Goal: Information Seeking & Learning: Learn about a topic

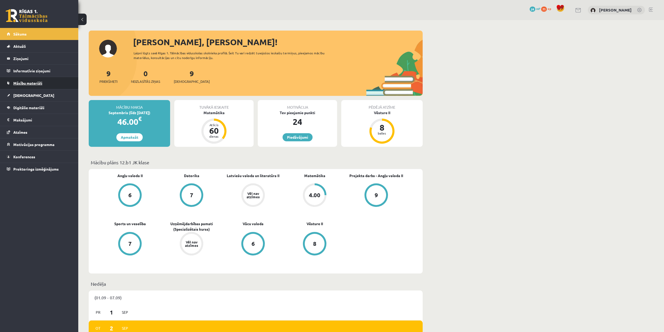
click at [35, 80] on link "Mācību materiāli" at bounding box center [39, 83] width 65 height 12
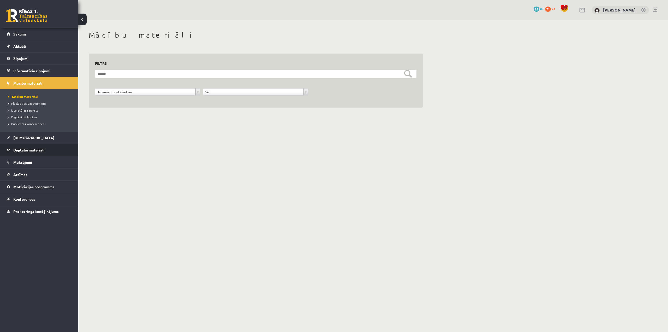
click at [33, 147] on link "Digitālie materiāli" at bounding box center [39, 150] width 65 height 12
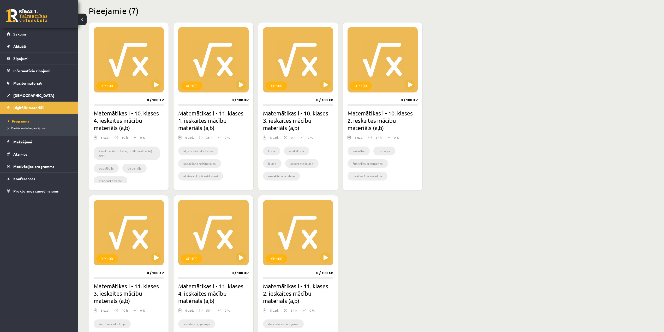
scroll to position [104, 0]
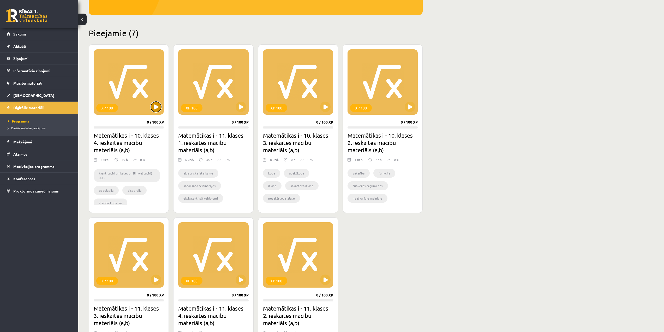
click at [154, 107] on button at bounding box center [156, 106] width 10 height 10
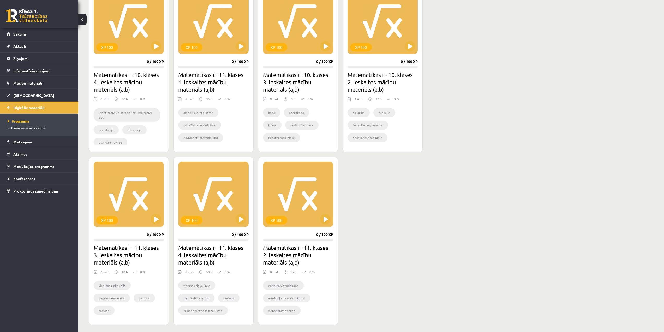
scroll to position [79, 0]
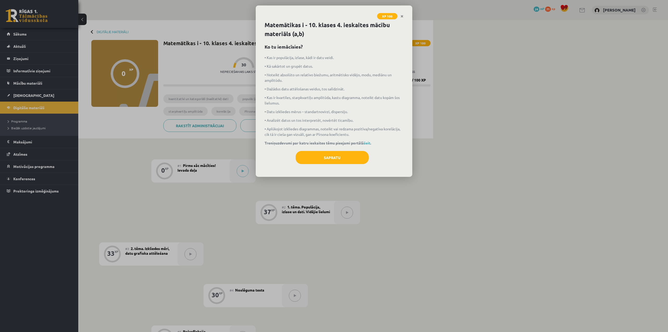
click at [305, 150] on div "Matemātikas i - 10. klases 4. ieskaites mācību materiāls (a,b) Ko tu iemācīsies…" at bounding box center [334, 99] width 157 height 156
click at [309, 153] on button "Sapratu" at bounding box center [332, 157] width 73 height 13
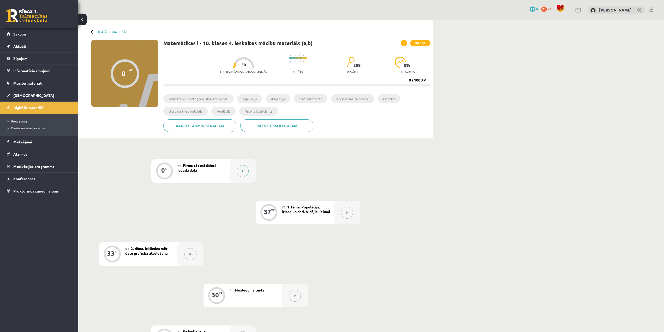
click at [239, 172] on button at bounding box center [243, 171] width 12 height 12
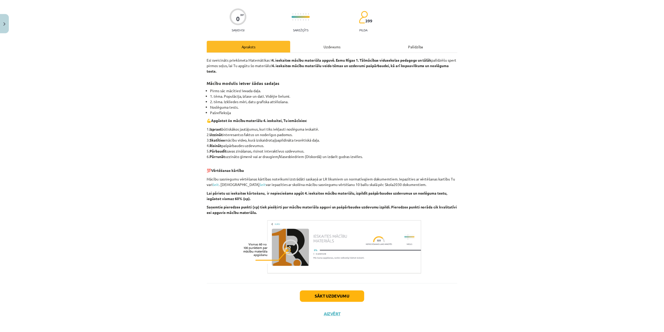
scroll to position [41, 0]
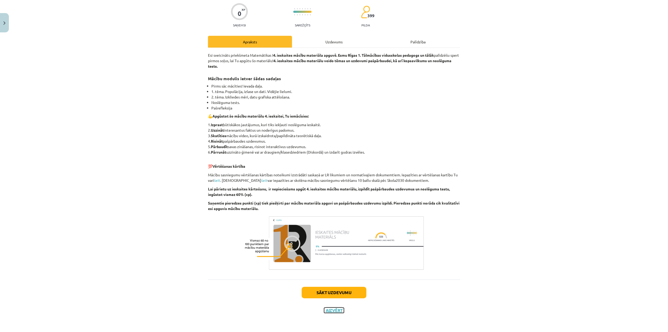
click at [336, 312] on button "Aizvērt" at bounding box center [334, 309] width 20 height 5
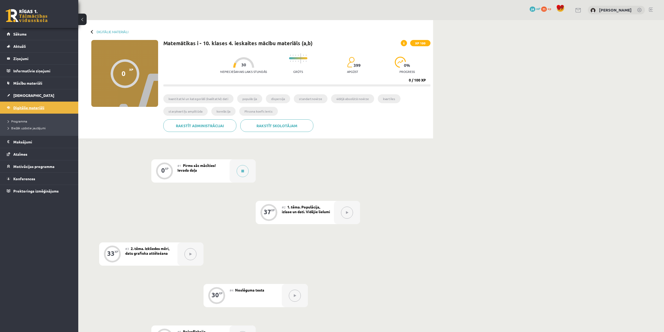
click at [42, 105] on link "Digitālie materiāli" at bounding box center [39, 107] width 65 height 12
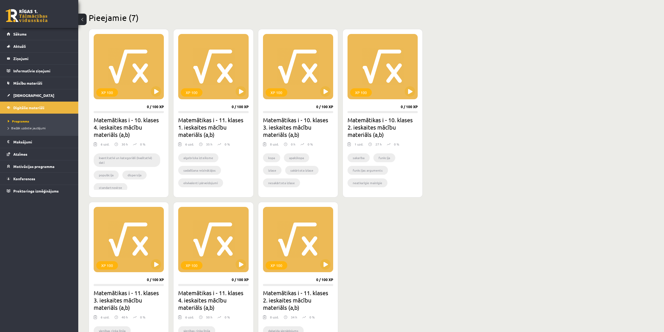
scroll to position [105, 0]
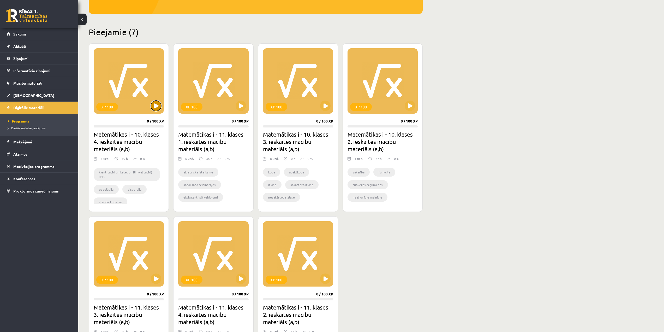
click at [153, 107] on button at bounding box center [156, 105] width 10 height 10
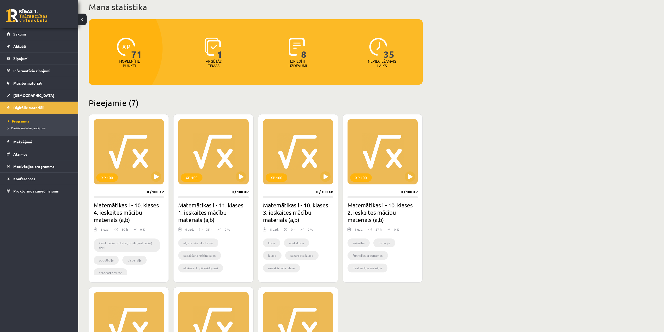
scroll to position [0, 0]
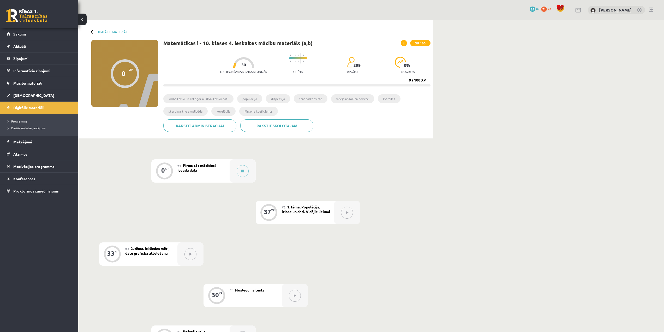
click at [196, 174] on div "#1 Pirms sāc mācīties! Ievada daļa" at bounding box center [203, 170] width 52 height 23
click at [242, 173] on button at bounding box center [243, 171] width 12 height 12
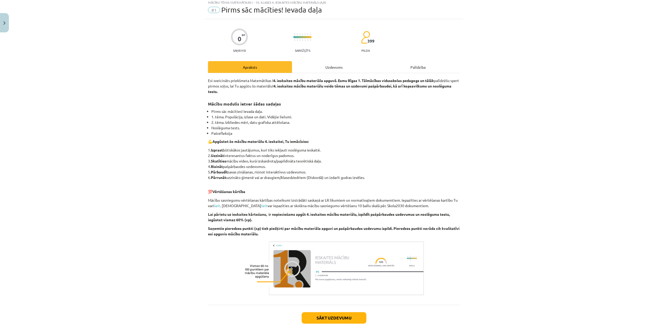
scroll to position [41, 0]
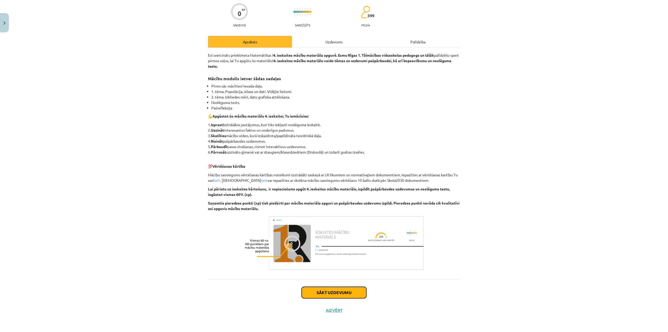
click at [355, 295] on button "Sākt uzdevumu" at bounding box center [334, 291] width 65 height 11
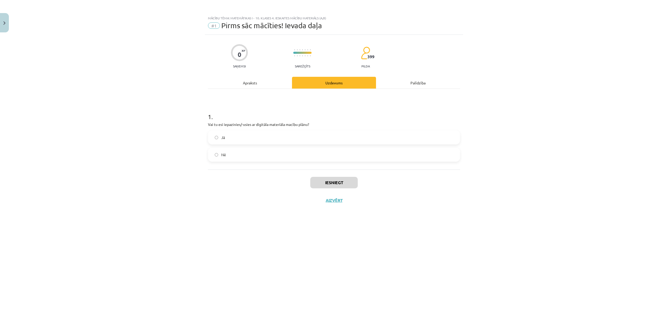
click at [236, 138] on label "Jā" at bounding box center [333, 137] width 251 height 13
click at [348, 182] on button "Iesniegt" at bounding box center [333, 182] width 47 height 11
click at [355, 205] on button "Nākamā nodarbība" at bounding box center [333, 204] width 51 height 12
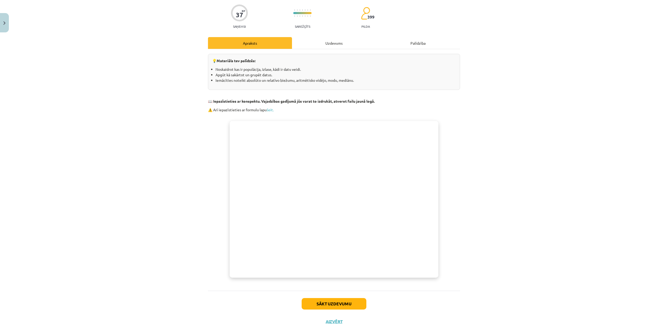
scroll to position [51, 0]
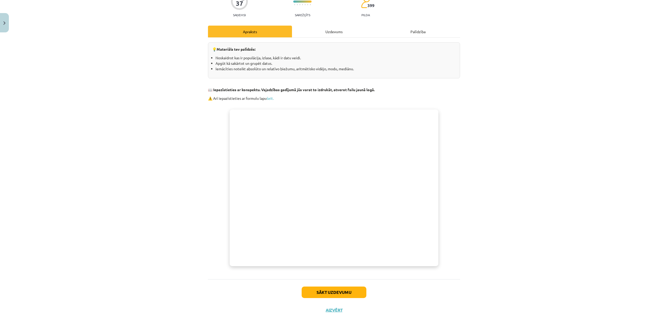
click at [384, 94] on div "💡 Materiāls tev palīdzēs: Noskaidrot kas ir populācija, izlase, kādi ir datu ve…" at bounding box center [334, 156] width 252 height 229
click at [330, 292] on button "Sākt uzdevumu" at bounding box center [334, 291] width 65 height 11
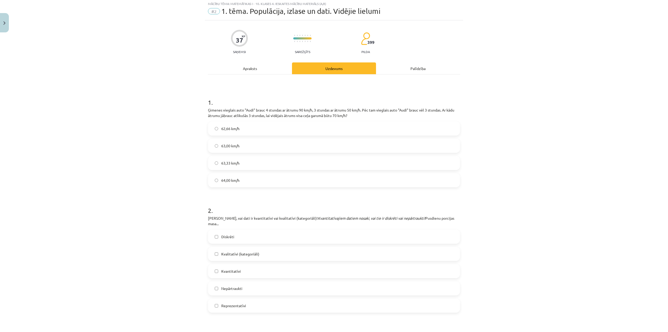
scroll to position [13, 0]
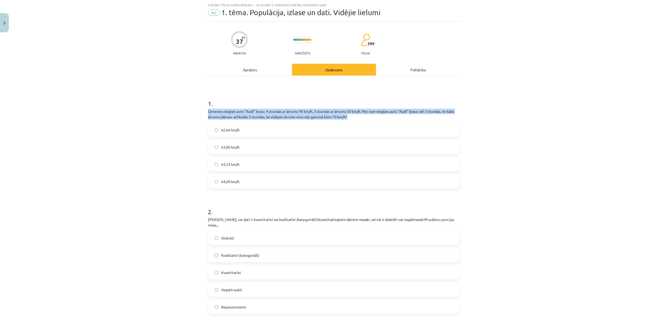
drag, startPoint x: 220, startPoint y: 113, endPoint x: 415, endPoint y: 116, distance: 194.7
click at [415, 116] on p "Ģimenes vieglais auto "Audi" brauc 4 stundas ar ātrumu 90 km/h, 3 stundas ar āt…" at bounding box center [334, 114] width 252 height 11
copy p "Ģimenes vieglais auto "Audi" brauc 4 stundas ar ātrumu 90 km/h, 3 stundas ar āt…"
click at [405, 111] on p "Ģimenes vieglais auto "Audi" brauc 4 stundas ar ātrumu 90 km/h, 3 stundas ar āt…" at bounding box center [334, 114] width 252 height 11
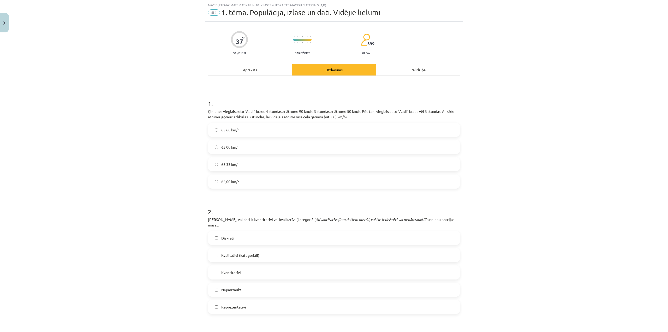
click at [244, 163] on label "63,33 km/h" at bounding box center [333, 164] width 251 height 13
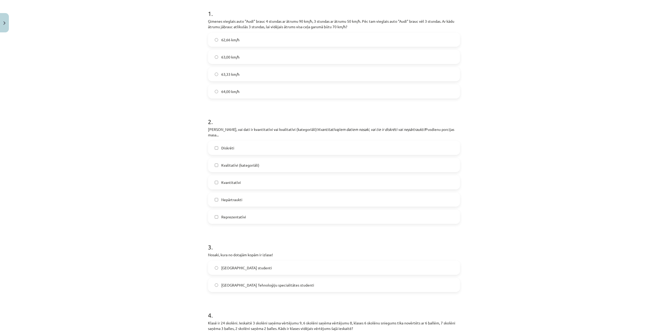
scroll to position [144, 0]
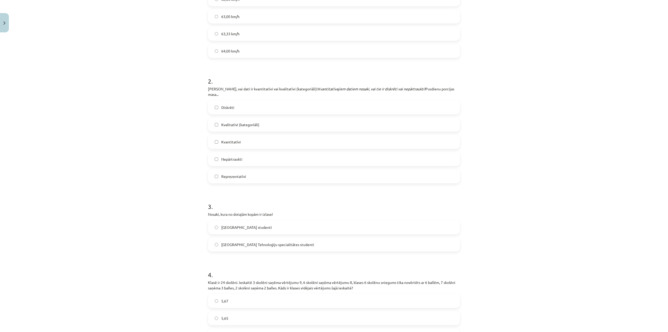
drag, startPoint x: 206, startPoint y: 89, endPoint x: 459, endPoint y: 85, distance: 252.6
copy p "Nosaki, vai dati ir kvantitatīvi vai kvalitatīvi (kategoriāli)! Kvantitatīvajie…"
click at [410, 83] on h1 "2 ." at bounding box center [334, 76] width 252 height 16
click at [242, 136] on label "Kvantitatīvi" at bounding box center [333, 141] width 251 height 13
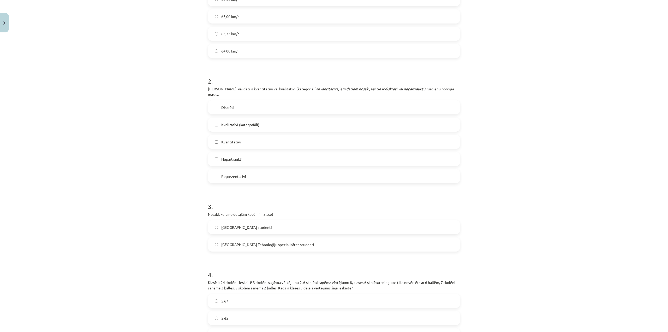
click at [235, 156] on span "Nepārtraukti" at bounding box center [231, 158] width 21 height 5
click at [243, 152] on label "Nepārtraukti" at bounding box center [333, 158] width 251 height 13
click at [246, 152] on label "Nepārtraukti" at bounding box center [333, 158] width 251 height 13
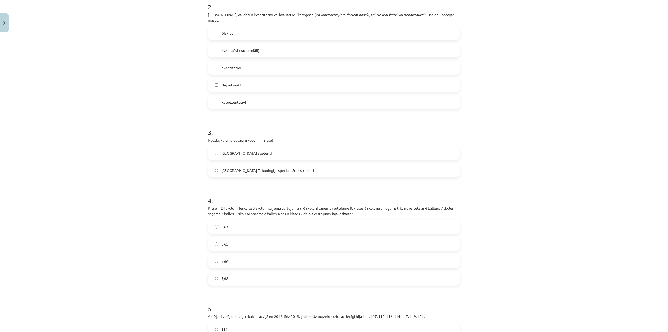
scroll to position [222, 0]
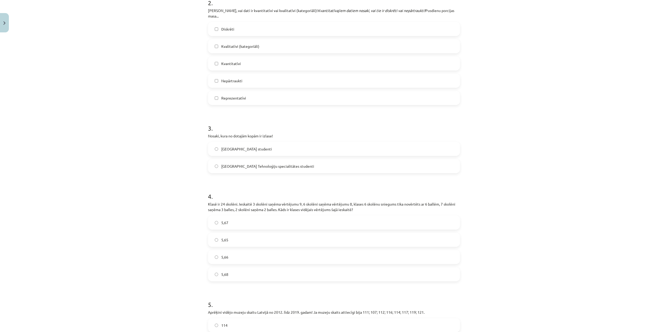
drag, startPoint x: 207, startPoint y: 130, endPoint x: 423, endPoint y: 164, distance: 218.2
click at [423, 164] on div "3 . Nosaki, kura no dotajām kopām ir izlase! Latvijas Universitātes studenti La…" at bounding box center [334, 144] width 252 height 58
copy div "Nosaki, kura no dotajām kopām ir izlase! Latvijas Universitātes studenti Latvij…"
click at [291, 166] on label "Latvijas Universitātes Tehnoloģiju specialitātes studenti" at bounding box center [333, 165] width 251 height 13
click at [522, 134] on div "Mācību tēma: Matemātikas i - 10. klases 4. ieskaites mācību materiāls (a,b) #2 …" at bounding box center [334, 166] width 668 height 332
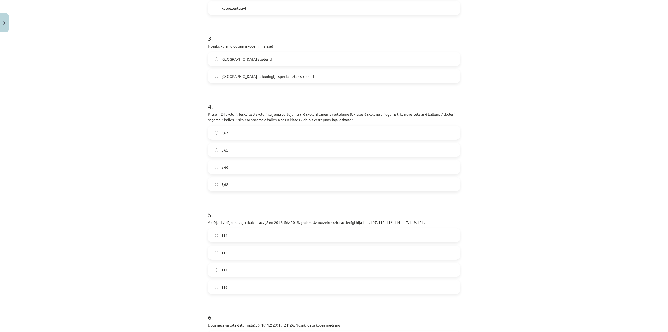
scroll to position [326, 0]
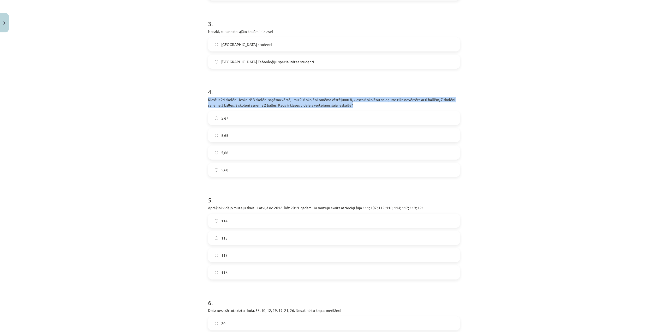
drag, startPoint x: 207, startPoint y: 94, endPoint x: 400, endPoint y: 99, distance: 193.7
click at [400, 99] on p "Klasē ir 24 skolēni. Ieskaitē 3 skolēni saņēma vērtējumu 9, 6 skolēni saņēma vē…" at bounding box center [334, 102] width 252 height 11
copy p "Klasē ir 24 skolēni. Ieskaitē 3 skolēni saņēma vērtējumu 9, 6 skolēni saņēma vē…"
click at [417, 97] on p "Klasē ir 24 skolēni. Ieskaitē 3 skolēni saņēma vērtējumu 9, 6 skolēni saņēma vē…" at bounding box center [334, 102] width 252 height 11
click at [246, 111] on label "5,67" at bounding box center [333, 117] width 251 height 13
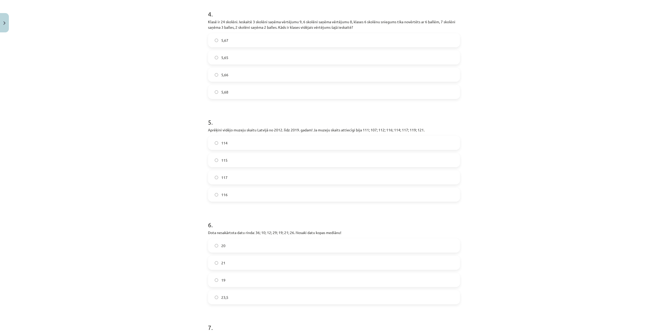
scroll to position [410, 0]
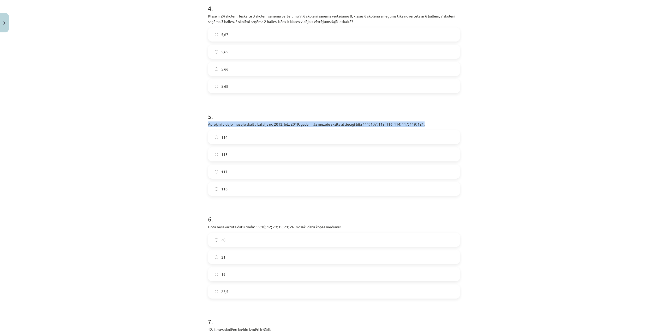
drag, startPoint x: 207, startPoint y: 118, endPoint x: 445, endPoint y: 118, distance: 237.7
click at [445, 121] on p "Aprēķini vidējo muzeju skaitu Latvijā no 2012. līdz 2019. gadam! Ja muzeju skai…" at bounding box center [334, 123] width 252 height 5
copy p "Aprēķini vidējo muzeju skaitu Latvijā no 2012. līdz 2019. gadam! Ja muzeju skai…"
click at [323, 121] on p "Aprēķini vidējo muzeju skaitu Latvijā no 2012. līdz 2019. gadam! Ja muzeju skai…" at bounding box center [334, 123] width 252 height 5
click at [238, 151] on label "115" at bounding box center [333, 154] width 251 height 13
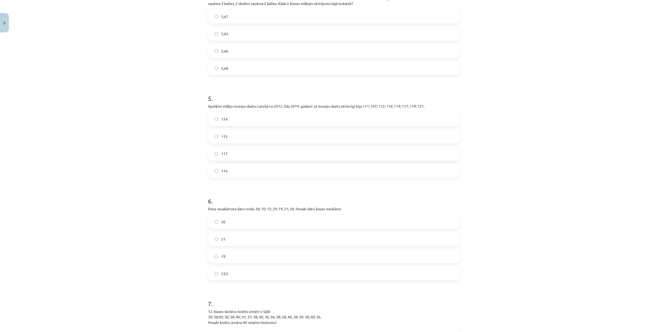
scroll to position [488, 0]
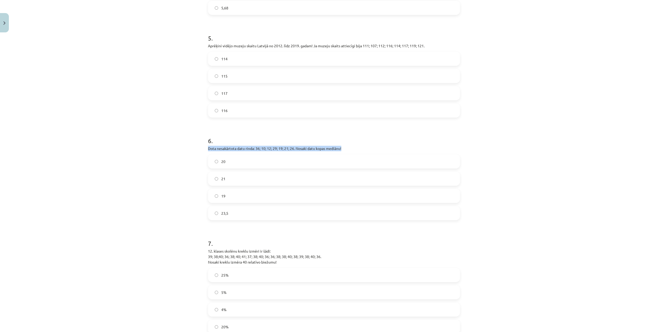
drag, startPoint x: 206, startPoint y: 142, endPoint x: 374, endPoint y: 141, distance: 167.8
click at [374, 146] on p "Dota nesakārtota datu rinda: 36; 10; 12; 29; 19; 21; 26. Nosaki datu kopas medi…" at bounding box center [334, 148] width 252 height 5
copy p "Dota nesakārtota datu rinda: 36; 10; 12; 29; 19; 21; 26. Nosaki datu kopas medi…"
click at [265, 172] on label "21" at bounding box center [333, 178] width 251 height 13
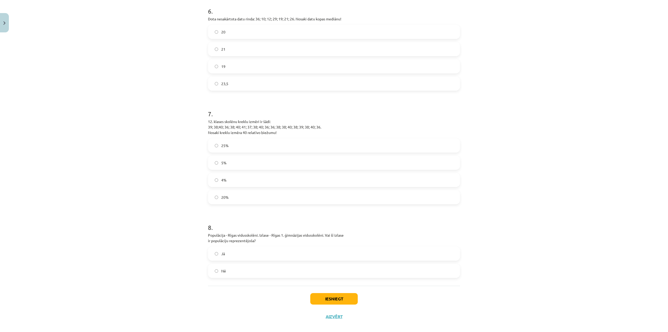
scroll to position [618, 0]
drag, startPoint x: 205, startPoint y: 114, endPoint x: 344, endPoint y: 125, distance: 139.5
copy p "12. klases skolēnu kreklu izmēri ir šādi: 39; 38;40; 36; 38; 40; 41; 37; 38; 40…"
click at [271, 118] on p "12. klases skolēnu kreklu izmēri ir šādi: 39; 38;40; 36; 38; 40; 41; 37; 38; 40…" at bounding box center [334, 126] width 252 height 16
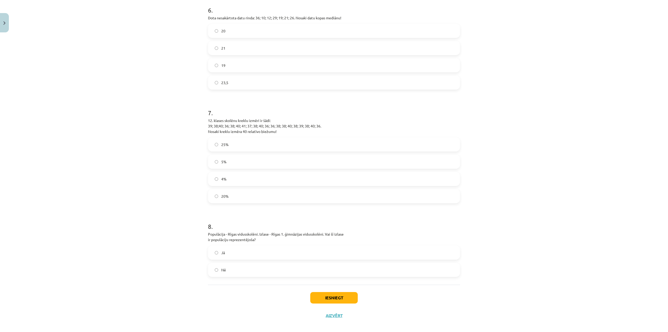
click at [244, 138] on label "25%" at bounding box center [333, 144] width 251 height 13
drag, startPoint x: 209, startPoint y: 229, endPoint x: 239, endPoint y: 228, distance: 30.0
click at [239, 231] on p "Populācija - Rīgas vidusskolēni. Izlase - Rīgas 1. ģimnāzijas vidusskolēni. Vai…" at bounding box center [334, 236] width 252 height 11
click at [201, 225] on div "Mācību tēma: Matemātikas i - 10. klases 4. ieskaites mācību materiāls (a,b) #2 …" at bounding box center [334, 166] width 668 height 332
drag, startPoint x: 201, startPoint y: 225, endPoint x: 283, endPoint y: 231, distance: 82.2
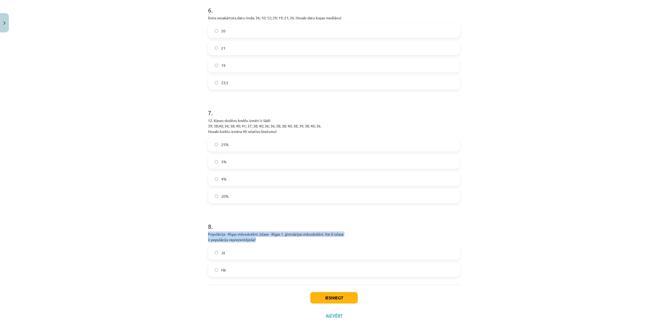
click at [283, 231] on div "Mācību tēma: Matemātikas i - 10. klases 4. ieskaites mācību materiāls (a,b) #2 …" at bounding box center [334, 166] width 668 height 332
copy div "Populācija - Rīgas vidusskolēni. Izlase - Rīgas 1. ģimnāzijas vidusskolēni. Vai…"
click at [229, 266] on label "Nē" at bounding box center [333, 269] width 251 height 13
click at [333, 292] on button "Iesniegt" at bounding box center [333, 297] width 47 height 11
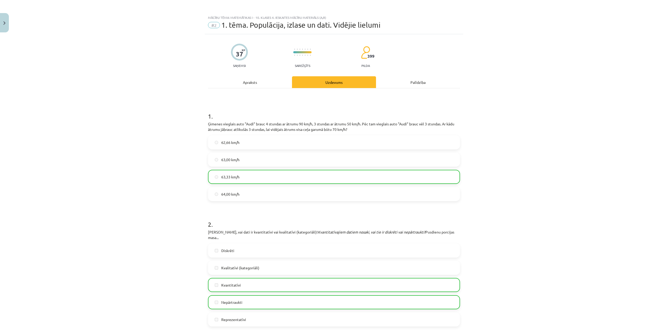
scroll to position [0, 0]
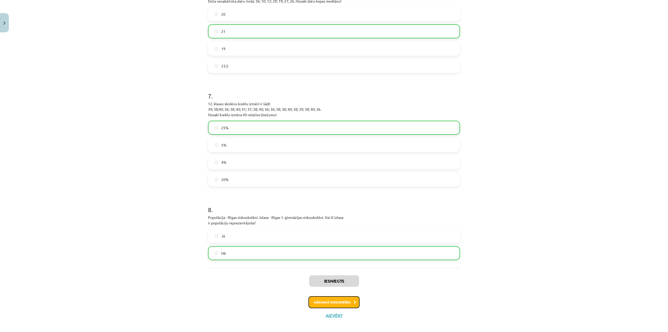
click at [342, 298] on button "Nākamā nodarbība" at bounding box center [333, 302] width 51 height 12
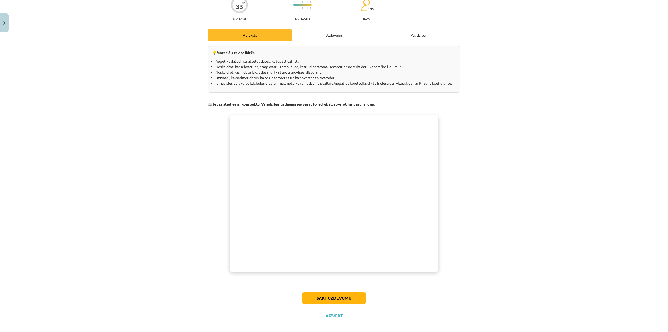
scroll to position [53, 0]
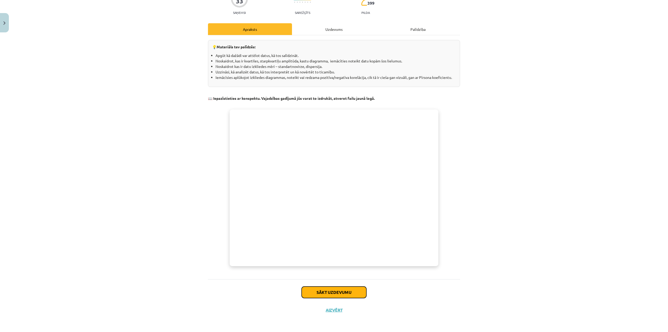
click at [338, 292] on button "Sākt uzdevumu" at bounding box center [334, 291] width 65 height 11
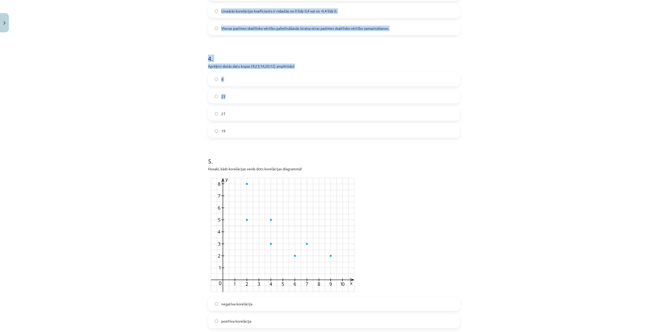
scroll to position [356, 0]
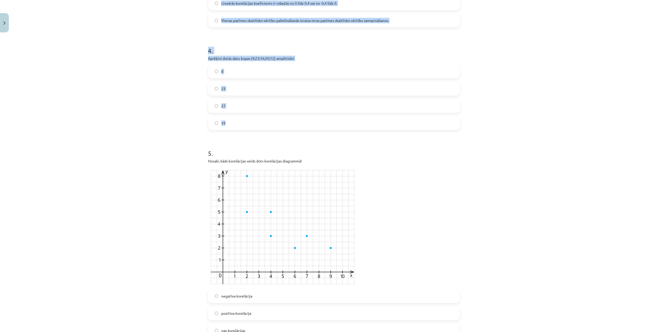
drag, startPoint x: 201, startPoint y: 52, endPoint x: 484, endPoint y: 130, distance: 293.4
click at [484, 130] on div "Mācību tēma: Matemātikas i - 10. klases 4. ieskaites mācību materiāls (a,b) #3 …" at bounding box center [334, 166] width 668 height 332
copy form "1 . Atzīmē to statistikas lielumu, ko NEVAR nolasīt no kastu diagrammas! Mediān…"
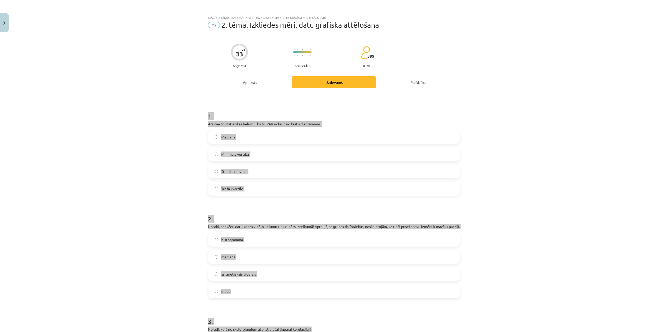
scroll to position [0, 0]
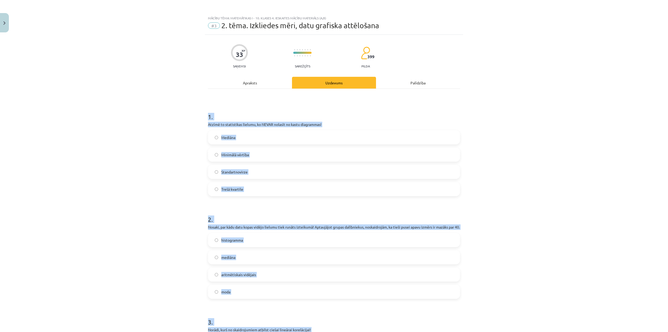
click at [577, 168] on div "Mācību tēma: Matemātikas i - 10. klases 4. ieskaites mācību materiāls (a,b) #3 …" at bounding box center [334, 166] width 668 height 332
click at [511, 91] on div "Mācību tēma: Matemātikas i - 10. klases 4. ieskaites mācību materiāls (a,b) #3 …" at bounding box center [334, 166] width 668 height 332
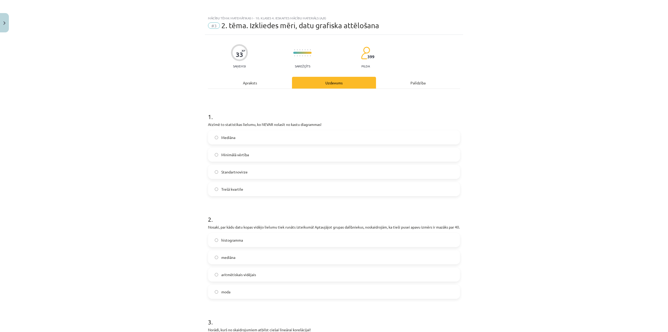
click at [220, 175] on label "Standartnovirze" at bounding box center [333, 171] width 251 height 13
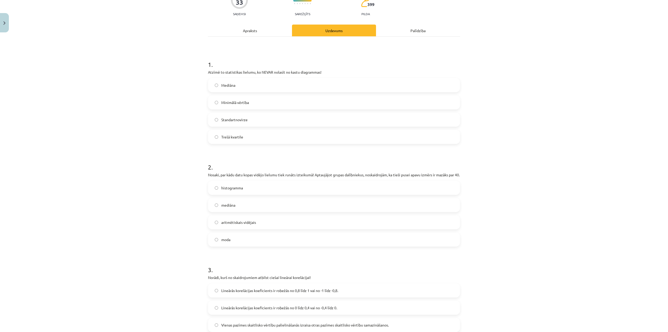
scroll to position [78, 0]
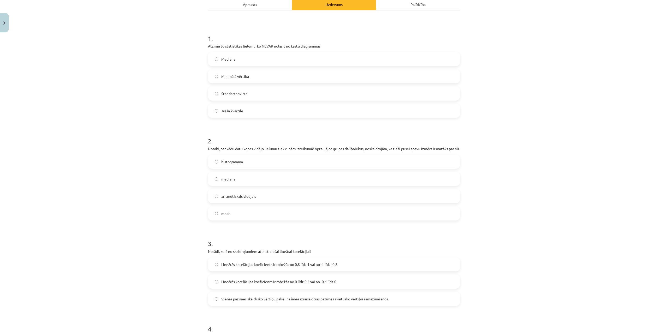
click at [261, 185] on label "mediāna" at bounding box center [333, 178] width 251 height 13
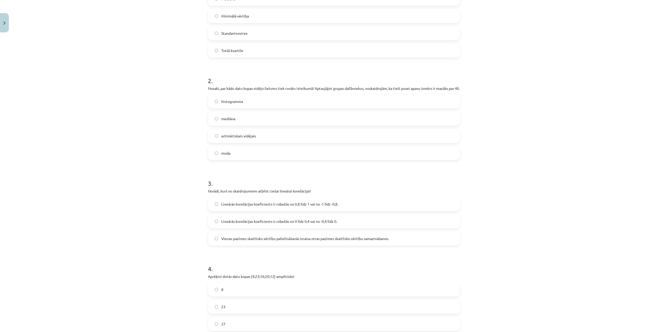
scroll to position [157, 0]
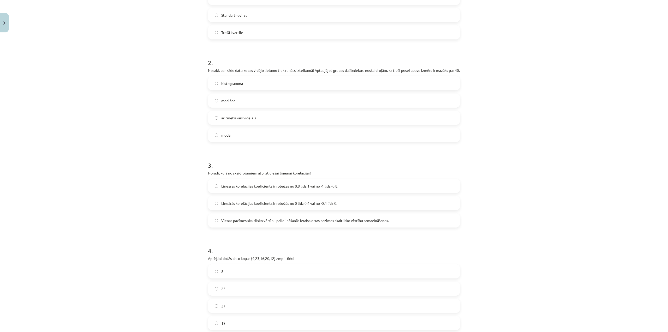
click at [243, 189] on span "Lineārās korelācijas koeficients ir robežās no 0,8 līdz 1 vai no -1 līdz -0,8." at bounding box center [279, 185] width 117 height 5
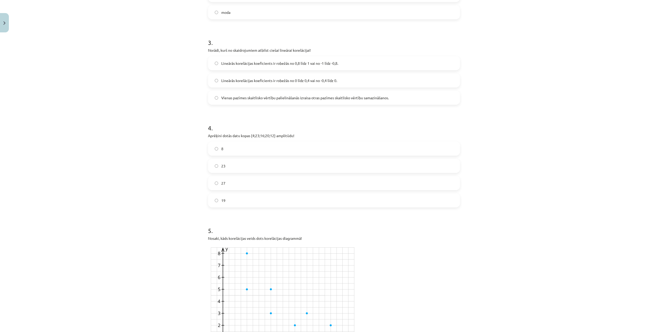
scroll to position [287, 0]
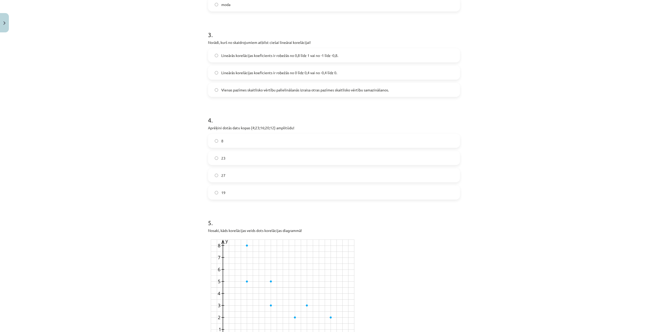
click at [234, 197] on label "19" at bounding box center [333, 192] width 251 height 13
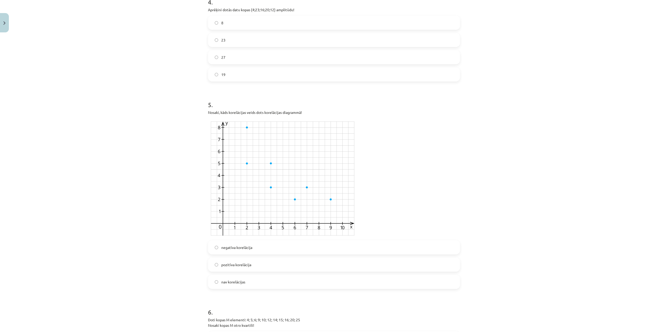
scroll to position [417, 0]
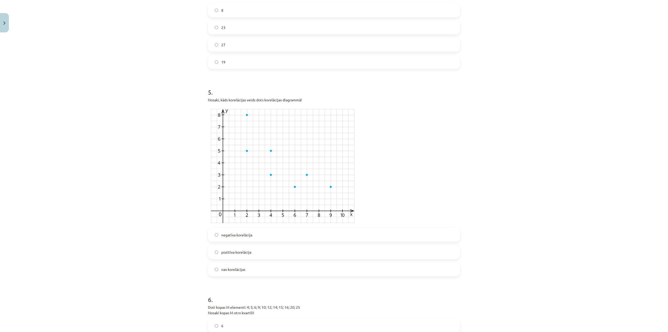
click at [270, 239] on label "negatīva korelācija" at bounding box center [333, 234] width 251 height 13
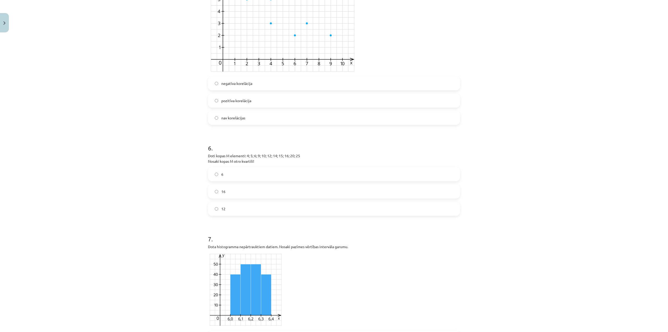
scroll to position [574, 0]
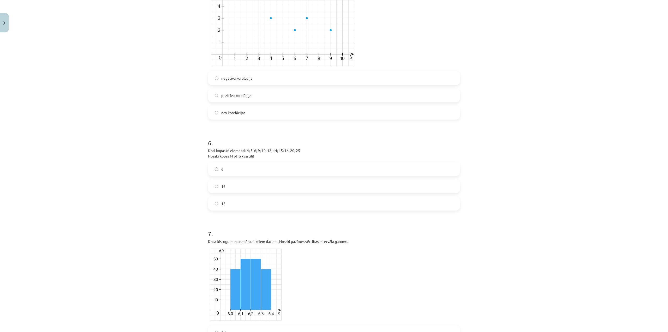
drag, startPoint x: 222, startPoint y: 157, endPoint x: 300, endPoint y: 161, distance: 78.6
click at [300, 161] on div "33 XP Saņemsi Sarežģīts 399 pilda Apraksts Uzdevums Palīdzība 1 . Atzīmē to sta…" at bounding box center [334, 321] width 258 height 1721
copy p "Doti kopas M elementi: 4; 5; 6; 9; 10; 12; 14; 15; 16; 20; 25 Nosaki kopas M ot…"
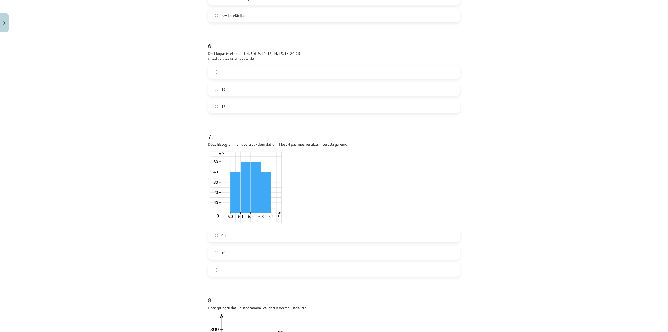
scroll to position [757, 0]
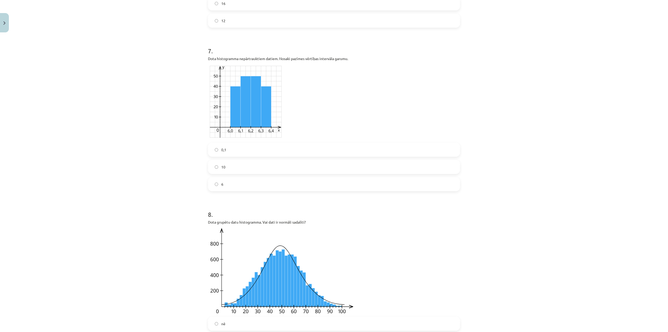
click at [230, 189] on label "6" at bounding box center [333, 183] width 251 height 13
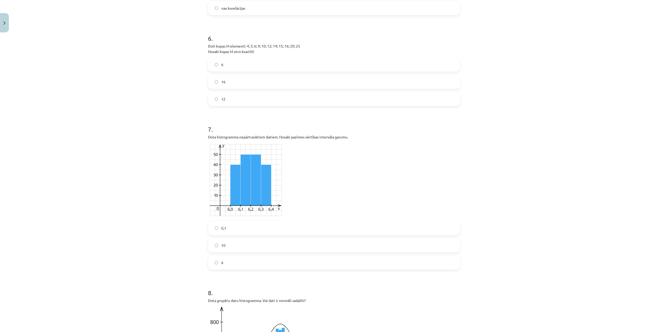
click at [228, 104] on label "12" at bounding box center [333, 98] width 251 height 13
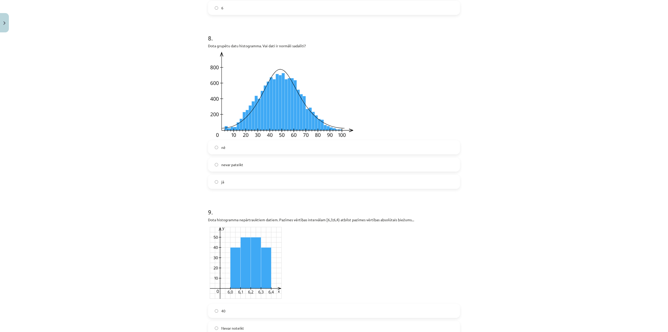
scroll to position [939, 0]
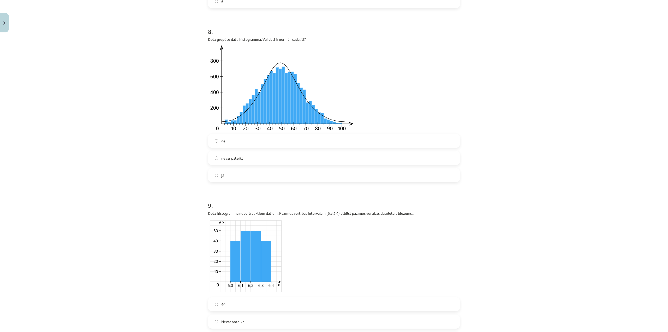
click at [255, 147] on label "nē" at bounding box center [333, 140] width 251 height 13
click at [269, 172] on div "nē nevar pateikt jā" at bounding box center [334, 158] width 252 height 49
click at [275, 182] on label "jā" at bounding box center [333, 175] width 251 height 13
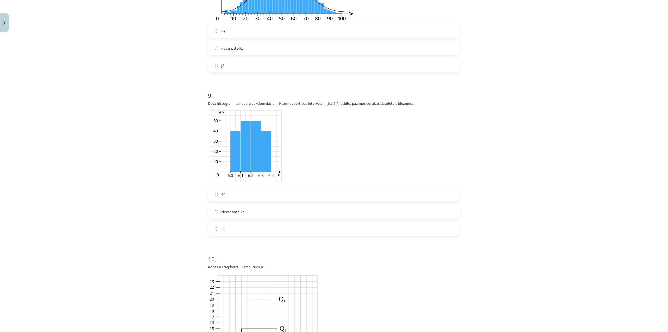
scroll to position [1070, 0]
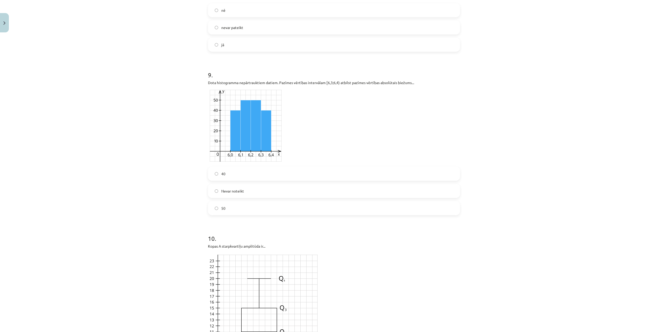
click at [242, 214] on label "50" at bounding box center [333, 207] width 251 height 13
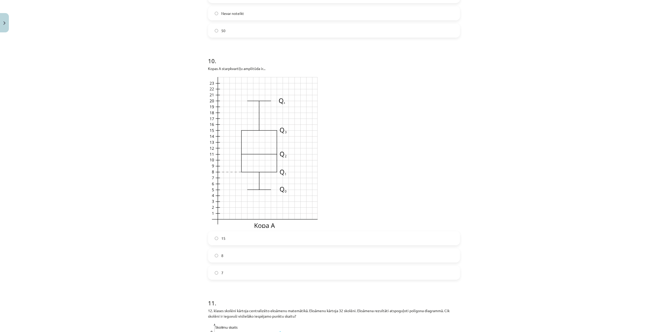
scroll to position [1252, 0]
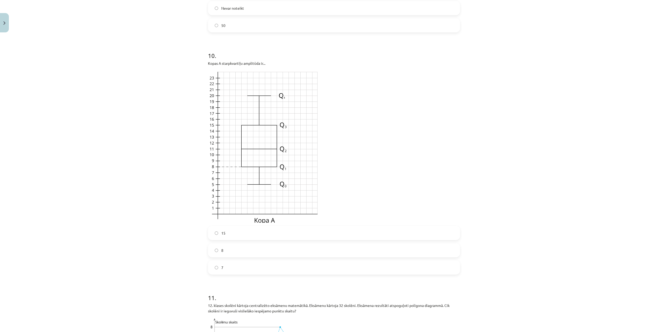
click at [240, 236] on label "15" at bounding box center [333, 232] width 251 height 13
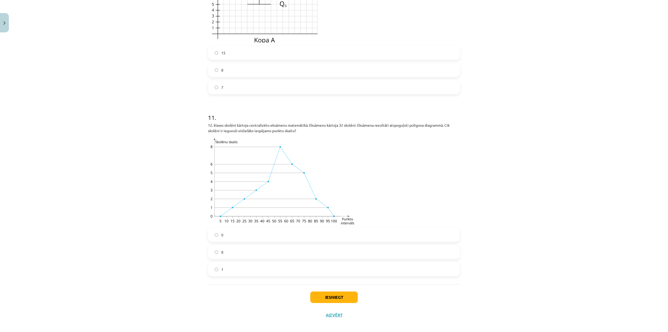
scroll to position [1443, 0]
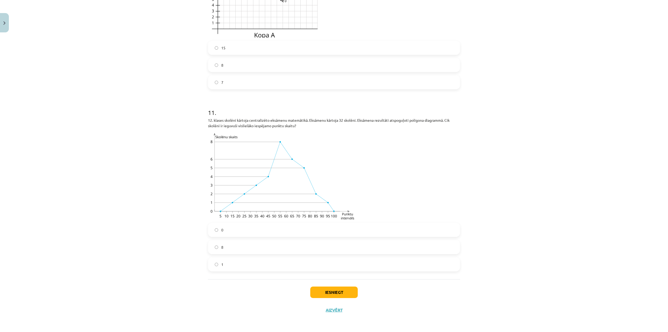
click at [243, 241] on label "8" at bounding box center [333, 246] width 251 height 13
click at [337, 292] on button "Iesniegt" at bounding box center [333, 291] width 47 height 11
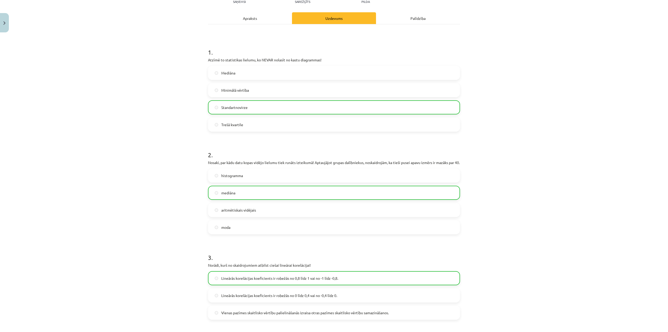
scroll to position [0, 0]
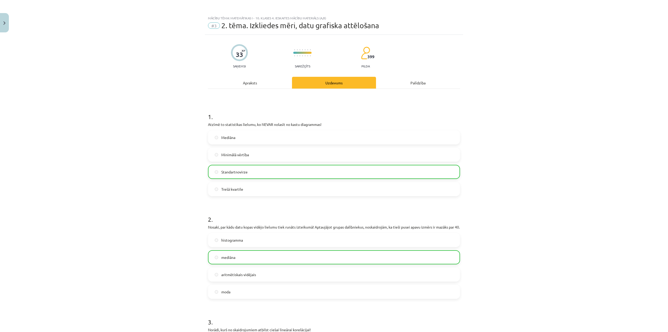
click at [254, 80] on div "Apraksts" at bounding box center [250, 83] width 84 height 12
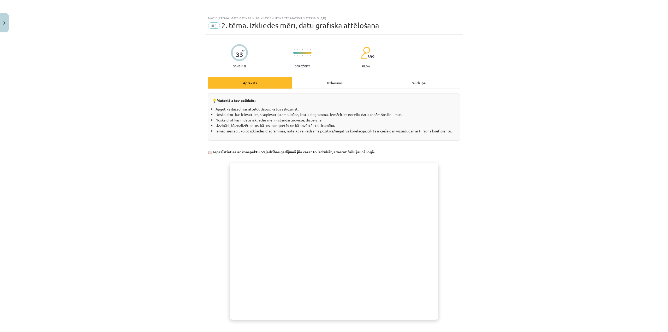
scroll to position [13, 0]
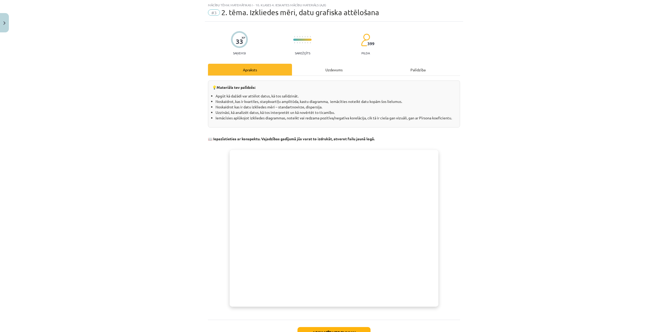
click at [315, 65] on div "Uzdevums" at bounding box center [334, 70] width 84 height 12
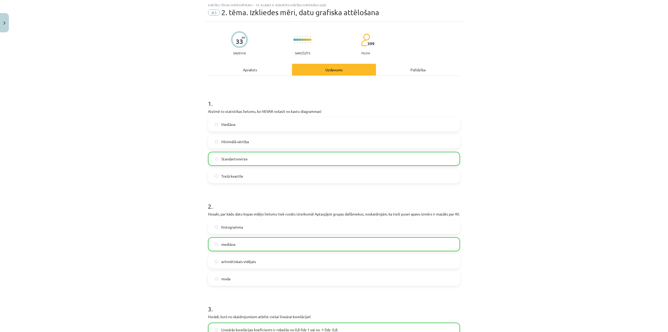
click at [214, 12] on span "#3" at bounding box center [214, 12] width 12 height 6
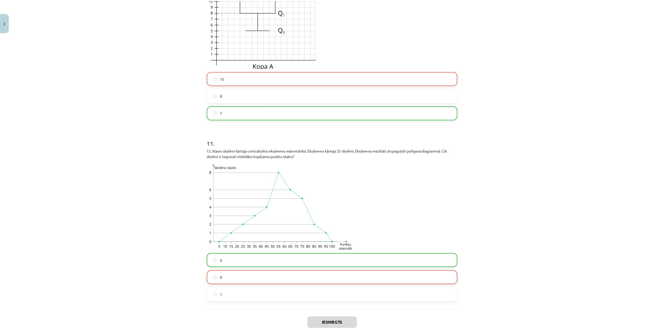
scroll to position [1460, 0]
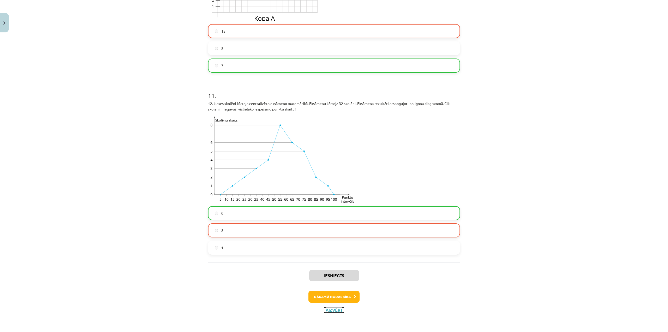
click at [330, 310] on button "Aizvērt" at bounding box center [334, 309] width 20 height 5
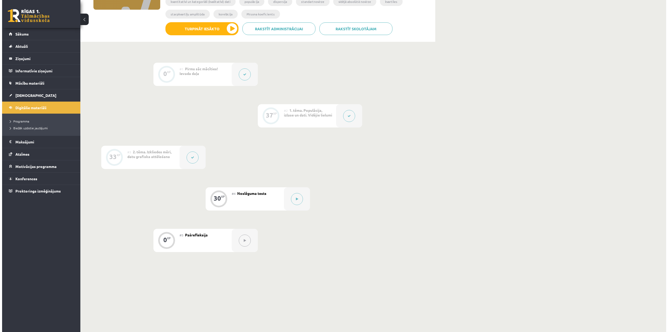
scroll to position [104, 0]
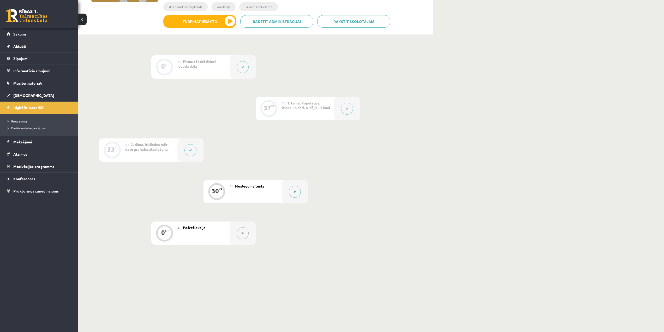
click at [295, 192] on icon at bounding box center [295, 191] width 2 height 3
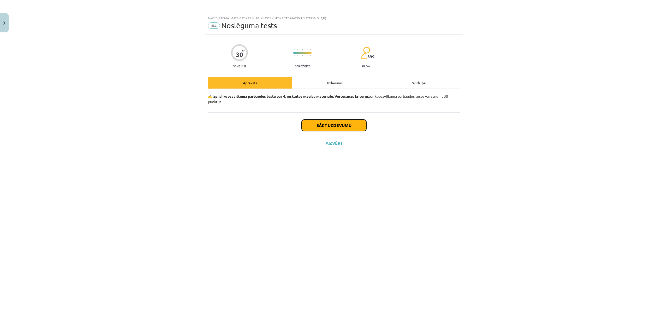
click at [340, 126] on button "Sākt uzdevumu" at bounding box center [334, 124] width 65 height 11
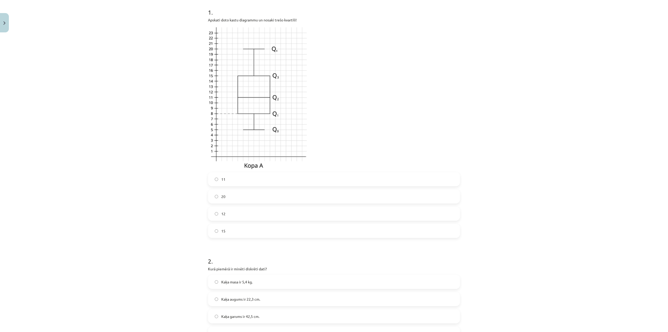
click at [226, 226] on label "15" at bounding box center [333, 230] width 251 height 13
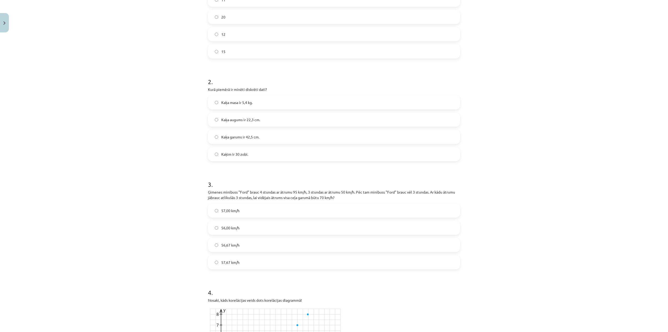
scroll to position [287, 0]
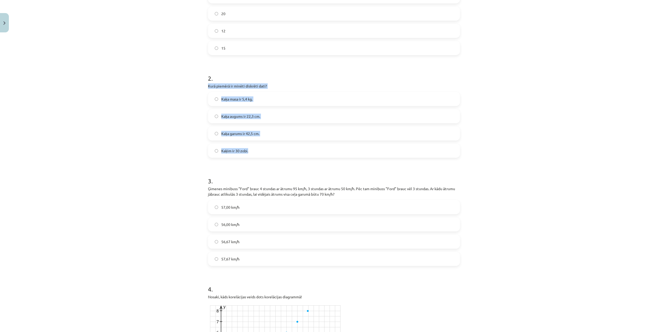
drag, startPoint x: 205, startPoint y: 86, endPoint x: 384, endPoint y: 155, distance: 191.8
click at [263, 156] on label "Kaķim ir 30 zobi." at bounding box center [333, 150] width 251 height 13
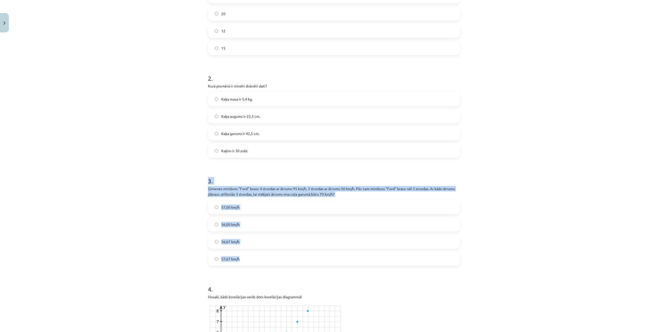
drag, startPoint x: 202, startPoint y: 179, endPoint x: 411, endPoint y: 255, distance: 222.9
click at [411, 255] on div "Mācību tēma: Matemātikas i - 10. klases 4. ieskaites mācību materiāls (a,b) #4 …" at bounding box center [334, 166] width 668 height 332
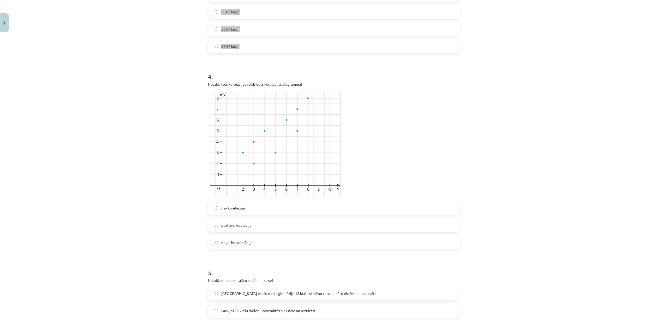
scroll to position [496, 0]
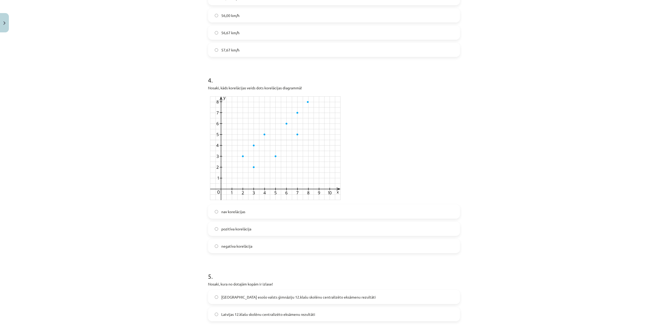
click at [258, 206] on label "nav korelācijas" at bounding box center [333, 211] width 251 height 13
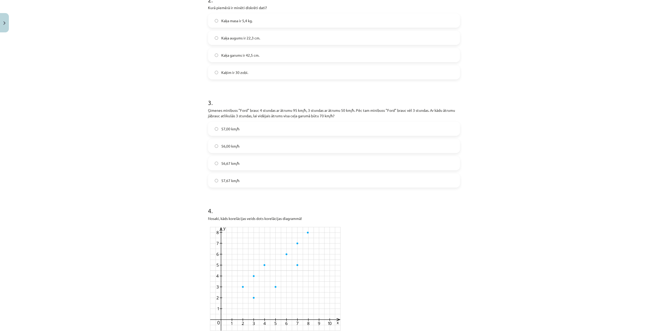
click at [238, 163] on label "56,67 km/h" at bounding box center [333, 163] width 251 height 13
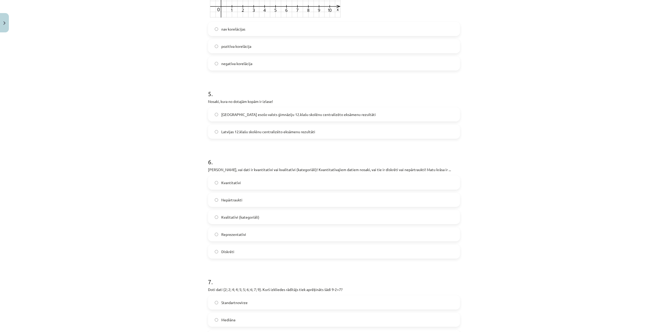
scroll to position [678, 0]
drag, startPoint x: 216, startPoint y: 96, endPoint x: 376, endPoint y: 126, distance: 163.5
click at [376, 126] on div "30 XP Saņemsi Sarežģīts 399 pilda Apraksts Uzdevums Palīdzība 1 . Apskati doto …" at bounding box center [334, 108] width 258 height 1504
click at [552, 121] on div "Mācību tēma: Matemātikas i - 10. klases 4. ieskaites mācību materiāls (a,b) #4 …" at bounding box center [334, 166] width 668 height 332
click at [252, 116] on span "Rīgā esošo valsts ģimnāziju 12.klašu skolēnu centralizēto eksāmenu rezultāti" at bounding box center [298, 113] width 154 height 5
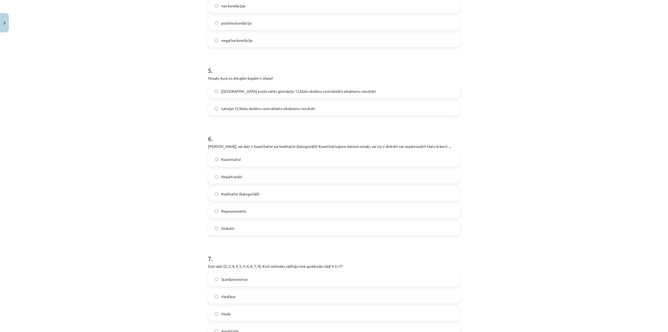
scroll to position [783, 0]
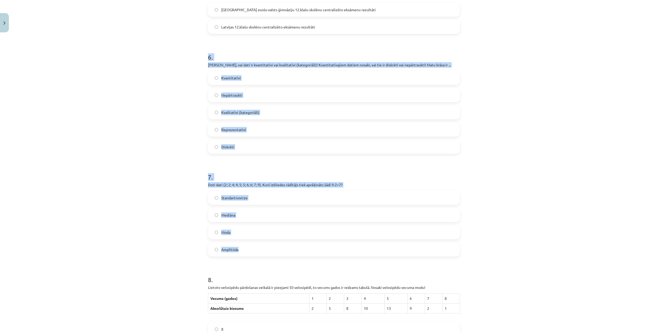
drag, startPoint x: 204, startPoint y: 56, endPoint x: 508, endPoint y: 244, distance: 358.0
click at [508, 244] on div "Mācību tēma: Matemātikas i - 10. klases 4. ieskaites mācību materiāls (a,b) #4 …" at bounding box center [334, 166] width 668 height 332
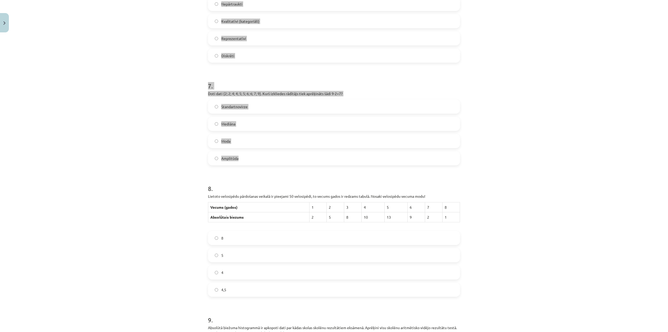
scroll to position [861, 0]
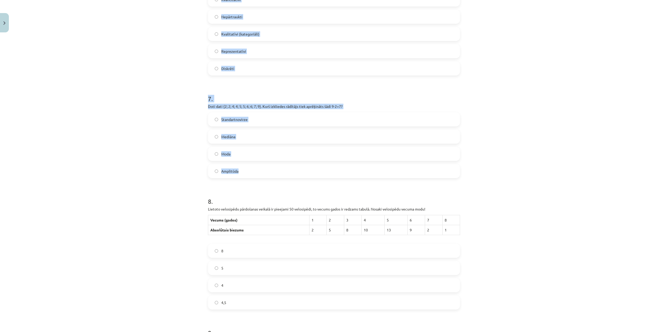
click at [524, 76] on div "Mācību tēma: Matemātikas i - 10. klases 4. ieskaites mācību materiāls (a,b) #4 …" at bounding box center [334, 166] width 668 height 332
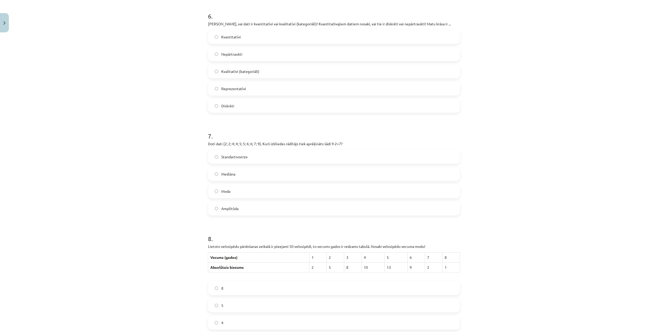
scroll to position [809, 0]
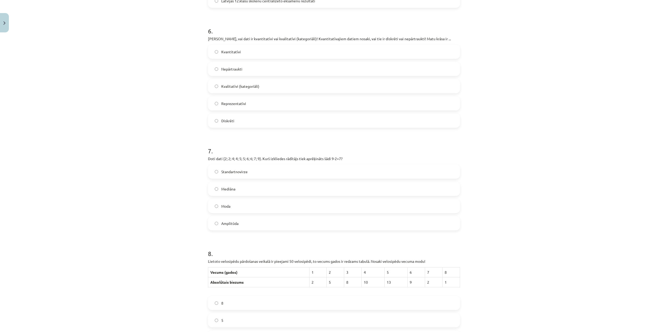
click at [251, 87] on span "Kvalitatīvi (kategoriāli)" at bounding box center [240, 85] width 38 height 5
click at [251, 225] on label "Amplitūda" at bounding box center [333, 223] width 251 height 13
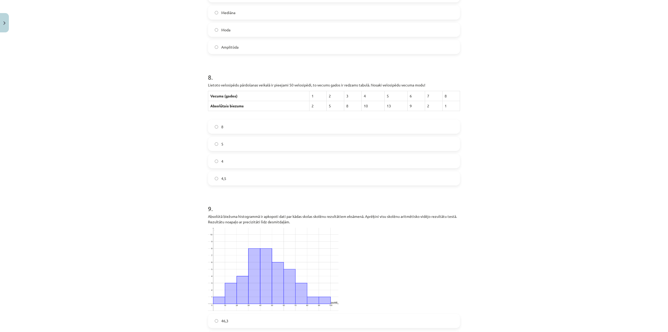
scroll to position [991, 0]
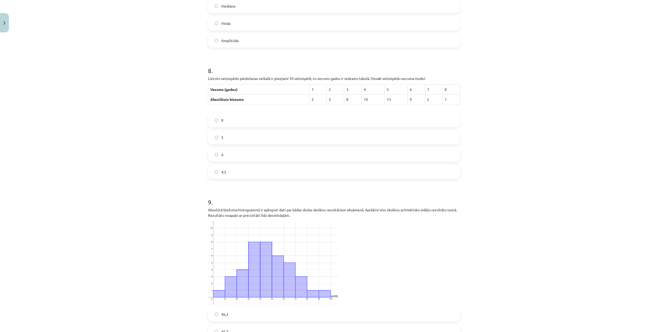
click at [242, 149] on label "4" at bounding box center [333, 154] width 251 height 13
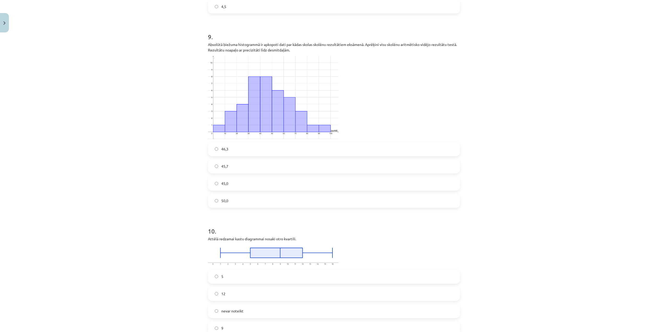
scroll to position [1174, 0]
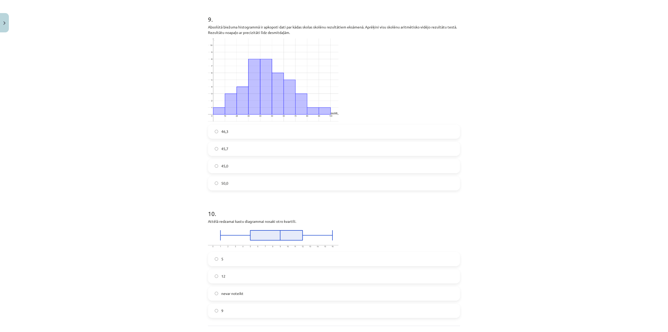
click at [241, 256] on label "5" at bounding box center [333, 258] width 251 height 13
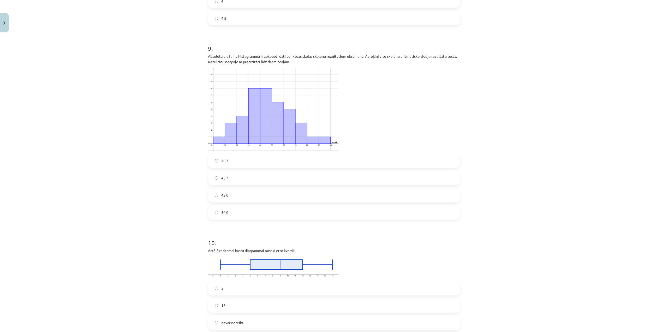
scroll to position [1168, 0]
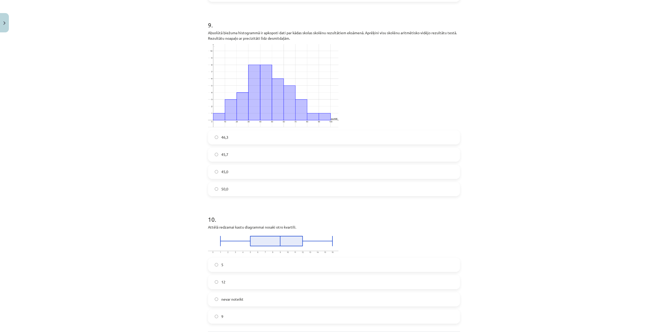
click at [246, 159] on label "45,7" at bounding box center [333, 154] width 251 height 13
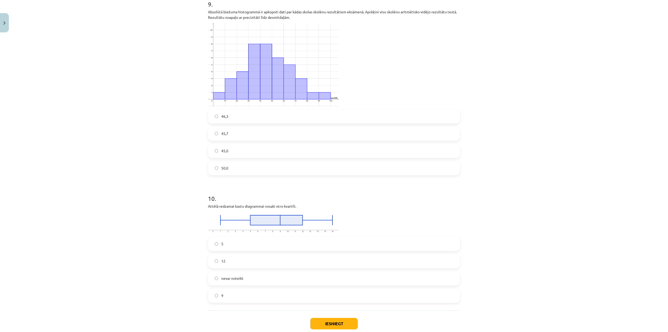
scroll to position [1221, 0]
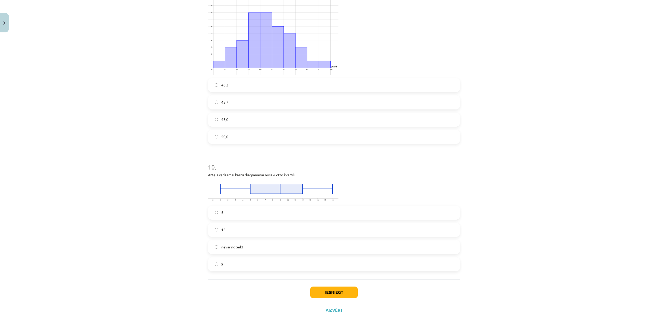
click at [246, 115] on label "45,0" at bounding box center [333, 119] width 251 height 13
click at [345, 292] on button "Iesniegt" at bounding box center [333, 291] width 47 height 11
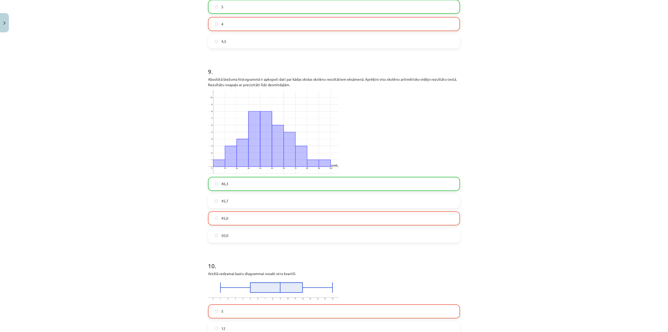
scroll to position [1237, 0]
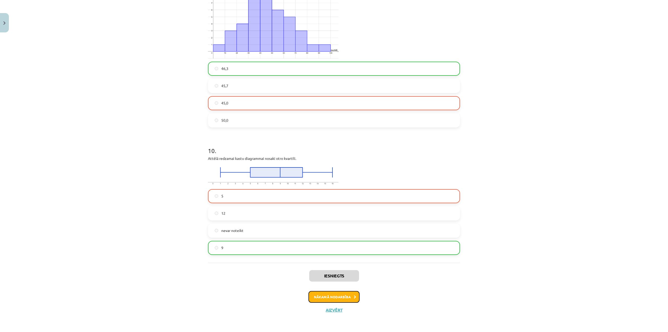
click at [350, 298] on button "Nākamā nodarbība" at bounding box center [333, 297] width 51 height 12
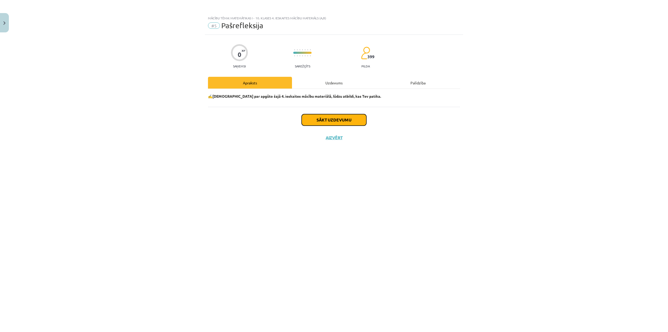
click at [335, 117] on button "Sākt uzdevumu" at bounding box center [334, 119] width 65 height 11
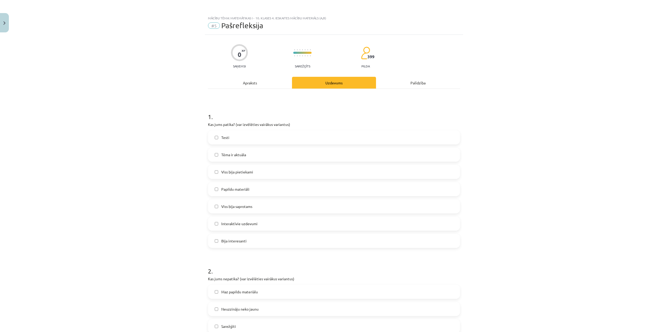
click at [250, 140] on label "Testi" at bounding box center [333, 137] width 251 height 13
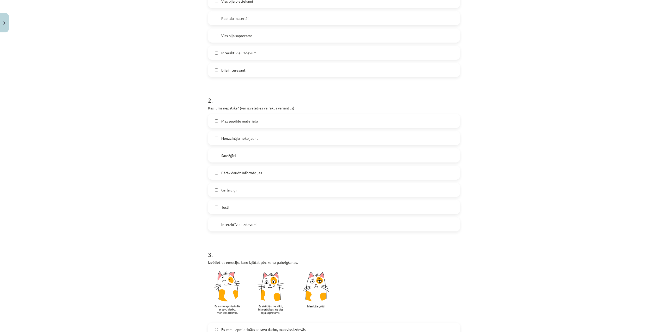
scroll to position [183, 0]
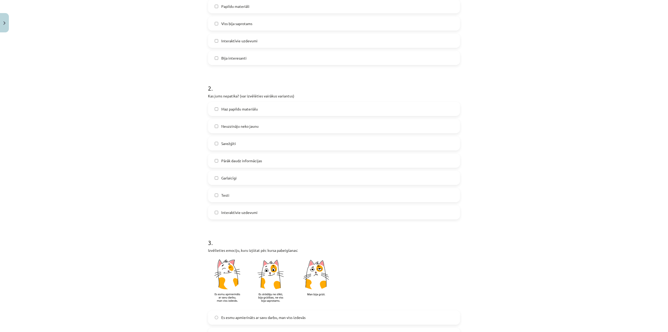
click at [248, 161] on span "Pārāk daudz informācijas" at bounding box center [241, 160] width 41 height 5
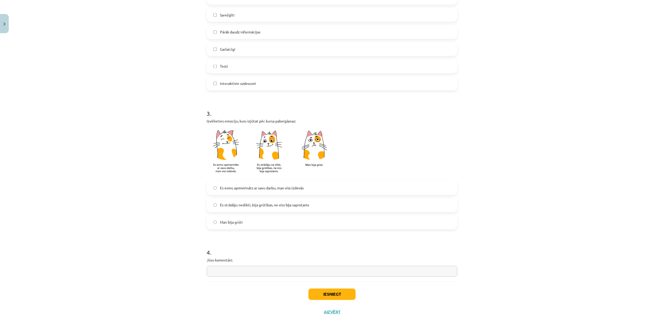
scroll to position [313, 0]
click at [268, 206] on span "Es strādāju neslikti, bija grūtības, ne viss bija saprotams" at bounding box center [266, 203] width 90 height 5
click at [343, 294] on button "Iesniegt" at bounding box center [333, 293] width 47 height 11
click at [332, 309] on button "Aizvērt" at bounding box center [334, 311] width 20 height 5
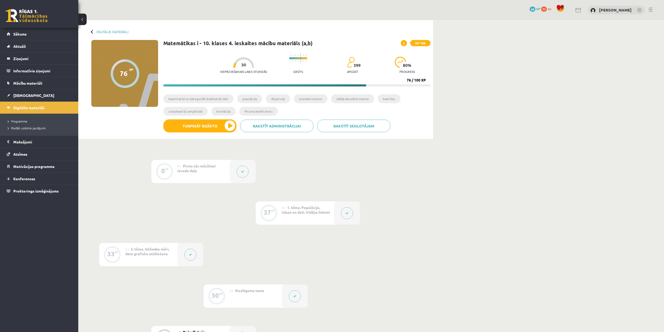
scroll to position [109, 0]
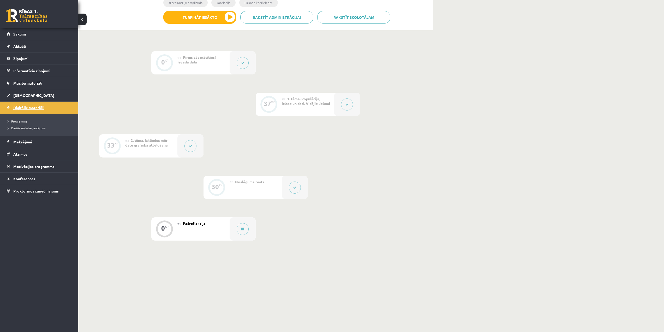
click at [21, 111] on link "Digitālie materiāli" at bounding box center [39, 107] width 65 height 12
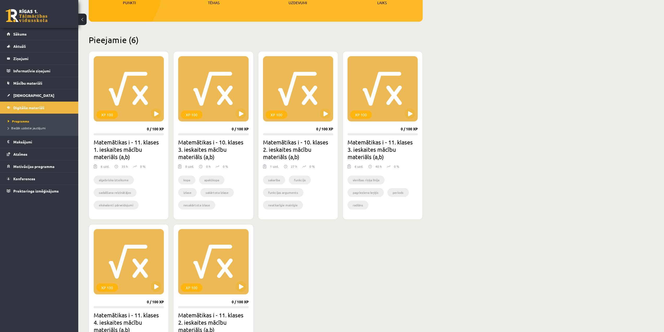
scroll to position [79, 0]
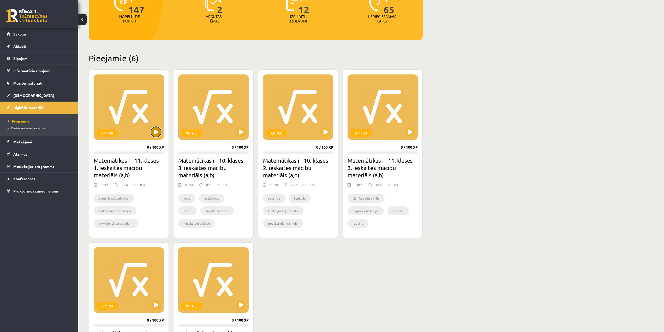
click at [157, 132] on button at bounding box center [156, 132] width 10 height 10
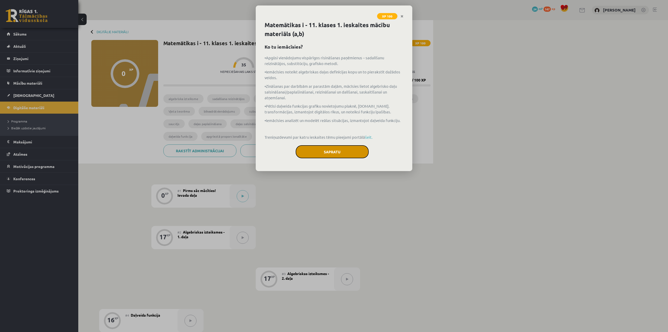
click at [336, 147] on button "Sapratu" at bounding box center [332, 151] width 73 height 13
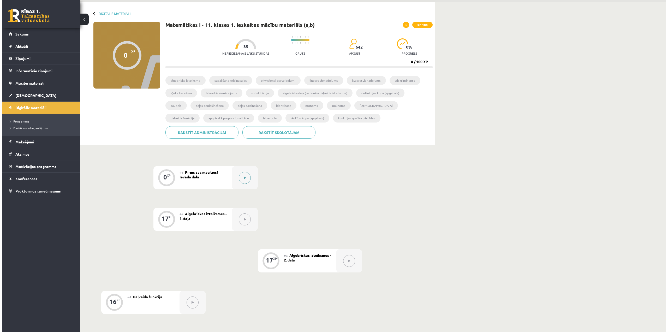
scroll to position [18, 0]
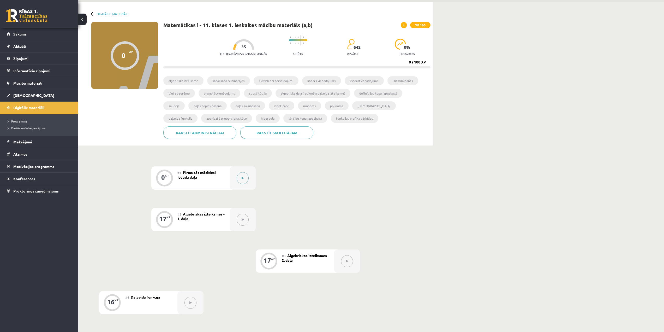
click at [240, 179] on button at bounding box center [243, 178] width 12 height 12
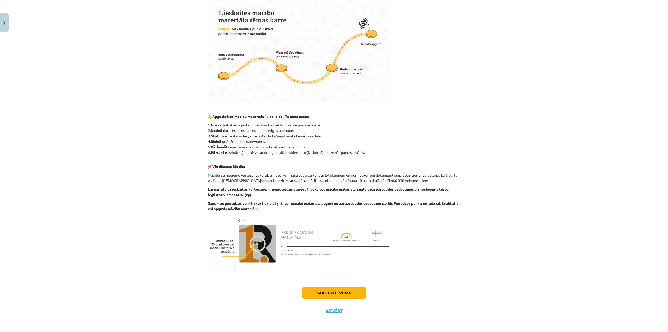
scroll to position [150, 0]
click at [334, 295] on button "Sākt uzdevumu" at bounding box center [334, 291] width 65 height 11
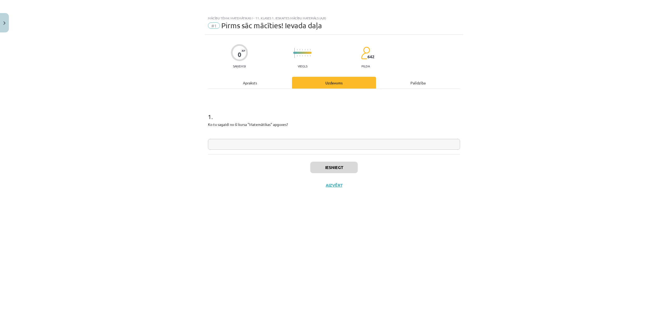
scroll to position [0, 0]
click at [286, 145] on input "text" at bounding box center [334, 144] width 252 height 11
click at [234, 146] on input "**********" at bounding box center [334, 144] width 252 height 11
type input "**********"
click at [288, 196] on div "**********" at bounding box center [334, 177] width 258 height 284
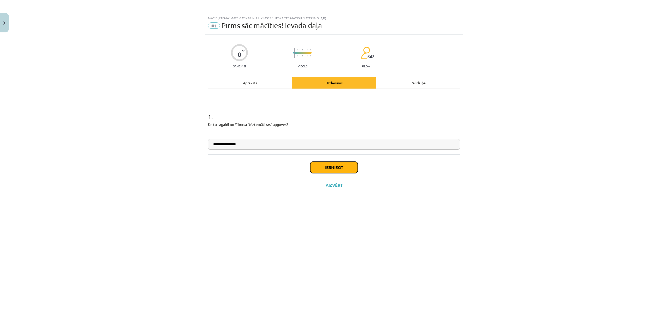
click at [329, 170] on button "Iesniegt" at bounding box center [333, 167] width 47 height 11
click at [334, 189] on button "Nākamā nodarbība" at bounding box center [333, 188] width 51 height 12
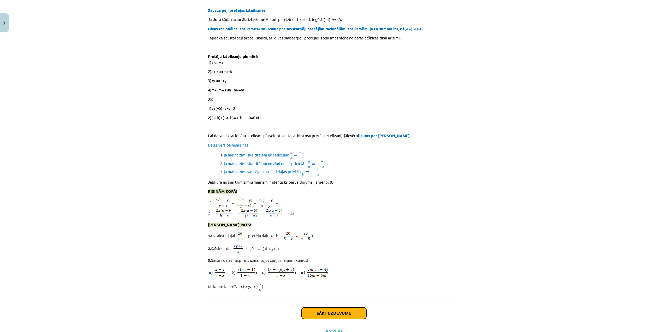
click at [344, 307] on button "Sākt uzdevumu" at bounding box center [334, 312] width 65 height 11
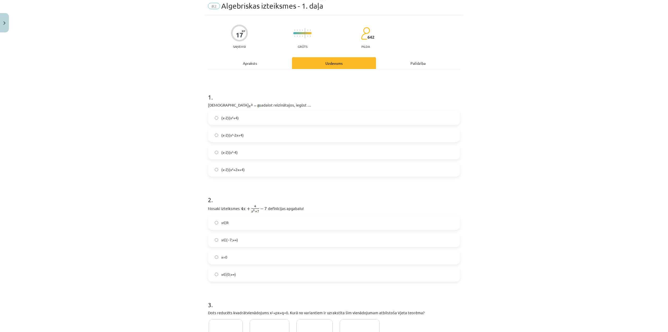
scroll to position [13, 0]
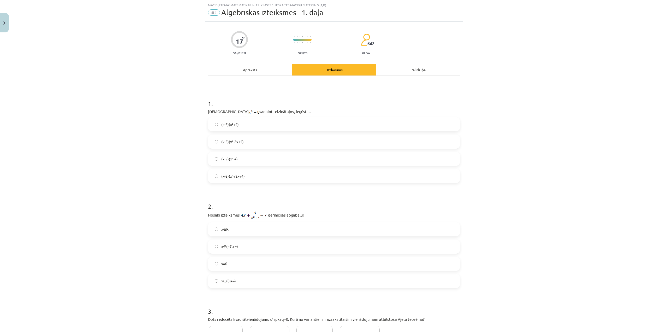
drag, startPoint x: 205, startPoint y: 110, endPoint x: 309, endPoint y: 112, distance: 103.6
click at [309, 112] on div "17 XP Saņemsi Grūts 642 pilda Apraksts Uzdevums Palīdzība 1 . Izteiksmi sadalot…" at bounding box center [334, 319] width 258 height 595
copy span "Izteiksmi sadalot reizinātajos, iegūst …"
click at [273, 109] on p "Izteiksmi sadalot reizinātajos, iegūst …" at bounding box center [334, 112] width 252 height 6
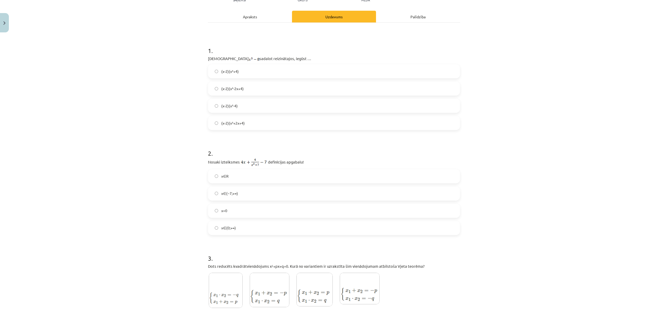
scroll to position [65, 0]
click at [243, 123] on label "(x-2)(x²+2x+4)" at bounding box center [333, 123] width 251 height 13
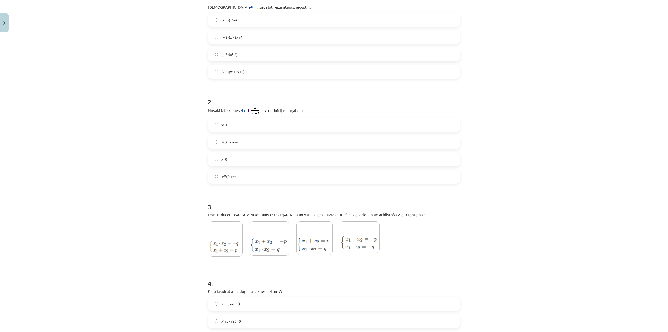
click at [248, 127] on label "x∈R" at bounding box center [333, 124] width 251 height 13
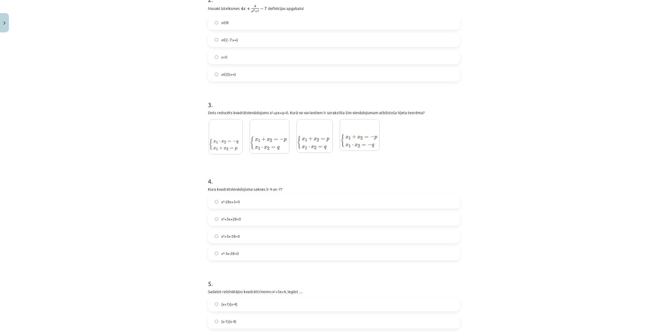
scroll to position [248, 0]
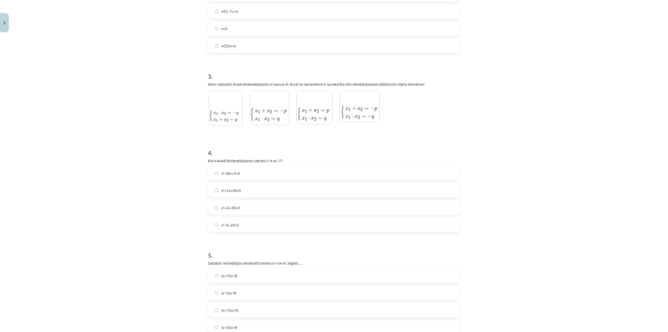
click at [235, 107] on img at bounding box center [226, 108] width 34 height 35
click at [277, 116] on img at bounding box center [270, 108] width 40 height 34
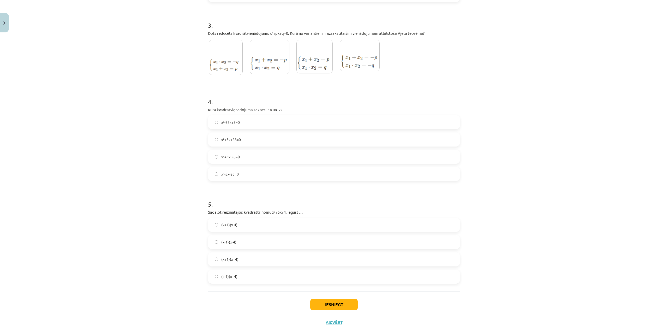
scroll to position [311, 0]
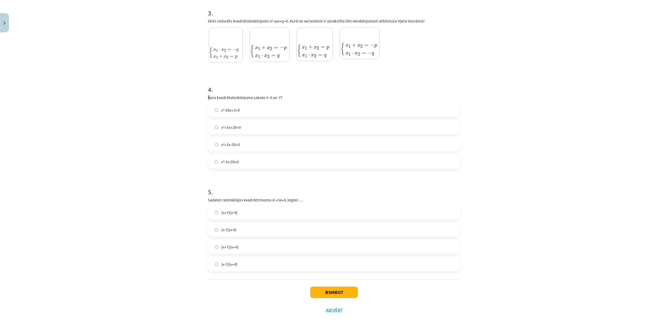
drag, startPoint x: 209, startPoint y: 99, endPoint x: 280, endPoint y: 95, distance: 71.3
click at [294, 93] on div "4 . Kura kvadrātvienādojuma saknes ir 4 un -7? x²-28x+3=0 x²+3x+28=0 x²+3x-28=0…" at bounding box center [334, 123] width 252 height 92
click at [208, 98] on span "Kura kvadrātvienādojuma saknes ir 4 un -7?" at bounding box center [245, 97] width 74 height 5
drag, startPoint x: 206, startPoint y: 96, endPoint x: 301, endPoint y: 96, distance: 94.7
click at [301, 96] on p "Kura kvadrātvienādojuma saknes ir 4 un -7?" at bounding box center [334, 97] width 252 height 6
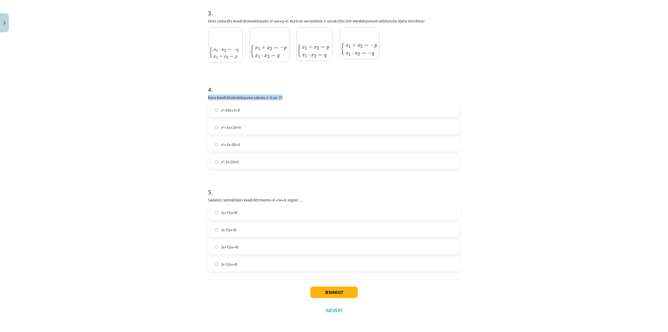
copy span "Kura kvadrātvienādojuma saknes ir 4 un -7?"
click at [591, 139] on div "Mācību tēma: Matemātikas i - 11. klases 1. ieskaites mācību materiāls (a,b) #2 …" at bounding box center [334, 166] width 668 height 332
click at [242, 144] on label "x²+3x-28=0" at bounding box center [333, 144] width 251 height 13
drag, startPoint x: 211, startPoint y: 201, endPoint x: 218, endPoint y: 199, distance: 7.2
click at [230, 202] on span "Sadalot reizinātājos kvadrāttrinomu x 2 +5x+4, iegūst …" at bounding box center [255, 199] width 95 height 5
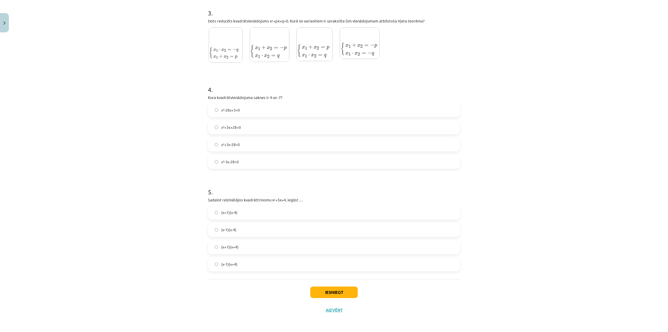
click at [202, 200] on div "Mācību tēma: Matemātikas i - 11. klases 1. ieskaites mācību materiāls (a,b) #2 …" at bounding box center [334, 166] width 668 height 332
drag, startPoint x: 206, startPoint y: 199, endPoint x: 312, endPoint y: 200, distance: 105.4
click at [312, 200] on p "Sadalot reizinātājos kvadrāttrinomu x 2 +5x+4, iegūst …" at bounding box center [334, 200] width 252 height 6
copy span "Sadalot reizinātājos kvadrāttrinomu x 2 +5x+4, iegūst …"
click at [532, 183] on div "Mācību tēma: Matemātikas i - 11. klases 1. ieskaites mācību materiāls (a,b) #2 …" at bounding box center [334, 166] width 668 height 332
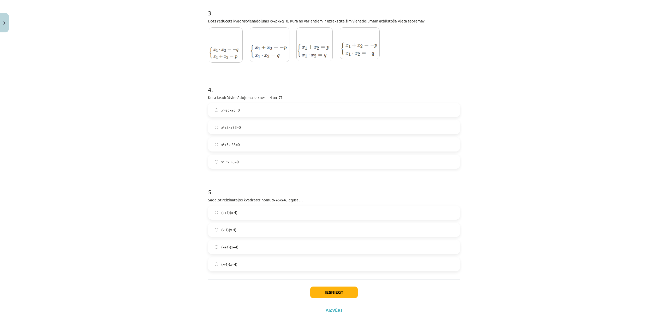
click at [247, 249] on label "(x+1)(x+4)" at bounding box center [333, 246] width 251 height 13
click at [344, 292] on button "Iesniegt" at bounding box center [333, 291] width 47 height 11
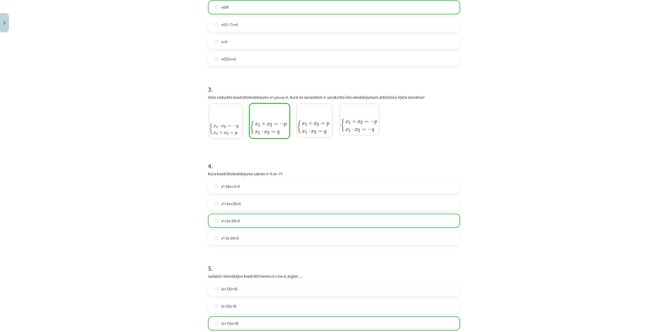
scroll to position [328, 0]
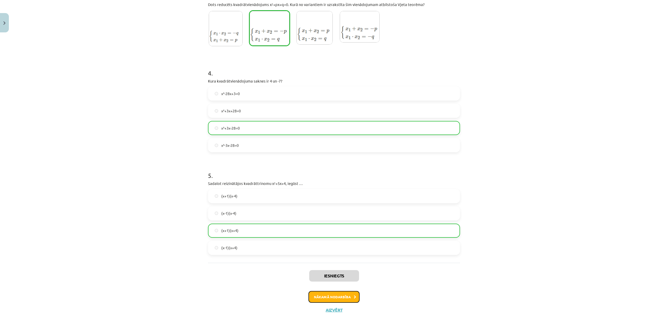
click at [332, 296] on button "Nākamā nodarbība" at bounding box center [333, 297] width 51 height 12
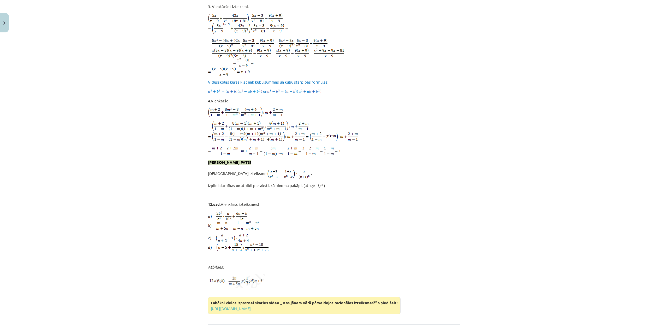
scroll to position [1846, 0]
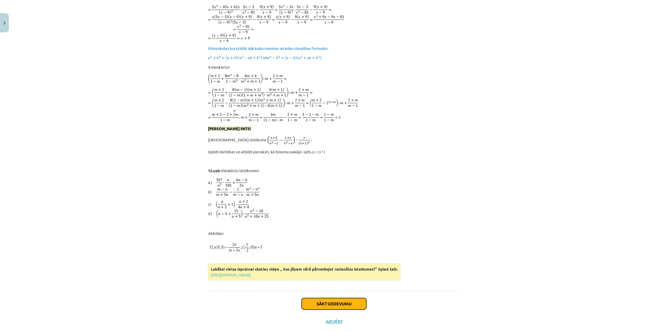
click at [354, 298] on button "Sākt uzdevumu" at bounding box center [334, 303] width 65 height 11
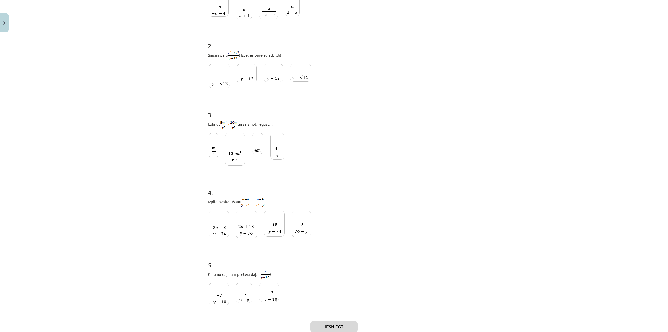
scroll to position [122, 0]
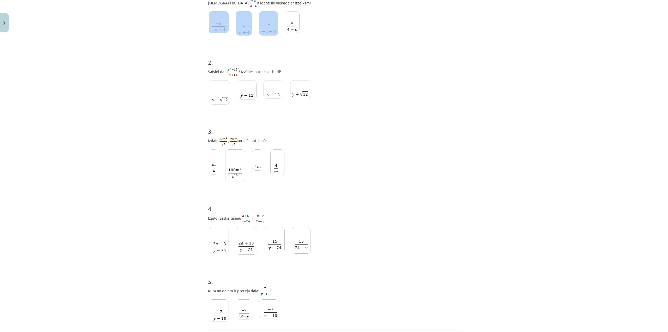
drag, startPoint x: 207, startPoint y: 29, endPoint x: 261, endPoint y: 36, distance: 54.4
click at [255, 34] on div "17 XP Saņemsi Grūts 642 pilda Apraksts Uzdevums Palīdzība 1 . Izteiksme ir iden…" at bounding box center [334, 140] width 258 height 457
click at [422, 67] on div "2 . Saīsini daļu ! Izvēlies pareizo atbildi!" at bounding box center [334, 79] width 252 height 59
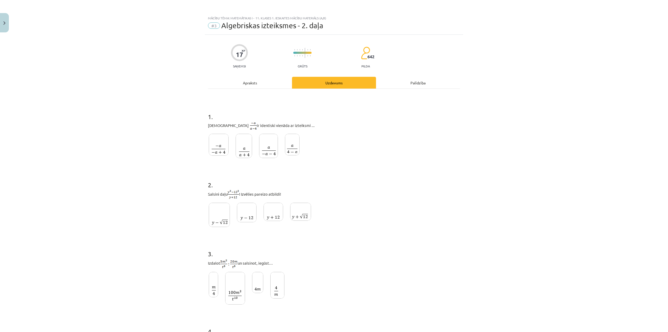
click at [296, 143] on img at bounding box center [292, 145] width 15 height 22
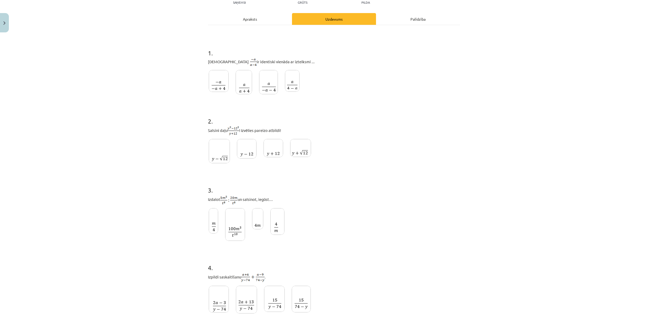
scroll to position [78, 0]
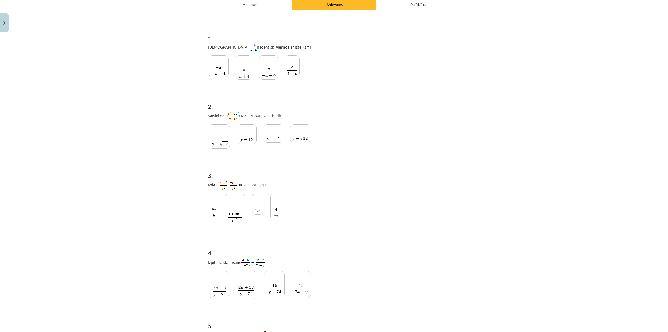
click at [249, 128] on img at bounding box center [247, 134] width 20 height 20
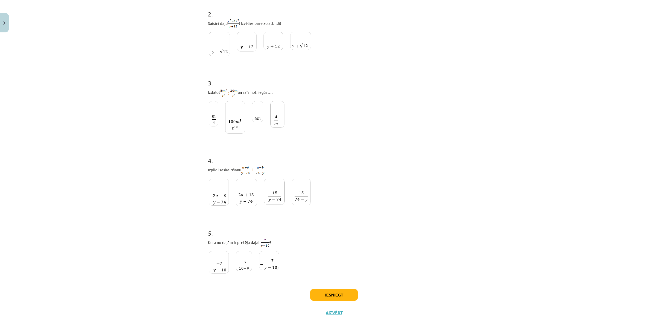
scroll to position [175, 0]
click at [273, 193] on img at bounding box center [274, 189] width 21 height 26
click at [246, 255] on img at bounding box center [244, 258] width 16 height 20
click at [336, 293] on button "Iesniegt" at bounding box center [333, 291] width 47 height 11
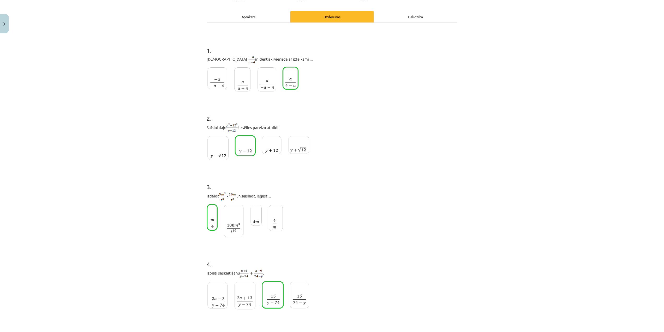
scroll to position [191, 0]
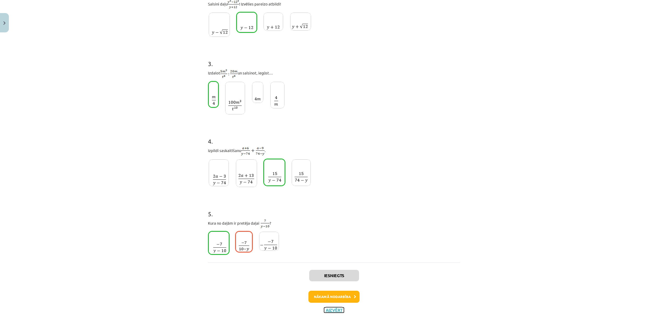
click at [338, 309] on button "Aizvērt" at bounding box center [334, 309] width 20 height 5
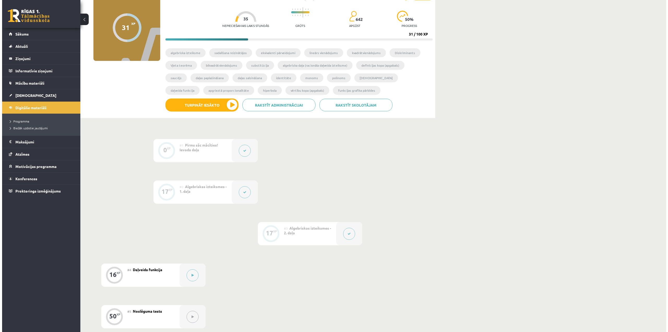
scroll to position [175, 0]
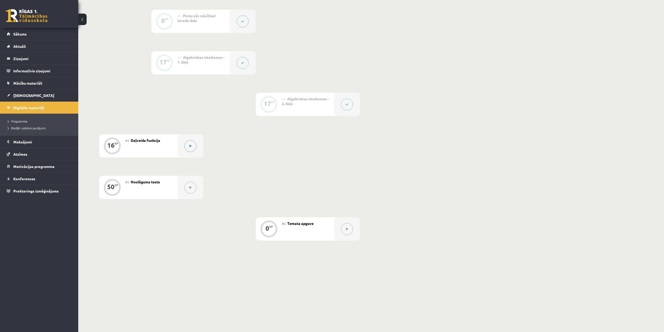
click at [196, 148] on button at bounding box center [190, 146] width 12 height 12
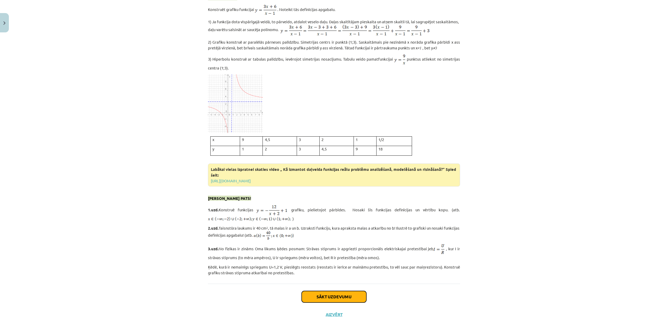
click at [346, 291] on button "Sākt uzdevumu" at bounding box center [334, 296] width 65 height 11
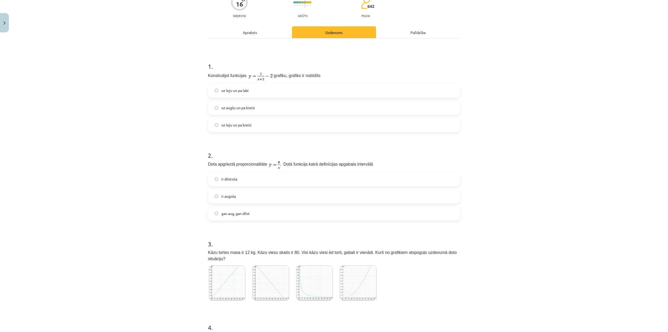
scroll to position [65, 0]
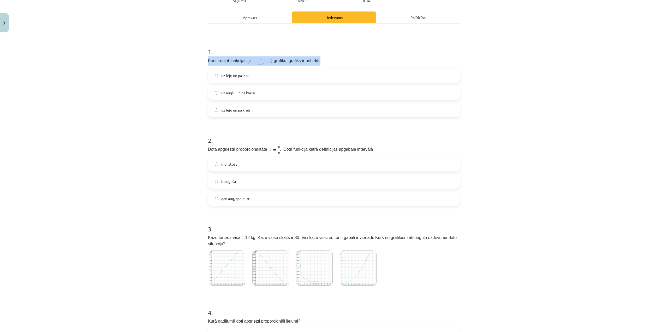
drag, startPoint x: 228, startPoint y: 58, endPoint x: 328, endPoint y: 56, distance: 100.5
click at [328, 56] on div "16 XP Saņemsi Grūts 642 pilda Apraksts Uzdevums Palīdzība 1 . Konstruējot funkc…" at bounding box center [334, 248] width 258 height 559
click at [328, 56] on div "1 . Konstruējot funkcijas grafiku, grafiks ir nobīdīts uz leju un pa labi uz au…" at bounding box center [334, 78] width 252 height 79
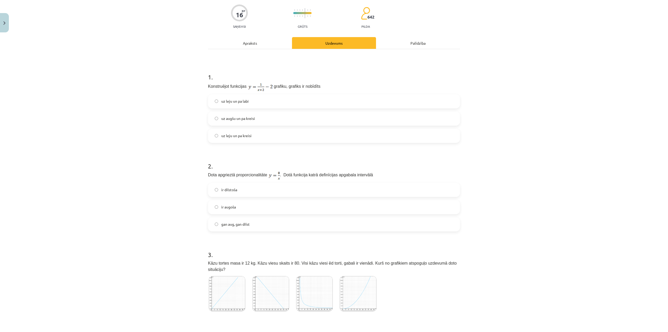
scroll to position [39, 0]
drag, startPoint x: 263, startPoint y: 172, endPoint x: 281, endPoint y: 174, distance: 18.7
click at [281, 174] on p "Dota apgrieztā proporcionalitāte . Dotā funkcija katrā definīcijas apgabala int…" at bounding box center [334, 175] width 252 height 9
click at [281, 174] on span ". Dotā funkcija katrā definīcijas apgabala intervālā" at bounding box center [326, 175] width 93 height 4
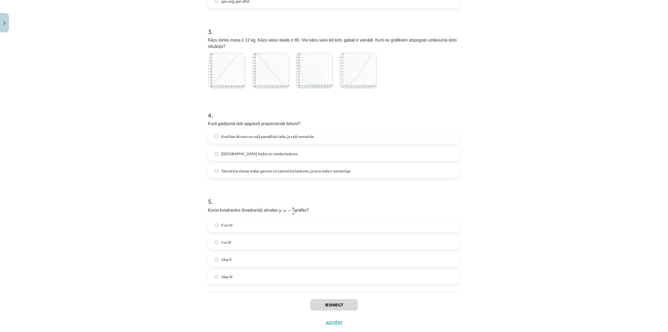
scroll to position [268, 0]
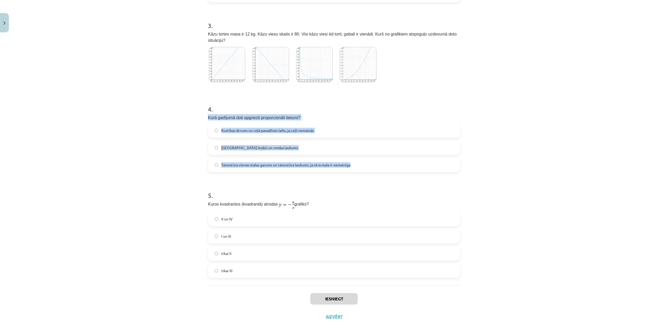
drag, startPoint x: 205, startPoint y: 110, endPoint x: 394, endPoint y: 159, distance: 194.7
click at [394, 159] on div "16 XP Saņemsi Grūts 642 pilda Apraksts Uzdevums Palīdzība 1 . Konstruējot funkc…" at bounding box center [334, 45] width 258 height 559
copy div "Kurā gadījumā doti apgriezti proporcionāli lielumi? Kustības ātrums un ceļā pav…"
click at [471, 115] on div "Mācību tēma: Matemātikas i - 11. klases 1. ieskaites mācību materiāls (a,b) #4 …" at bounding box center [334, 166] width 668 height 332
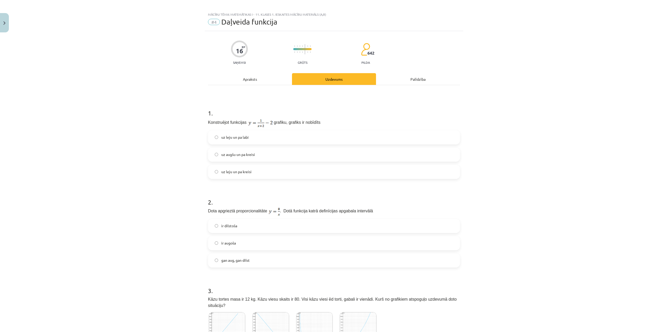
scroll to position [0, 0]
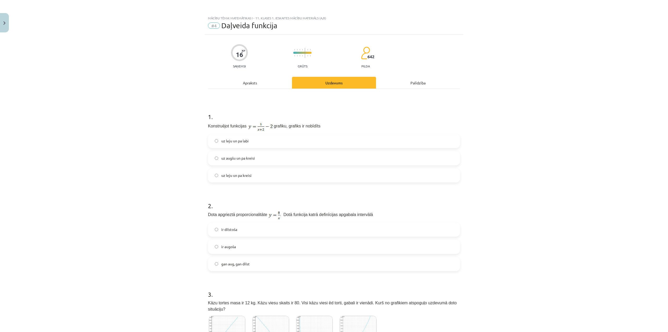
click at [249, 158] on span "uz augšu un pa kreisi" at bounding box center [238, 157] width 34 height 5
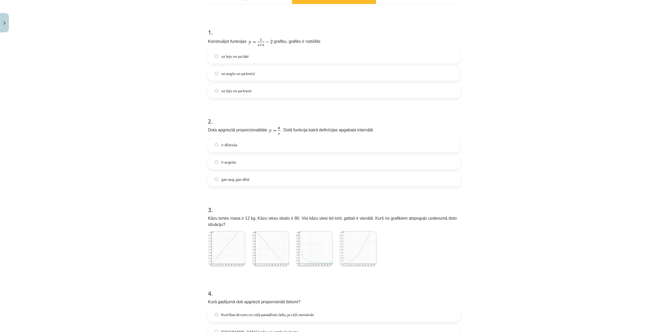
scroll to position [104, 0]
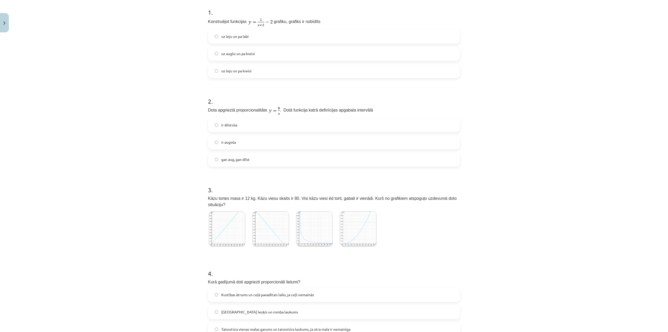
click at [246, 162] on label "gan aug, gan dilst" at bounding box center [333, 159] width 251 height 13
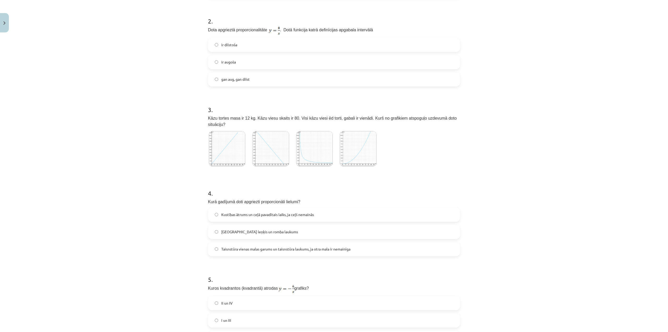
scroll to position [209, 0]
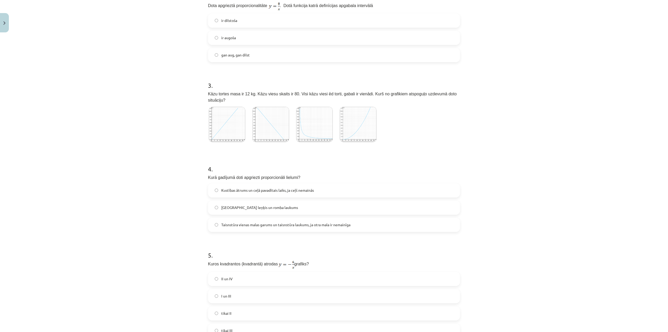
click at [323, 118] on img at bounding box center [314, 124] width 37 height 35
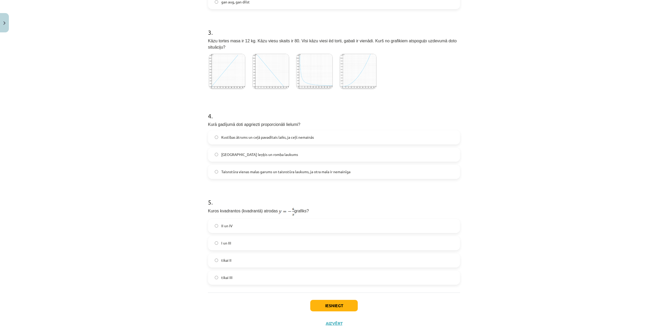
scroll to position [268, 0]
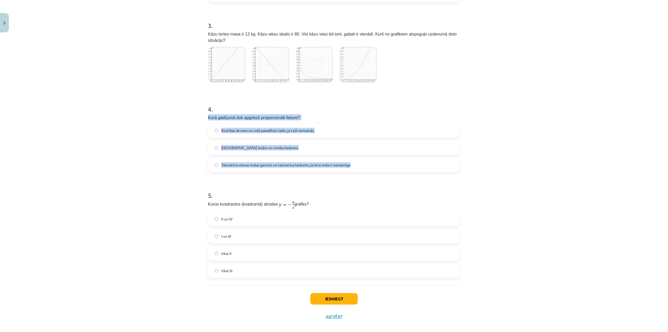
drag, startPoint x: 207, startPoint y: 110, endPoint x: 401, endPoint y: 156, distance: 199.8
click at [401, 156] on div "4 . Kurā gadījumā doti apgriezti proporcionāli lielumi? Kustības ātrums un ceļā…" at bounding box center [334, 134] width 252 height 76
copy div "Kurā gadījumā doti apgriezti proporcionāli lielumi? Kustības ātrums un ceļā pav…"
click at [498, 139] on div "Mācību tēma: Matemātikas i - 11. klases 1. ieskaites mācību materiāls (a,b) #4 …" at bounding box center [334, 166] width 668 height 332
click at [538, 126] on div "Mācību tēma: Matemātikas i - 11. klases 1. ieskaites mācību materiāls (a,b) #4 …" at bounding box center [334, 166] width 668 height 332
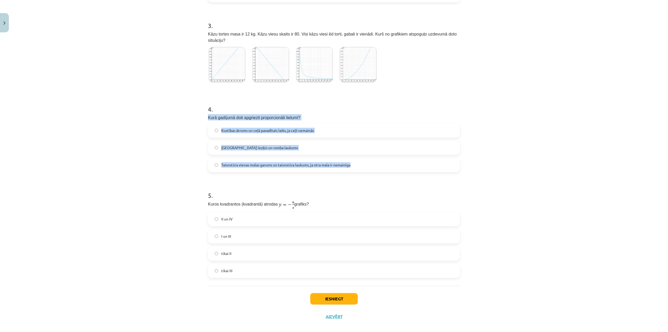
click at [286, 128] on span "Kustības ātrums un ceļā pavadītais laiks, ja ceļš nemainās" at bounding box center [267, 130] width 93 height 5
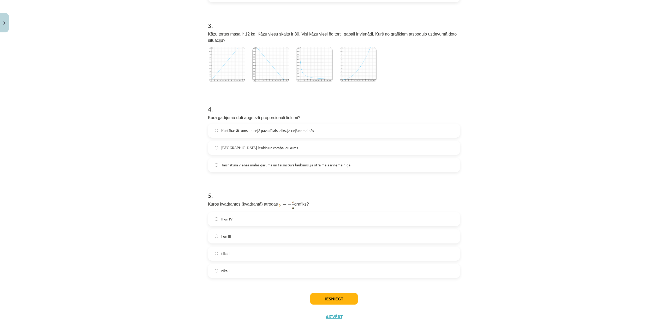
click at [284, 104] on h1 "4 ." at bounding box center [334, 104] width 252 height 16
drag, startPoint x: 226, startPoint y: 197, endPoint x: 321, endPoint y: 198, distance: 94.5
click at [321, 200] on p "Kuros kvadrantos (kvadrantā) atrodas grafiks?" at bounding box center [334, 204] width 252 height 9
click at [322, 200] on p "Kuros kvadrantos (kvadrantā) atrodas grafiks?" at bounding box center [334, 204] width 252 height 9
drag, startPoint x: 301, startPoint y: 198, endPoint x: 203, endPoint y: 198, distance: 98.1
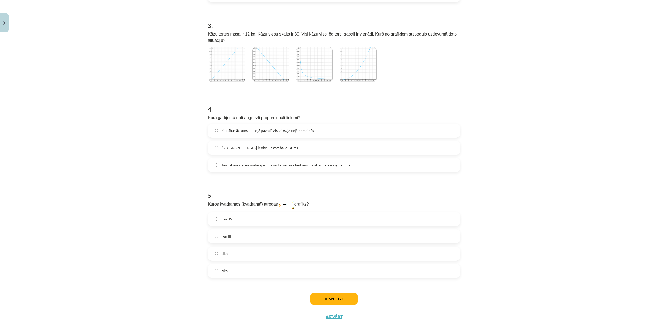
click at [205, 198] on div "16 XP Saņemsi Grūts 642 pilda Apraksts Uzdevums Palīdzība 1 . Konstruējot funkc…" at bounding box center [334, 45] width 258 height 559
drag, startPoint x: 206, startPoint y: 196, endPoint x: 304, endPoint y: 199, distance: 98.4
click at [304, 200] on p "Kuros kvadrantos (kvadrantā) atrodas grafiks?" at bounding box center [334, 204] width 252 height 9
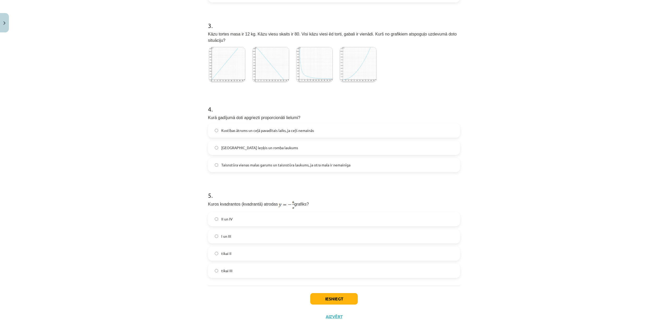
click at [248, 230] on label "I un III" at bounding box center [333, 236] width 251 height 13
click at [339, 293] on button "Iesniegt" at bounding box center [333, 298] width 47 height 11
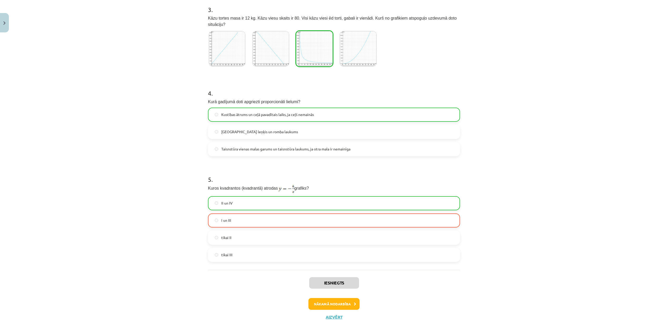
scroll to position [285, 0]
click at [346, 297] on button "Nākamā nodarbība" at bounding box center [333, 303] width 51 height 12
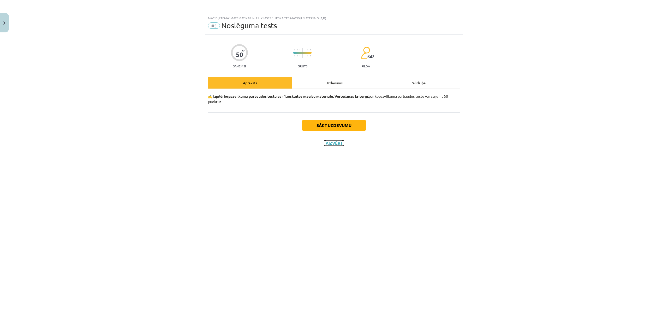
click at [341, 144] on button "Aizvērt" at bounding box center [334, 142] width 20 height 5
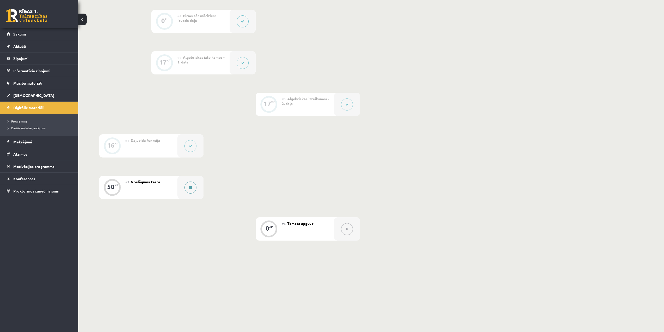
click at [191, 187] on icon at bounding box center [190, 187] width 3 height 3
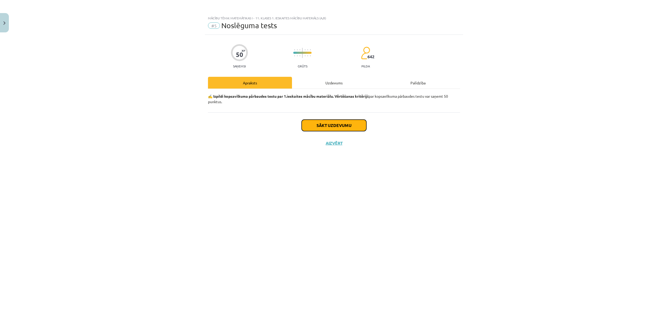
click at [319, 124] on button "Sākt uzdevumu" at bounding box center [334, 124] width 65 height 11
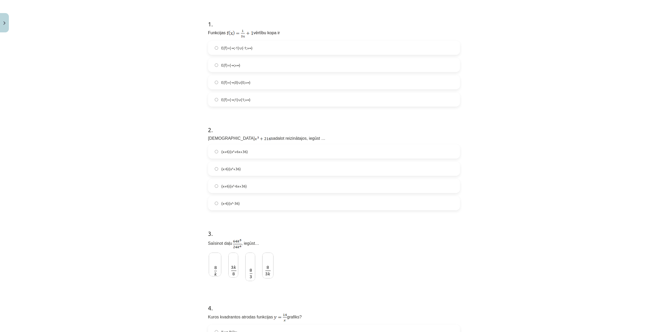
scroll to position [104, 0]
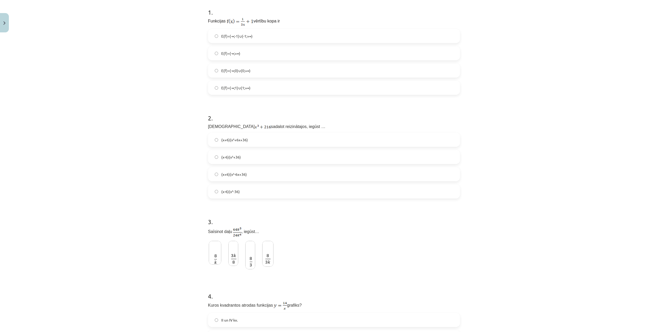
drag, startPoint x: 206, startPoint y: 126, endPoint x: 296, endPoint y: 126, distance: 90.0
click at [296, 126] on p "Izteiksmi sadalot reizinātajos, iegūst …" at bounding box center [334, 126] width 252 height 7
click at [297, 125] on p "Izteiksmi sadalot reizinātajos, iegūst …" at bounding box center [334, 126] width 252 height 7
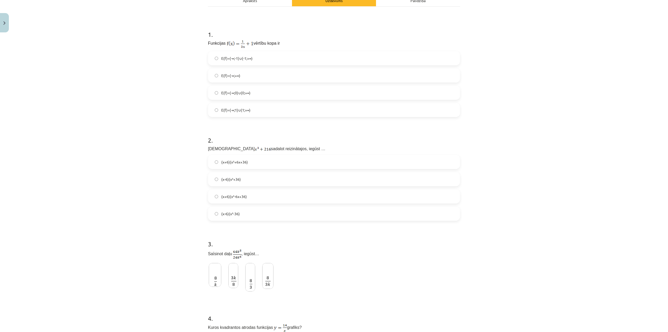
scroll to position [0, 0]
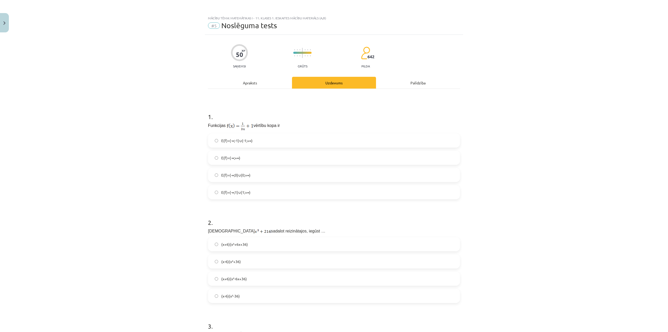
click at [244, 142] on span "E(f)=(-∞;-1)∪(-1;+∞)" at bounding box center [236, 140] width 31 height 5
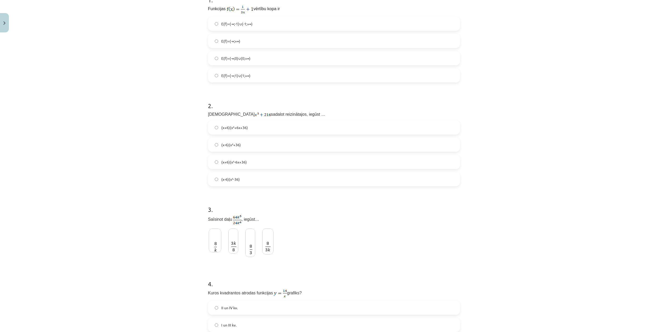
scroll to position [130, 0]
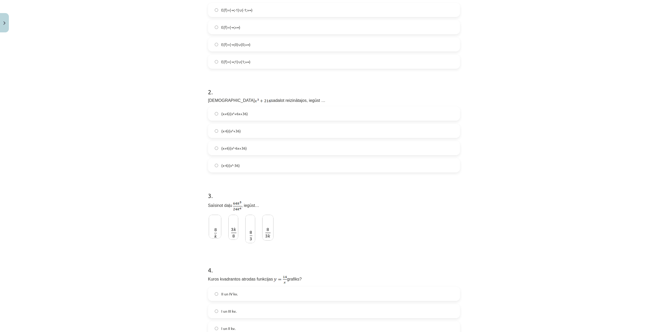
click at [245, 149] on label "(x+6)(x²-6x+36)" at bounding box center [333, 147] width 251 height 13
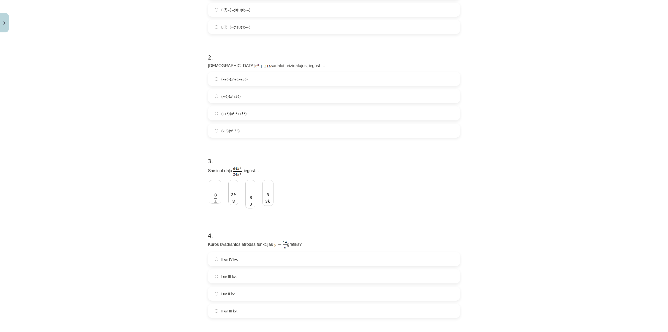
scroll to position [287, 0]
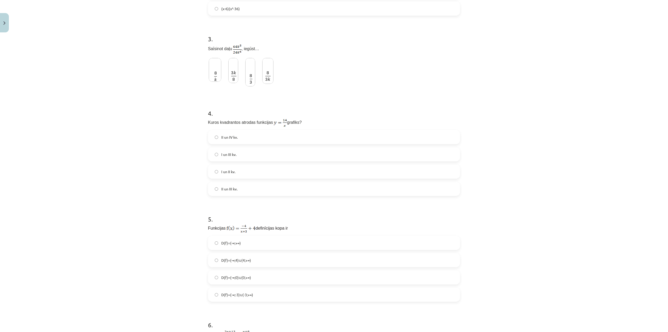
click at [265, 79] on img at bounding box center [267, 71] width 11 height 26
click at [245, 155] on label "I un III kv." at bounding box center [333, 154] width 251 height 13
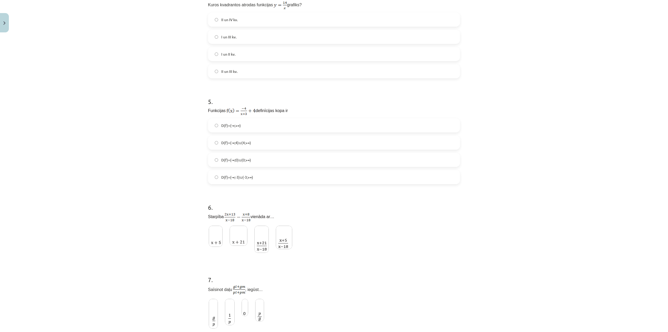
scroll to position [417, 0]
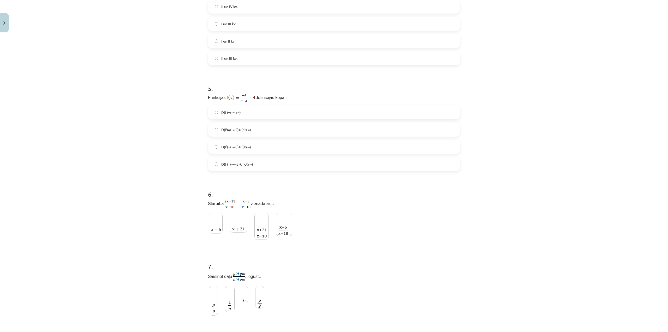
click at [255, 164] on label "D(f)=(-∞;-3)∪(-3;+∞)" at bounding box center [333, 163] width 251 height 13
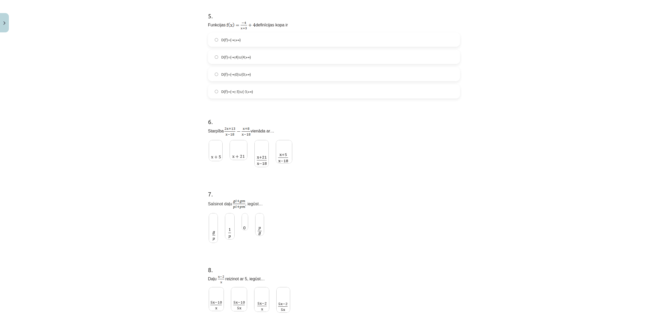
scroll to position [522, 0]
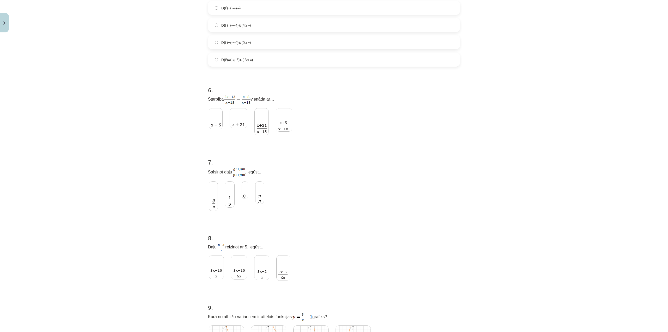
click at [288, 123] on img at bounding box center [284, 119] width 16 height 23
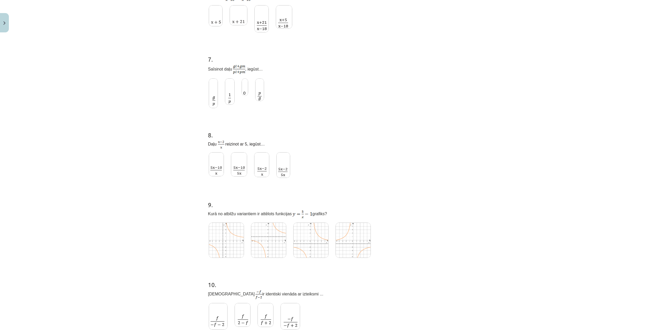
scroll to position [626, 0]
click at [216, 99] on label at bounding box center [213, 91] width 11 height 31
click at [212, 165] on img at bounding box center [216, 163] width 15 height 24
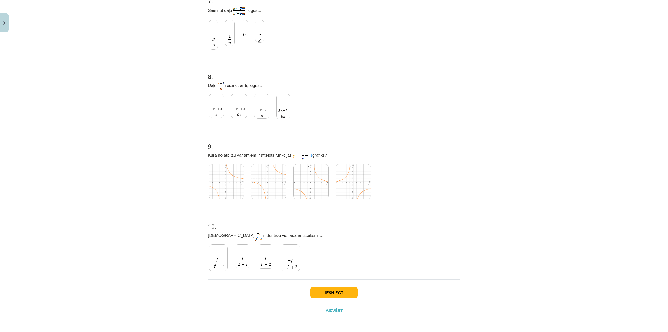
scroll to position [685, 0]
click at [308, 181] on img at bounding box center [310, 181] width 35 height 35
click at [291, 259] on img at bounding box center [290, 257] width 20 height 27
click at [319, 292] on button "Iesniegt" at bounding box center [333, 291] width 47 height 11
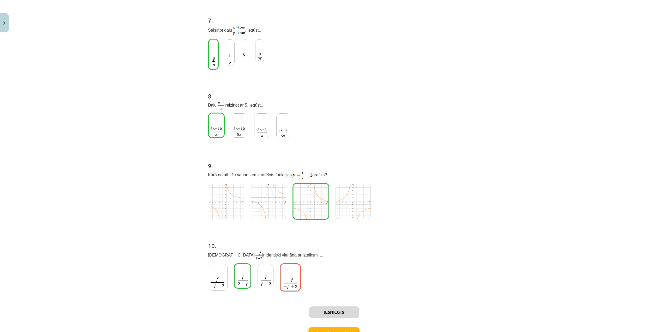
scroll to position [701, 0]
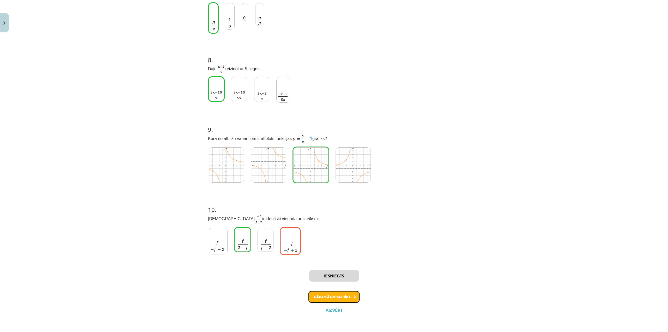
click at [349, 294] on button "Nākamā nodarbība" at bounding box center [333, 297] width 51 height 12
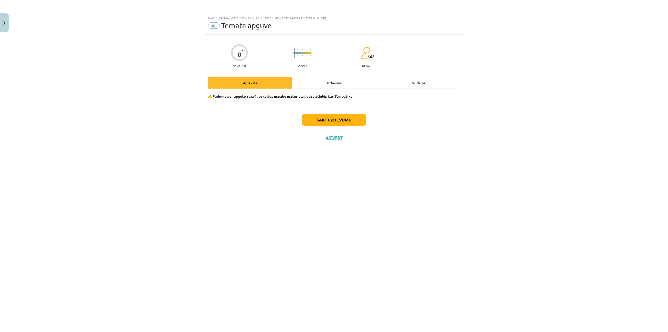
click at [334, 141] on div "Sākt uzdevumu Aizvērt" at bounding box center [334, 125] width 252 height 37
click at [334, 139] on button "Aizvērt" at bounding box center [334, 137] width 20 height 5
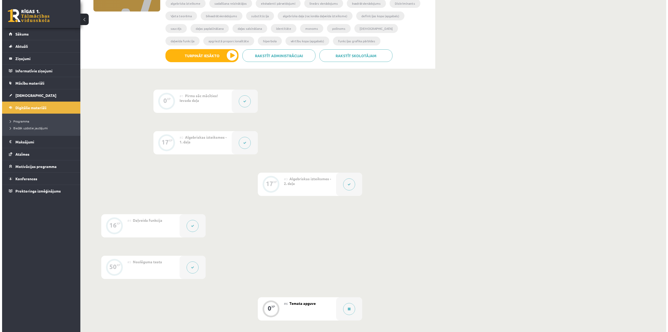
scroll to position [175, 0]
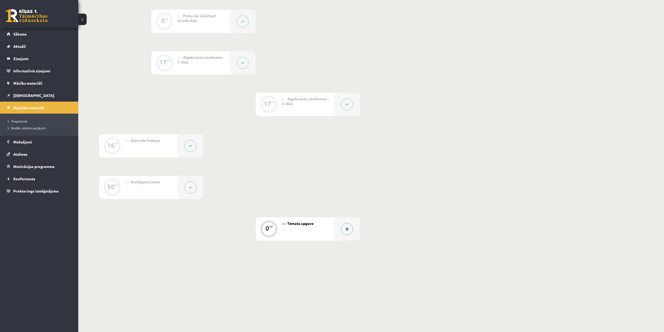
click at [345, 229] on button at bounding box center [347, 229] width 12 height 12
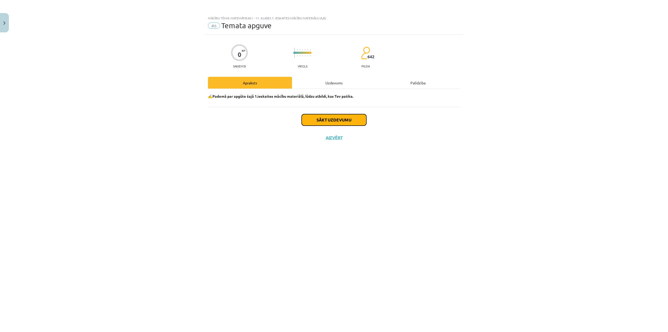
click at [332, 120] on button "Sākt uzdevumu" at bounding box center [334, 119] width 65 height 11
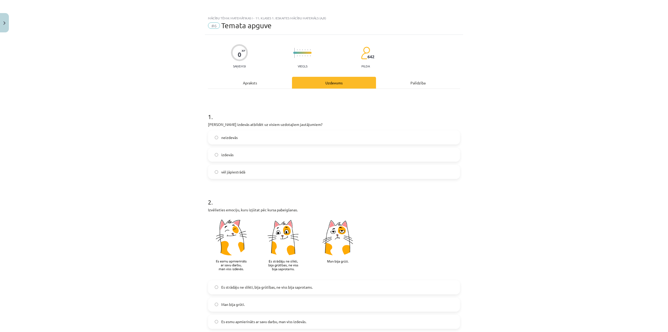
click at [237, 153] on label "izdevās" at bounding box center [333, 154] width 251 height 13
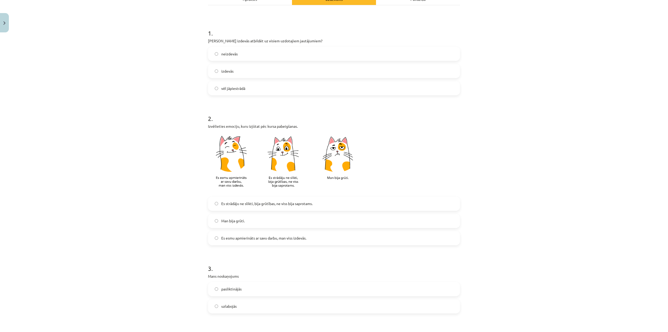
scroll to position [104, 0]
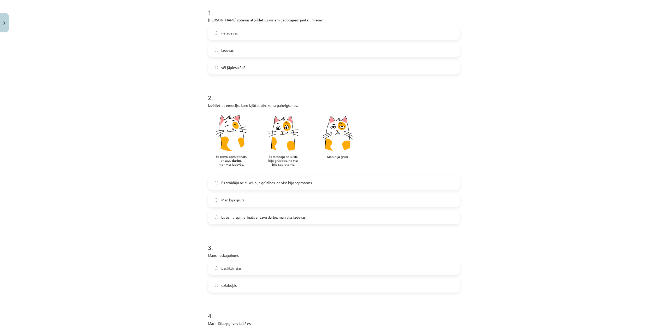
click at [274, 201] on label "Man bija grūti." at bounding box center [333, 199] width 251 height 13
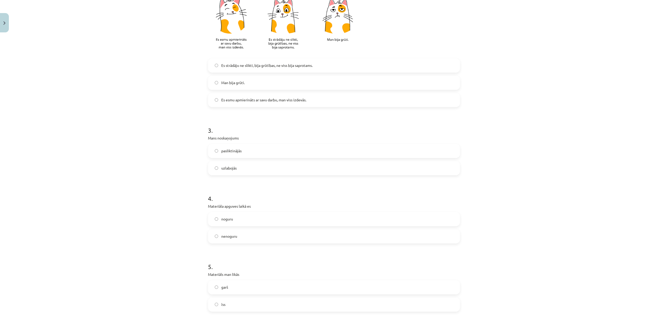
scroll to position [235, 0]
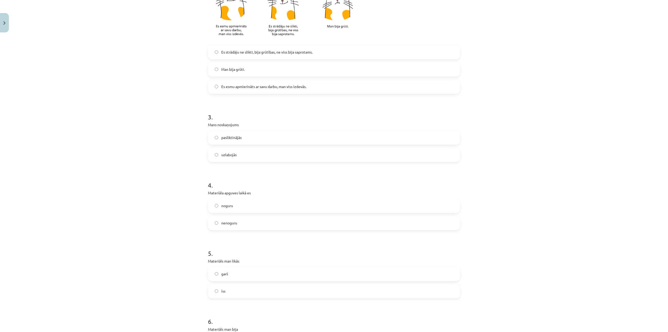
click at [297, 95] on form "1 . Vai Tev izdevās atbildēt uz visiem uzdotajiem jautājumiem? neizdevās izdevā…" at bounding box center [334, 117] width 252 height 497
click at [298, 55] on label "Es strādāju ne slikti, bija grūtības, ne viss bija saprotams." at bounding box center [333, 52] width 251 height 13
click at [297, 91] on label "Es esmu apmierināts ar savu darbu, man viss izdevās." at bounding box center [333, 86] width 251 height 13
click at [251, 157] on label "uzlabojās" at bounding box center [333, 154] width 251 height 13
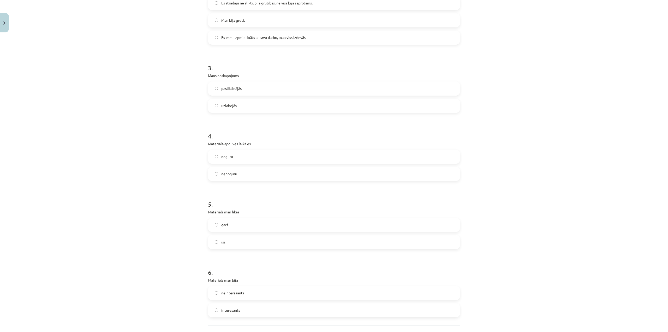
scroll to position [287, 0]
click at [242, 153] on label "noguru" at bounding box center [333, 153] width 251 height 13
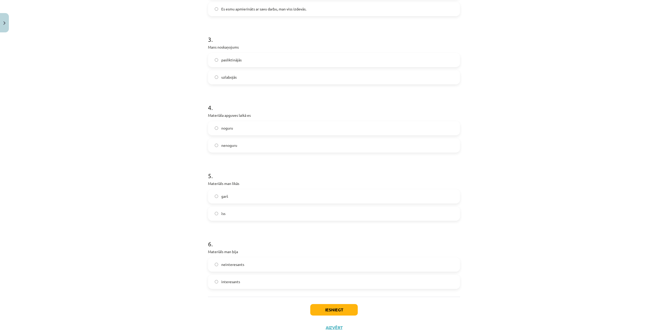
scroll to position [313, 0]
click at [242, 191] on label "garš" at bounding box center [333, 195] width 251 height 13
click at [249, 282] on label "interesants" at bounding box center [333, 280] width 251 height 13
click at [334, 310] on button "Iesniegt" at bounding box center [333, 308] width 47 height 11
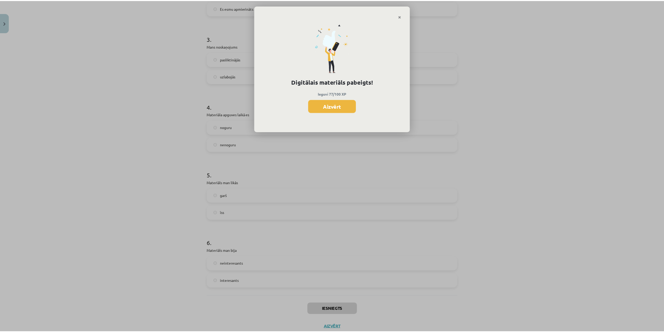
scroll to position [175, 0]
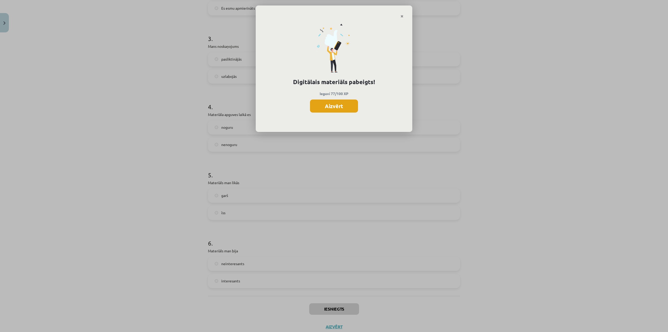
click at [340, 109] on button "Aizvērt" at bounding box center [334, 105] width 48 height 13
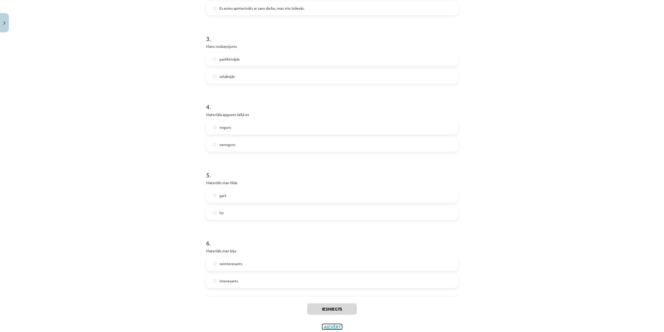
click at [332, 326] on button "Aizvērt" at bounding box center [332, 326] width 20 height 5
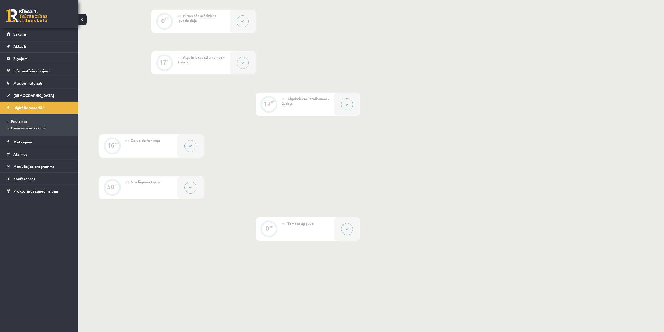
click at [22, 121] on span "Programma" at bounding box center [17, 121] width 19 height 4
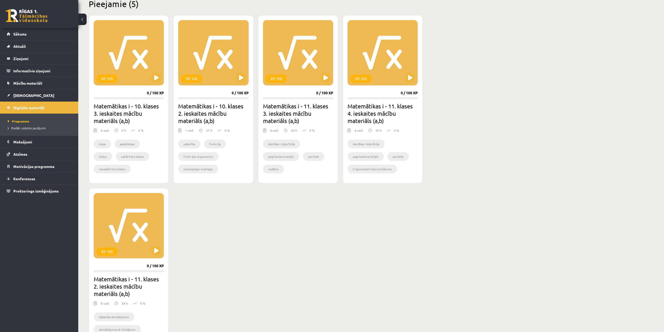
scroll to position [132, 0]
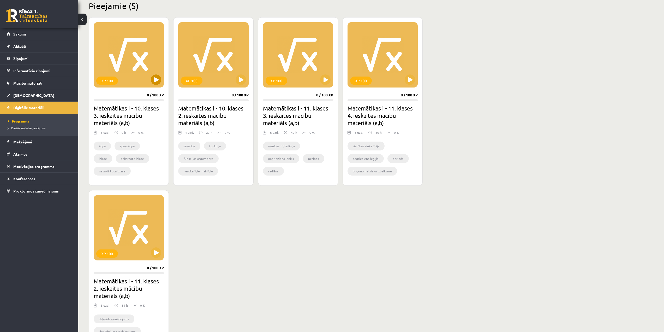
click at [157, 86] on div "XP 100" at bounding box center [129, 54] width 70 height 65
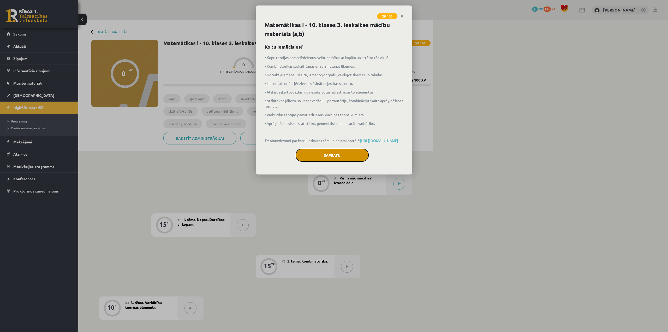
click at [345, 162] on button "Sapratu" at bounding box center [332, 154] width 73 height 13
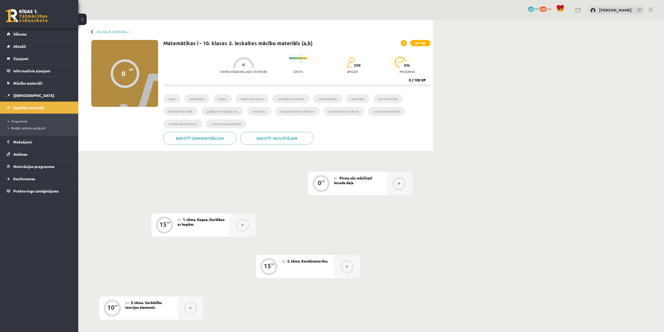
click at [403, 181] on button at bounding box center [399, 183] width 12 height 12
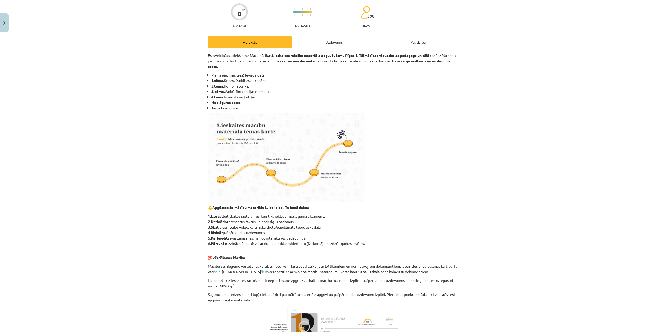
scroll to position [116, 0]
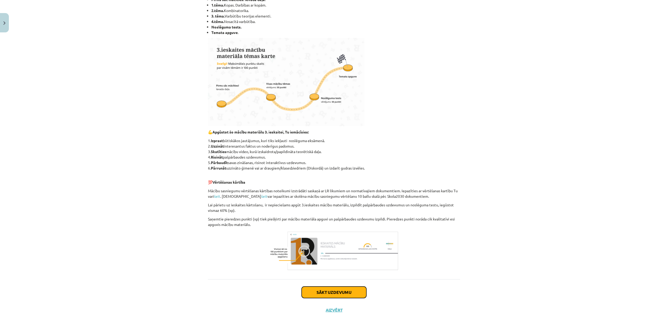
click at [342, 289] on button "Sākt uzdevumu" at bounding box center [334, 291] width 65 height 11
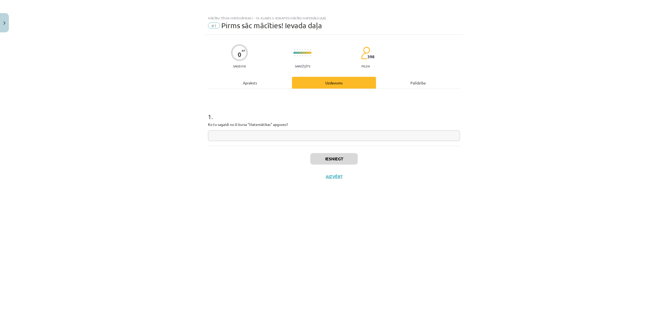
click at [245, 133] on input "text" at bounding box center [334, 135] width 252 height 11
type input "**********"
click at [330, 159] on button "Iesniegt" at bounding box center [333, 158] width 47 height 11
click at [319, 181] on button "Nākamā nodarbība" at bounding box center [333, 180] width 51 height 12
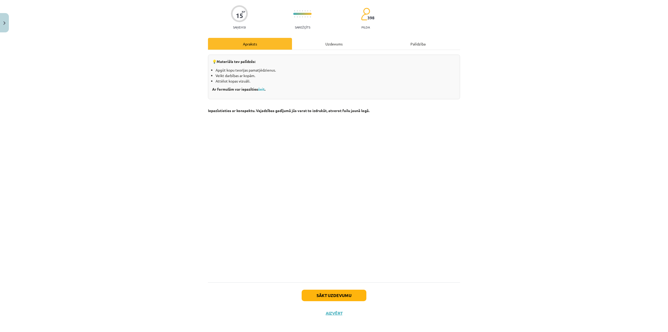
scroll to position [42, 0]
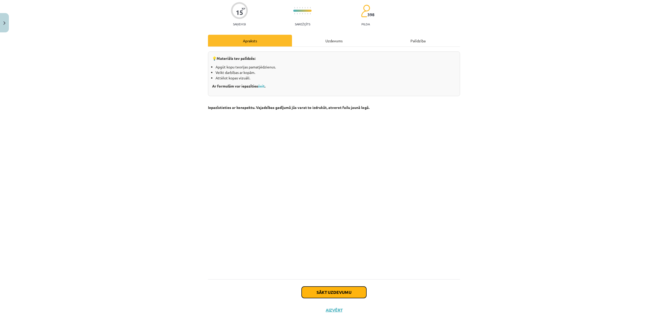
click at [339, 294] on button "Sākt uzdevumu" at bounding box center [334, 291] width 65 height 11
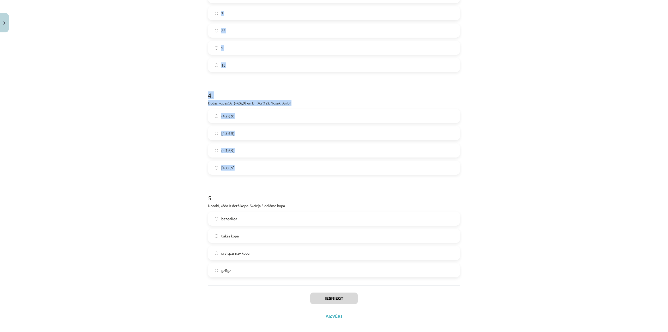
scroll to position [358, 0]
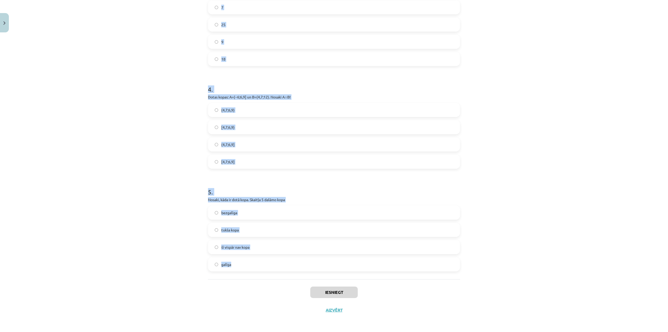
drag, startPoint x: 206, startPoint y: 110, endPoint x: 510, endPoint y: 255, distance: 337.0
click at [510, 255] on div "Mācību tēma: Matemātikas i - 10. klases 3. ieskaites mācību materiāls (a,b) #2 …" at bounding box center [334, 166] width 668 height 332
copy form "Kurš matemātiskais simbols atbilst jēdzienam "apvienojums"? ∉ ∪ ⊂ ∩ 2 . Nosaki,…"
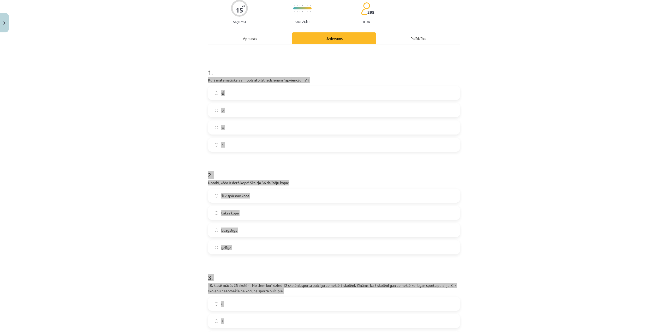
scroll to position [0, 0]
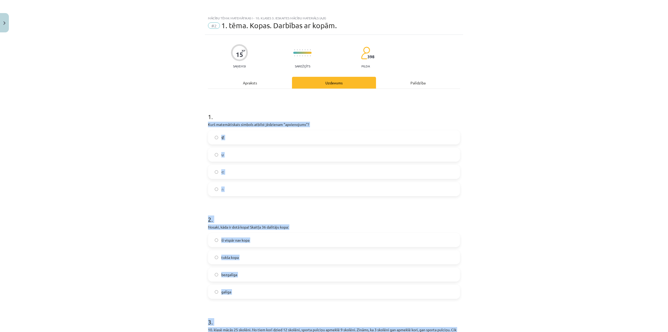
click at [524, 150] on div "Mācību tēma: Matemātikas i - 10. klases 3. ieskaites mācību materiāls (a,b) #2 …" at bounding box center [334, 166] width 668 height 332
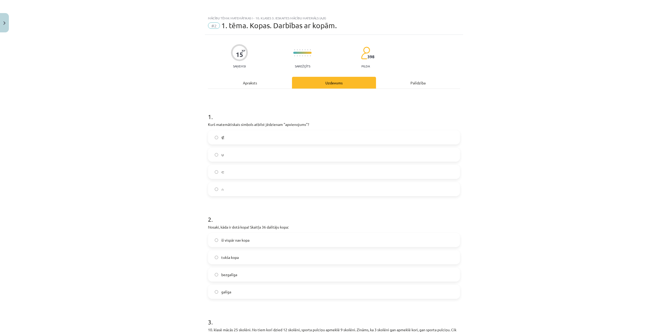
click at [237, 192] on label "∩" at bounding box center [333, 188] width 251 height 13
click at [238, 155] on label "∪" at bounding box center [333, 154] width 251 height 13
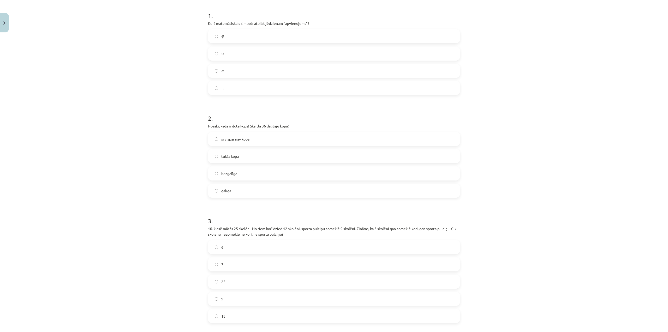
scroll to position [104, 0]
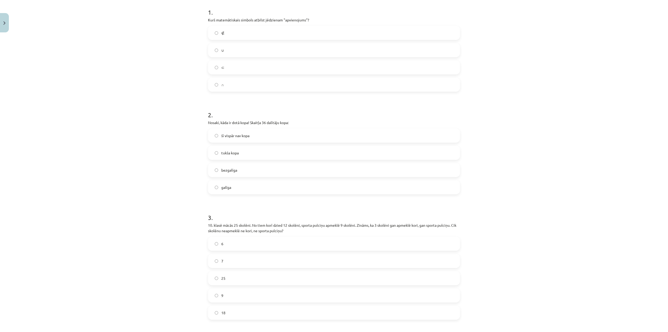
click at [240, 188] on label "galīga" at bounding box center [333, 187] width 251 height 13
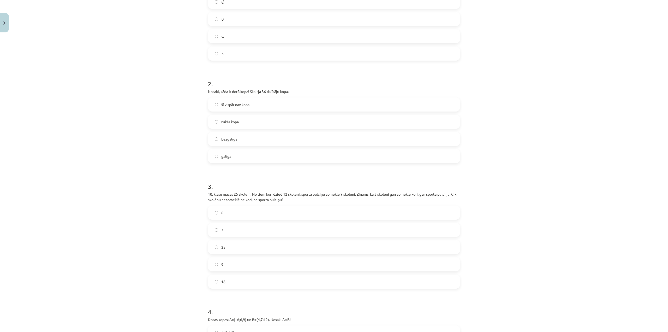
scroll to position [261, 0]
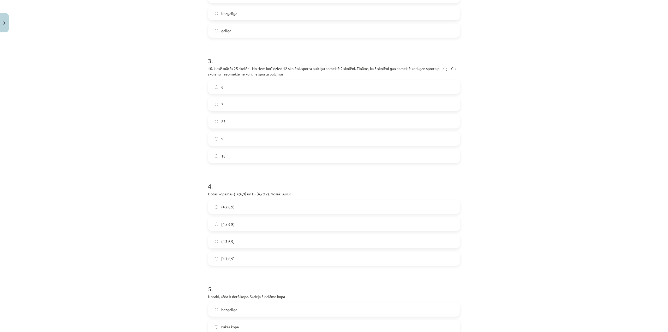
click at [238, 98] on label "7" at bounding box center [333, 104] width 251 height 13
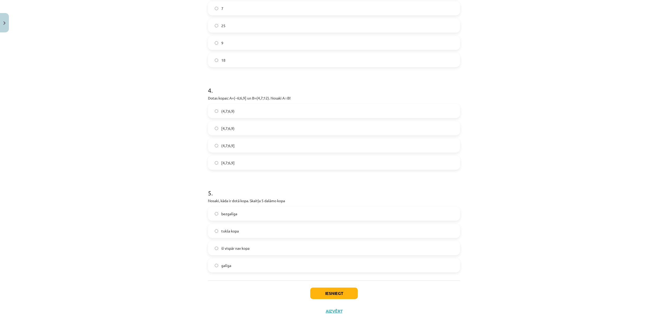
scroll to position [358, 0]
click at [240, 142] on label "(4,7;6,9]" at bounding box center [333, 144] width 251 height 13
click at [249, 216] on label "bezgalīga" at bounding box center [333, 212] width 251 height 13
click at [338, 288] on button "Iesniegt" at bounding box center [333, 291] width 47 height 11
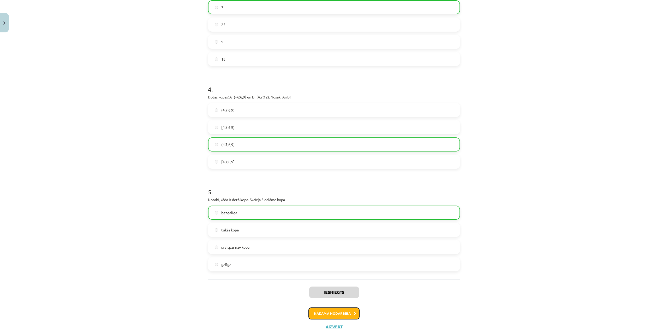
click at [350, 317] on button "Nākamā nodarbība" at bounding box center [333, 313] width 51 height 12
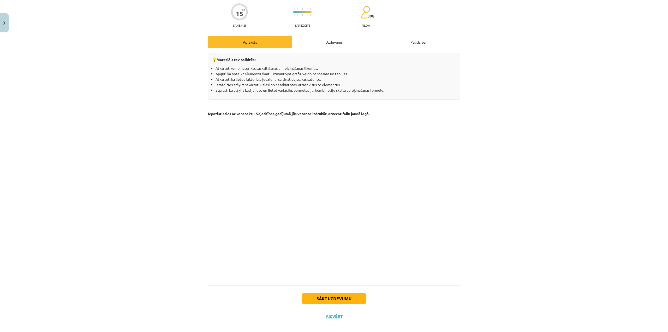
scroll to position [47, 0]
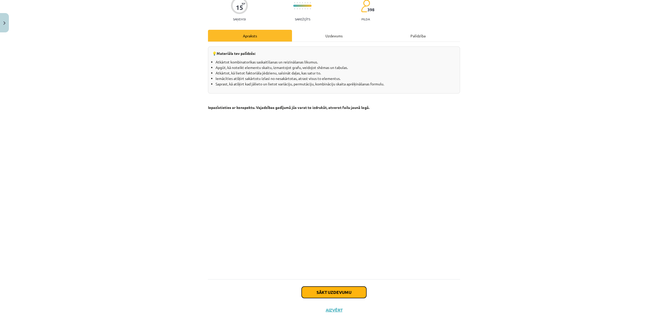
click at [348, 290] on button "Sākt uzdevumu" at bounding box center [334, 291] width 65 height 11
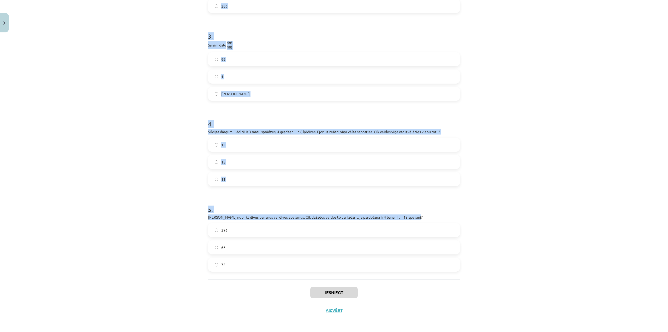
scroll to position [251, 0]
drag, startPoint x: 207, startPoint y: 50, endPoint x: 522, endPoint y: 266, distance: 381.3
click at [522, 266] on div "Mācību tēma: Matemātikas i - 10. klases 3. ieskaites mācību materiāls (a,b) #3 …" at bounding box center [334, 166] width 668 height 332
copy form "1 . Jānim skapī ir 5 bikses un 3 džemperi. Lai apģērbtos, Jānis izvēlas bikses …"
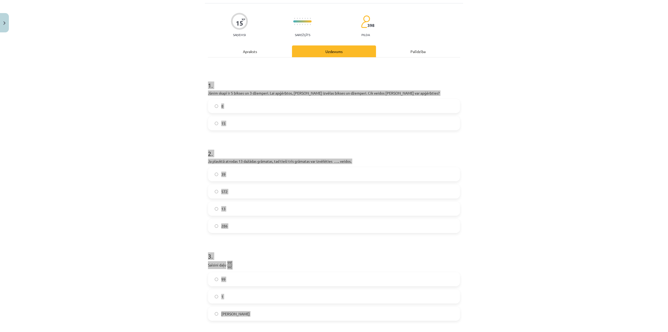
scroll to position [0, 0]
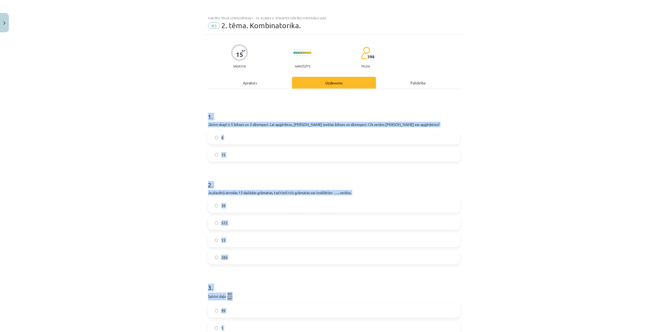
click at [241, 153] on label "15" at bounding box center [333, 154] width 251 height 13
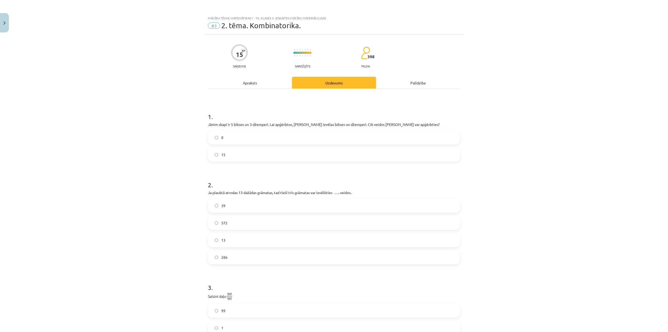
click at [235, 256] on label "286" at bounding box center [333, 256] width 251 height 13
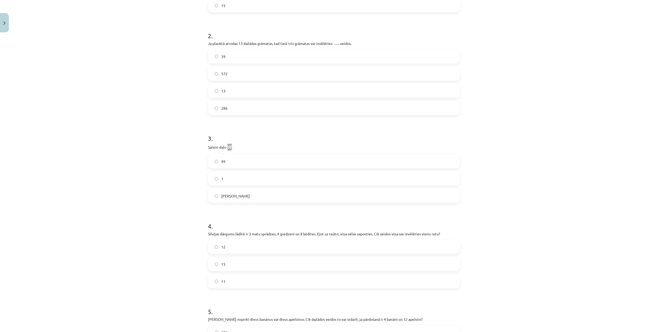
scroll to position [157, 0]
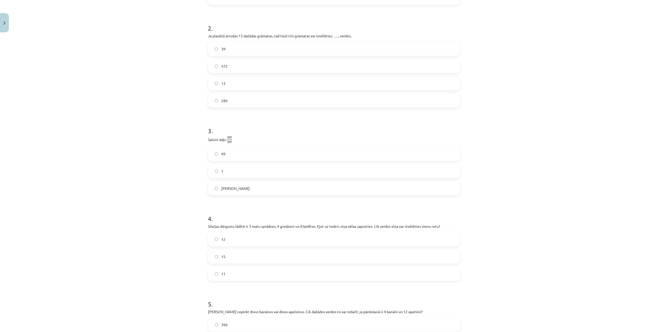
click at [223, 153] on span "99" at bounding box center [223, 153] width 4 height 5
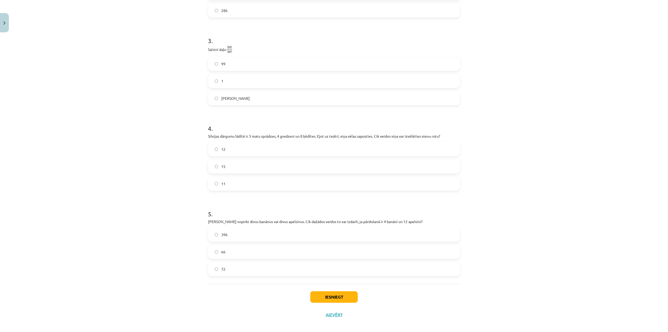
scroll to position [251, 0]
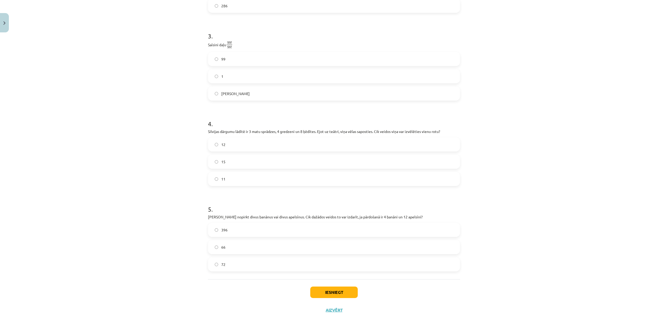
click at [225, 160] on label "15" at bounding box center [333, 161] width 251 height 13
click at [221, 262] on span "72" at bounding box center [223, 263] width 4 height 5
click at [342, 288] on button "Iesniegt" at bounding box center [333, 291] width 47 height 11
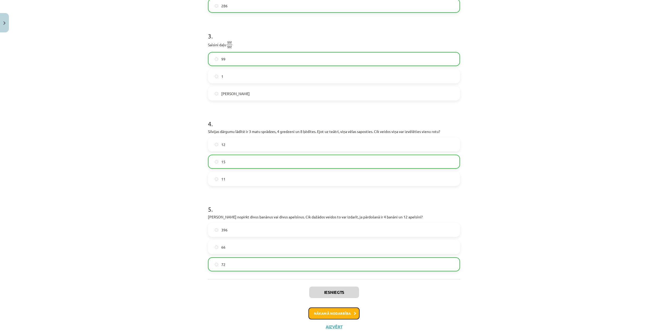
click at [342, 314] on button "Nākamā nodarbība" at bounding box center [333, 313] width 51 height 12
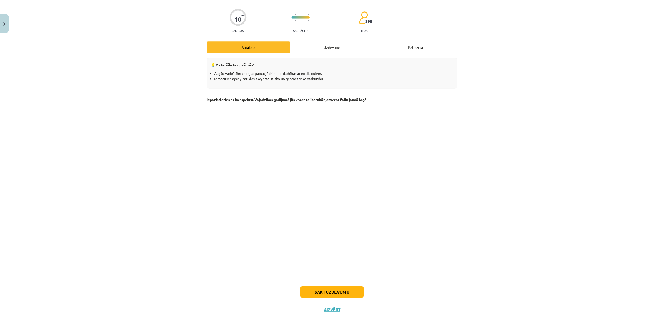
scroll to position [37, 0]
click at [331, 309] on button "Aizvērt" at bounding box center [334, 309] width 20 height 5
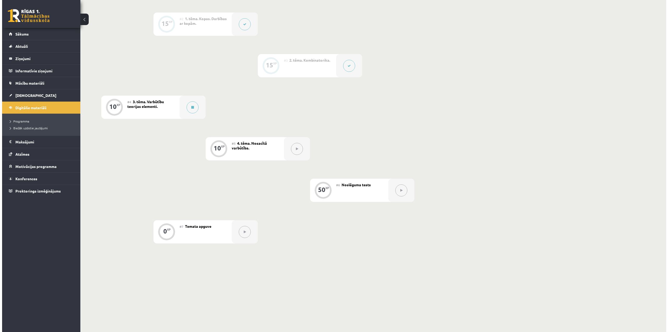
scroll to position [204, 0]
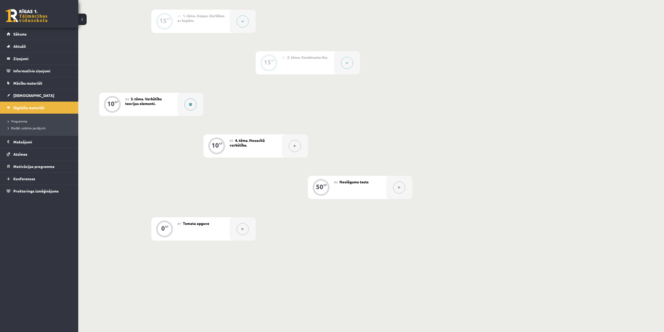
click at [190, 104] on icon at bounding box center [190, 104] width 3 height 3
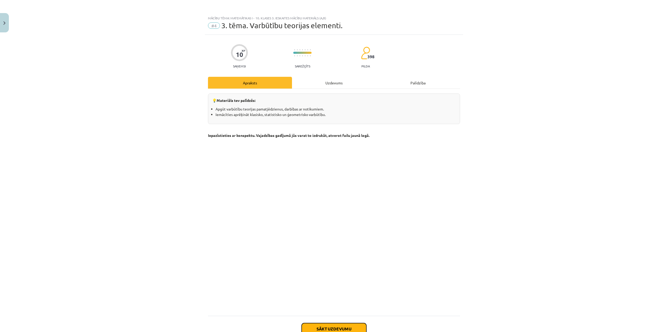
click at [331, 324] on button "Sākt uzdevumu" at bounding box center [334, 328] width 65 height 11
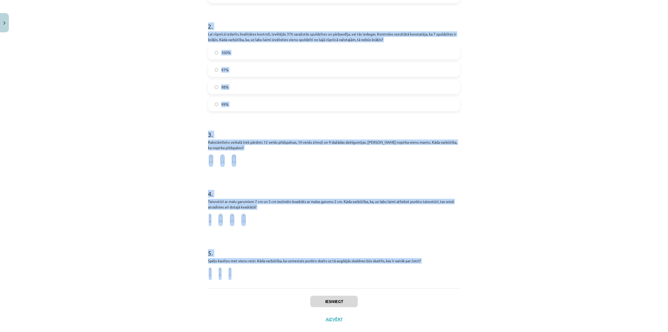
scroll to position [203, 0]
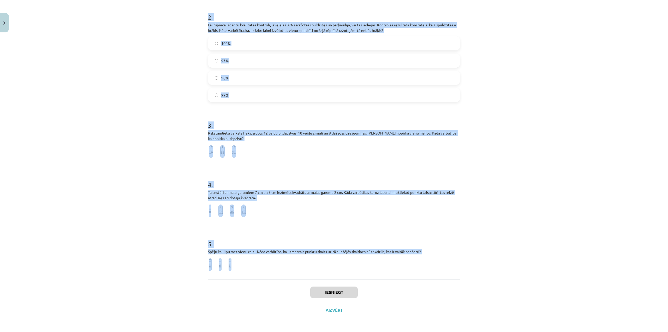
drag, startPoint x: 205, startPoint y: 102, endPoint x: 493, endPoint y: 264, distance: 330.5
click at [493, 264] on div "Mācību tēma: Matemātikas i - 10. klases 3. ieskaites mācību materiāls (a,b) #4 …" at bounding box center [334, 166] width 668 height 332
copy form "1 . Spēļu kauliņu metīs vienu reizi. Kurā no atbilžu variantiem formulēts drošs…"
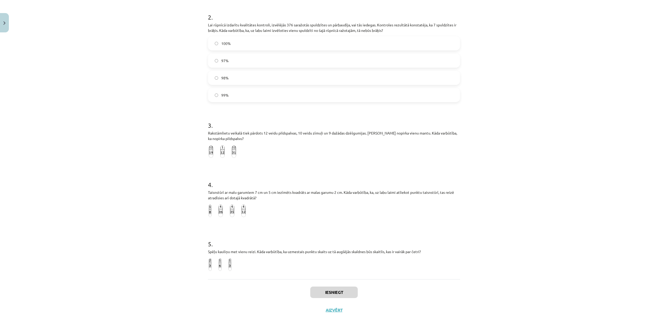
click at [602, 262] on div "Mācību tēma: Matemātikas i - 10. klases 3. ieskaites mācību materiāls (a,b) #4 …" at bounding box center [334, 166] width 668 height 332
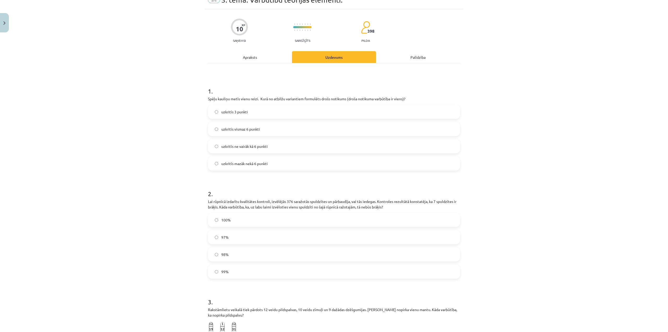
scroll to position [26, 0]
click at [262, 146] on span "uzkritīs ne vairāk kā 6 punkti" at bounding box center [244, 145] width 46 height 5
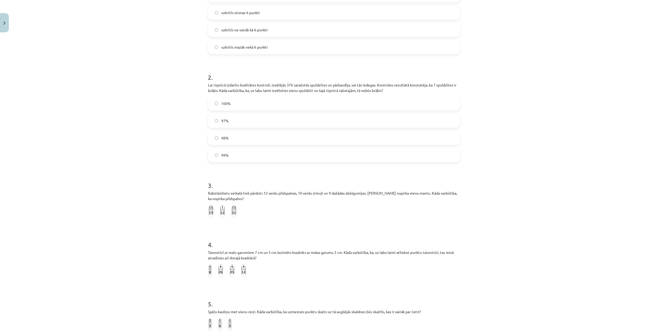
scroll to position [157, 0]
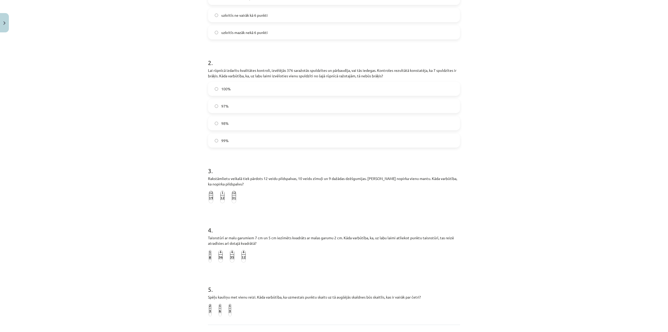
click at [239, 122] on label "98%" at bounding box center [333, 123] width 251 height 13
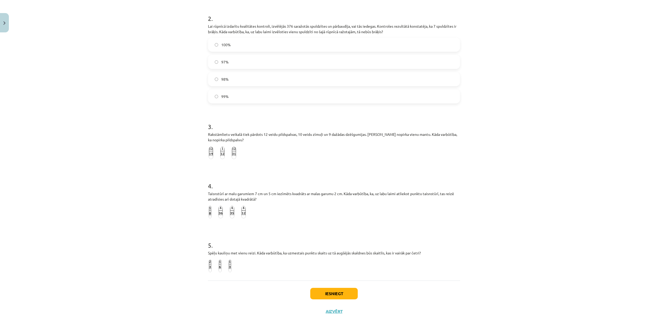
scroll to position [203, 0]
click at [229, 264] on img at bounding box center [230, 264] width 3 height 13
click at [349, 296] on button "Iesniegt" at bounding box center [333, 291] width 47 height 11
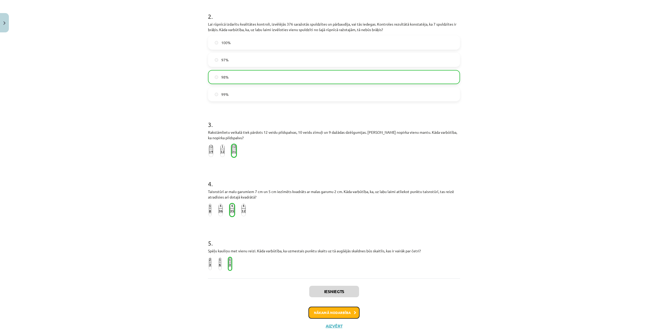
click at [343, 312] on button "Nākamā nodarbība" at bounding box center [333, 312] width 51 height 12
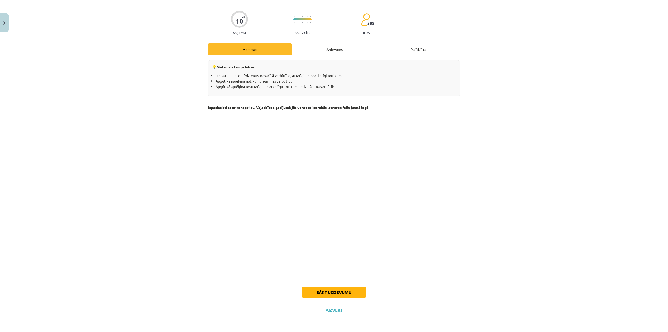
scroll to position [13, 0]
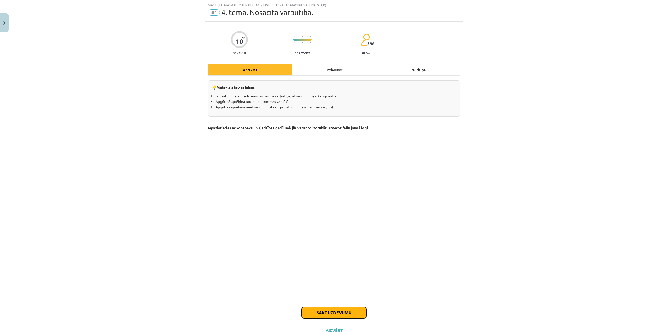
click at [327, 312] on button "Sākt uzdevumu" at bounding box center [334, 312] width 65 height 11
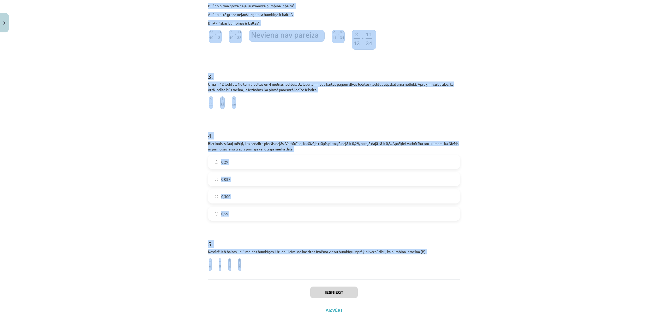
scroll to position [201, 0]
drag, startPoint x: 204, startPoint y: 23, endPoint x: 605, endPoint y: 258, distance: 464.6
click at [605, 258] on div "Mācību tēma: Matemātikas i - 10. klases 3. ieskaites mācību materiāls (a,b) #5 …" at bounding box center [334, 166] width 668 height 332
copy form "1 . Urnā ir 14 lodītes. No tām 9 baltas un 5 melnas lodītes. Uz labu laimi pēc …"
click at [494, 198] on div "Mācību tēma: Matemātikas i - 10. klases 3. ieskaites mācību materiāls (a,b) #5 …" at bounding box center [334, 166] width 668 height 332
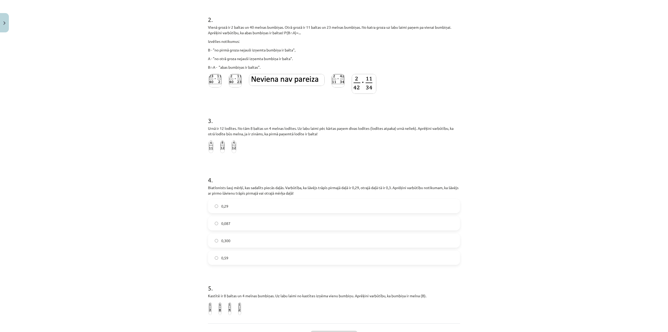
scroll to position [0, 0]
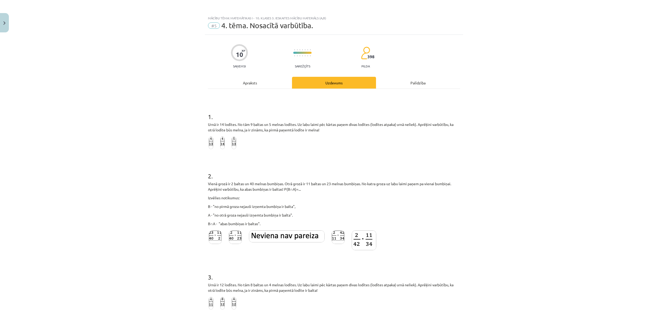
click at [209, 142] on img at bounding box center [211, 142] width 4 height 13
click at [301, 235] on img at bounding box center [287, 236] width 76 height 12
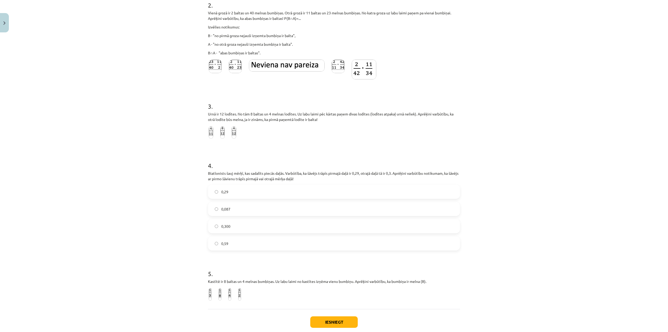
scroll to position [183, 0]
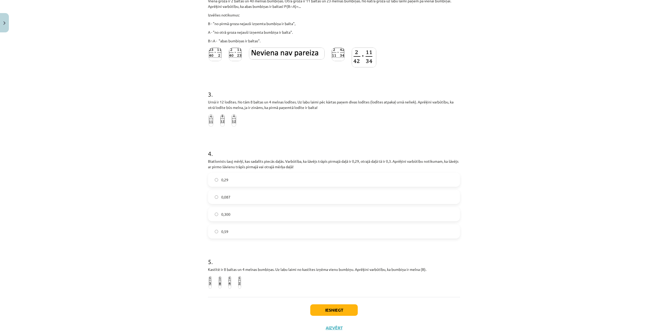
click at [209, 121] on img at bounding box center [211, 120] width 4 height 13
click at [242, 230] on label "0,59" at bounding box center [333, 231] width 251 height 13
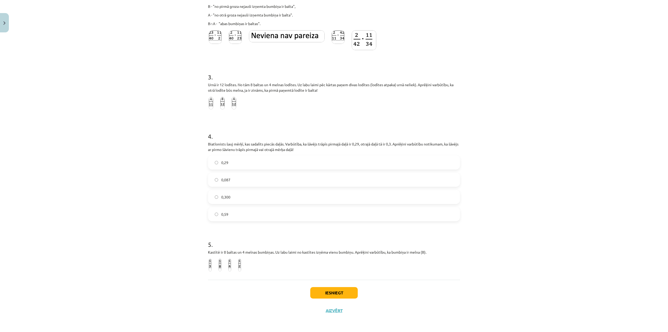
scroll to position [201, 0]
click at [209, 265] on img at bounding box center [210, 264] width 3 height 13
click at [332, 291] on button "Iesniegt" at bounding box center [333, 291] width 47 height 11
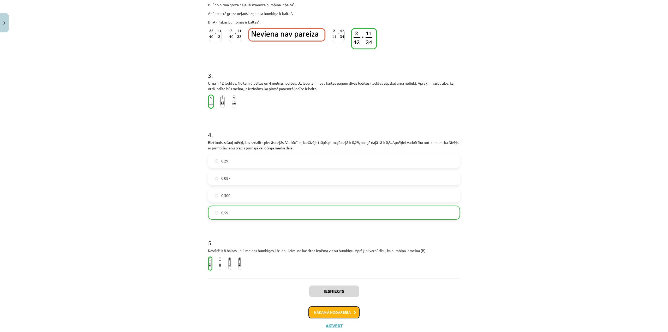
click at [339, 312] on button "Nākamā nodarbība" at bounding box center [333, 312] width 51 height 12
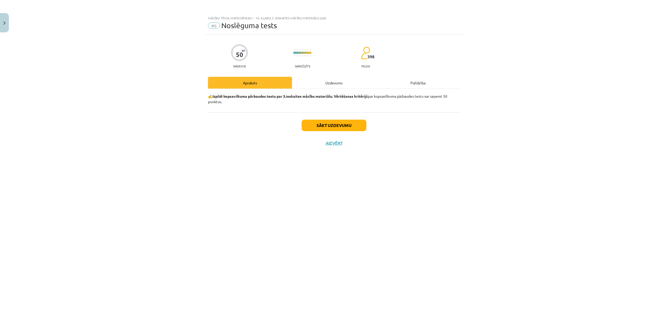
scroll to position [0, 0]
click at [356, 121] on button "Sākt uzdevumu" at bounding box center [334, 124] width 65 height 11
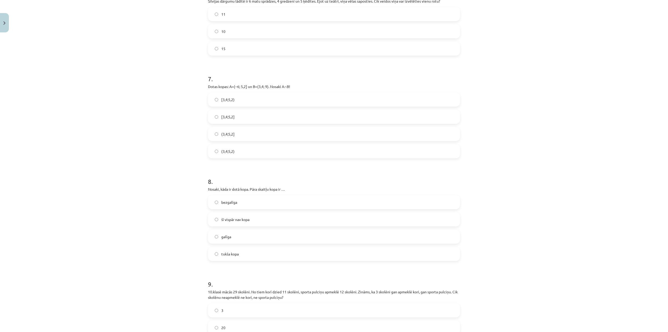
scroll to position [807, 0]
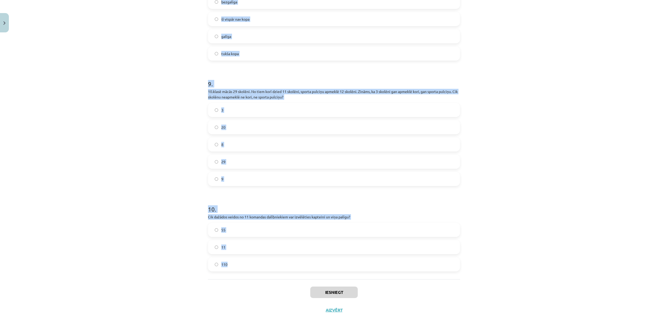
drag, startPoint x: 203, startPoint y: 89, endPoint x: 519, endPoint y: 273, distance: 365.9
click at [519, 273] on div "Mācību tēma: Matemātikas i - 10. klases 3. ieskaites mācību materiāls (a,b) #6 …" at bounding box center [334, 166] width 668 height 332
copy form "1 . Lai rūpnīcā izdarītu kvalitātes kontroli, izvēlējās 307 saražotās spuldzīte…"
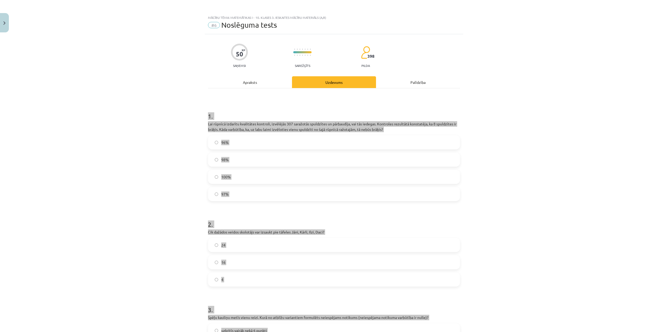
scroll to position [0, 0]
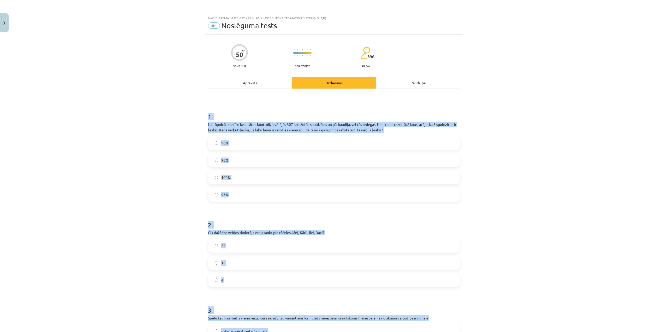
click at [545, 164] on div "Mācību tēma: Matemātikas i - 10. klases 3. ieskaites mācību materiāls (a,b) #6 …" at bounding box center [334, 166] width 668 height 332
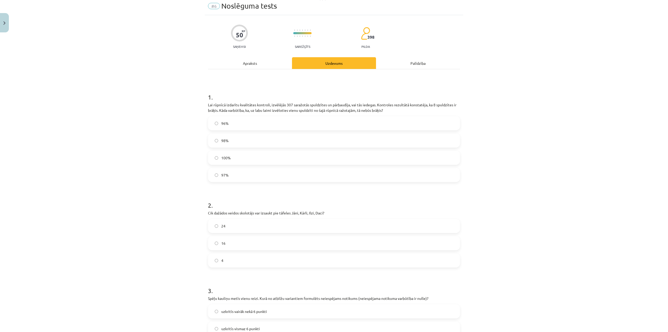
scroll to position [52, 0]
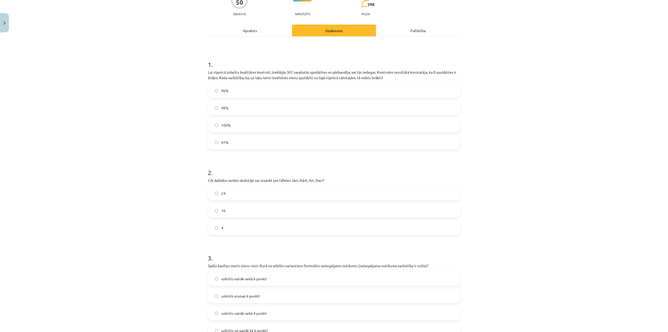
click at [227, 141] on label "97%" at bounding box center [333, 142] width 251 height 13
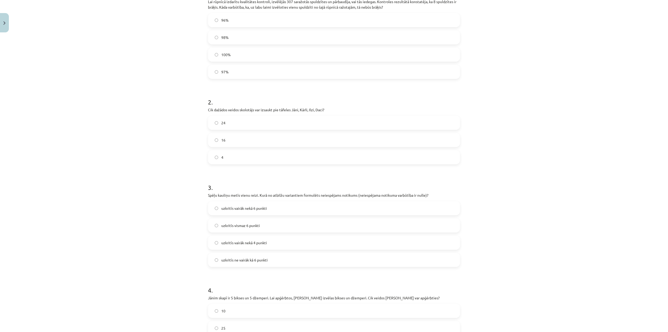
scroll to position [157, 0]
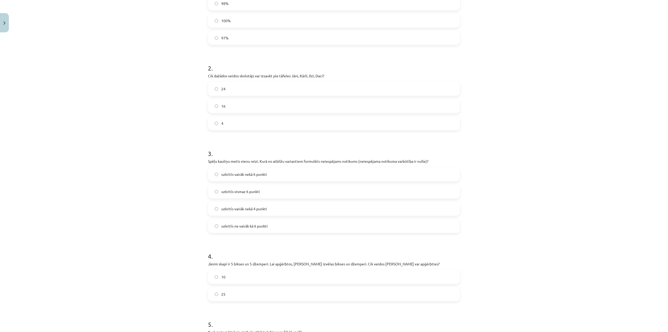
click at [236, 91] on label "24" at bounding box center [333, 88] width 251 height 13
click at [272, 175] on label "uzkritīs vairāk nekā 6 punkti" at bounding box center [333, 174] width 251 height 13
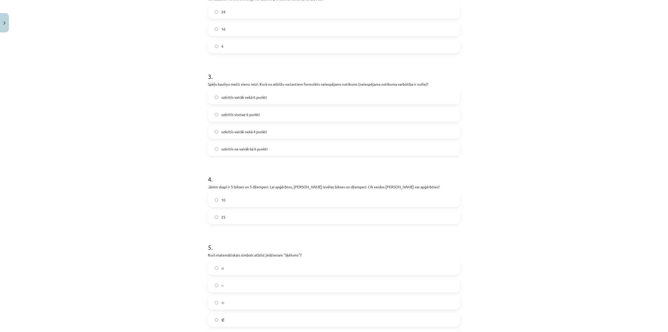
scroll to position [261, 0]
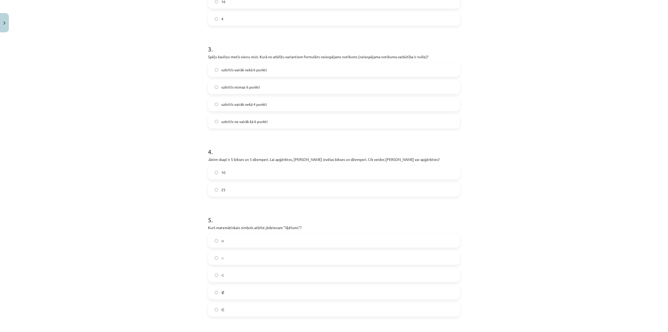
click at [243, 189] on label "25" at bounding box center [333, 189] width 251 height 13
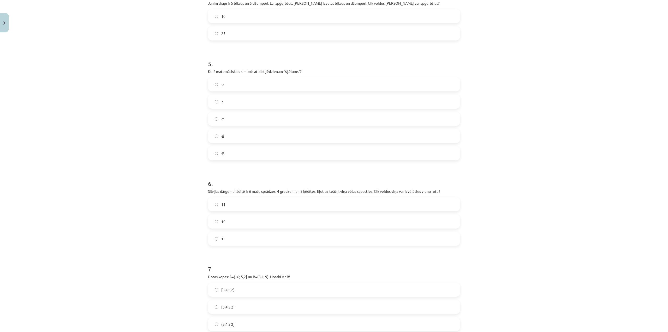
scroll to position [417, 0]
click at [248, 94] on div "∪ ∩ ⊂ ∉ ∈" at bounding box center [334, 118] width 252 height 83
click at [264, 98] on label "∩" at bounding box center [333, 100] width 251 height 13
click at [226, 239] on label "15" at bounding box center [333, 237] width 251 height 13
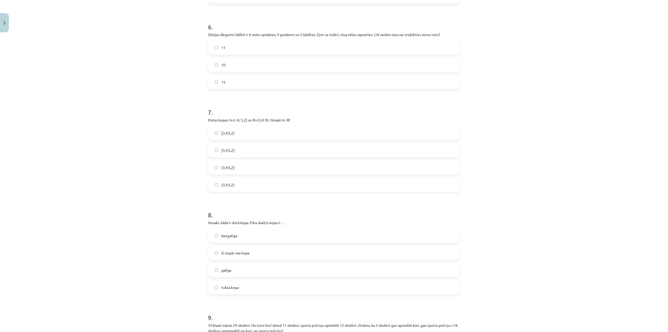
scroll to position [574, 0]
click at [245, 169] on label "(3,4;5,2]" at bounding box center [333, 166] width 251 height 13
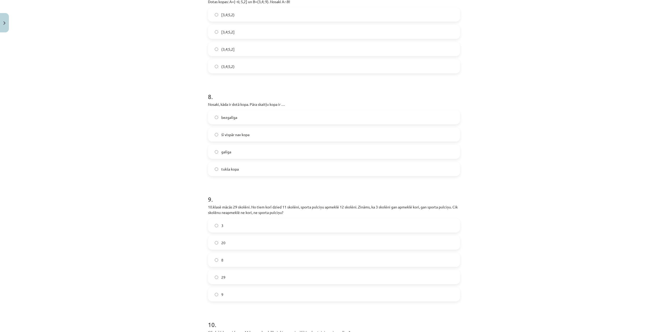
scroll to position [704, 0]
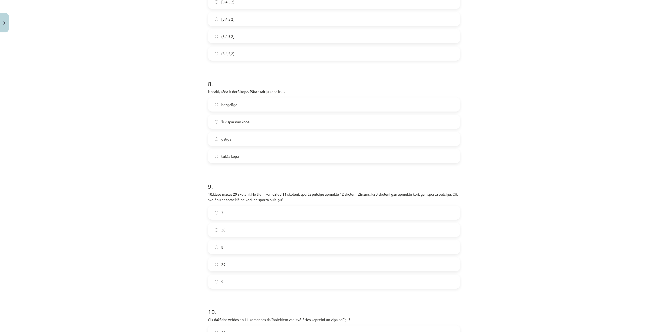
click at [260, 103] on label "bezgalīga" at bounding box center [333, 104] width 251 height 13
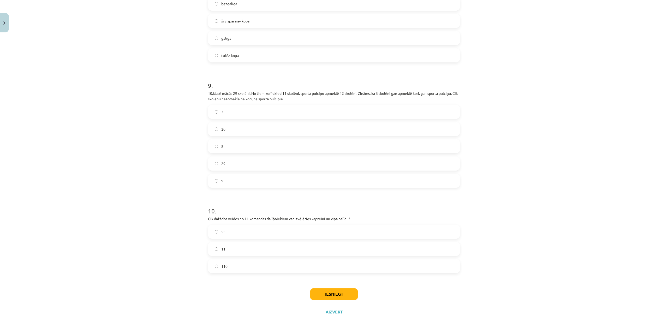
scroll to position [807, 0]
click at [256, 178] on label "9" at bounding box center [333, 178] width 251 height 13
click at [299, 267] on label "110" at bounding box center [333, 264] width 251 height 13
click at [331, 290] on button "Iesniegt" at bounding box center [333, 291] width 47 height 11
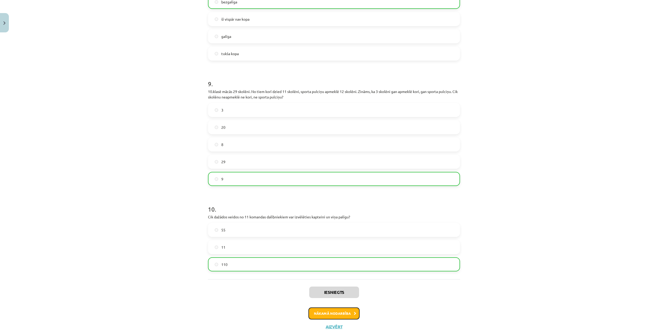
click at [343, 318] on button "Nākamā nodarbība" at bounding box center [333, 313] width 51 height 12
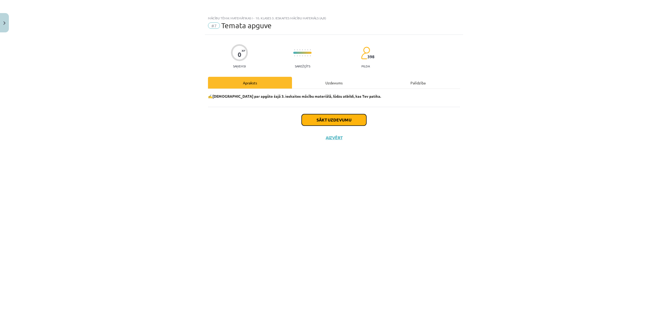
click at [338, 119] on button "Sākt uzdevumu" at bounding box center [334, 119] width 65 height 11
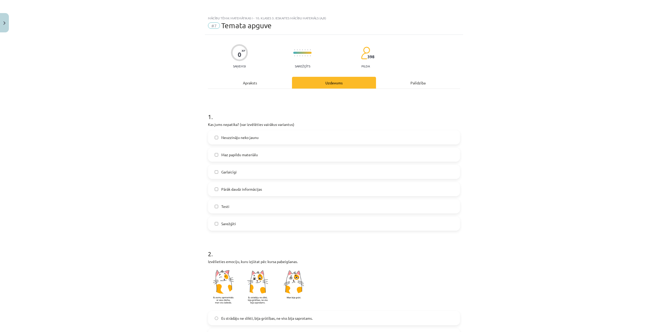
click at [238, 200] on label "Testi" at bounding box center [333, 206] width 251 height 13
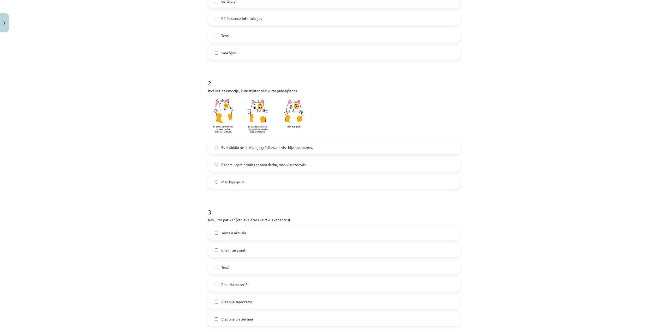
scroll to position [183, 0]
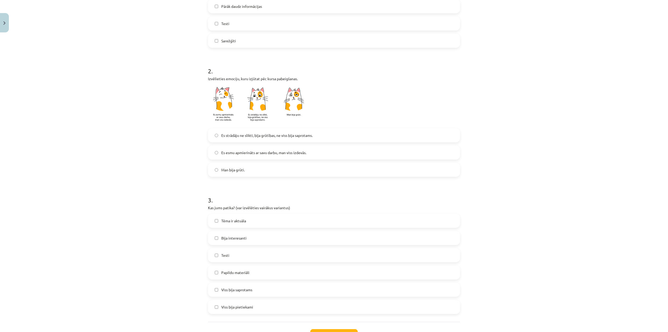
click at [236, 236] on span "Bija interesanti" at bounding box center [233, 237] width 25 height 5
click at [255, 156] on label "Es esmu apmierināts ar savu darbu, man viss izdevās." at bounding box center [333, 152] width 251 height 13
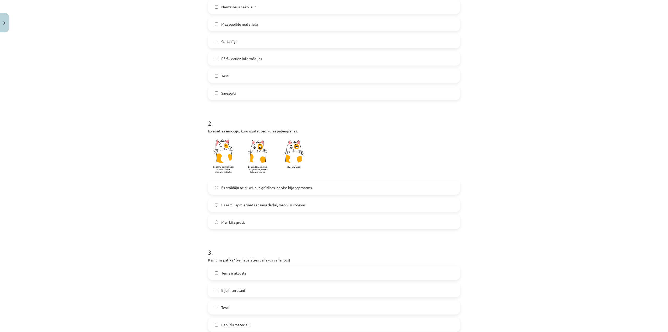
scroll to position [225, 0]
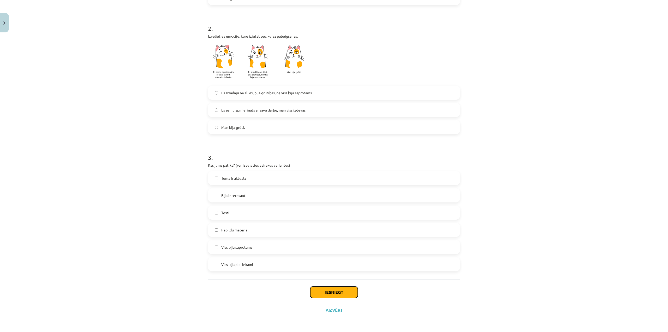
click at [344, 294] on button "Iesniegt" at bounding box center [333, 291] width 47 height 11
click at [326, 310] on button "Aizvērt" at bounding box center [334, 309] width 20 height 5
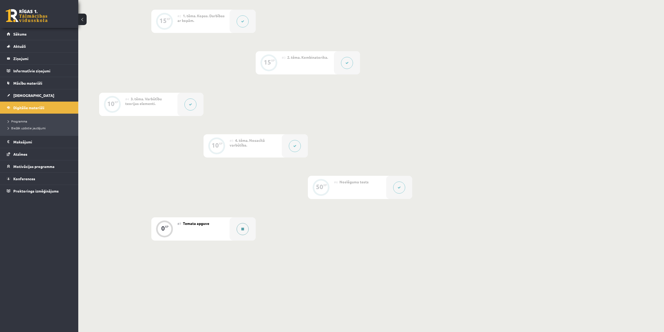
click at [242, 226] on button at bounding box center [243, 229] width 12 height 12
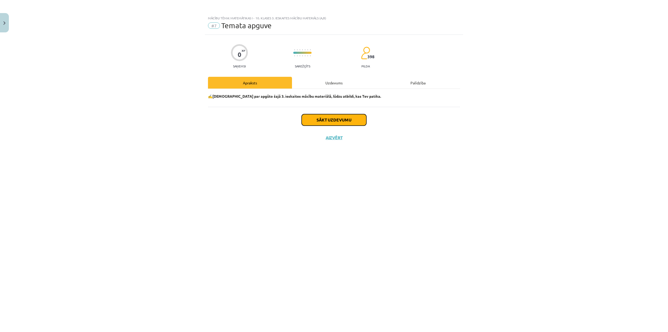
click at [335, 124] on button "Sākt uzdevumu" at bounding box center [334, 119] width 65 height 11
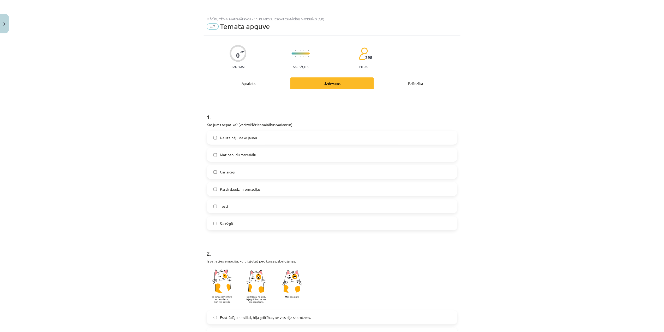
scroll to position [204, 0]
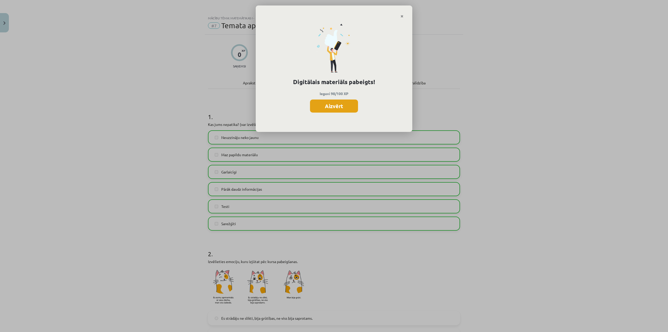
click at [342, 103] on button "Aizvērt" at bounding box center [334, 105] width 48 height 13
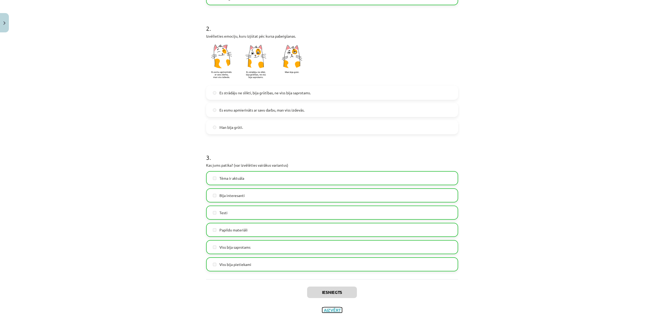
click at [332, 311] on button "Aizvērt" at bounding box center [332, 309] width 20 height 5
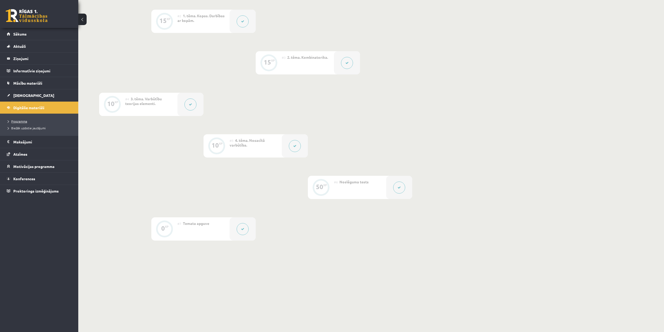
click at [23, 122] on span "Programma" at bounding box center [17, 121] width 19 height 4
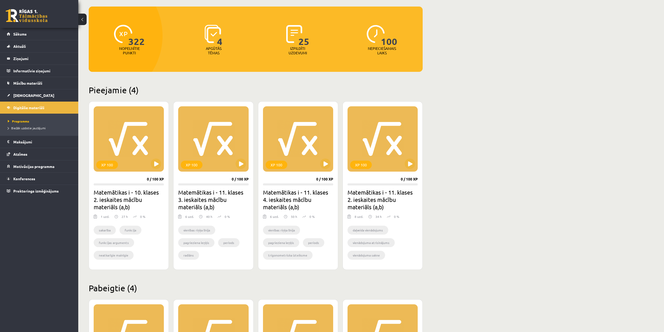
scroll to position [52, 0]
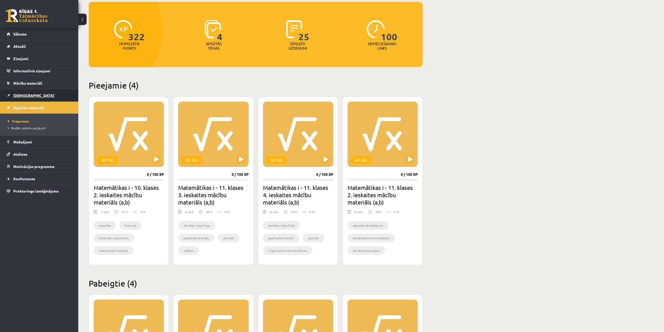
click at [21, 97] on span "[DEMOGRAPHIC_DATA]" at bounding box center [33, 95] width 41 height 5
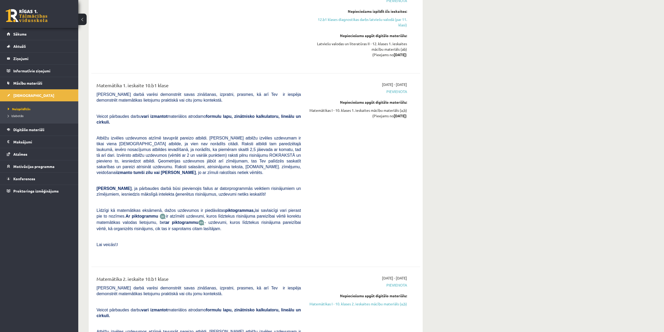
scroll to position [78, 0]
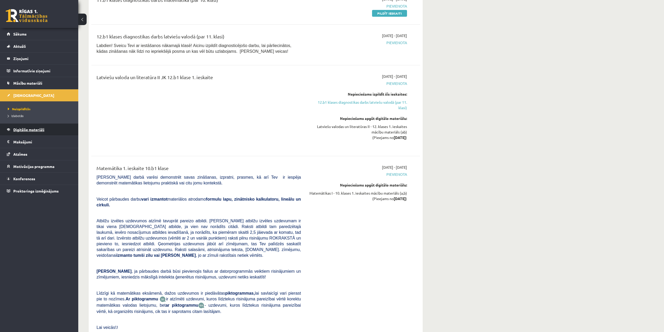
click at [41, 130] on span "Digitālie materiāli" at bounding box center [28, 129] width 31 height 5
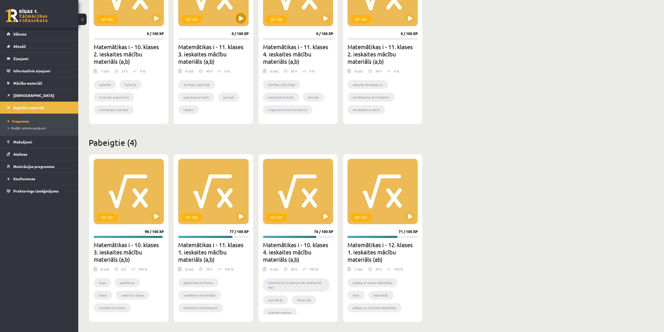
scroll to position [194, 0]
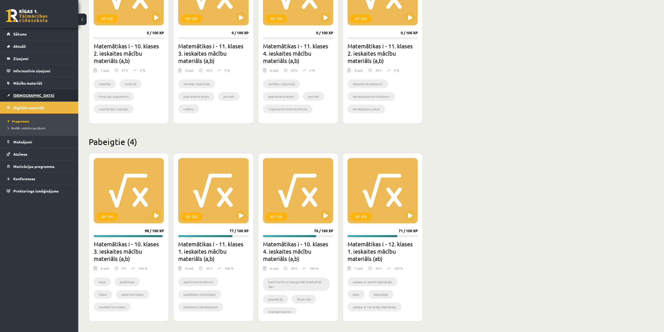
click at [33, 93] on link "[DEMOGRAPHIC_DATA]" at bounding box center [39, 95] width 65 height 12
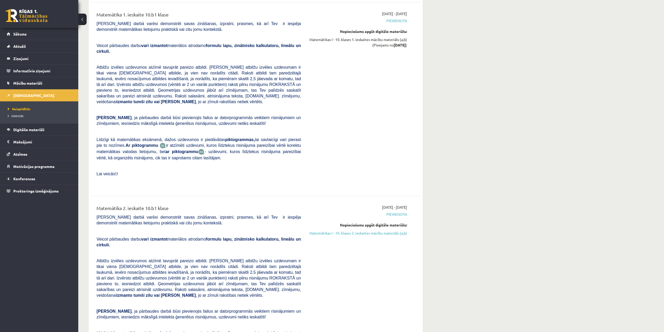
scroll to position [231, 0]
click at [33, 127] on link "Digitālie materiāli" at bounding box center [39, 129] width 65 height 12
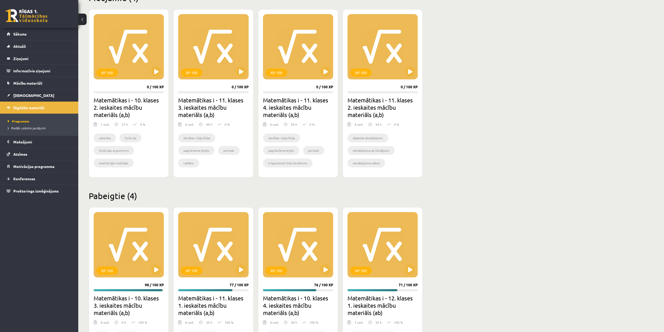
scroll to position [115, 0]
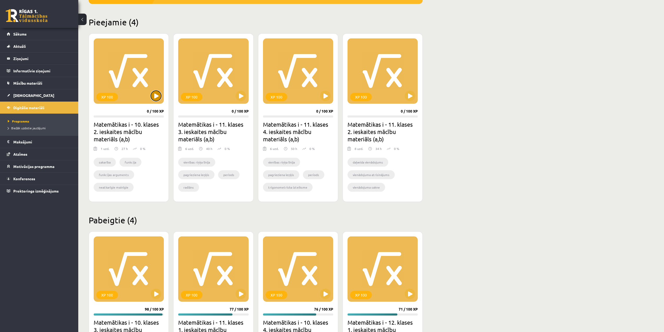
click at [155, 95] on button at bounding box center [156, 96] width 10 height 10
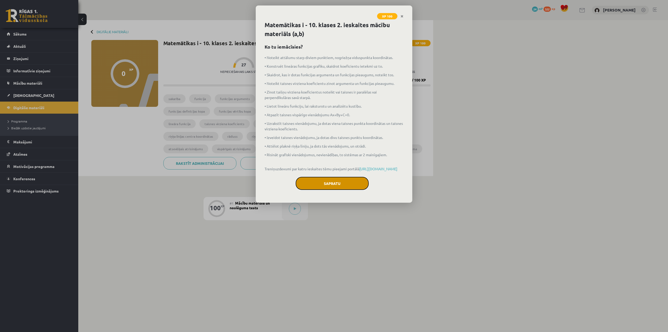
click at [360, 190] on button "Sapratu" at bounding box center [332, 183] width 73 height 13
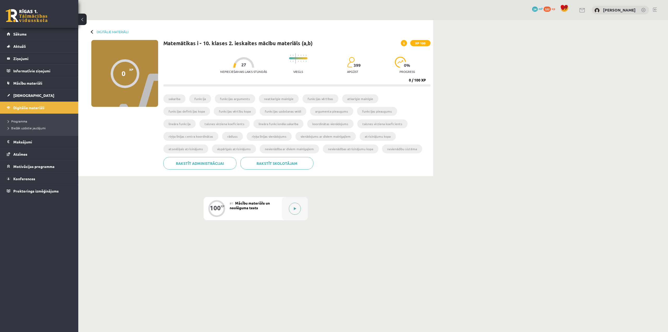
click at [297, 209] on button at bounding box center [295, 208] width 12 height 12
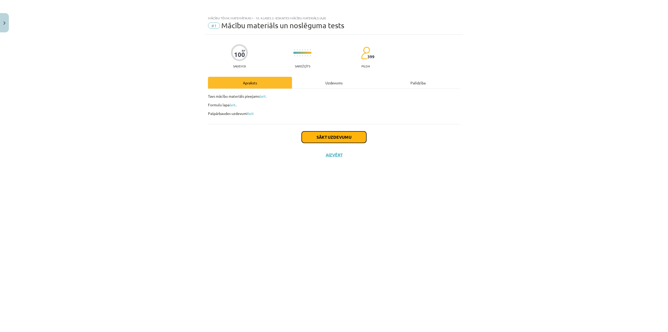
click at [341, 138] on button "Sākt uzdevumu" at bounding box center [334, 136] width 65 height 11
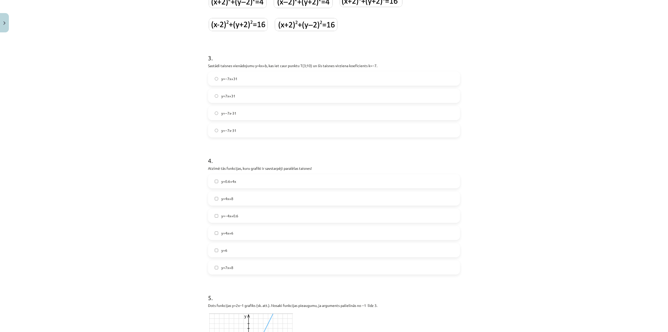
scroll to position [261, 0]
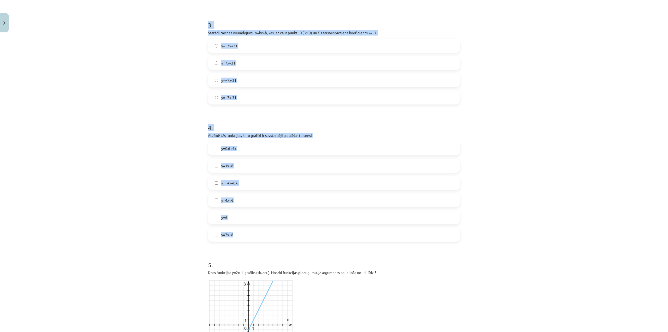
drag, startPoint x: 236, startPoint y: 33, endPoint x: 489, endPoint y: 229, distance: 321.0
click at [489, 229] on div "Mācību tēma: Matemātikas i - 10. klases 2. ieskaites mācību materiāls (a,b) #1 …" at bounding box center [334, 166] width 668 height 332
copy form "3 . Sastādi taisnes vienādojumu y=kx+b, kas iet caur punktu T(3;10) un šīs tais…"
click at [587, 164] on div "Mācību tēma: Matemātikas i - 10. klases 2. ieskaites mācību materiāls (a,b) #1 …" at bounding box center [334, 166] width 668 height 332
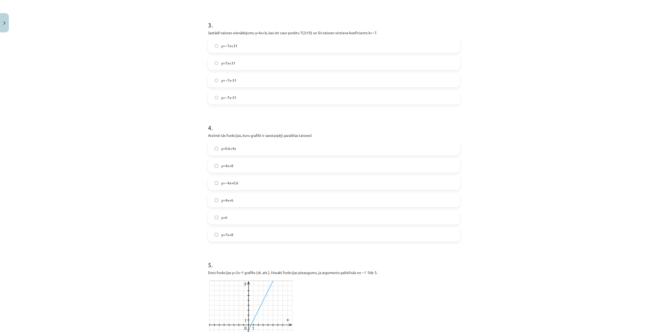
click at [248, 48] on label "y=−7x+31" at bounding box center [333, 45] width 251 height 13
click at [235, 201] on label "y=4x+6" at bounding box center [333, 199] width 251 height 13
click at [242, 169] on label "y=4x+8" at bounding box center [333, 165] width 251 height 13
click at [229, 148] on span "y=0.6+4x" at bounding box center [228, 148] width 15 height 5
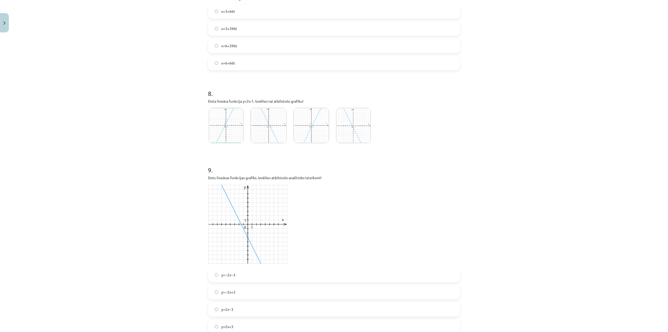
scroll to position [975, 0]
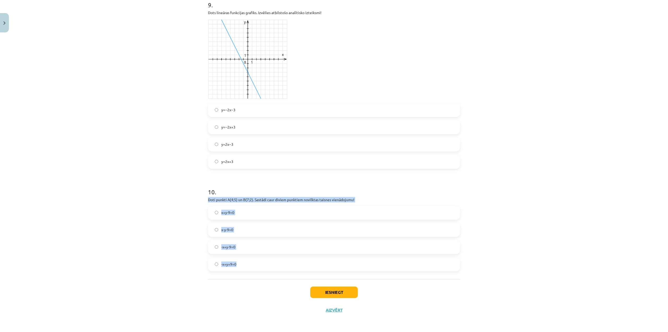
drag, startPoint x: 205, startPoint y: 196, endPoint x: 399, endPoint y: 262, distance: 204.6
copy div "Doti punkti A(4;5) un B(7;2). Sastādi caur diviem punktiem novilktas taisnes vi…"
click at [524, 158] on div "Mācību tēma: Matemātikas i - 10. klases 2. ieskaites mācību materiāls (a,b) #1 …" at bounding box center [334, 166] width 668 height 332
click at [237, 213] on label "x+y-9=0" at bounding box center [333, 212] width 251 height 13
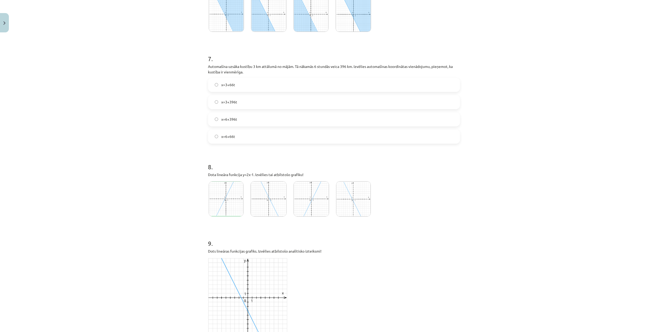
scroll to position [767, 0]
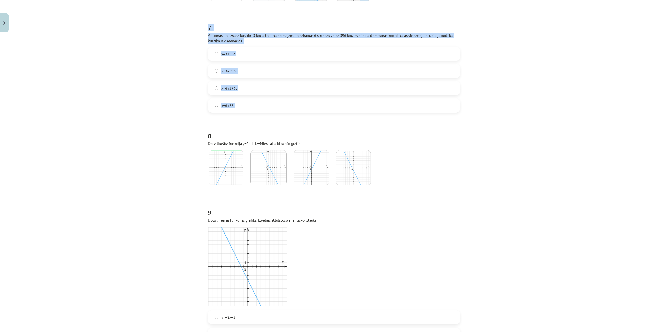
drag, startPoint x: 205, startPoint y: 28, endPoint x: 398, endPoint y: 103, distance: 206.9
copy div "7 . Automašīna uzsāka kustību 3 km attālumā no mājām. Tā nākamās 6 stundās veic…"
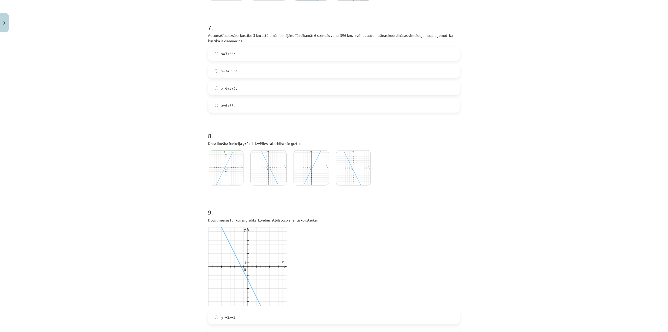
click at [504, 150] on div "Mācību tēma: Matemātikas i - 10. klases 2. ieskaites mācību materiāls (a,b) #1 …" at bounding box center [334, 166] width 668 height 332
click at [240, 56] on label "x=3+66t" at bounding box center [333, 53] width 251 height 13
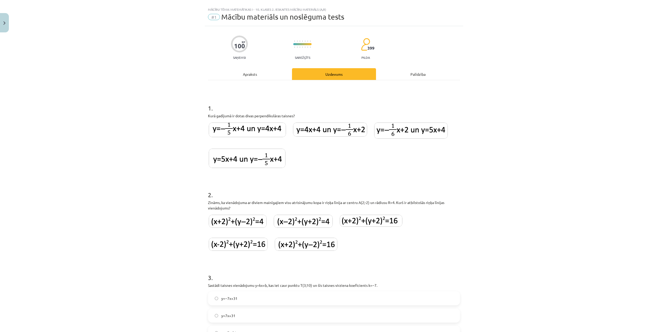
scroll to position [0, 0]
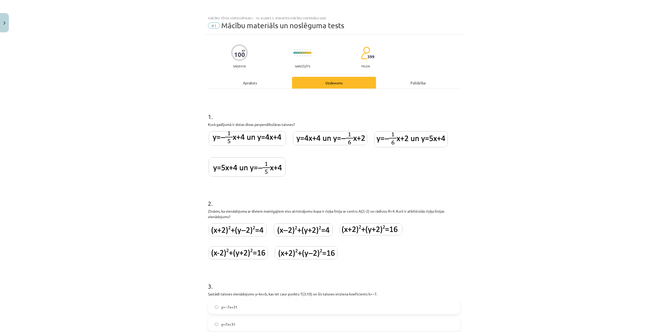
drag, startPoint x: 330, startPoint y: 154, endPoint x: 317, endPoint y: 135, distance: 23.4
click at [328, 145] on div at bounding box center [334, 155] width 252 height 50
click at [600, 148] on div "Mācību tēma: Matemātikas i - 10. klases 2. ieskaites mācību materiāls (a,b) #1 …" at bounding box center [334, 166] width 668 height 332
click at [260, 170] on img at bounding box center [247, 166] width 77 height 19
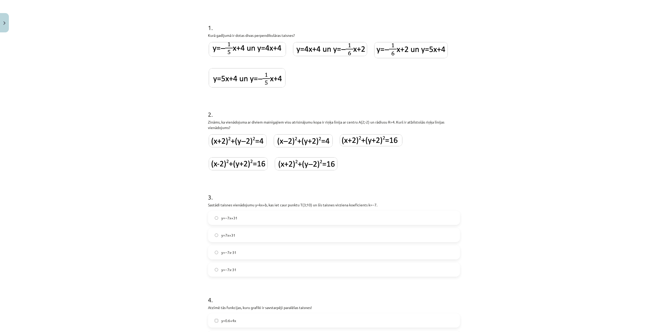
scroll to position [104, 0]
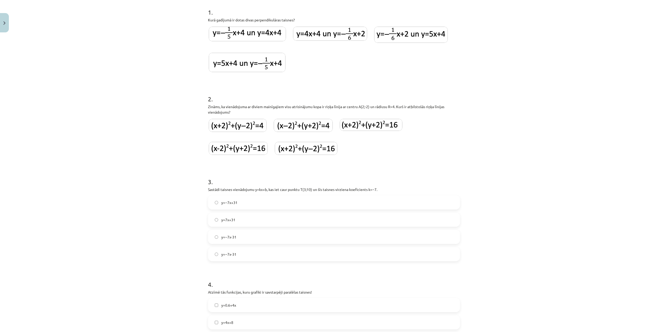
click at [250, 126] on img at bounding box center [238, 125] width 58 height 13
click at [365, 129] on img at bounding box center [371, 125] width 63 height 12
click at [315, 150] on img at bounding box center [306, 148] width 63 height 13
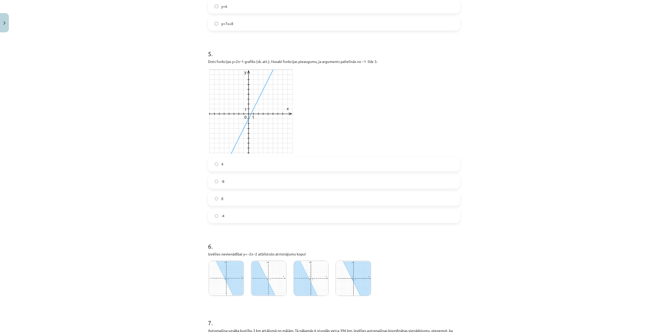
scroll to position [470, 0]
click at [241, 205] on label "8" at bounding box center [333, 200] width 251 height 13
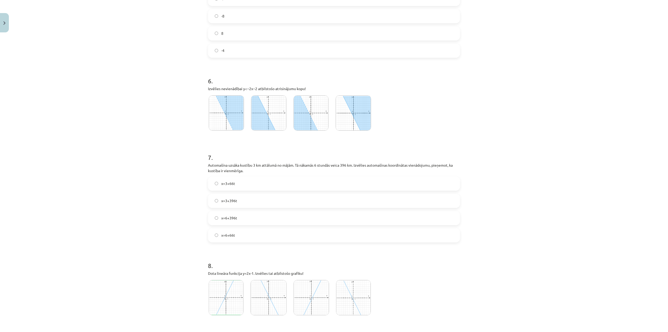
scroll to position [652, 0]
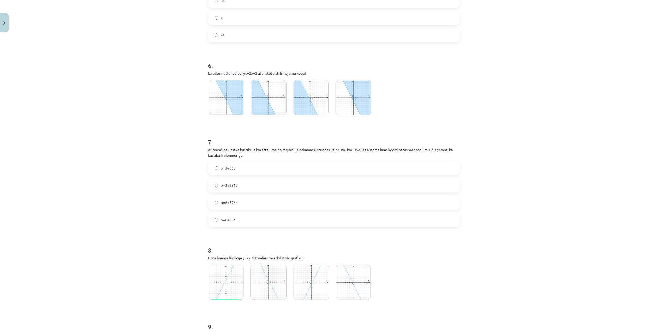
click at [264, 104] on img at bounding box center [268, 97] width 35 height 35
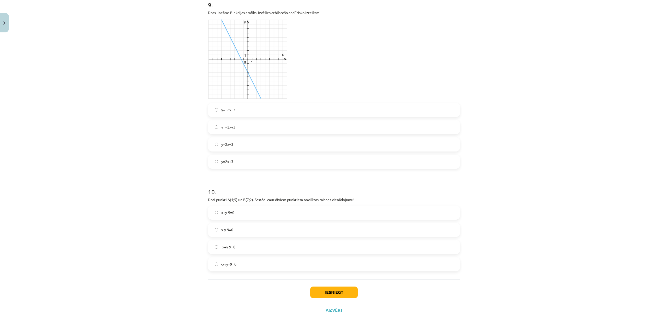
scroll to position [949, 0]
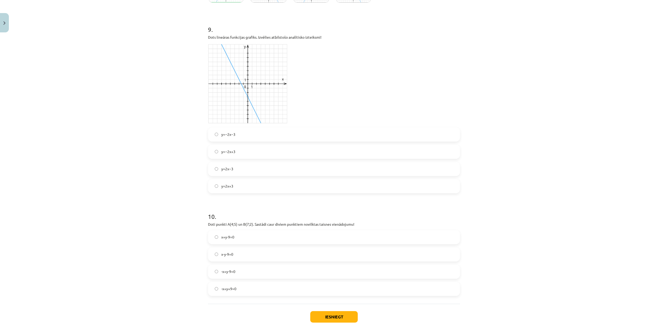
click at [260, 154] on label "y=−2x+3" at bounding box center [333, 151] width 251 height 13
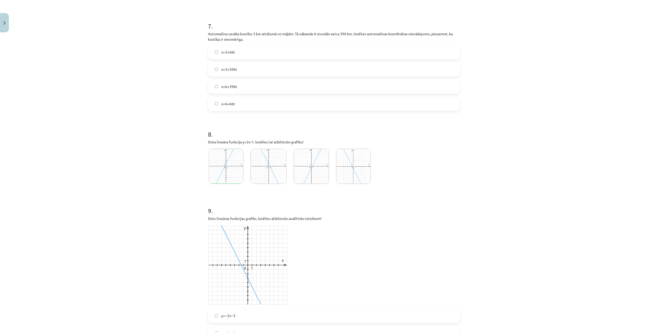
scroll to position [767, 0]
click at [313, 171] on img at bounding box center [312, 167] width 36 height 35
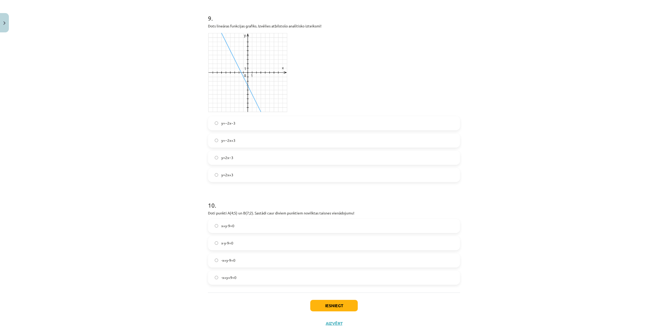
scroll to position [975, 0]
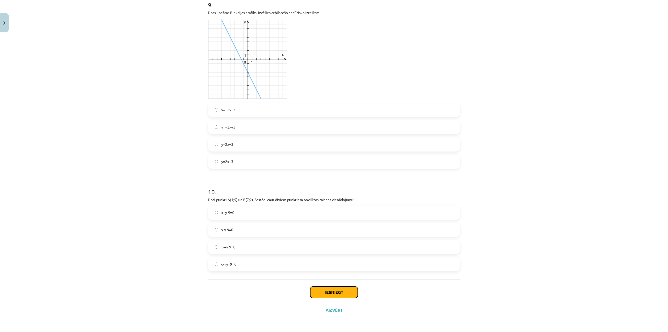
click at [337, 292] on button "Iesniegt" at bounding box center [333, 291] width 47 height 11
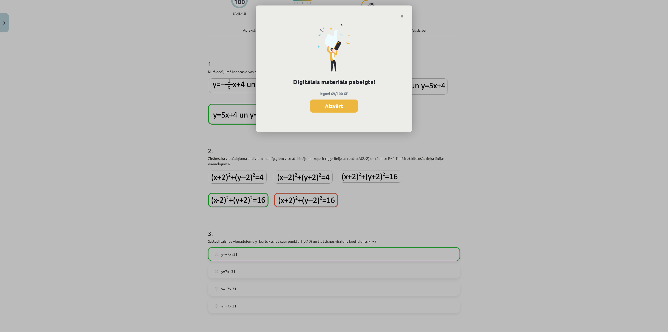
scroll to position [0, 0]
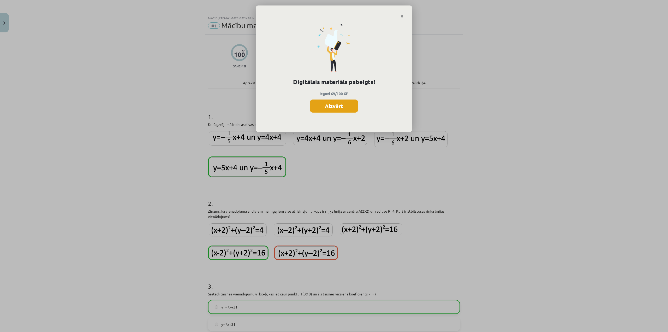
click at [344, 110] on button "Aizvērt" at bounding box center [334, 105] width 48 height 13
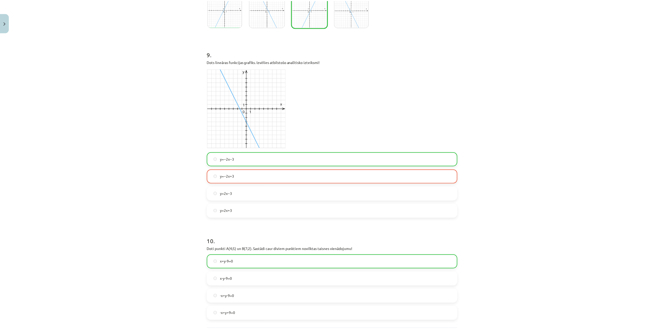
scroll to position [975, 0]
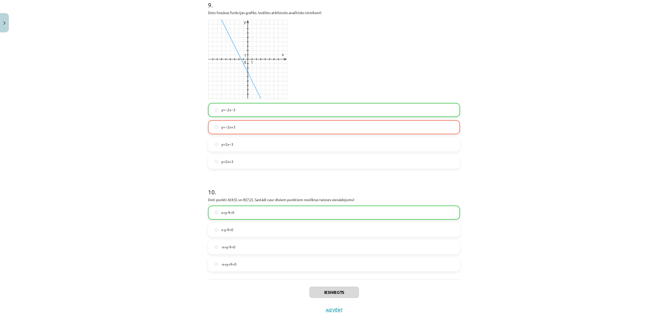
click at [337, 306] on div "Iesniegts Aizvērt" at bounding box center [334, 297] width 252 height 37
click at [338, 311] on button "Aizvērt" at bounding box center [334, 309] width 20 height 5
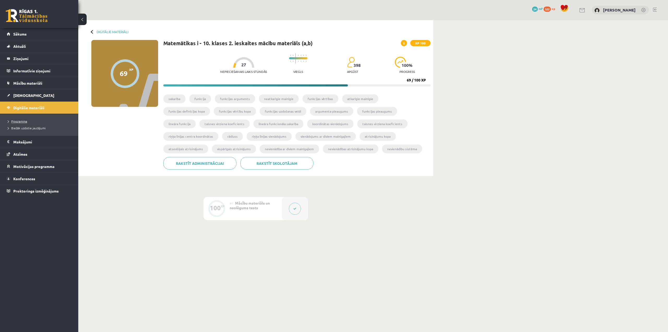
click at [25, 119] on span "Programma" at bounding box center [17, 121] width 19 height 4
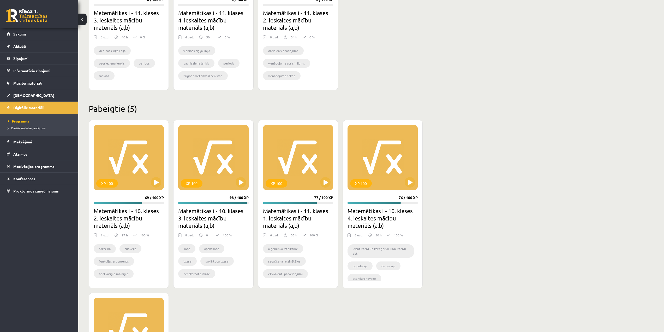
scroll to position [132, 0]
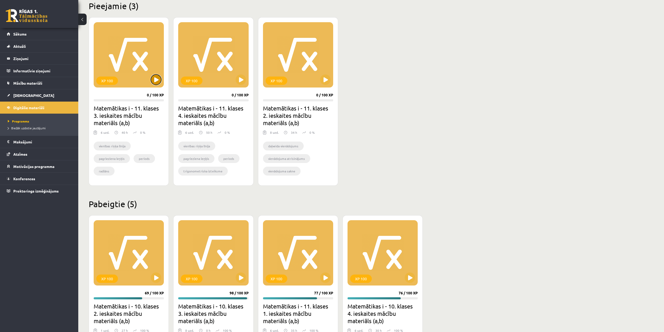
click at [157, 79] on button at bounding box center [156, 79] width 10 height 10
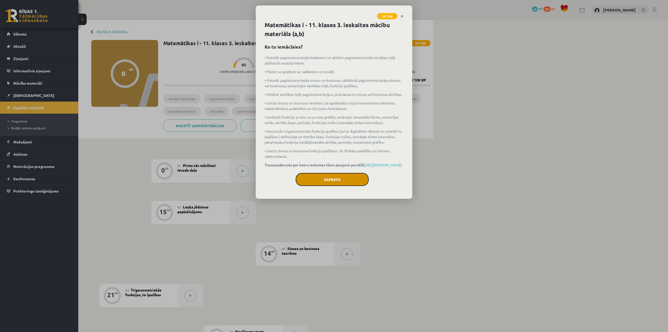
click at [308, 186] on button "Sapratu" at bounding box center [332, 179] width 73 height 13
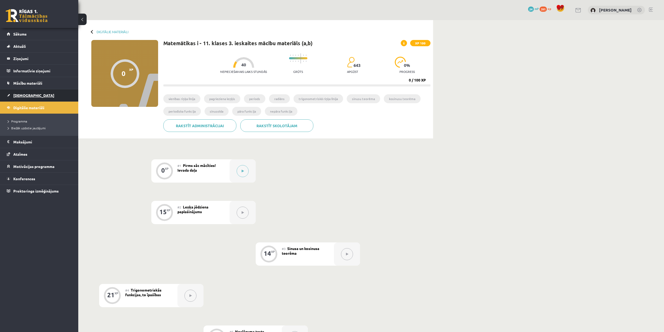
click at [21, 97] on span "[DEMOGRAPHIC_DATA]" at bounding box center [33, 95] width 41 height 5
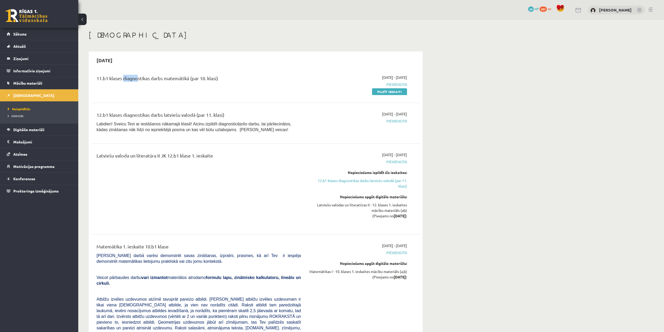
drag, startPoint x: 122, startPoint y: 76, endPoint x: 136, endPoint y: 80, distance: 14.3
click at [136, 80] on div "11.b1 klases diagnostikas darbs matemātikā (par 10. klasi)" at bounding box center [199, 80] width 204 height 10
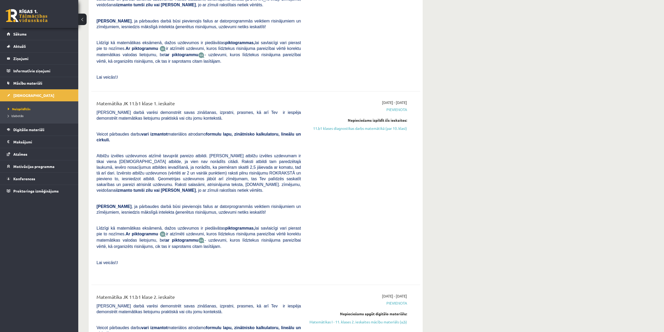
scroll to position [913, 0]
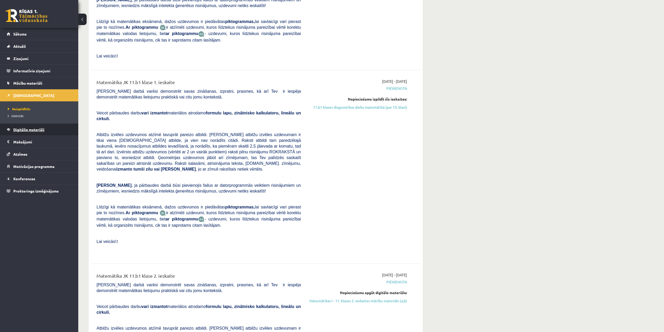
click at [31, 132] on link "Digitālie materiāli" at bounding box center [39, 129] width 65 height 12
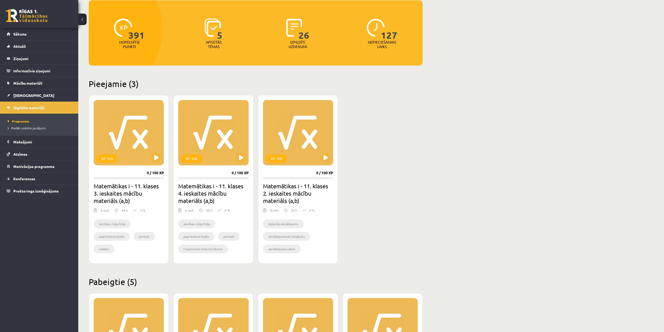
scroll to position [53, 0]
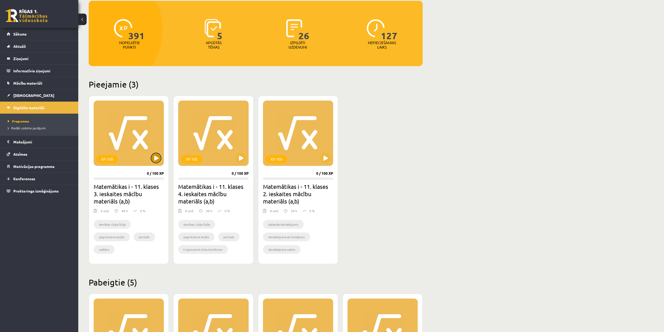
click at [159, 160] on button at bounding box center [156, 158] width 10 height 10
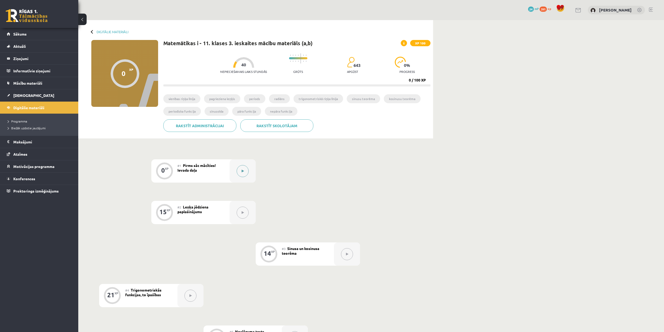
click at [238, 170] on button at bounding box center [243, 171] width 12 height 12
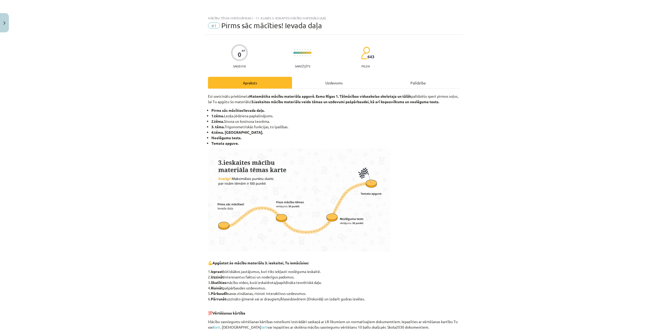
click at [261, 83] on div "Apraksts" at bounding box center [250, 83] width 84 height 12
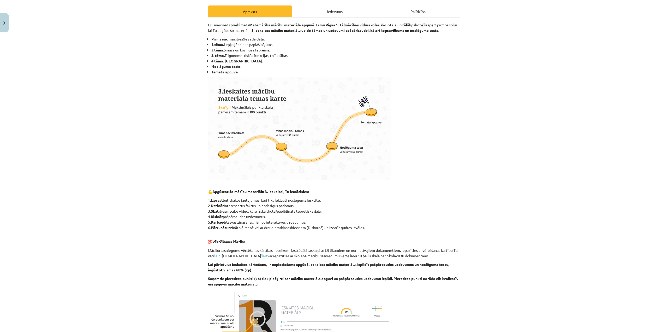
scroll to position [147, 0]
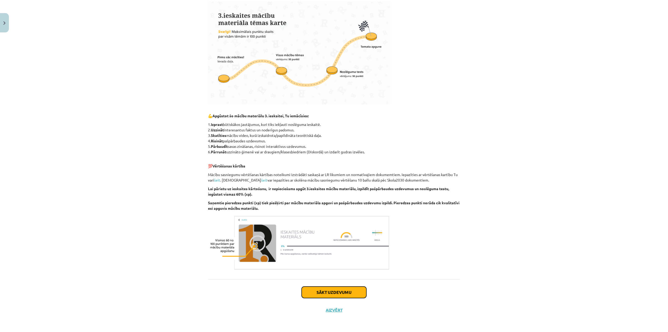
click at [339, 293] on button "Sākt uzdevumu" at bounding box center [334, 291] width 65 height 11
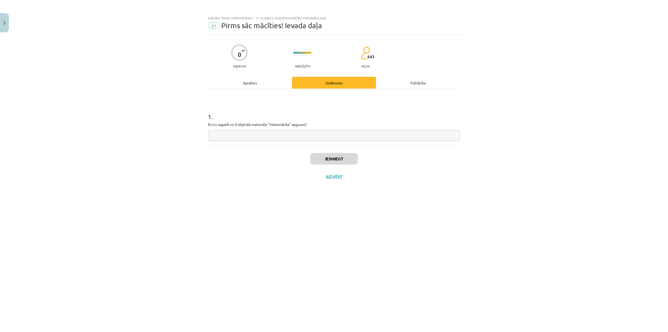
scroll to position [0, 0]
click at [309, 133] on input "text" at bounding box center [334, 135] width 252 height 11
type input "**********"
click at [338, 154] on button "Iesniegt" at bounding box center [333, 158] width 47 height 11
click at [340, 178] on button "Nākamā nodarbība" at bounding box center [333, 180] width 51 height 12
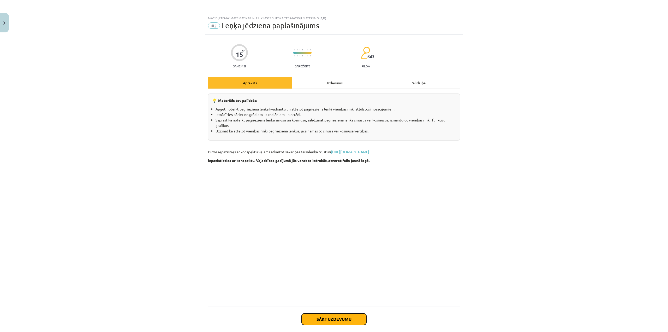
click at [353, 319] on button "Sākt uzdevumu" at bounding box center [334, 318] width 65 height 11
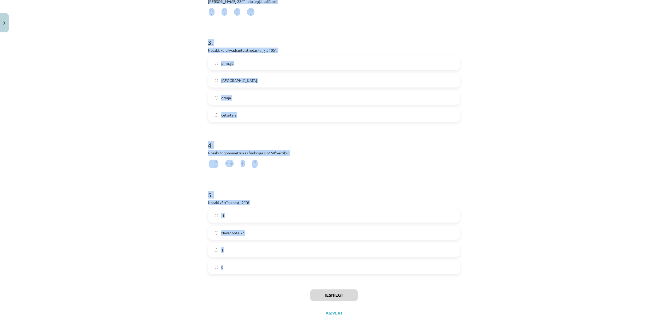
scroll to position [229, 0]
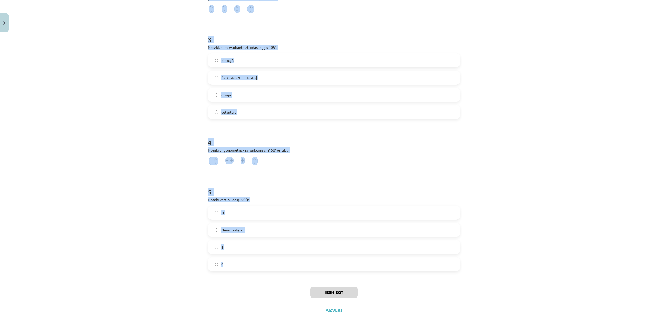
drag, startPoint x: 200, startPoint y: 103, endPoint x: 463, endPoint y: 260, distance: 306.5
click at [463, 260] on div "Mācību tēma: Matemātikas i - 11. klases 3. ieskaites mācību materiāls (a,b) #2 …" at bounding box center [334, 166] width 668 height 332
copy form "1 . Noteikt kurā kvadrantā sinα>0 un cosα<0 IV kv. III kv. I kv. II kv. 2 . Izs…"
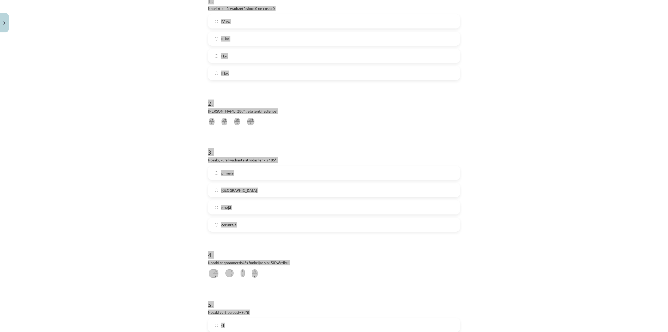
scroll to position [72, 0]
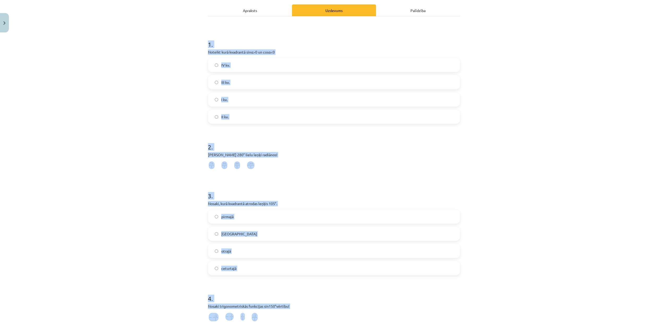
click at [508, 98] on div "Mācību tēma: Matemātikas i - 11. klases 3. ieskaites mācību materiāls (a,b) #2 …" at bounding box center [334, 166] width 668 height 332
click at [239, 114] on label "II kv." at bounding box center [333, 116] width 251 height 13
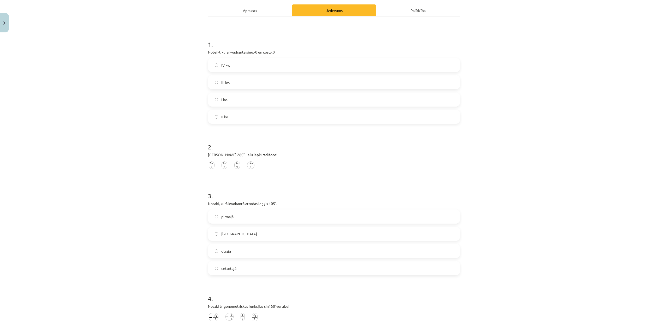
click at [251, 164] on img at bounding box center [250, 165] width 7 height 8
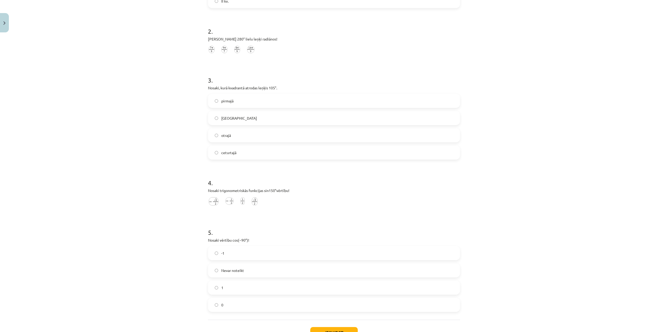
scroll to position [203, 0]
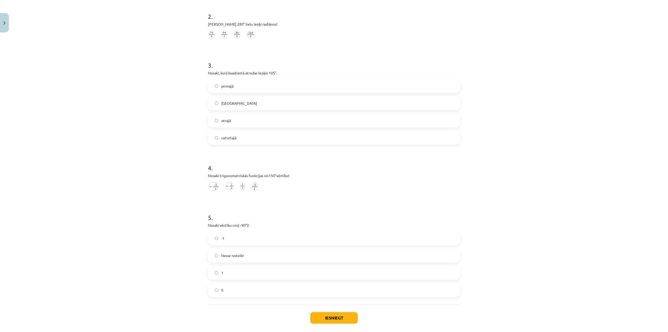
click at [245, 120] on label "otrajā" at bounding box center [333, 120] width 251 height 13
click at [241, 187] on img at bounding box center [243, 186] width 4 height 8
click at [247, 284] on label "0" at bounding box center [333, 289] width 251 height 13
click at [333, 317] on button "Iesniegt" at bounding box center [333, 317] width 47 height 11
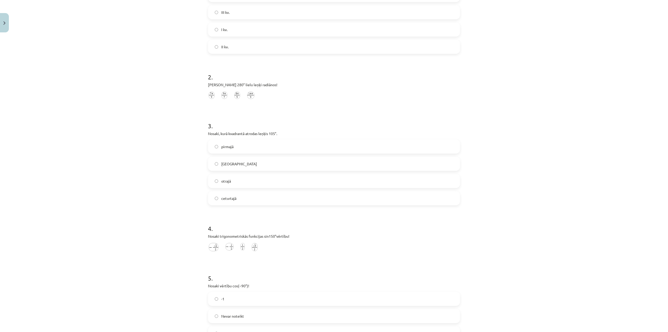
scroll to position [157, 0]
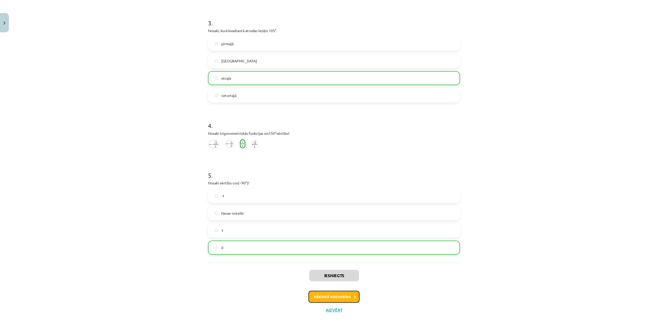
click at [335, 297] on button "Nākamā nodarbība" at bounding box center [333, 296] width 51 height 12
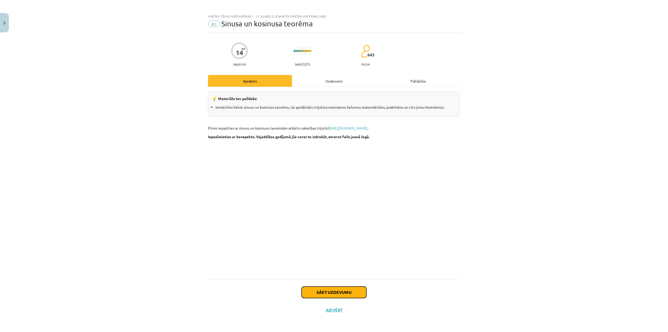
click at [347, 297] on button "Sākt uzdevumu" at bounding box center [334, 291] width 65 height 11
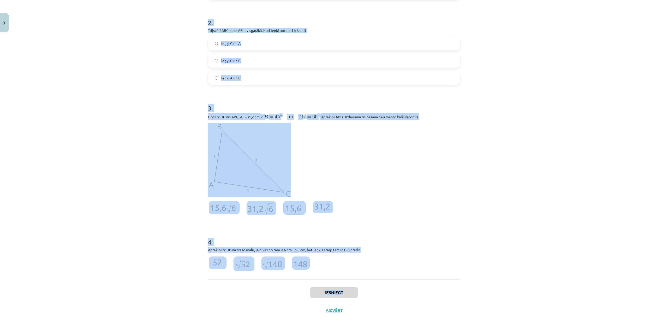
scroll to position [275, 0]
drag, startPoint x: 207, startPoint y: 95, endPoint x: 478, endPoint y: 252, distance: 313.1
click at [478, 252] on div "Mācību tēma: Matemātikas i - 11. klases 3. ieskaites mācību materiāls (a,b) #3 …" at bounding box center [334, 166] width 668 height 332
copy form "rijstūra malu garumi ir 2 cm, 3 cm un 4 cm. Nosaki lielākā leņķa kosinusu! Rezu…"
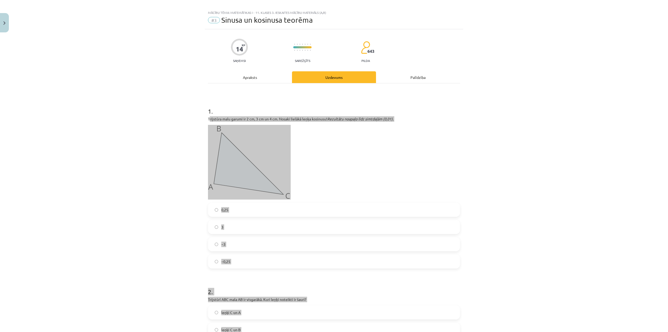
scroll to position [0, 0]
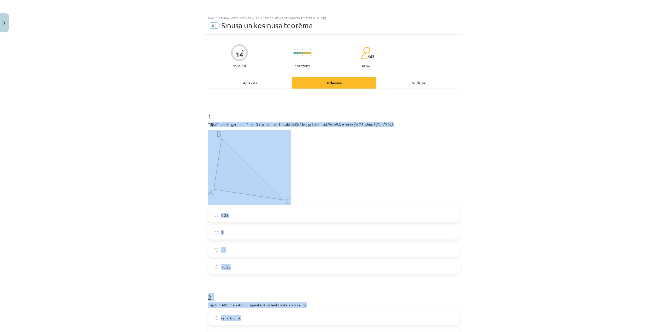
click at [532, 173] on div "Mācību tēma: Matemātikas i - 11. klases 3. ieskaites mācību materiāls (a,b) #3 …" at bounding box center [334, 166] width 668 height 332
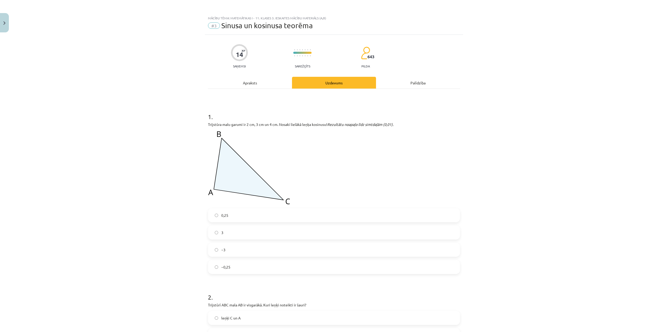
click at [244, 272] on label "−0,25" at bounding box center [333, 266] width 251 height 13
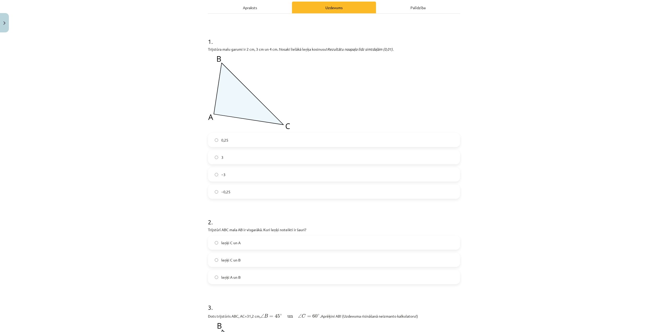
scroll to position [78, 0]
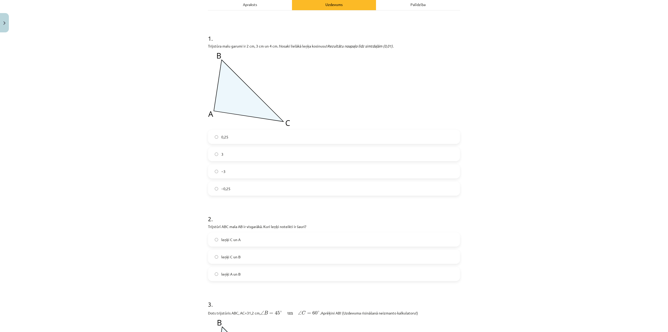
click at [246, 274] on label "leņķi A un B" at bounding box center [333, 273] width 251 height 13
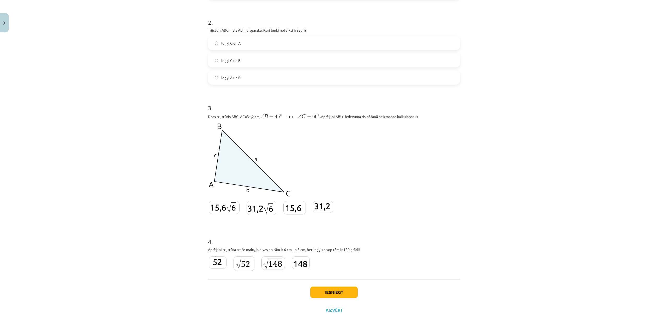
scroll to position [275, 0]
click at [326, 206] on img at bounding box center [323, 207] width 20 height 12
click at [279, 270] on label at bounding box center [273, 262] width 25 height 15
click at [348, 292] on button "Iesniegt" at bounding box center [333, 291] width 47 height 11
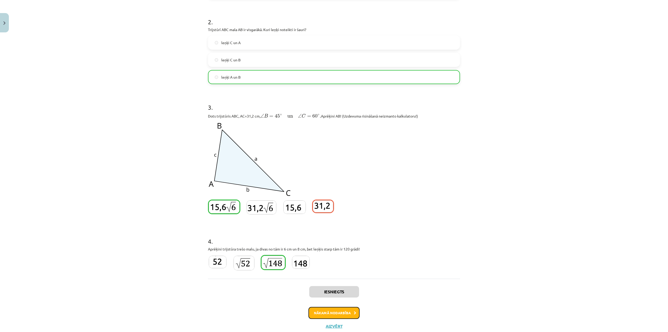
click at [348, 312] on button "Nākamā nodarbība" at bounding box center [333, 313] width 51 height 12
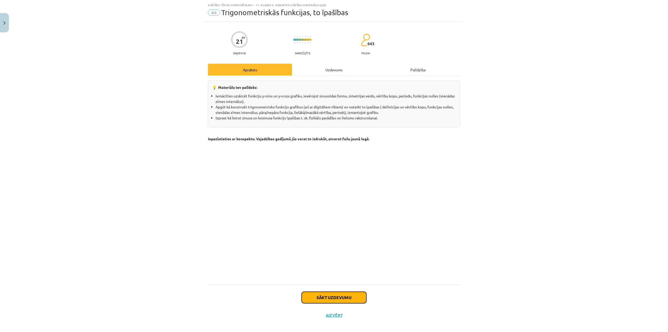
click at [343, 299] on button "Sākt uzdevumu" at bounding box center [334, 296] width 65 height 11
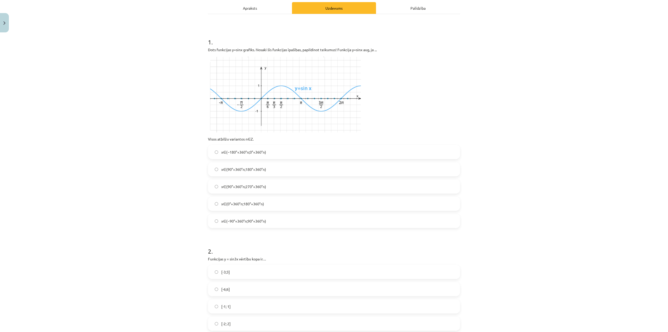
scroll to position [91, 0]
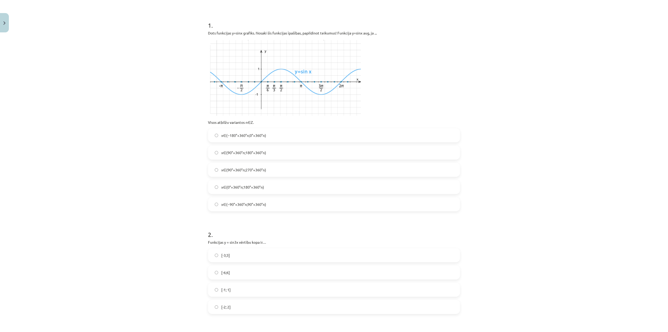
click at [265, 145] on div "x∈(−180°+360°n;0°+360°n) x∈(90°+360°n;180°+360°n) x∈(90°+360°n;270°+360°n) x∈(0…" at bounding box center [334, 169] width 252 height 83
click at [255, 134] on span "x∈(−180°+360°n;0°+360°n)" at bounding box center [243, 135] width 45 height 5
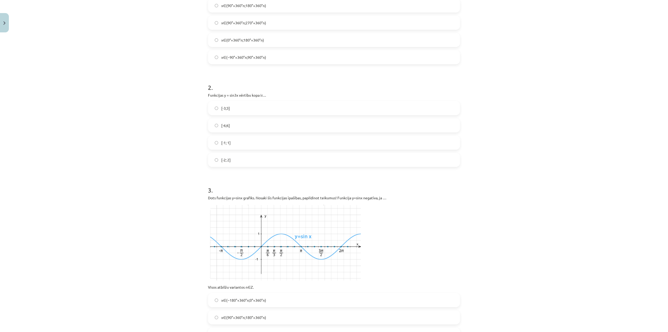
scroll to position [248, 0]
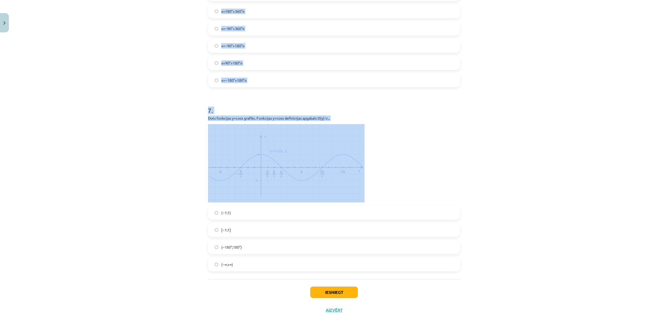
drag, startPoint x: 202, startPoint y: 80, endPoint x: 489, endPoint y: 170, distance: 300.4
click at [433, 169] on div "Mācību tēma: Matemātikas i - 11. klases 3. ieskaites mācību materiāls (a,b) #4 …" at bounding box center [334, 166] width 668 height 332
click at [540, 174] on div "Mācību tēma: Matemātikas i - 11. klases 3. ieskaites mācību materiāls (a,b) #4 …" at bounding box center [334, 166] width 668 height 332
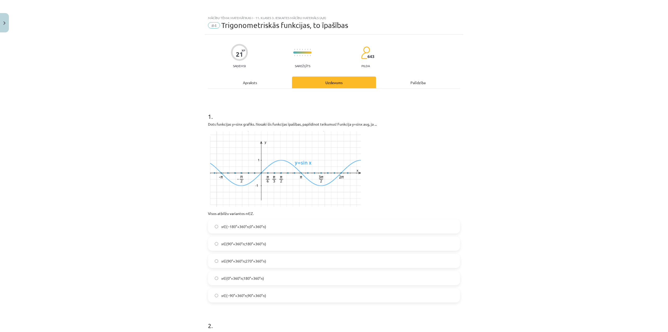
scroll to position [0, 0]
click at [312, 331] on p "Funkcijas y = sin3x vērtību kopa ir…" at bounding box center [334, 333] width 252 height 5
click at [467, 130] on div "Mācību tēma: Matemātikas i - 11. klases 3. ieskaites mācību materiāls (a,b) #4 …" at bounding box center [334, 166] width 668 height 332
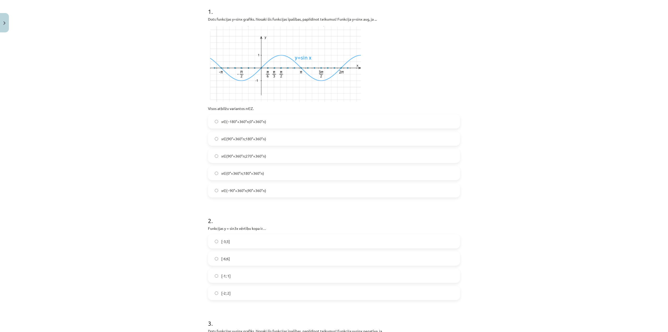
scroll to position [104, 0]
drag, startPoint x: 206, startPoint y: 230, endPoint x: 349, endPoint y: 293, distance: 156.1
click at [349, 293] on div "2 . Funkcijas y = sin3x vērtību kopa ir… [-3;3] [-6;6] [-1; 1] [-2; 2]" at bounding box center [334, 254] width 252 height 92
copy div "Funkcijas y = sin3x vērtību kopa ir… [-3;3] [-6;6] [-1; 1] [-2; 2]"
drag, startPoint x: 168, startPoint y: 276, endPoint x: 181, endPoint y: 275, distance: 13.1
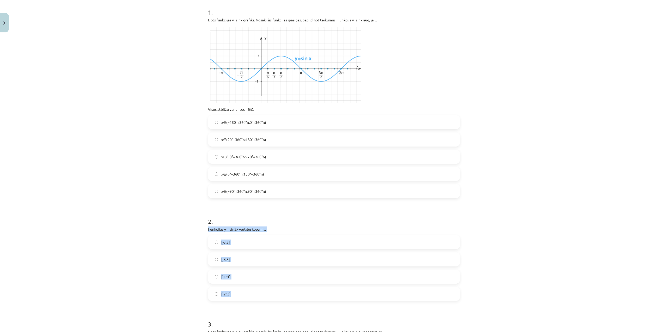
click at [168, 276] on div "Mācību tēma: Matemātikas i - 11. klases 3. ieskaites mācību materiāls (a,b) #4 …" at bounding box center [334, 166] width 668 height 332
click at [241, 280] on label "[-1; 1]" at bounding box center [333, 276] width 251 height 13
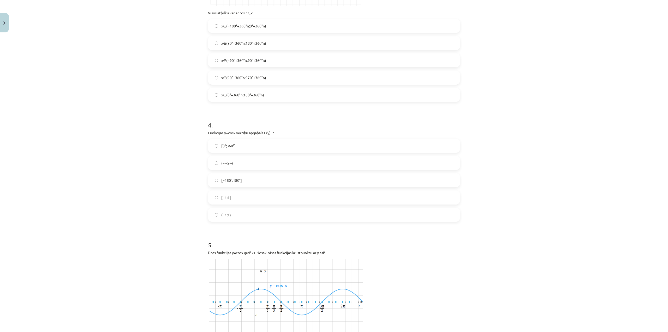
scroll to position [522, 0]
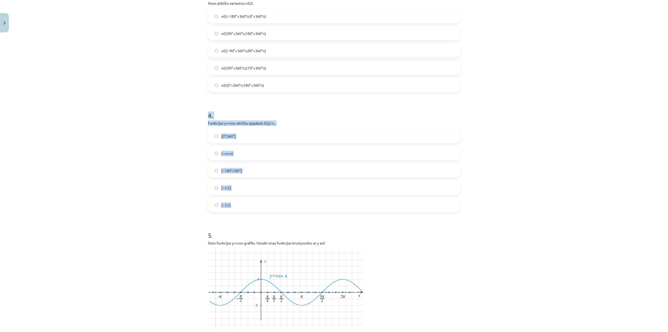
drag, startPoint x: 202, startPoint y: 117, endPoint x: 339, endPoint y: 205, distance: 162.1
click at [339, 205] on div "Mācību tēma: Matemātikas i - 11. klases 3. ieskaites mācību materiāls (a,b) #4 …" at bounding box center [334, 166] width 668 height 332
copy div "4 . Funkcijas y=cosx vērtību apgabals E(y) ir... [0°;360°] (−∞;+∞) [−180°;180°]…"
click at [149, 195] on div "Mācību tēma: Matemātikas i - 11. klases 3. ieskaites mācību materiāls (a,b) #4 …" at bounding box center [334, 166] width 668 height 332
click at [244, 190] on label "[−1;1]" at bounding box center [333, 187] width 251 height 13
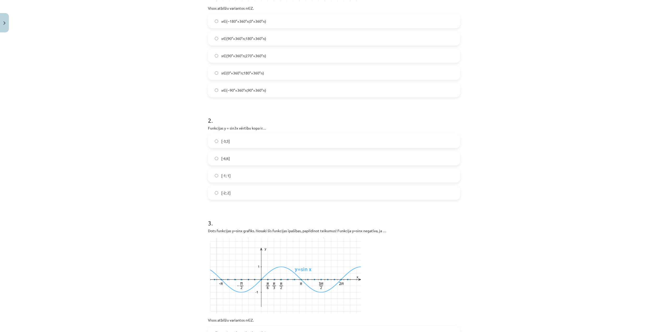
scroll to position [209, 0]
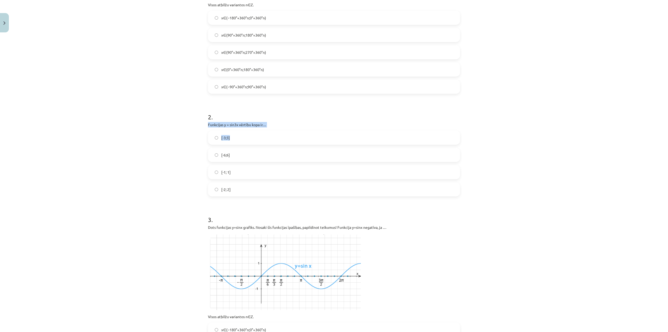
drag, startPoint x: 204, startPoint y: 125, endPoint x: 293, endPoint y: 128, distance: 88.5
click at [293, 128] on div "2 . Funkcijas y = sin3x vērtību kopa ir… [-3;3] [-6;6] [-1; 1] [-2; 2]" at bounding box center [334, 150] width 252 height 92
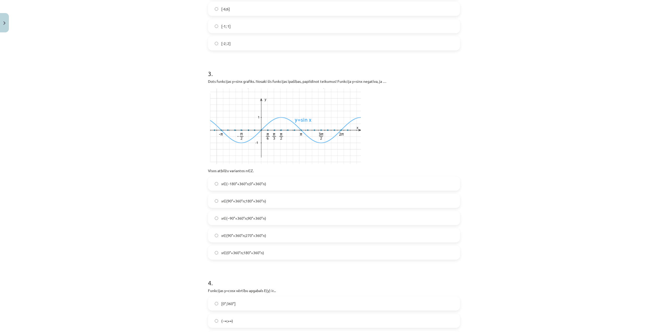
scroll to position [391, 0]
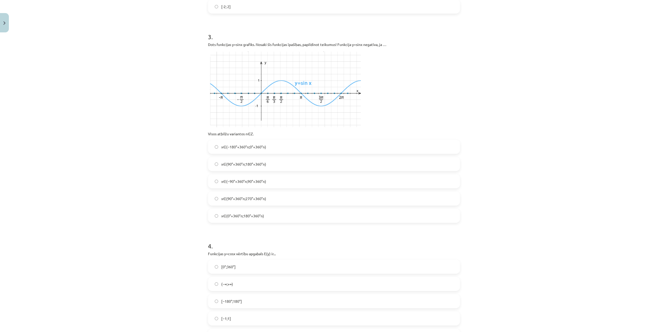
click at [469, 91] on div "Mācību tēma: Matemātikas i - 11. klases 3. ieskaites mācību materiāls (a,b) #4 …" at bounding box center [334, 166] width 668 height 332
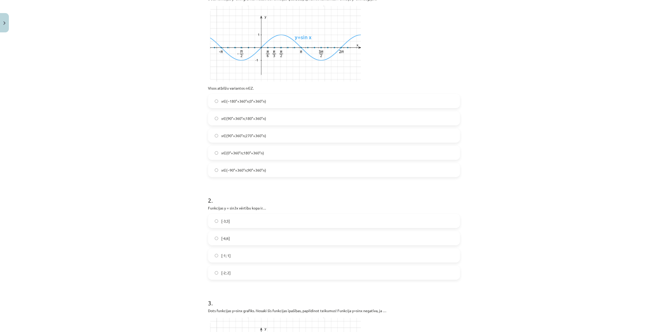
scroll to position [157, 0]
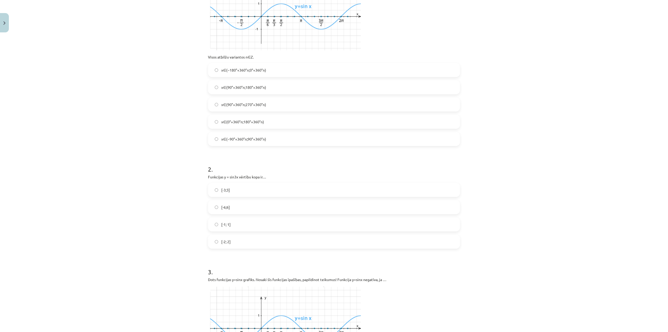
click at [253, 140] on span "x∈(−90°+360°n;90°+360°n)" at bounding box center [243, 138] width 45 height 5
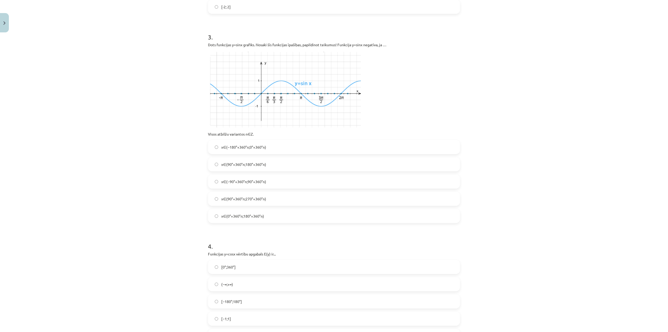
scroll to position [391, 0]
click at [251, 146] on span "x∈(−180°+360°n;0°+360°n)" at bounding box center [243, 146] width 45 height 5
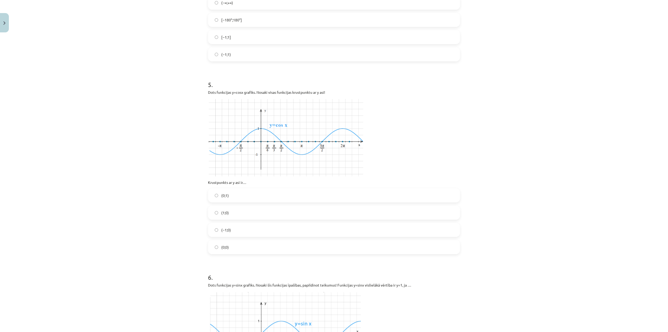
scroll to position [678, 0]
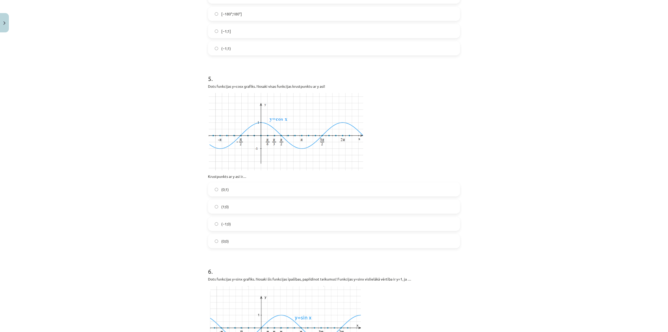
click at [235, 186] on label "(0;1)" at bounding box center [333, 189] width 251 height 13
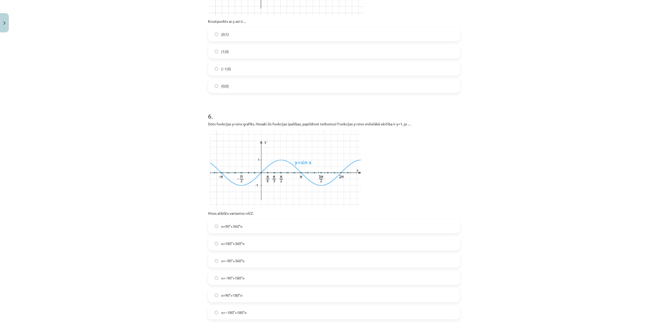
scroll to position [887, 0]
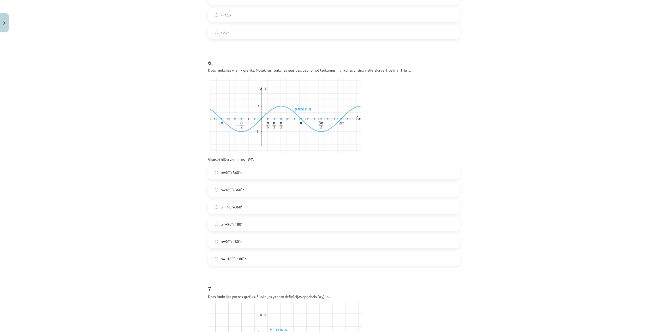
click at [252, 171] on label "x=90°+360°n" at bounding box center [333, 172] width 251 height 13
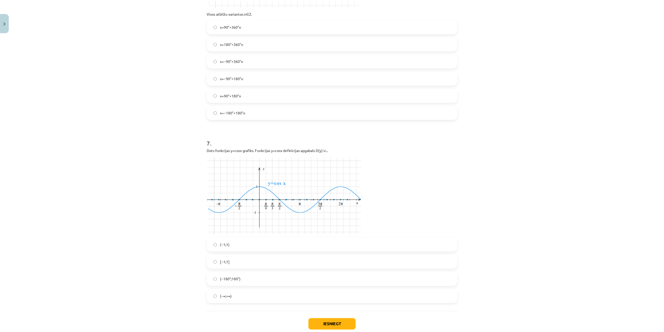
scroll to position [1065, 0]
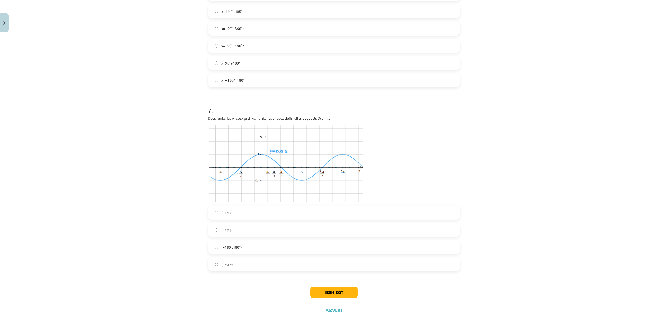
click at [245, 262] on label "(−∞;+∞)" at bounding box center [333, 264] width 251 height 13
click at [339, 289] on button "Iesniegt" at bounding box center [333, 291] width 47 height 11
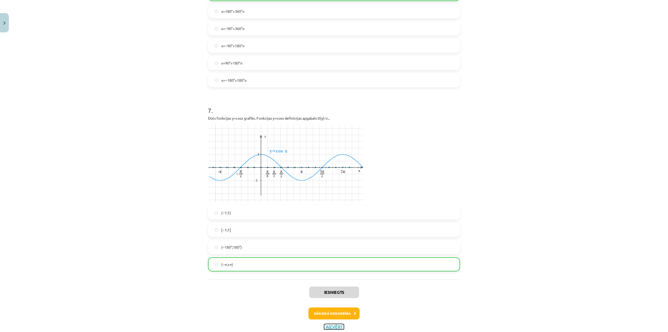
click at [339, 327] on button "Aizvērt" at bounding box center [334, 326] width 20 height 5
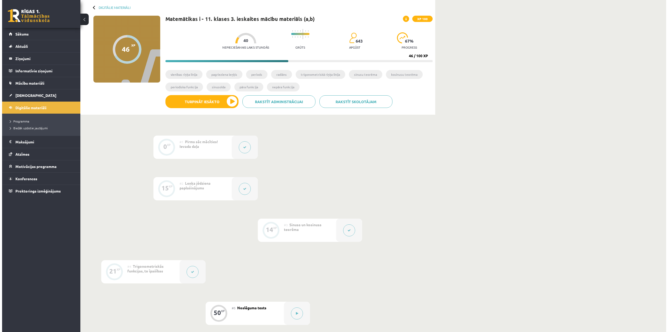
scroll to position [130, 0]
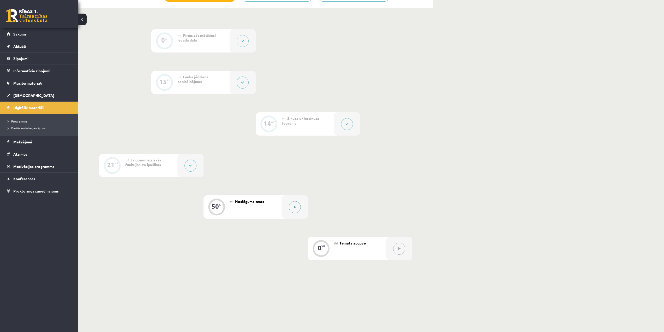
click at [296, 205] on button at bounding box center [295, 207] width 12 height 12
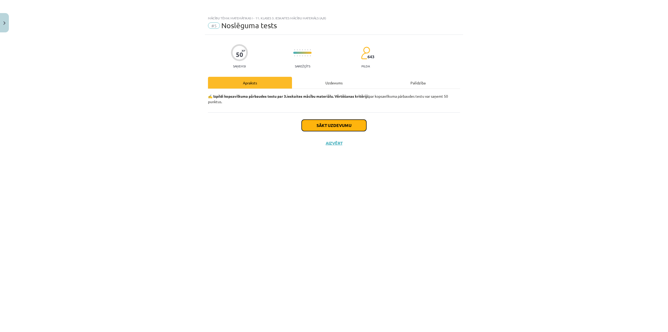
click at [345, 126] on button "Sākt uzdevumu" at bounding box center [334, 124] width 65 height 11
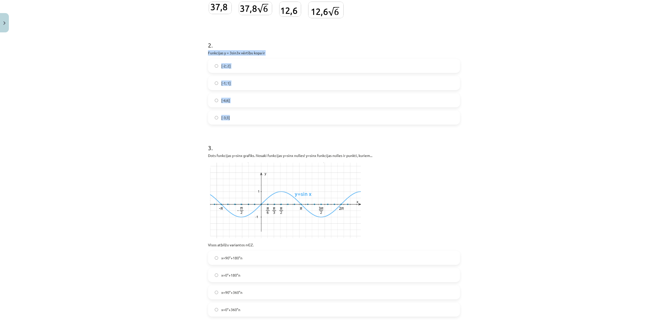
drag, startPoint x: 203, startPoint y: 50, endPoint x: 344, endPoint y: 115, distance: 155.2
copy div "Funkcijas y = 3sin3x vērtību kopa ir [-2; 2] [-1; 1] [-6;6] [-3;3]"
click at [536, 144] on div "Mācību tēma: Matemātikas i - 11. klases 3. ieskaites mācību materiāls (a,b) #5 …" at bounding box center [334, 166] width 668 height 332
click at [227, 119] on span "[-3;3]" at bounding box center [225, 117] width 9 height 5
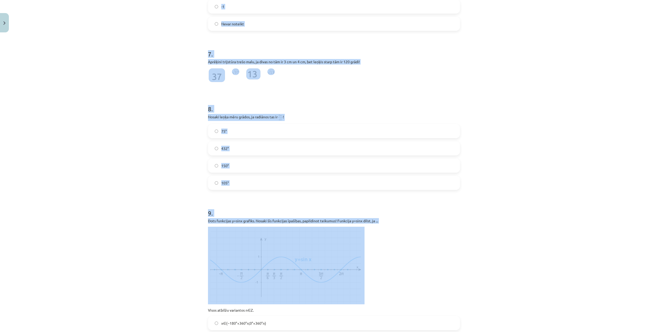
scroll to position [678, 0]
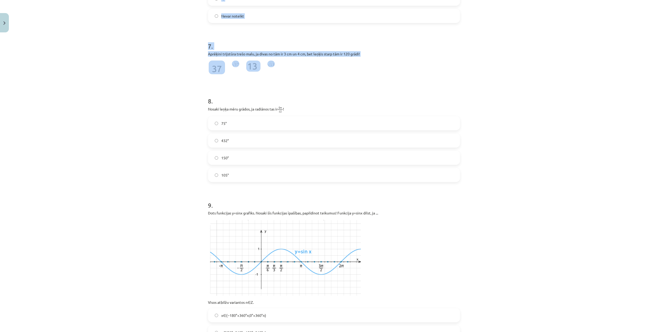
drag, startPoint x: 192, startPoint y: 130, endPoint x: 338, endPoint y: 63, distance: 160.1
click at [338, 63] on div "Mācību tēma: Matemātikas i - 11. klases 3. ieskaites mācību materiāls (a,b) #5 …" at bounding box center [334, 166] width 668 height 332
copy form "4 . Nosaki, kurā kvadrantā atrodas leņķis 216°. pirmajā trešajā otrajā ceturtaj…"
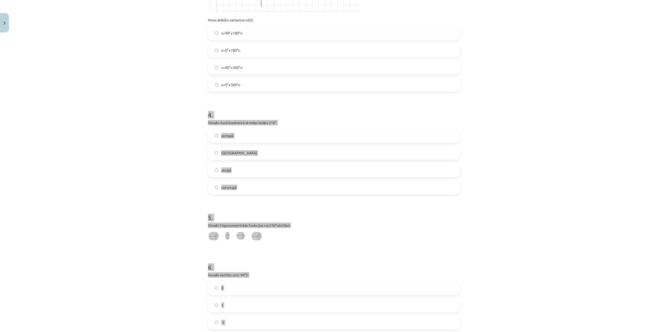
scroll to position [391, 0]
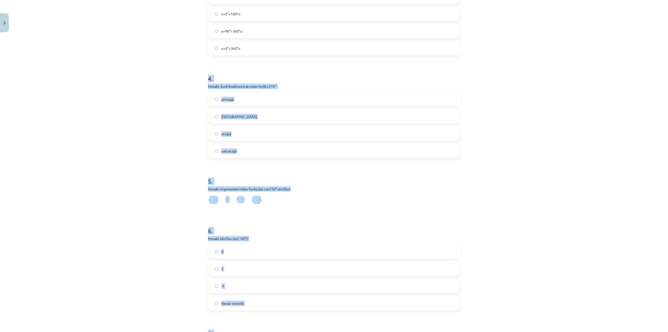
click at [562, 123] on div "Mācību tēma: Matemātikas i - 11. klases 3. ieskaites mācību materiāls (a,b) #5 …" at bounding box center [334, 166] width 668 height 332
click at [534, 103] on div "Mācību tēma: Matemātikas i - 11. klases 3. ieskaites mācību materiāls (a,b) #5 …" at bounding box center [334, 166] width 668 height 332
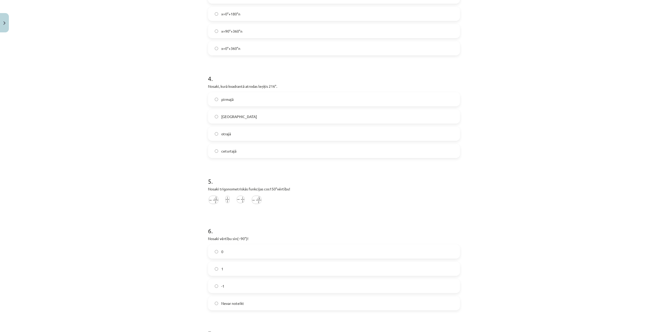
click at [222, 117] on span "trešajā" at bounding box center [239, 116] width 36 height 5
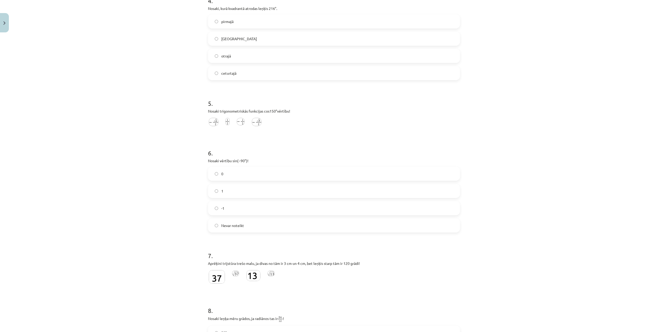
scroll to position [470, 0]
click at [253, 123] on img at bounding box center [257, 121] width 10 height 8
click at [232, 205] on label "-1" at bounding box center [333, 207] width 251 height 13
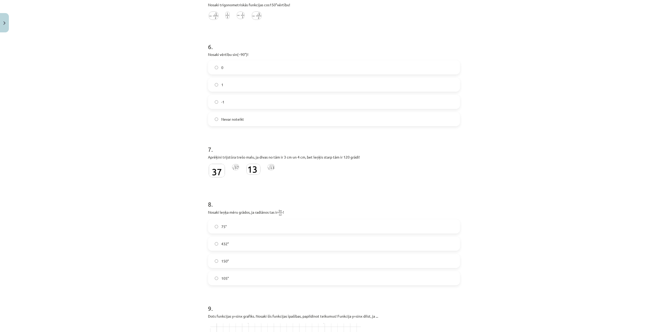
scroll to position [600, 0]
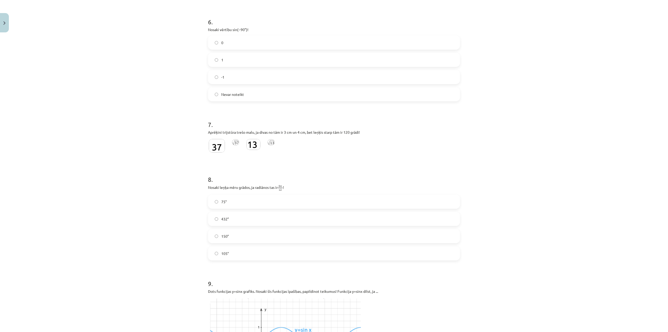
click at [232, 142] on img at bounding box center [235, 142] width 7 height 6
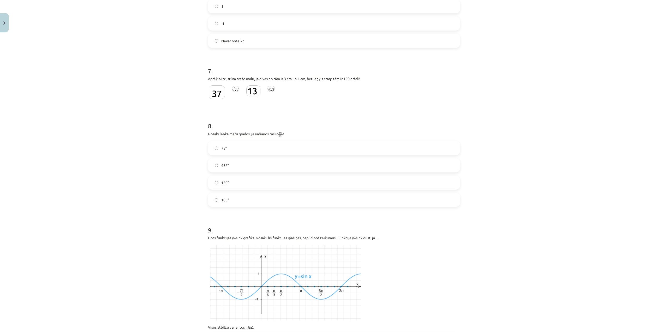
scroll to position [669, 0]
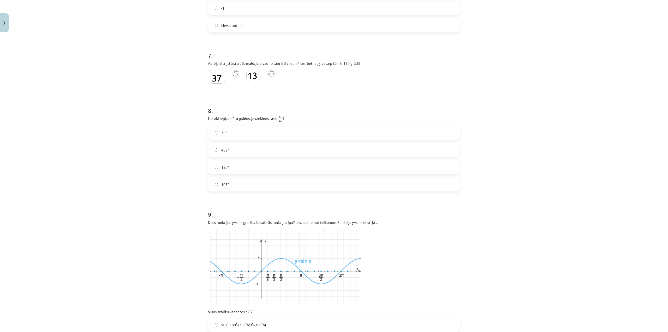
click at [239, 134] on label "75°" at bounding box center [333, 132] width 251 height 13
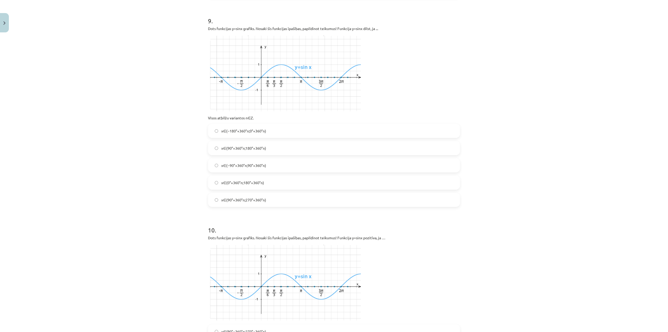
scroll to position [878, 0]
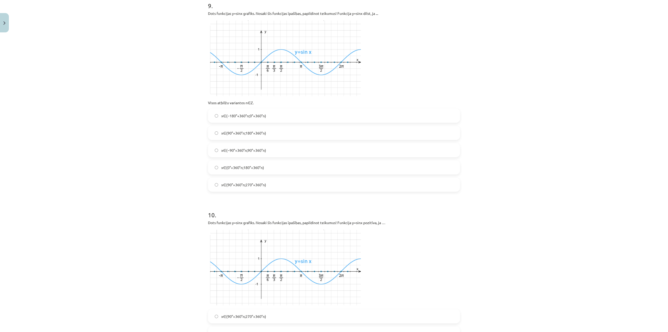
click at [236, 166] on span "x∈(0°+360°n;180°+360°n)" at bounding box center [242, 167] width 43 height 5
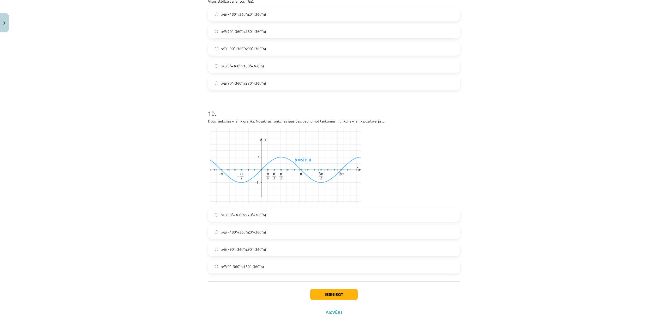
scroll to position [982, 0]
click at [251, 263] on span "x∈(0°+360°n;180°+360°n)" at bounding box center [242, 263] width 43 height 5
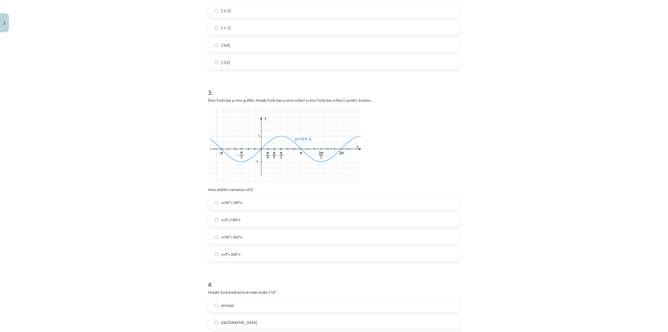
scroll to position [209, 0]
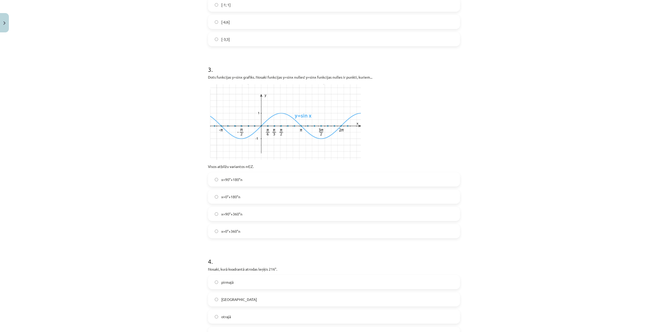
click at [265, 212] on label "x=90°+360°n" at bounding box center [333, 213] width 251 height 13
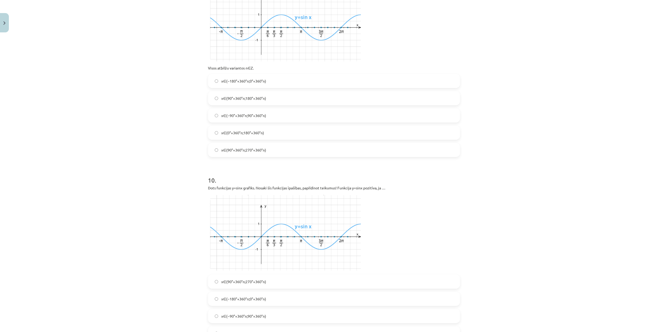
scroll to position [982, 0]
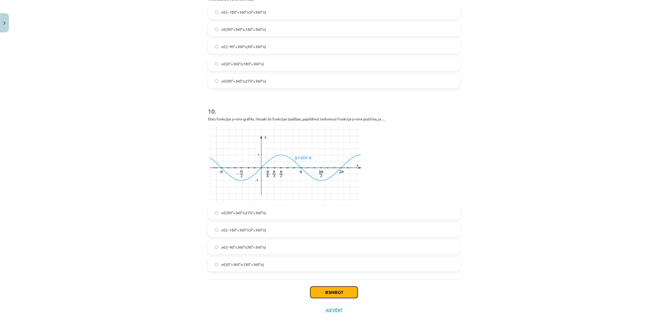
click at [341, 295] on button "Iesniegt" at bounding box center [333, 291] width 47 height 11
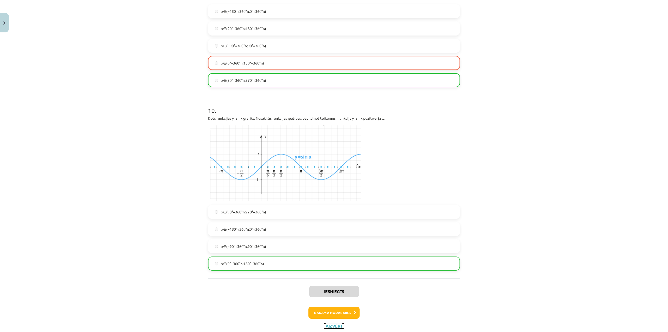
click at [326, 328] on button "Aizvērt" at bounding box center [334, 325] width 20 height 5
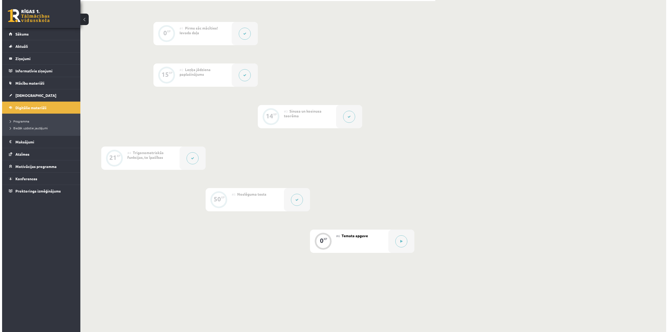
scroll to position [150, 0]
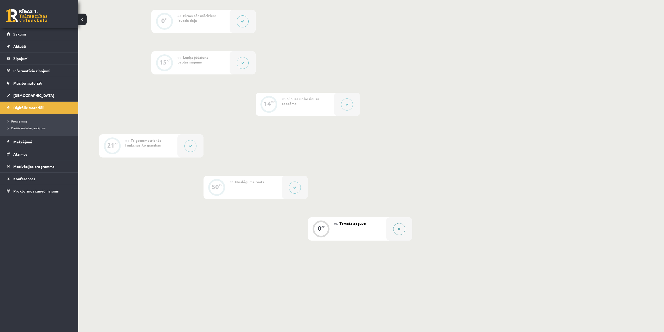
click at [400, 229] on icon at bounding box center [399, 228] width 2 height 3
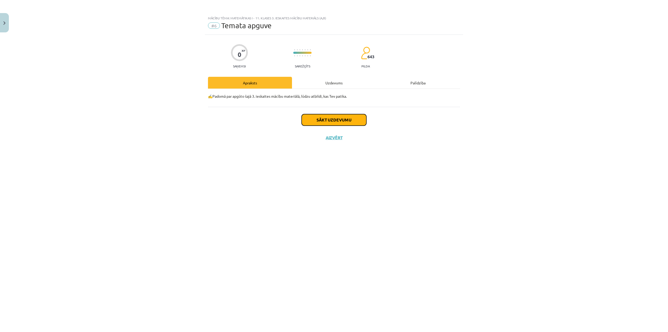
click at [361, 124] on button "Sākt uzdevumu" at bounding box center [334, 119] width 65 height 11
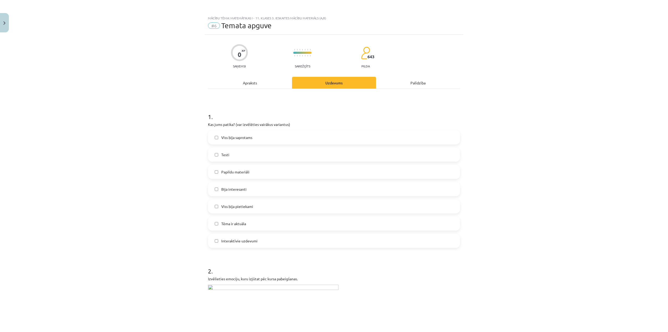
click at [278, 156] on label "Testi" at bounding box center [333, 154] width 251 height 13
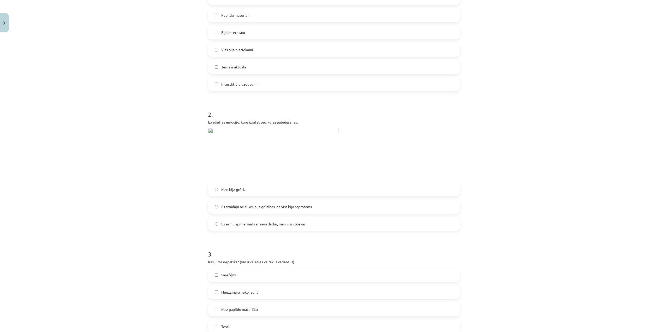
click at [256, 128] on img at bounding box center [273, 153] width 130 height 51
click at [266, 221] on span "Es esmu apmierināts ar savu darbu, man viss izdevās." at bounding box center [263, 223] width 85 height 5
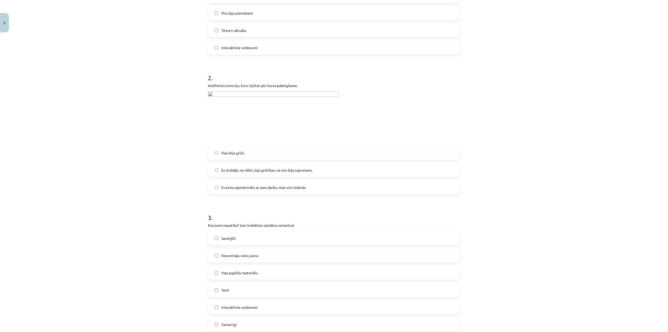
scroll to position [270, 0]
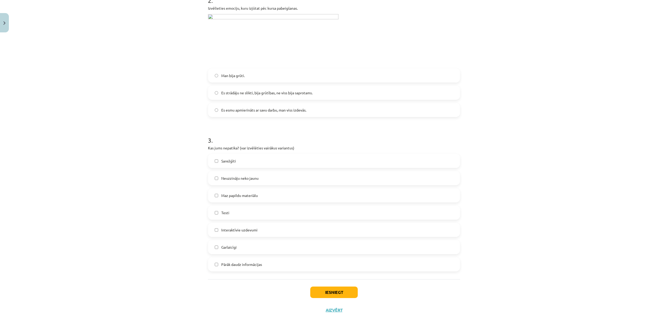
click at [255, 261] on span "Pārāk daudz informācijas" at bounding box center [241, 263] width 41 height 5
click at [325, 294] on button "Iesniegt" at bounding box center [333, 291] width 47 height 11
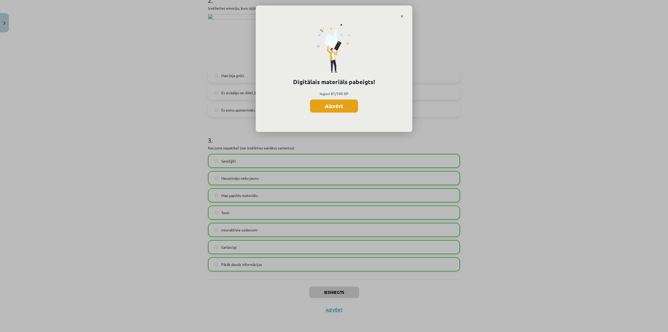
click at [343, 106] on button "Aizvērt" at bounding box center [334, 105] width 48 height 13
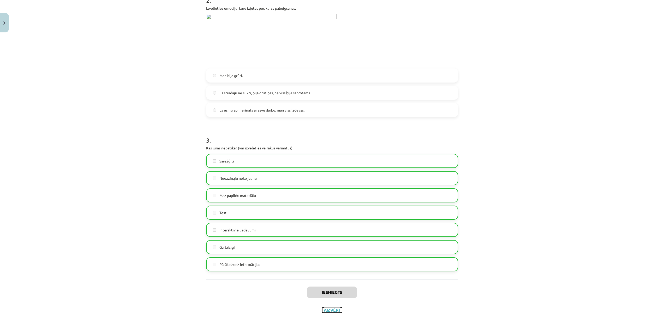
click at [339, 311] on button "Aizvērt" at bounding box center [332, 309] width 20 height 5
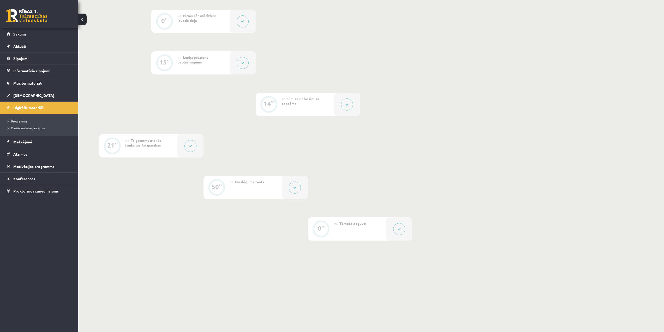
click at [22, 121] on span "Programma" at bounding box center [17, 121] width 19 height 4
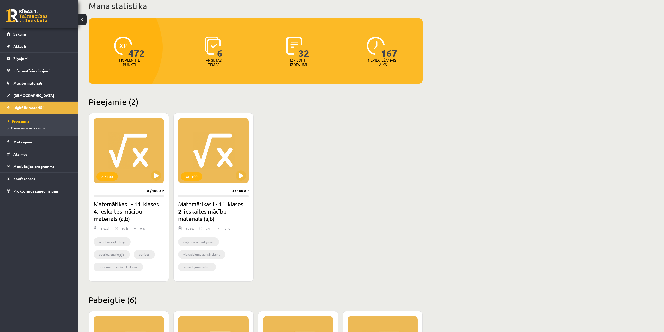
scroll to position [130, 0]
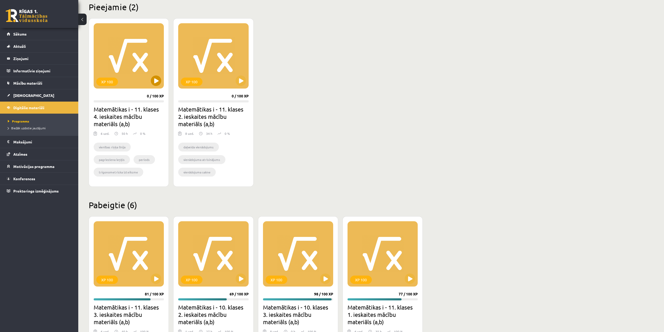
click at [151, 85] on div "XP 100" at bounding box center [129, 55] width 70 height 65
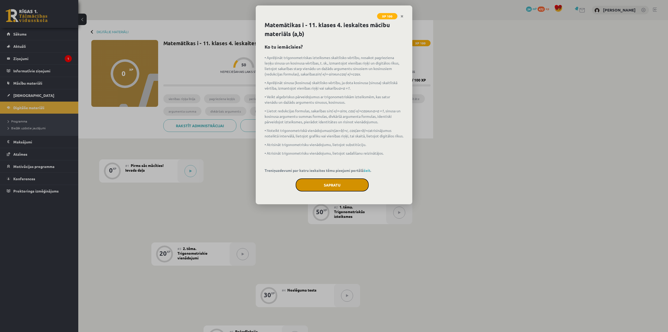
click at [326, 189] on button "Sapratu" at bounding box center [332, 184] width 73 height 13
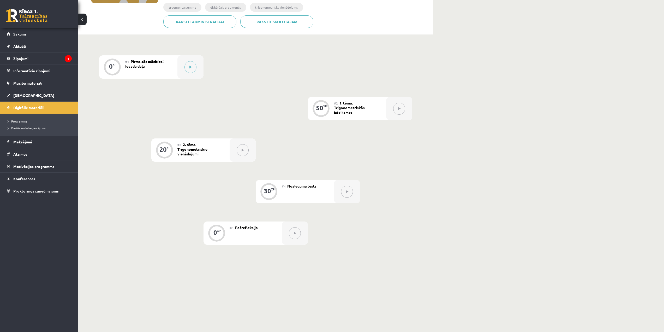
scroll to position [104, 0]
click at [29, 59] on legend "Ziņojumi 1" at bounding box center [42, 58] width 58 height 12
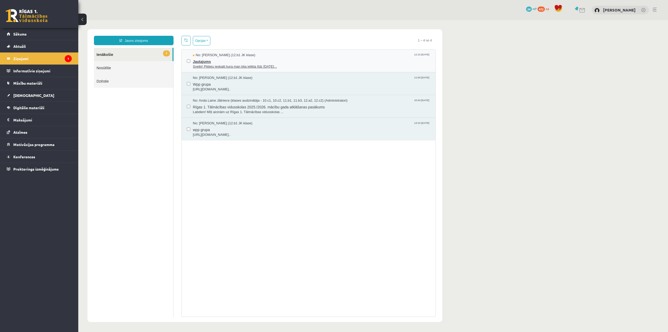
click at [267, 68] on span "Sveiki! Pildeju ieskaiti kura man bija ielikta līdz [DATE]..." at bounding box center [311, 66] width 237 height 5
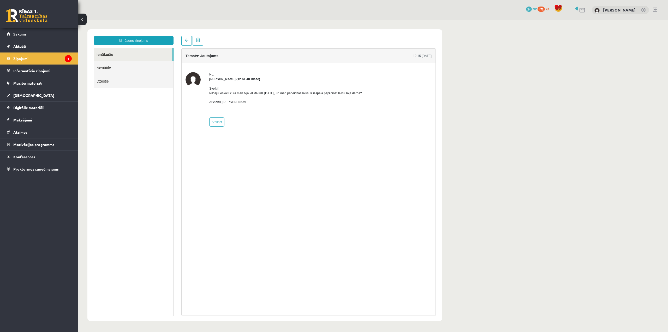
click at [111, 56] on link "Ienākošie" at bounding box center [133, 54] width 79 height 13
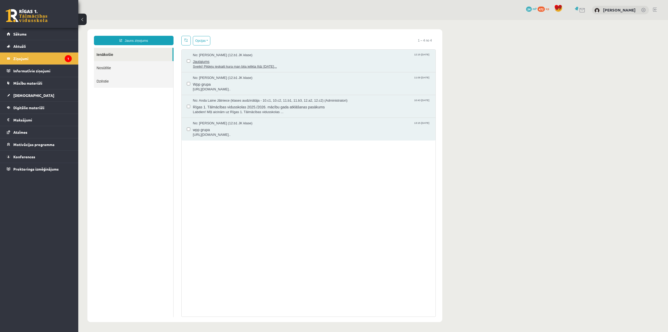
click at [228, 64] on span "Sveiki! Pildeju ieskaiti kura man bija ielikta līdz [DATE]..." at bounding box center [311, 66] width 237 height 5
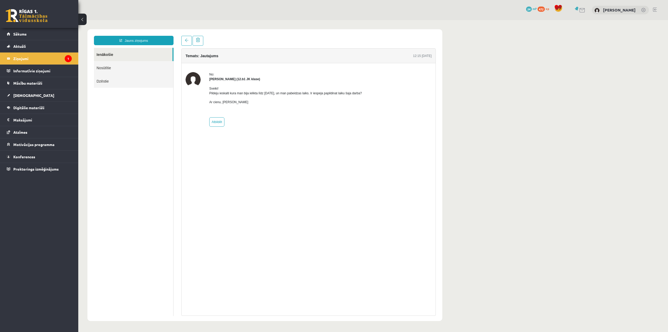
click at [131, 54] on link "Ienākošie" at bounding box center [133, 54] width 79 height 13
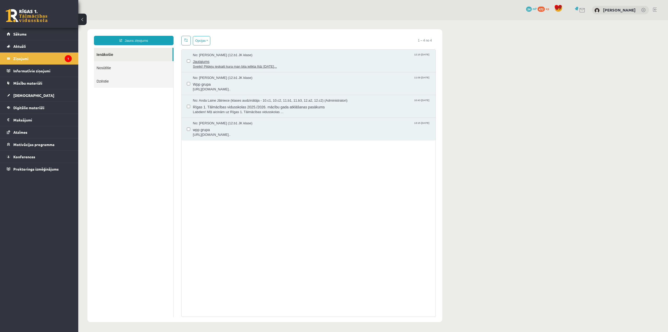
click at [237, 55] on span "No: [PERSON_NAME] (12.b1 JK klase)" at bounding box center [222, 55] width 59 height 5
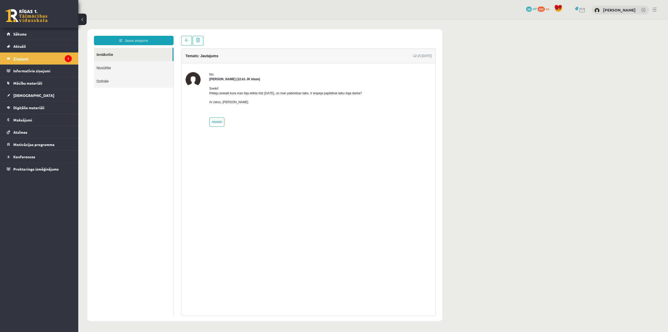
click at [50, 56] on legend "Ziņojumi 1" at bounding box center [42, 58] width 58 height 12
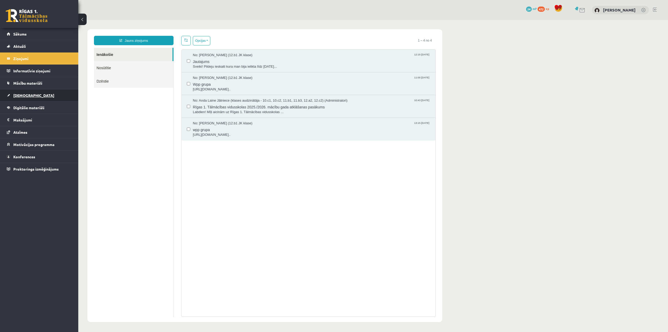
click at [33, 97] on link "[DEMOGRAPHIC_DATA]" at bounding box center [39, 95] width 65 height 12
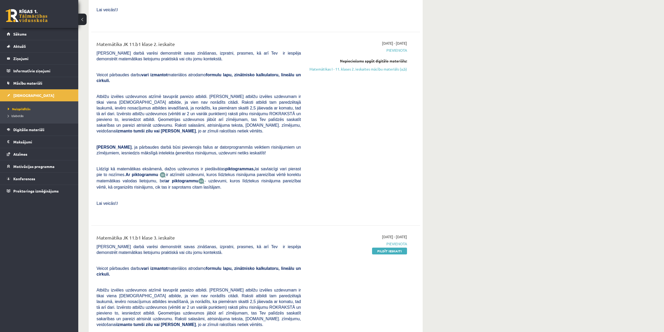
scroll to position [1014, 0]
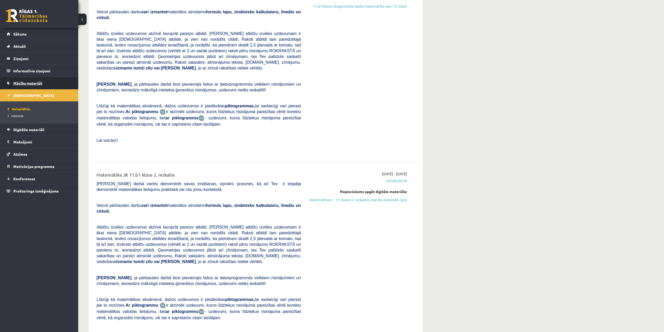
click at [33, 86] on link "Mācību materiāli" at bounding box center [39, 83] width 65 height 12
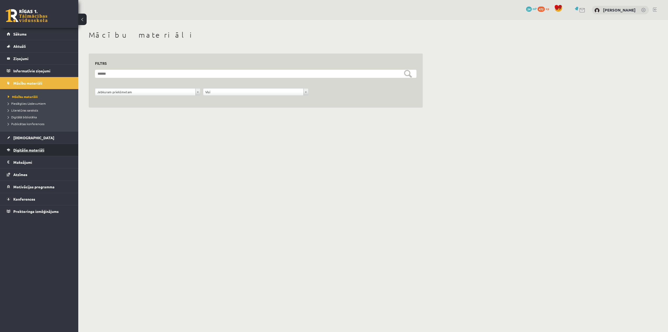
click at [37, 151] on span "Digitālie materiāli" at bounding box center [28, 149] width 31 height 5
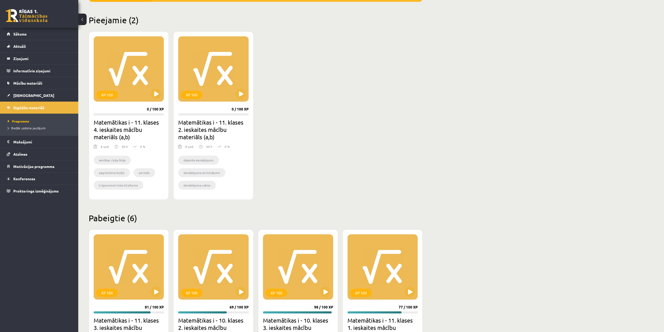
scroll to position [130, 0]
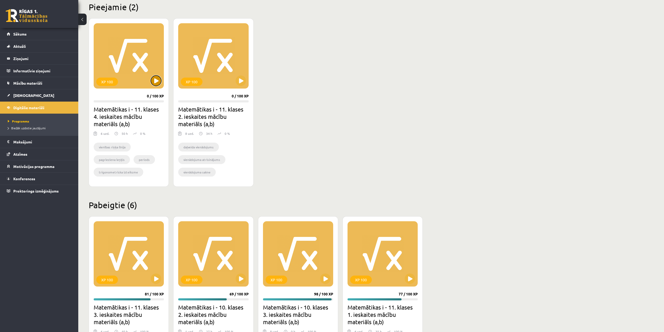
click at [157, 85] on button at bounding box center [156, 80] width 10 height 10
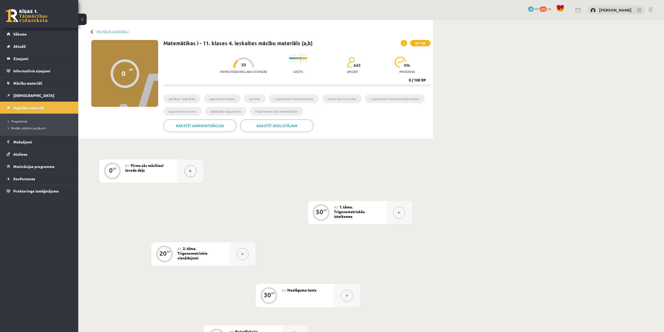
click at [194, 172] on button at bounding box center [190, 171] width 12 height 12
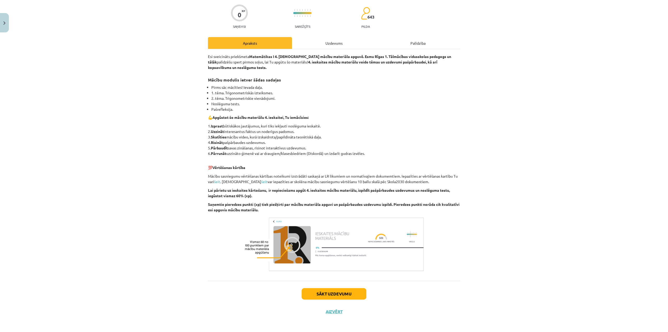
scroll to position [41, 0]
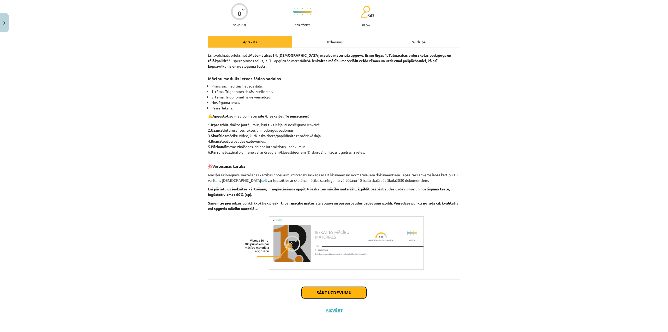
click at [332, 293] on button "Sākt uzdevumu" at bounding box center [334, 291] width 65 height 11
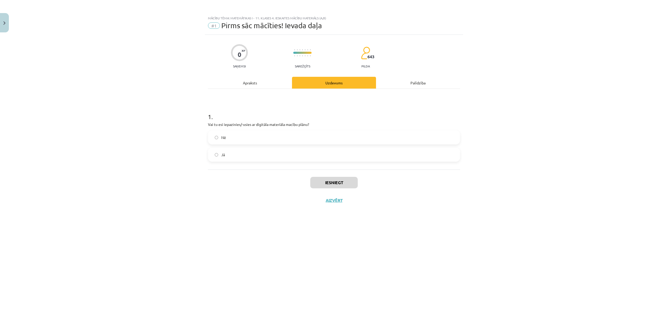
click at [247, 157] on label "Jā" at bounding box center [333, 154] width 251 height 13
click at [333, 186] on button "Iesniegt" at bounding box center [333, 182] width 47 height 11
click at [352, 200] on button "Nākamā nodarbība" at bounding box center [333, 204] width 51 height 12
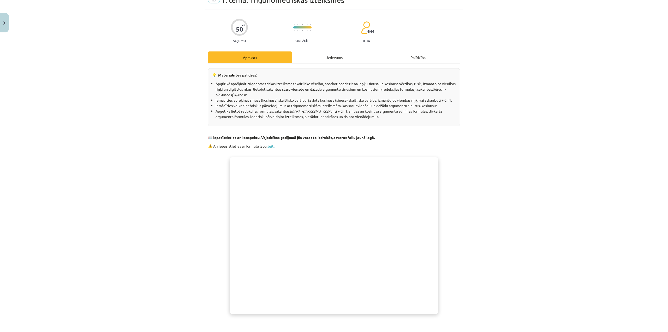
scroll to position [26, 0]
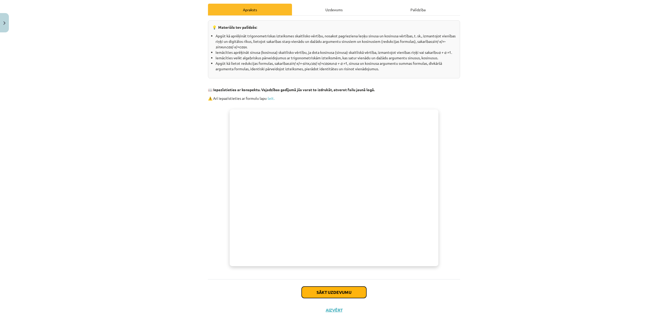
click at [343, 290] on button "Sākt uzdevumu" at bounding box center [334, 291] width 65 height 11
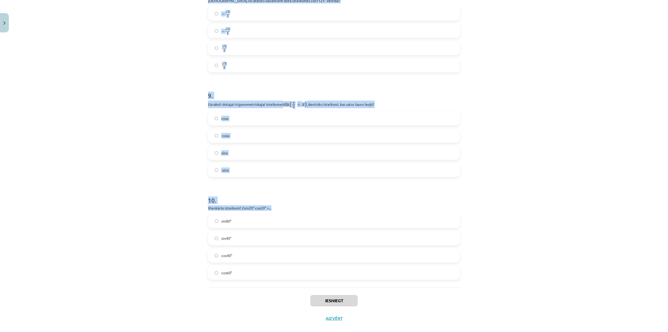
scroll to position [869, 0]
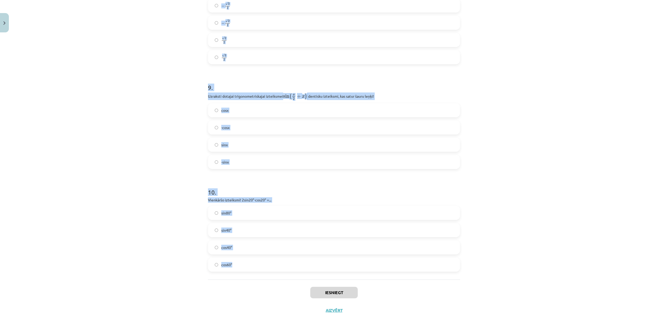
drag, startPoint x: 198, startPoint y: 83, endPoint x: 457, endPoint y: 267, distance: 317.9
click at [457, 267] on div "Mācību tēma: Matemātikas i - 11. klases 4. ieskaites mācību materiāls (a,b) #2 …" at bounding box center [334, 166] width 668 height 332
copy form "Kura no vienādībām ir patiesa? cos20°=cos380° cos20°=cos360° cos20°=cos160° cos…"
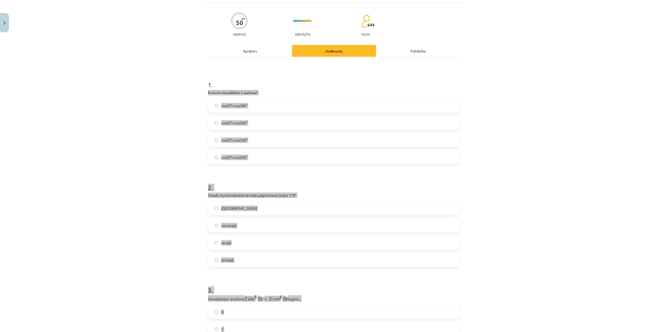
scroll to position [8, 0]
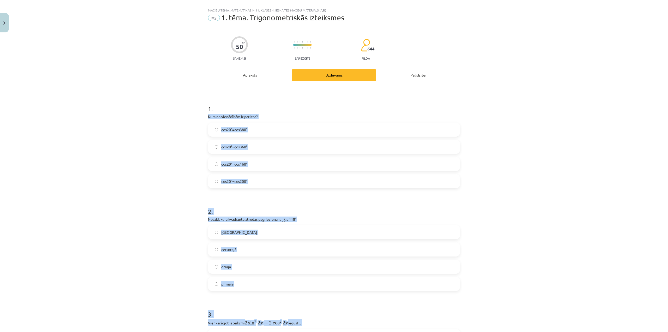
click at [478, 129] on div "Mācību tēma: Matemātikas i - 11. klases 4. ieskaites mācību materiāls (a,b) #2 …" at bounding box center [334, 166] width 668 height 332
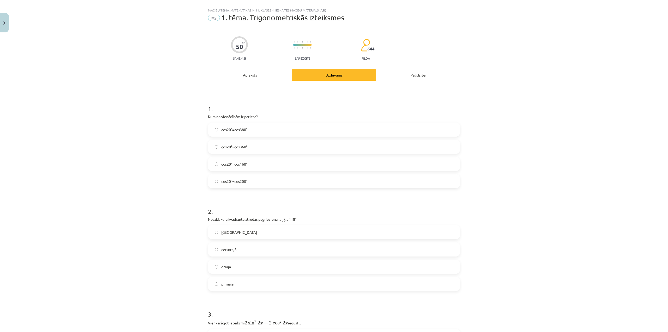
click at [275, 130] on label "cos20°=cos380°" at bounding box center [333, 129] width 251 height 13
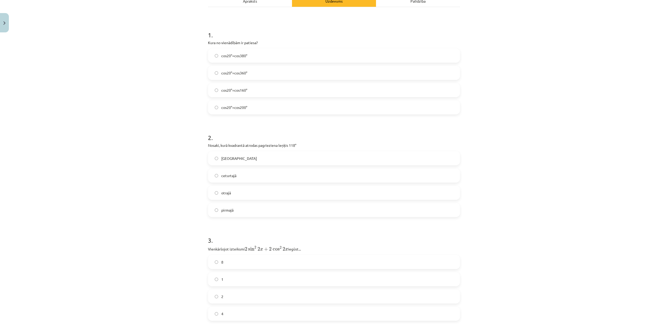
scroll to position [86, 0]
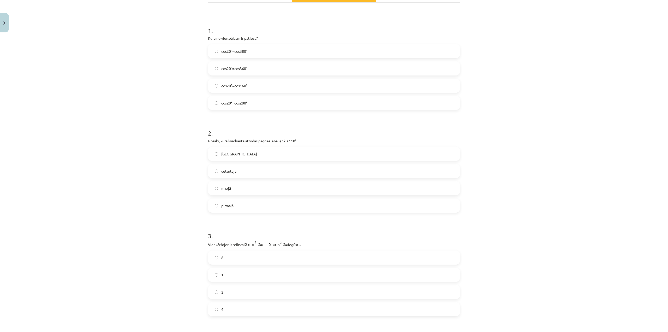
click at [241, 187] on label "otrajā" at bounding box center [333, 188] width 251 height 13
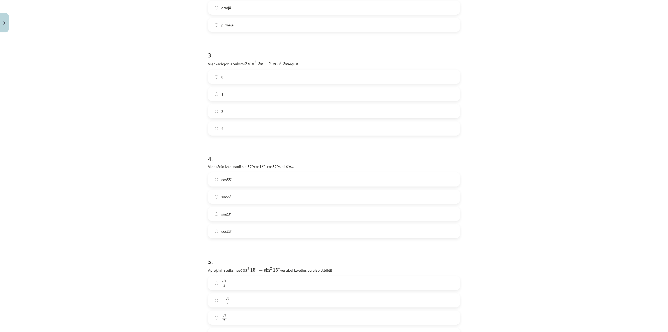
scroll to position [269, 0]
click at [237, 108] on label "2" at bounding box center [333, 109] width 251 height 13
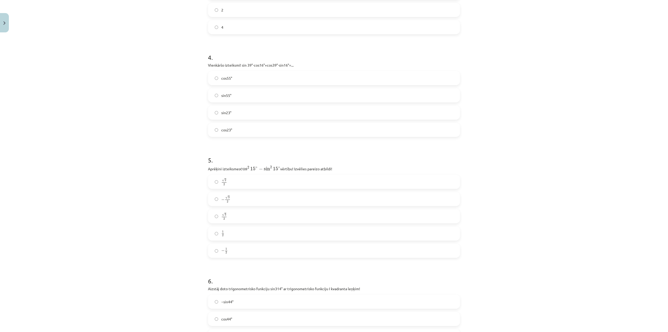
scroll to position [373, 0]
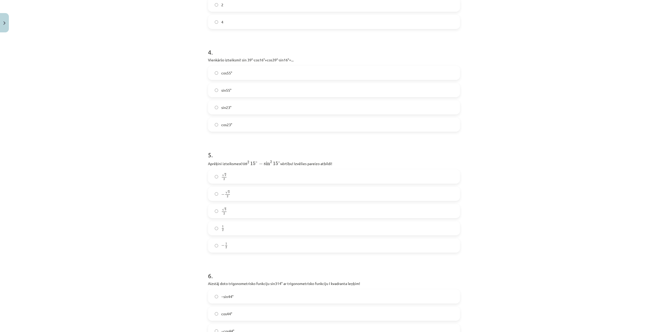
click at [241, 89] on label "sin55°" at bounding box center [333, 89] width 251 height 13
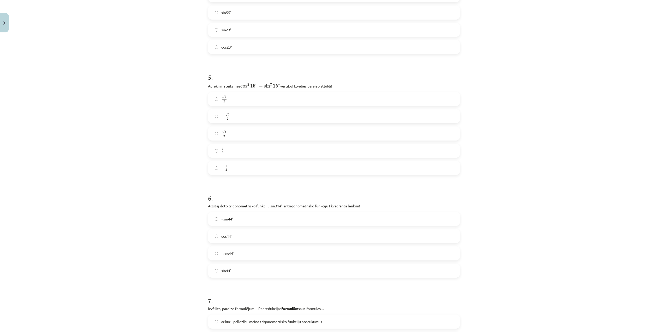
scroll to position [451, 0]
click at [237, 129] on label "√ 3 2 3 2" at bounding box center [333, 132] width 251 height 13
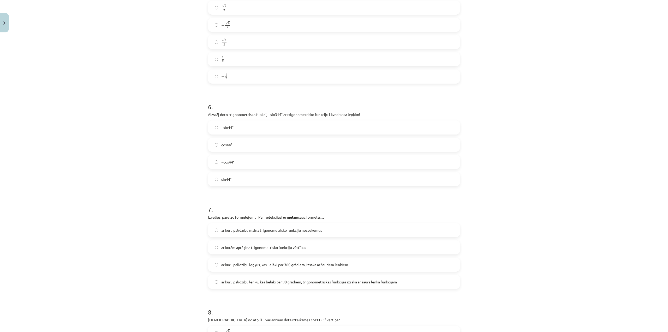
scroll to position [556, 0]
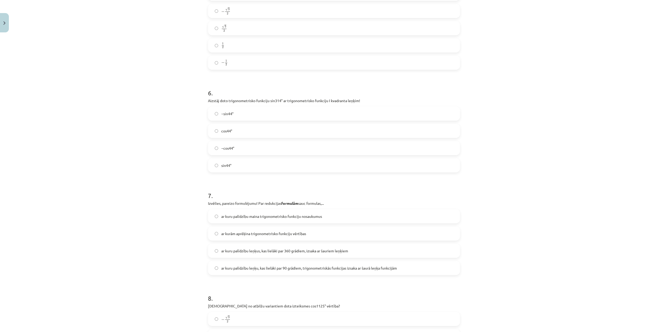
click at [258, 115] on label "−sin44°" at bounding box center [333, 113] width 251 height 13
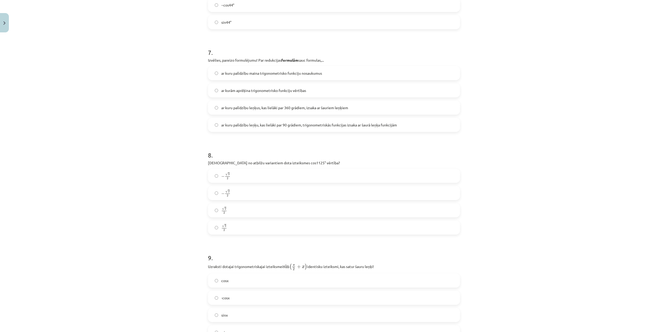
scroll to position [712, 0]
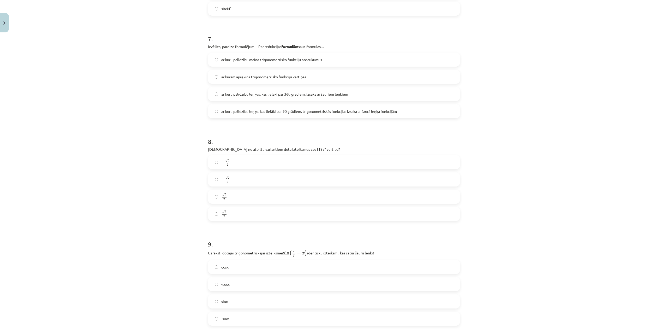
click at [306, 112] on span "ar kuru palīdzību leņķu, kas lielāki par 90 grādiem, trigonometriskās funkcijas…" at bounding box center [309, 111] width 176 height 5
click at [249, 196] on label "√ 2 2 2 2" at bounding box center [333, 196] width 251 height 13
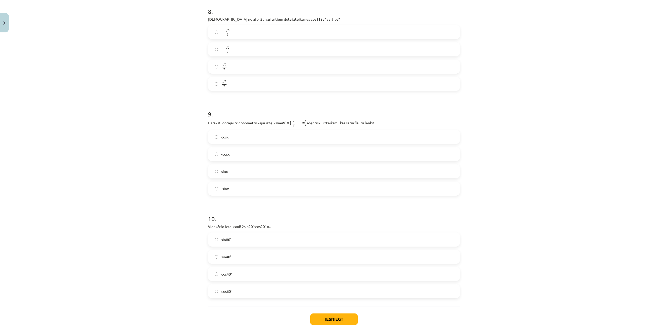
scroll to position [843, 0]
click at [247, 133] on label "cosx" at bounding box center [333, 136] width 251 height 13
click at [230, 257] on label "sin40°" at bounding box center [333, 255] width 251 height 13
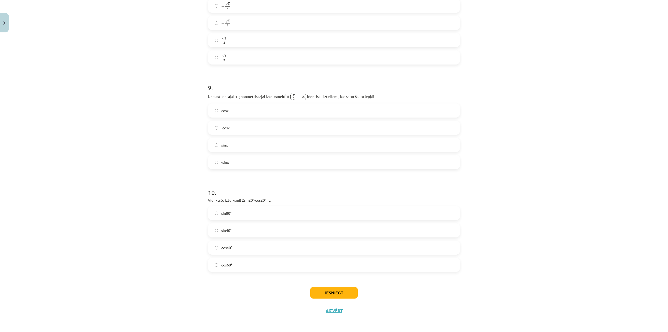
scroll to position [869, 0]
click at [322, 293] on button "Iesniegt" at bounding box center [333, 291] width 47 height 11
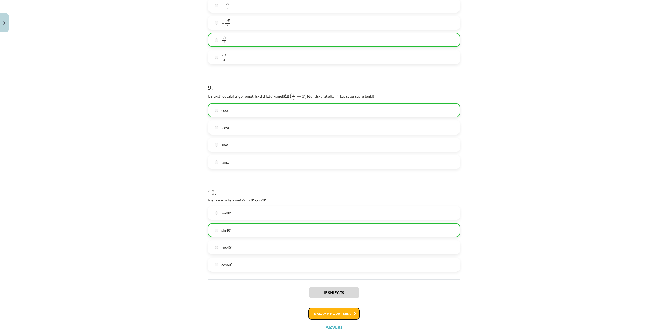
click at [323, 311] on button "Nākamā nodarbība" at bounding box center [333, 313] width 51 height 12
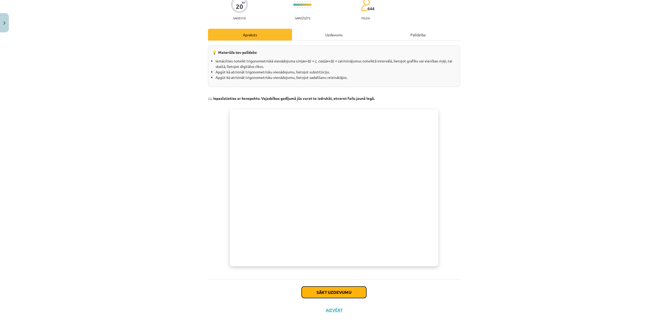
click at [334, 289] on button "Sākt uzdevumu" at bounding box center [334, 291] width 65 height 11
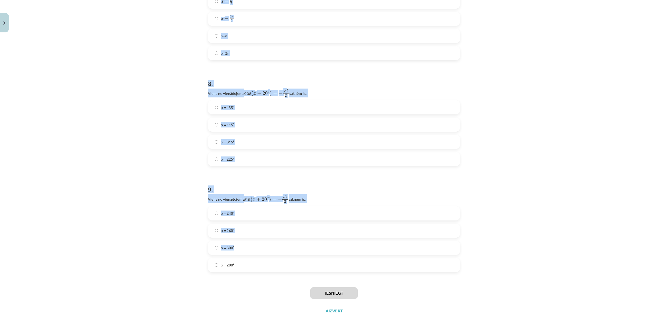
scroll to position [763, 0]
drag, startPoint x: 197, startPoint y: 104, endPoint x: 429, endPoint y: 259, distance: 279.8
click at [429, 259] on div "Mācību tēma: Matemātikas i - 11. klases 4. ieskaites mācību materiāls (a,b) #3 …" at bounding box center [334, 166] width 668 height 332
copy form "1 . Atrisini vienādojumu 1−sin2x=0. Nosaki saknes intervālā (0°;90°). 45° 60° 5…"
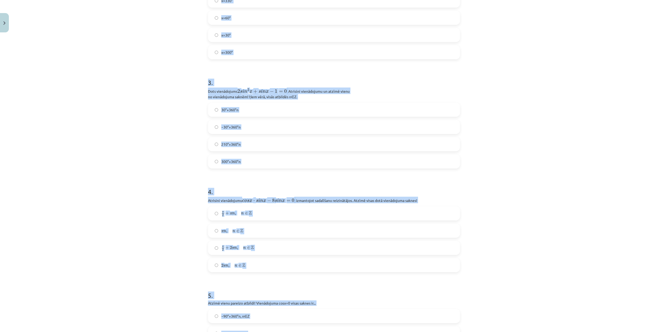
click at [559, 148] on div "Mācību tēma: Matemātikas i - 11. klases 4. ieskaites mācību materiāls (a,b) #3 …" at bounding box center [334, 166] width 668 height 332
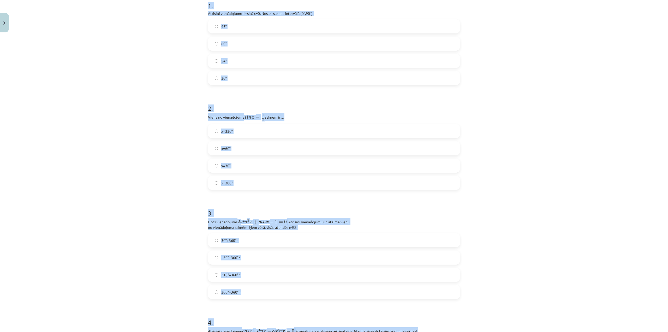
scroll to position [33, 0]
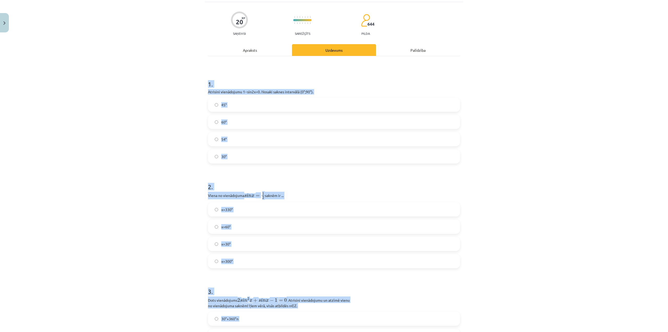
click at [558, 152] on div "Mācību tēma: Matemātikas i - 11. klases 4. ieskaites mācību materiāls (a,b) #3 …" at bounding box center [334, 166] width 668 height 332
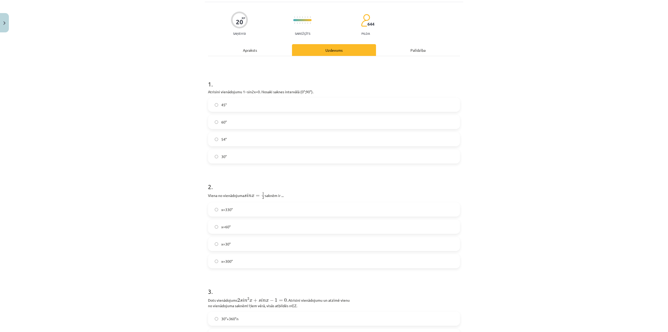
click at [274, 154] on label "30°" at bounding box center [333, 156] width 251 height 13
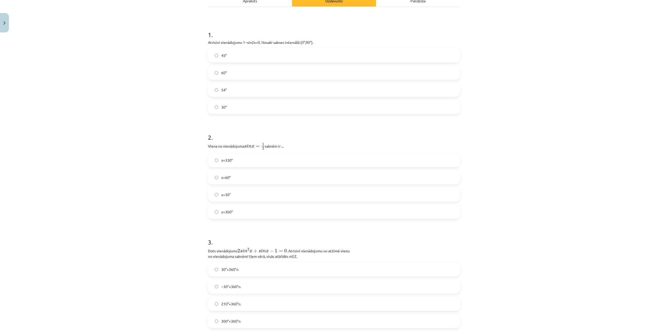
scroll to position [85, 0]
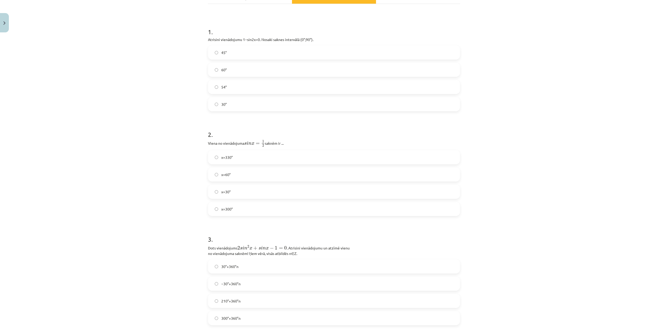
click at [256, 188] on label "x=30°" at bounding box center [333, 191] width 251 height 13
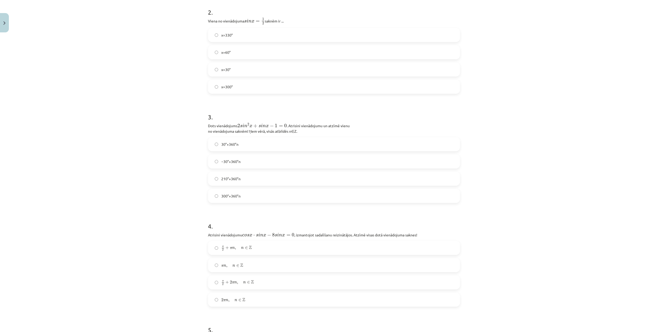
scroll to position [215, 0]
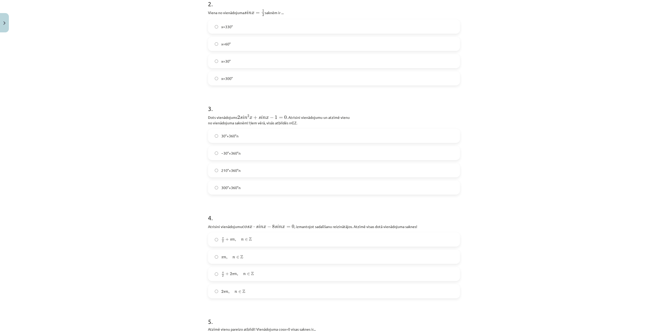
click at [261, 136] on label "30°+360°n" at bounding box center [333, 135] width 251 height 13
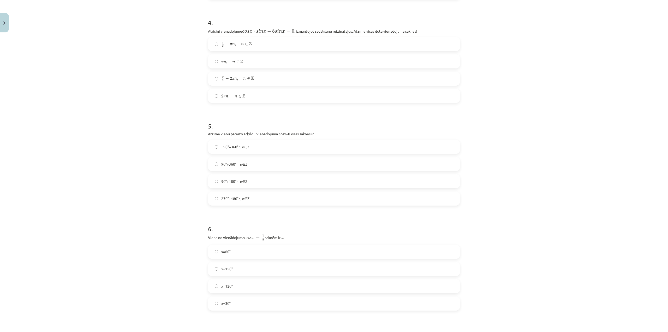
scroll to position [424, 0]
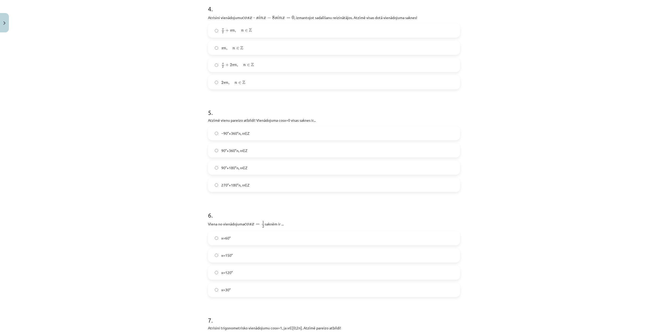
click at [242, 48] on label "π n , n ∈ Z π n , n ∈ Z" at bounding box center [333, 47] width 251 height 13
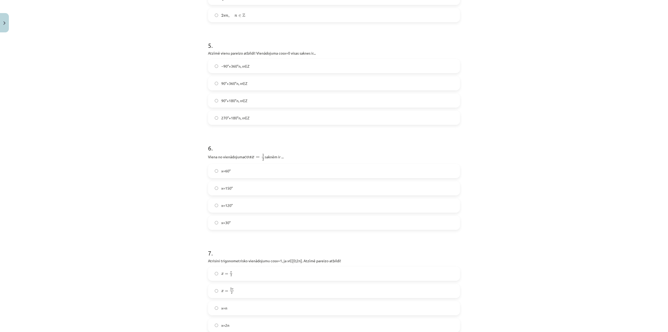
scroll to position [502, 0]
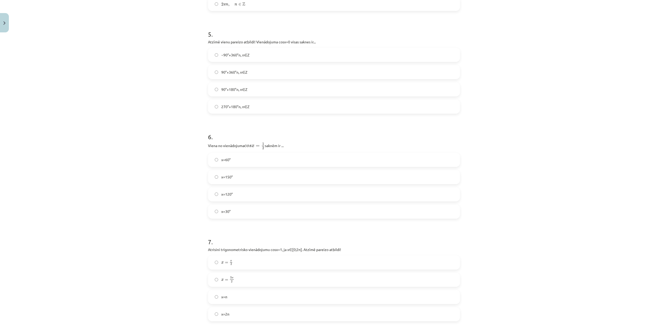
click at [253, 89] on label "90°+180°n, n∈Z" at bounding box center [333, 89] width 251 height 13
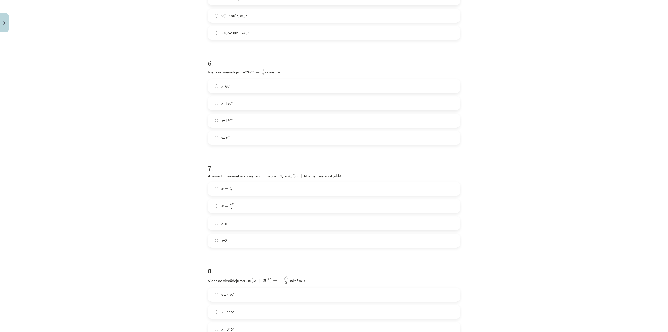
scroll to position [581, 0]
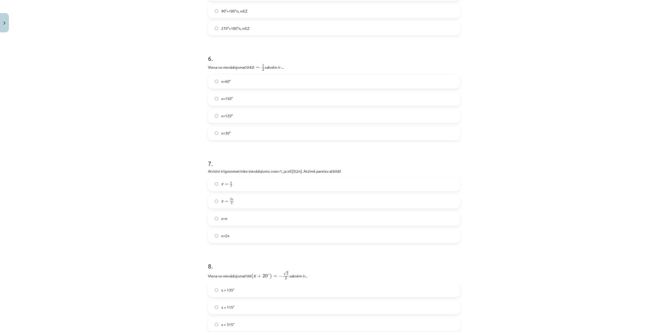
click at [230, 79] on label "x=60°" at bounding box center [333, 81] width 251 height 13
click at [246, 241] on label "x=2π" at bounding box center [333, 235] width 251 height 13
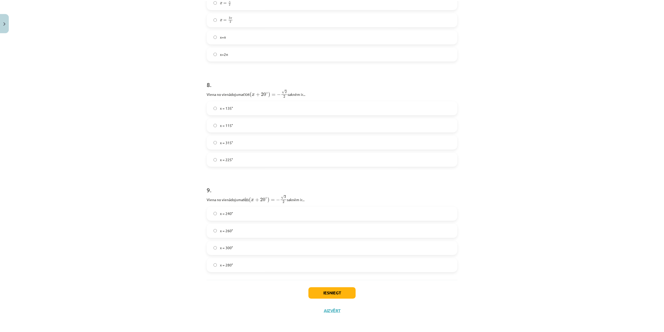
scroll to position [763, 0]
click at [235, 139] on label "x = 315°" at bounding box center [333, 141] width 251 height 13
click at [249, 122] on label "x = 115°" at bounding box center [333, 124] width 251 height 13
click at [257, 268] on label "x = 280°" at bounding box center [333, 264] width 251 height 13
click at [345, 289] on button "Iesniegt" at bounding box center [333, 292] width 47 height 11
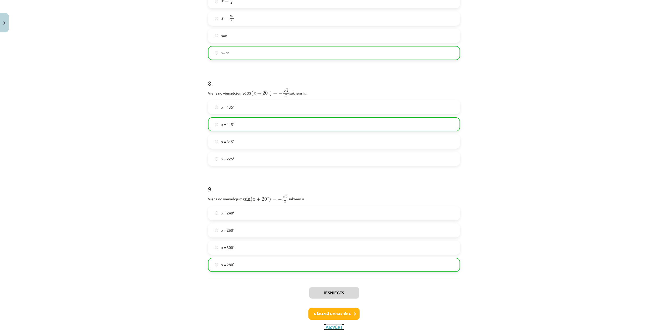
click at [336, 327] on button "Aizvērt" at bounding box center [334, 326] width 20 height 5
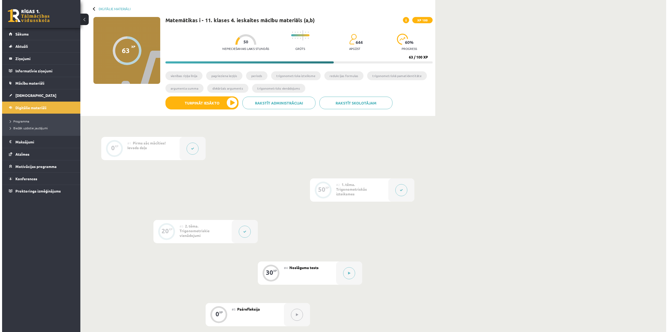
scroll to position [109, 0]
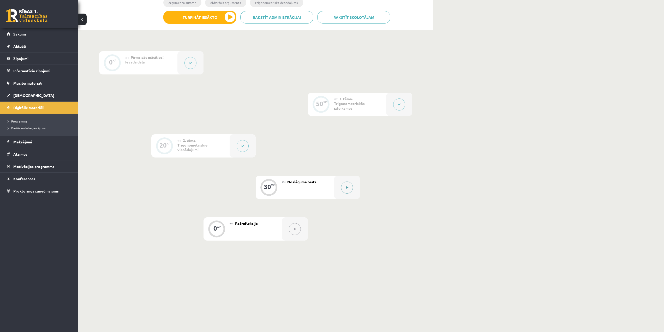
click at [340, 187] on div at bounding box center [347, 187] width 26 height 23
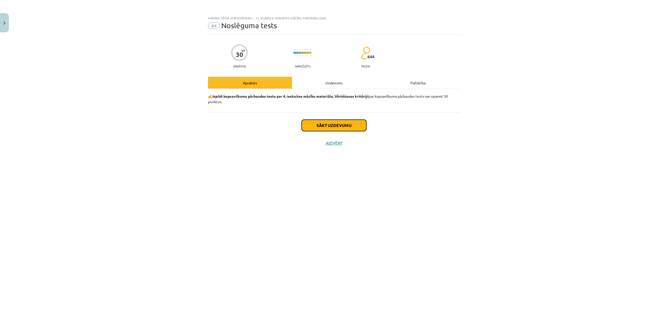
click at [354, 121] on button "Sākt uzdevumu" at bounding box center [334, 124] width 65 height 11
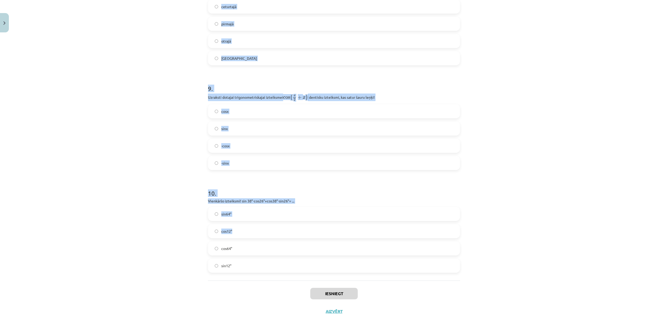
scroll to position [873, 0]
drag, startPoint x: 207, startPoint y: 73, endPoint x: 439, endPoint y: 273, distance: 306.2
copy form "Viena no vienādojuma sin ( x + 20 ∘ ) = − √ 2 2 sin ⁡ ( x + 20 ∘ ) = − 2 2 sakn…"
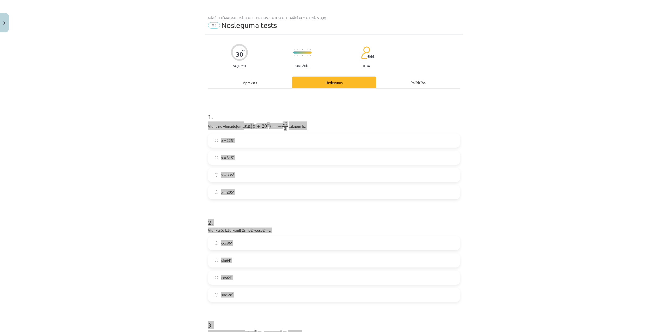
scroll to position [0, 0]
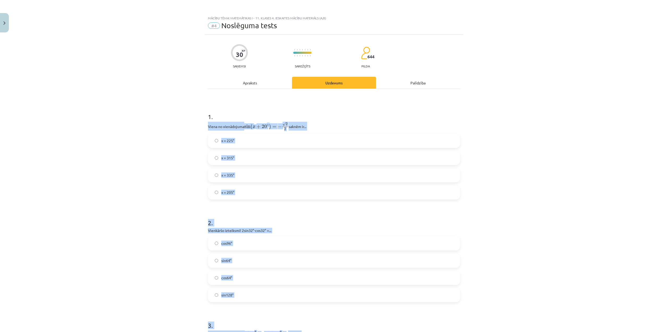
click at [576, 212] on div "Mācību tēma: Matemātikas i - 11. klases 4. ieskaites mācību materiāls (a,b) #4 …" at bounding box center [334, 166] width 668 height 332
click at [572, 160] on div "Mācību tēma: Matemātikas i - 11. klases 4. ieskaites mācību materiāls (a,b) #4 …" at bounding box center [334, 166] width 668 height 332
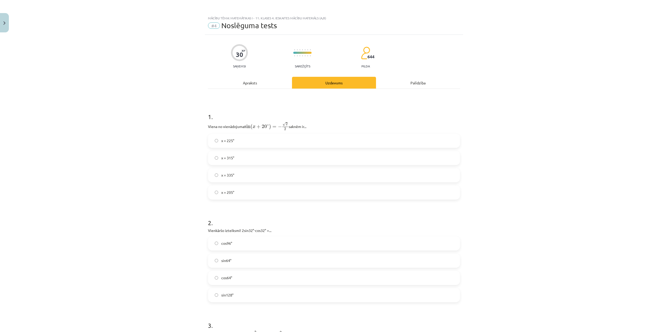
click at [237, 194] on label "x = 205°" at bounding box center [333, 192] width 251 height 13
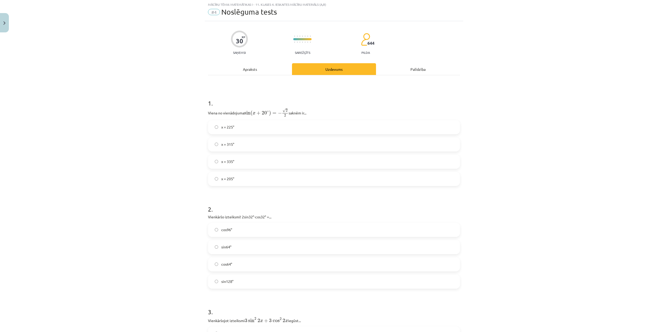
scroll to position [52, 0]
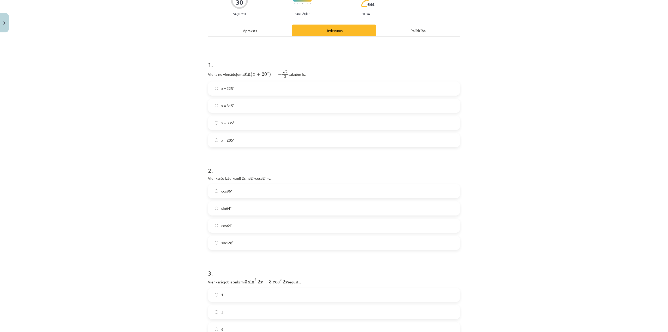
click at [250, 213] on label "sin64°" at bounding box center [333, 208] width 251 height 13
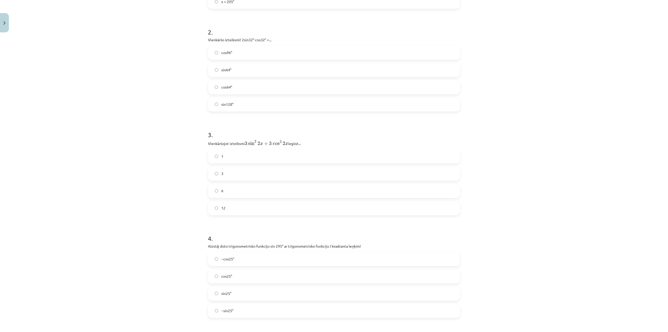
scroll to position [235, 0]
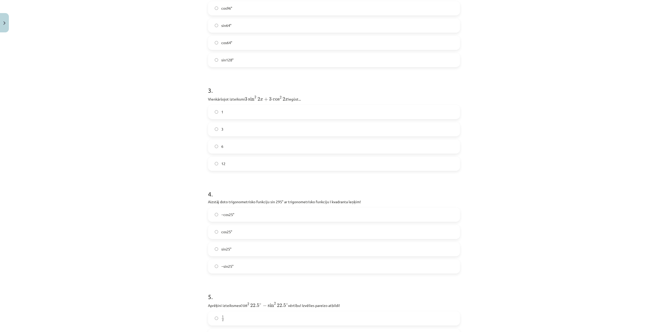
click at [266, 134] on label "3" at bounding box center [333, 129] width 251 height 13
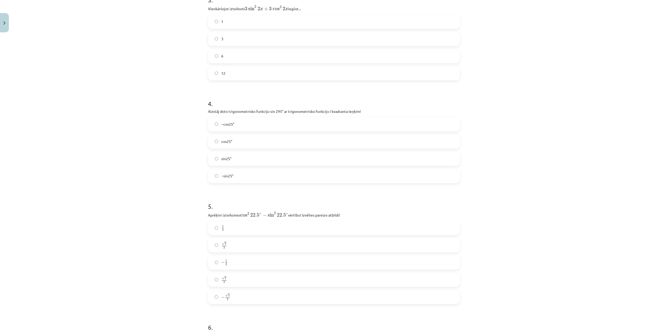
scroll to position [339, 0]
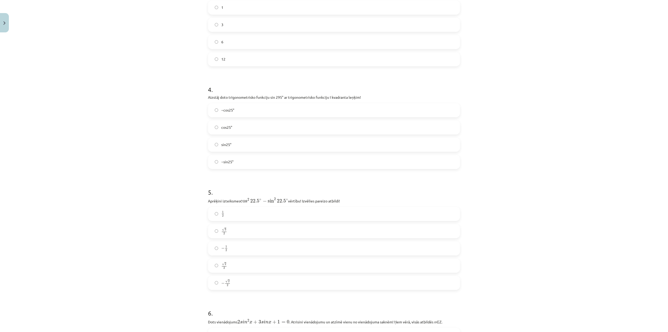
click at [234, 142] on label "sin25°" at bounding box center [333, 144] width 251 height 13
click at [252, 159] on label "−sin25°" at bounding box center [333, 161] width 251 height 13
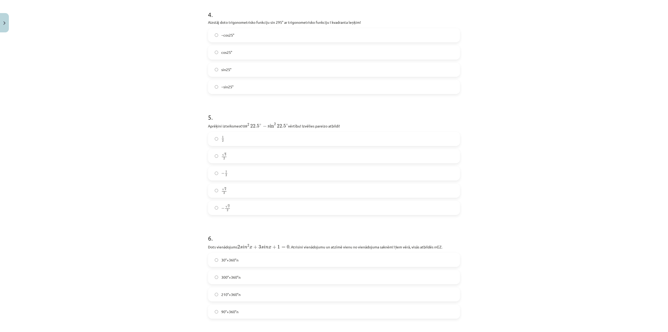
scroll to position [417, 0]
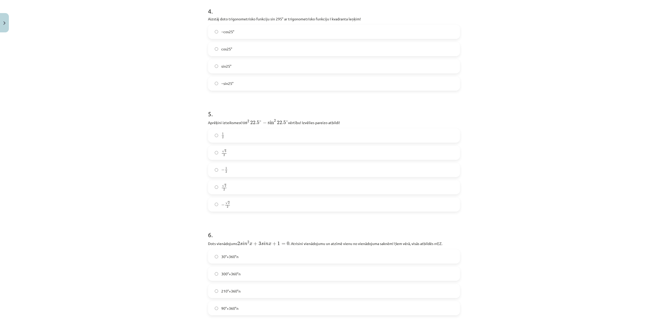
click at [242, 185] on label "√ 2 2 2 2" at bounding box center [333, 187] width 251 height 13
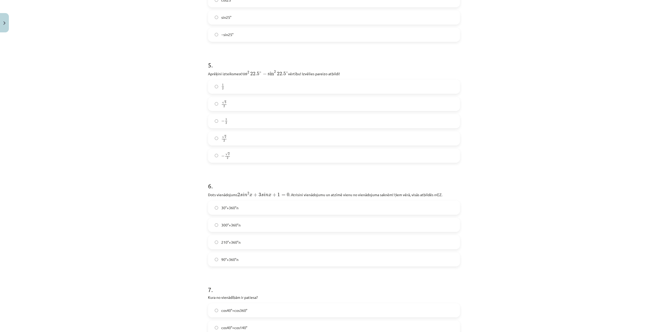
scroll to position [574, 0]
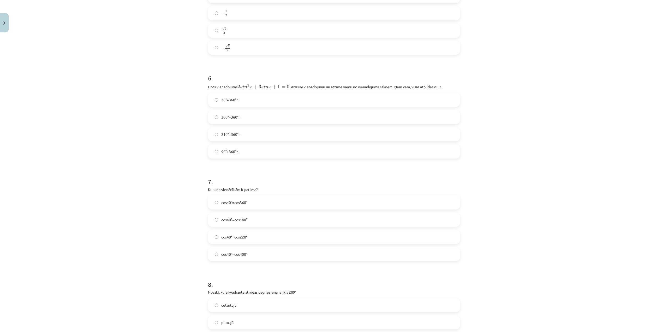
click at [247, 132] on label "210°+360°n" at bounding box center [333, 134] width 251 height 13
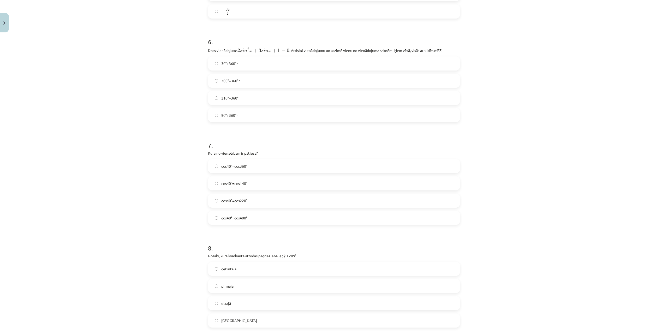
scroll to position [731, 0]
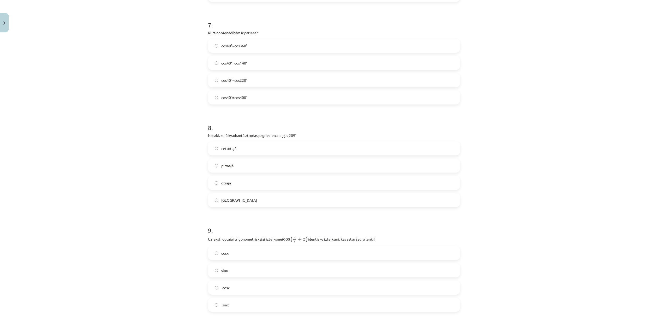
click at [250, 94] on label "cos40°=cos400°" at bounding box center [333, 97] width 251 height 13
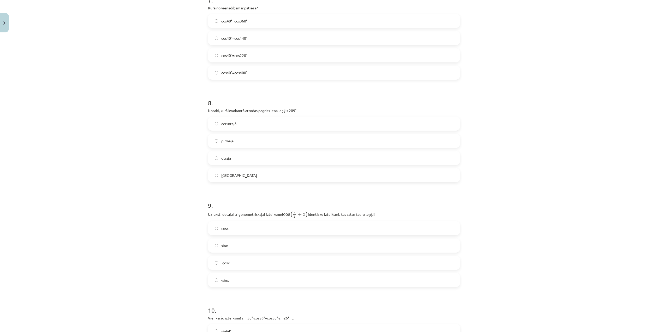
scroll to position [757, 0]
click at [250, 174] on label "trešajā" at bounding box center [333, 173] width 251 height 13
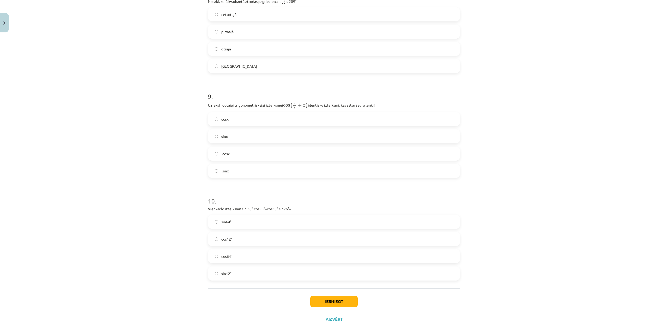
scroll to position [873, 0]
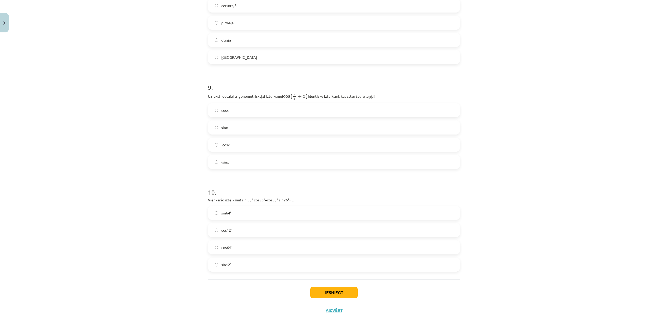
click at [240, 159] on label "-sinx" at bounding box center [333, 161] width 251 height 13
click at [232, 216] on label "sin64°" at bounding box center [333, 212] width 251 height 13
click at [328, 291] on button "Iesniegt" at bounding box center [333, 291] width 47 height 11
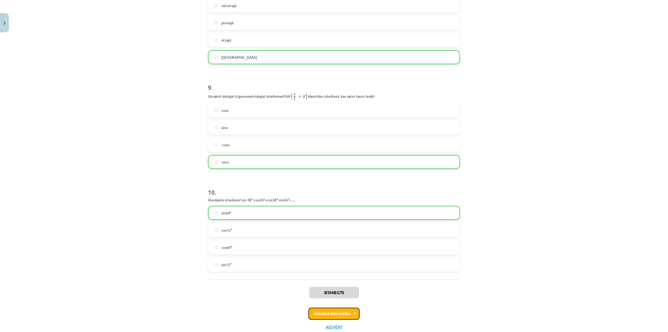
click at [338, 316] on button "Nākamā nodarbība" at bounding box center [333, 313] width 51 height 12
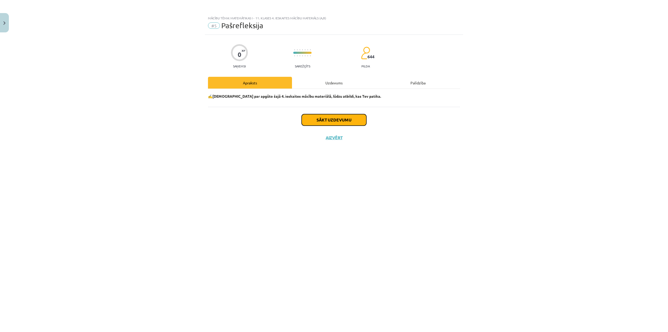
click at [327, 120] on button "Sākt uzdevumu" at bounding box center [334, 119] width 65 height 11
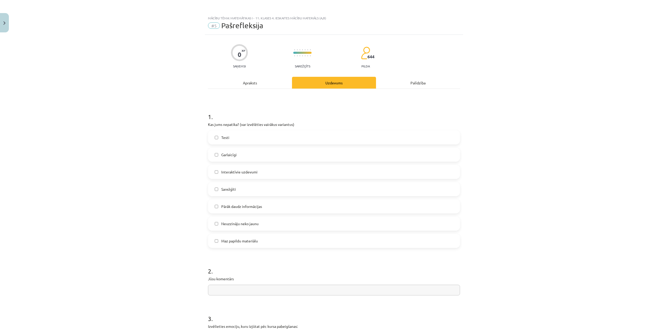
click at [268, 139] on label "Testi" at bounding box center [333, 137] width 251 height 13
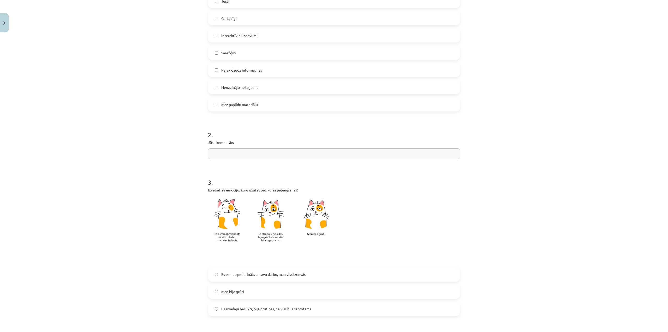
scroll to position [52, 0]
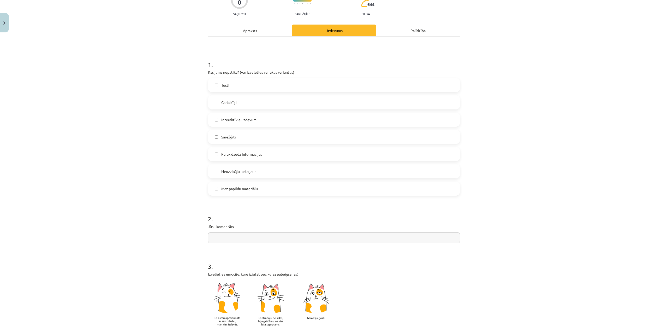
click at [262, 132] on label "Sarežģīti" at bounding box center [333, 136] width 251 height 13
click at [247, 84] on label "Testi" at bounding box center [333, 85] width 251 height 13
click at [260, 138] on label "Sarežģīti" at bounding box center [333, 136] width 251 height 13
click at [258, 149] on label "Pārāk daudz informācijas" at bounding box center [333, 153] width 251 height 13
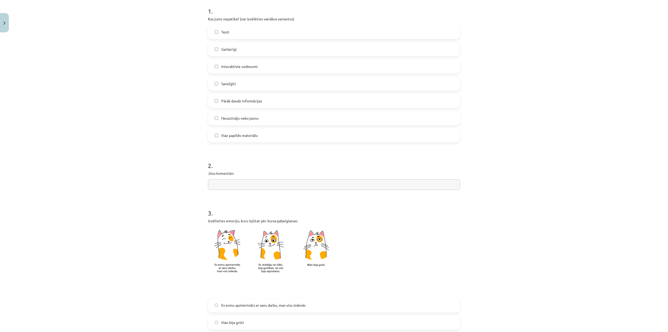
scroll to position [209, 0]
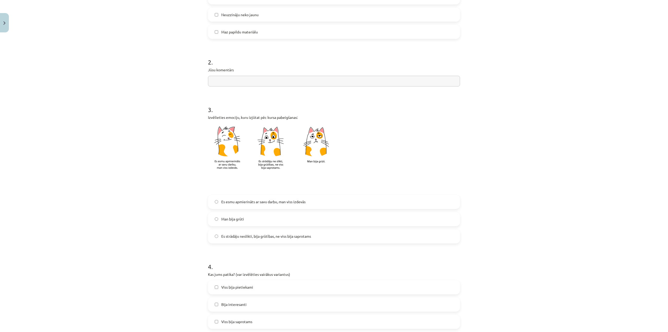
click at [242, 84] on input "text" at bounding box center [334, 81] width 252 height 11
click at [262, 203] on span "Es esmu apmierināts ar savu darbu, man viss izdevās" at bounding box center [263, 201] width 84 height 5
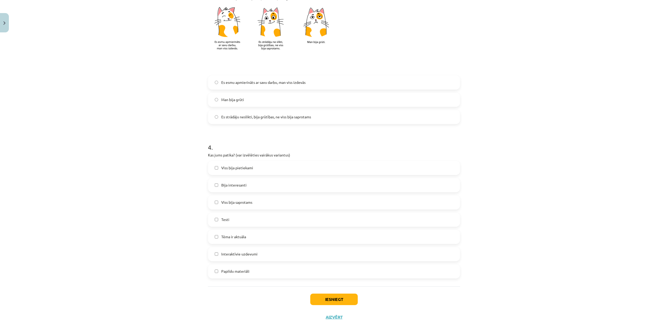
scroll to position [335, 0]
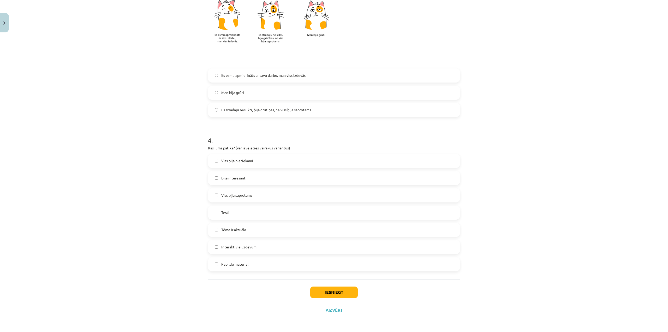
click at [246, 217] on label "Testi" at bounding box center [333, 212] width 251 height 13
click at [336, 290] on button "Iesniegt" at bounding box center [333, 291] width 47 height 11
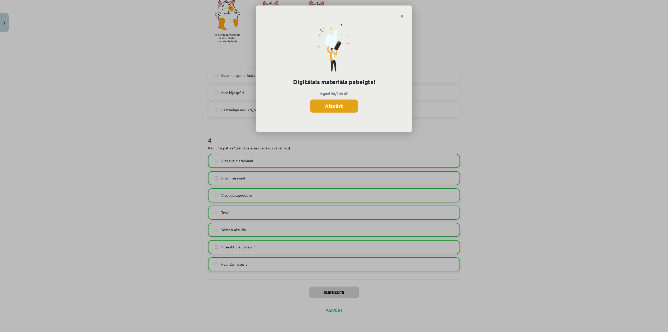
click at [327, 106] on button "Aizvērt" at bounding box center [334, 105] width 48 height 13
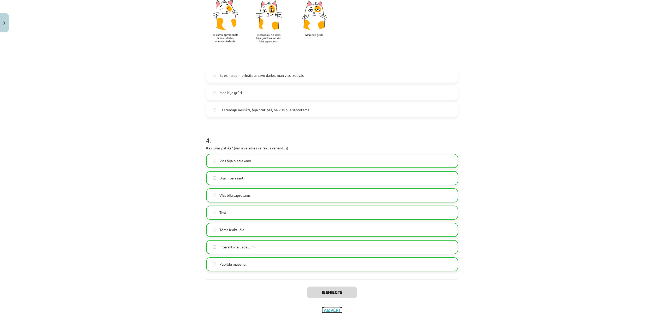
click at [324, 310] on button "Aizvērt" at bounding box center [332, 309] width 20 height 5
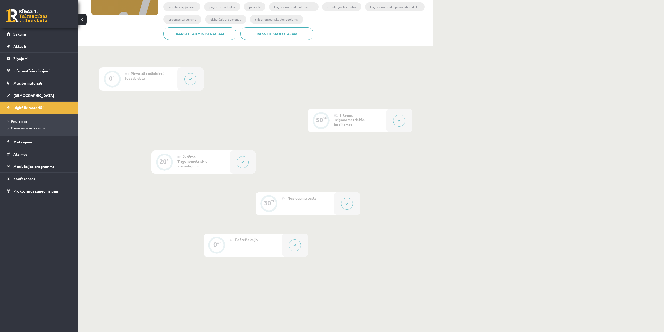
scroll to position [0, 0]
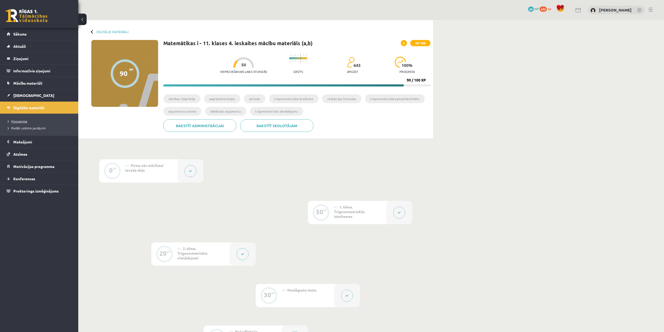
click at [45, 123] on link "Programma" at bounding box center [40, 121] width 65 height 5
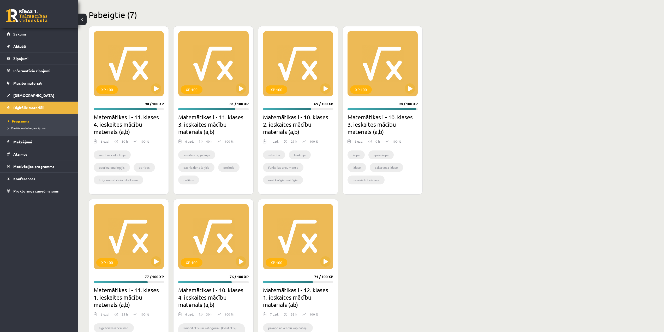
scroll to position [366, 0]
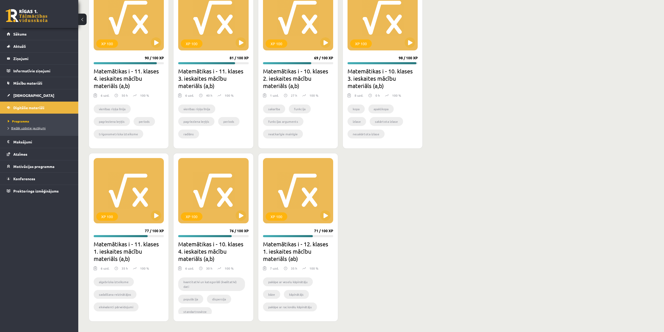
click at [37, 127] on span "Biežāk uzdotie jautājumi" at bounding box center [27, 128] width 38 height 4
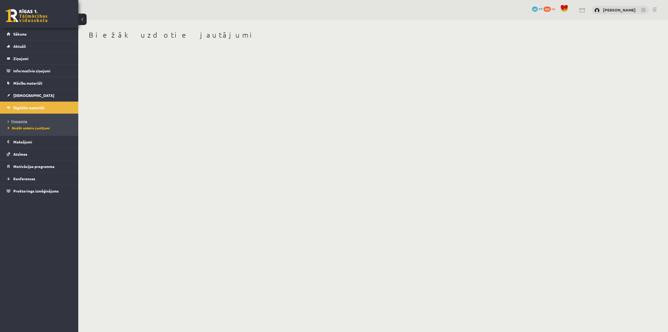
click at [17, 122] on span "Programma" at bounding box center [17, 121] width 19 height 4
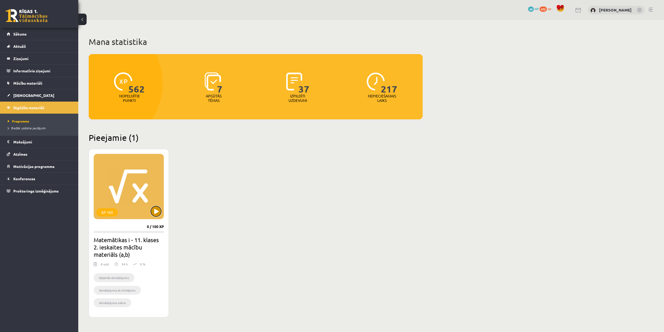
click at [159, 210] on button at bounding box center [156, 211] width 10 height 10
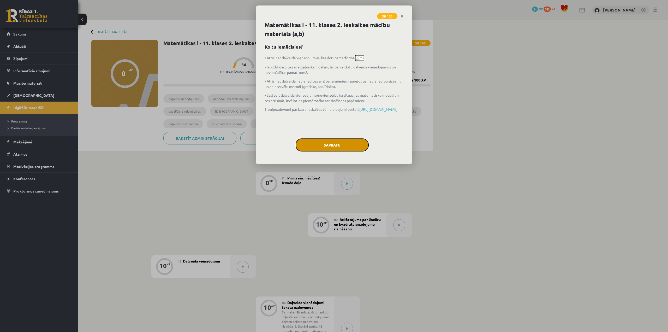
click at [330, 146] on button "Sapratu" at bounding box center [332, 144] width 73 height 13
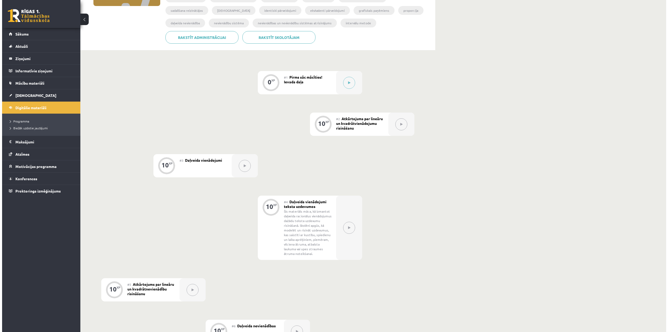
scroll to position [104, 0]
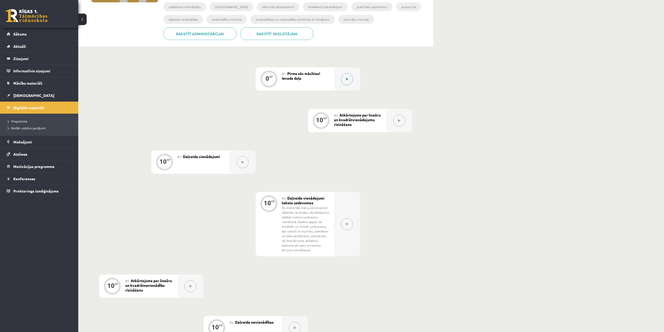
click at [346, 80] on icon at bounding box center [347, 78] width 2 height 3
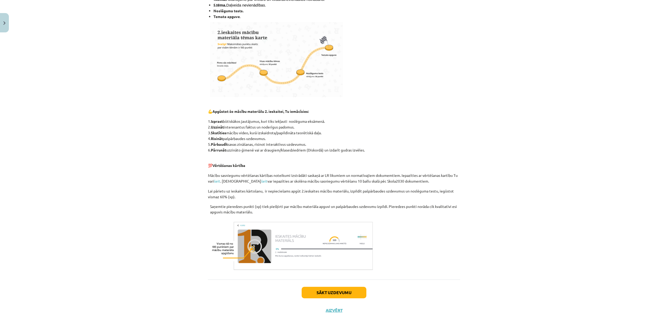
scroll to position [142, 0]
click at [334, 288] on button "Sākt uzdevumu" at bounding box center [334, 291] width 65 height 11
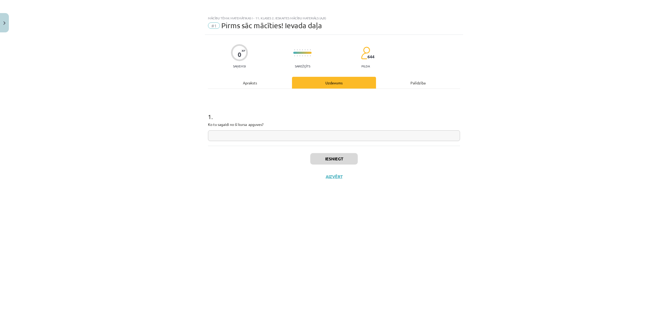
scroll to position [0, 0]
click at [263, 131] on input "text" at bounding box center [334, 135] width 252 height 11
type input "**********"
click at [323, 159] on button "Iesniegt" at bounding box center [333, 158] width 47 height 11
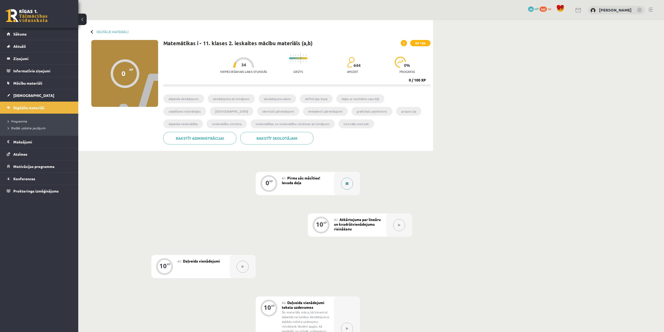
click at [349, 188] on button at bounding box center [347, 183] width 12 height 12
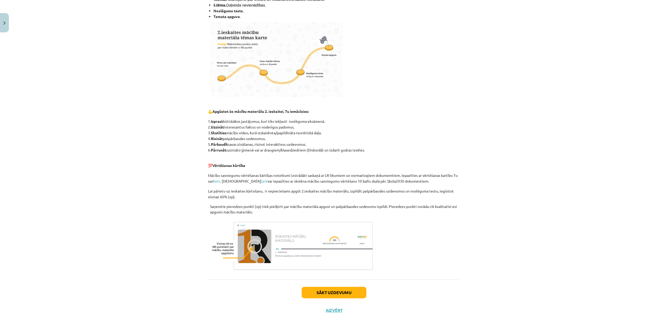
scroll to position [142, 0]
click at [331, 288] on button "Sākt uzdevumu" at bounding box center [334, 291] width 65 height 11
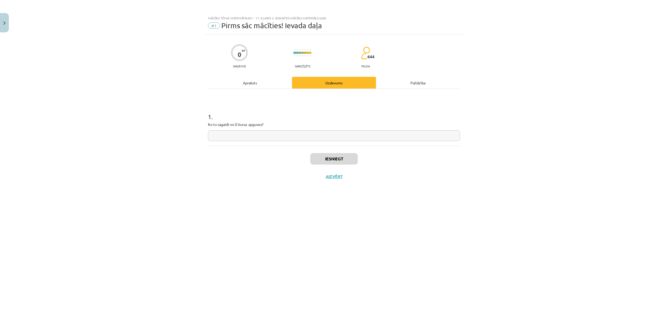
click at [296, 136] on input "text" at bounding box center [334, 135] width 252 height 11
type input "**********"
click at [324, 159] on button "Iesniegt" at bounding box center [333, 158] width 47 height 11
click at [336, 181] on button "Nākamā nodarbība" at bounding box center [333, 180] width 51 height 12
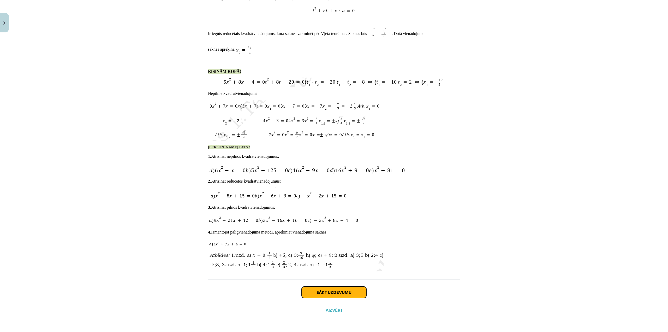
click at [343, 289] on button "Sākt uzdevumu" at bounding box center [334, 291] width 65 height 11
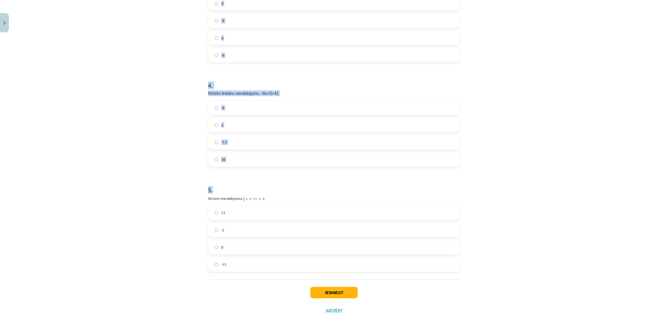
scroll to position [375, 0]
drag, startPoint x: 203, startPoint y: 103, endPoint x: 510, endPoint y: 278, distance: 353.4
click at [510, 278] on div "Mācību tēma: Matemātikas i - 11. klases 2. ieskaites mācību materiāls (a,b) #2 …" at bounding box center [334, 166] width 668 height 332
copy form "1 . Atzīmē, kuriem kvadrātvienādojumiem nav sakņu! (iespējamas vairākas pareizā…"
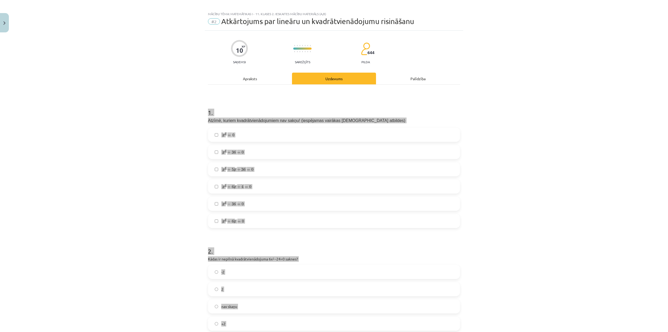
scroll to position [0, 0]
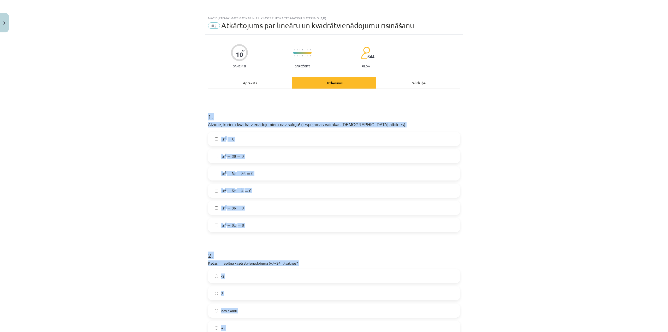
click at [599, 180] on div "Mācību tēma: Matemātikas i - 11. klases 2. ieskaites mācību materiāls (a,b) #2 …" at bounding box center [334, 166] width 668 height 332
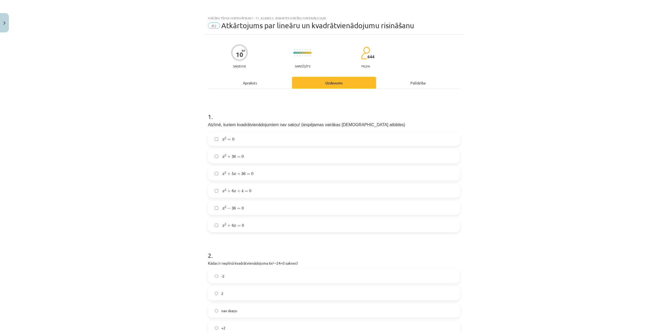
click at [273, 156] on label "x 2 + 36 = 0 x 2 + 36 = 0" at bounding box center [333, 156] width 251 height 13
click at [267, 174] on label "x 2 + 5 x + 36 = 0 x 2 + 5 x + 36 = 0" at bounding box center [333, 173] width 251 height 13
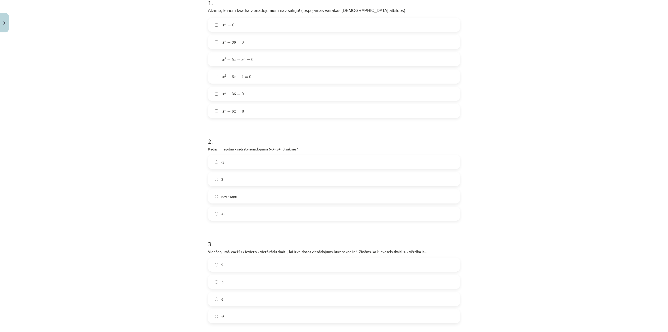
scroll to position [130, 0]
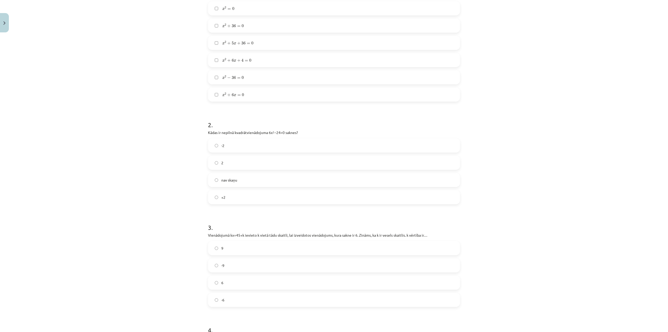
click at [259, 151] on label "-2" at bounding box center [333, 145] width 251 height 13
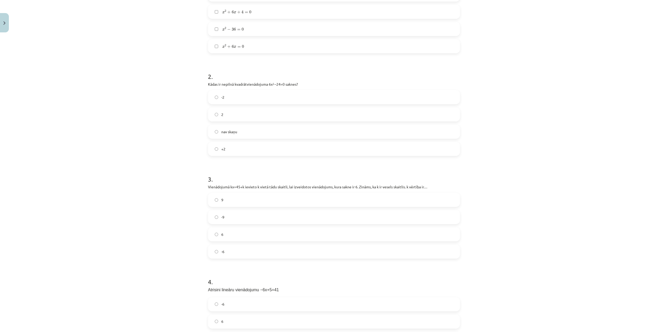
scroll to position [183, 0]
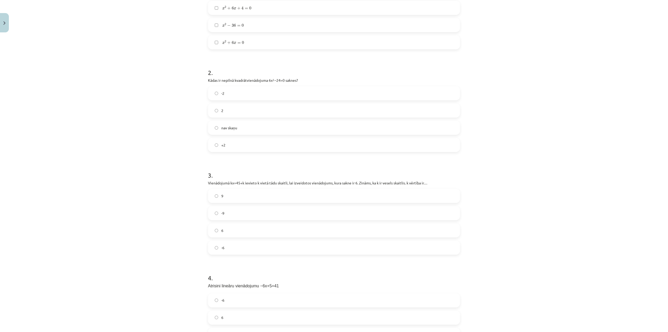
click at [239, 202] on label "9" at bounding box center [333, 195] width 251 height 13
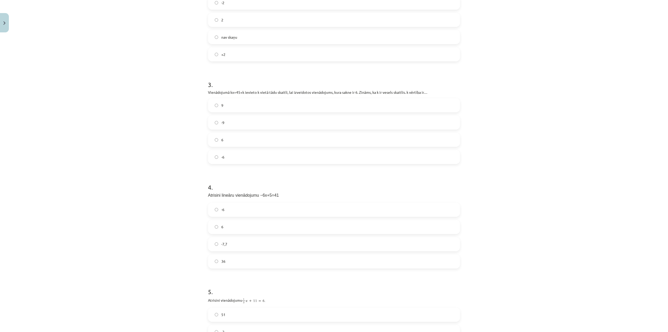
scroll to position [287, 0]
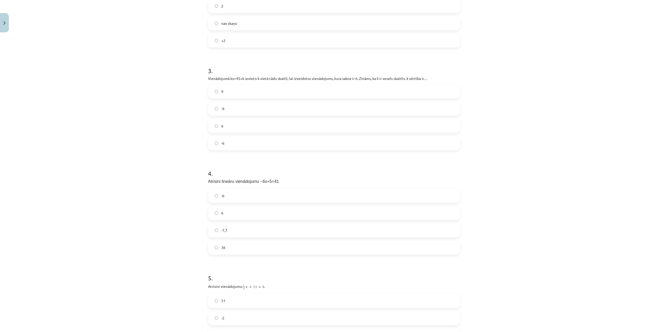
click at [248, 193] on label "-6" at bounding box center [333, 195] width 251 height 13
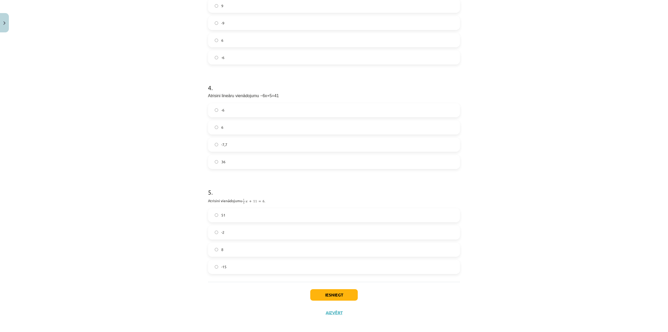
scroll to position [375, 0]
click at [254, 234] on label "-2" at bounding box center [333, 229] width 251 height 13
click at [344, 290] on button "Iesniegt" at bounding box center [333, 291] width 47 height 11
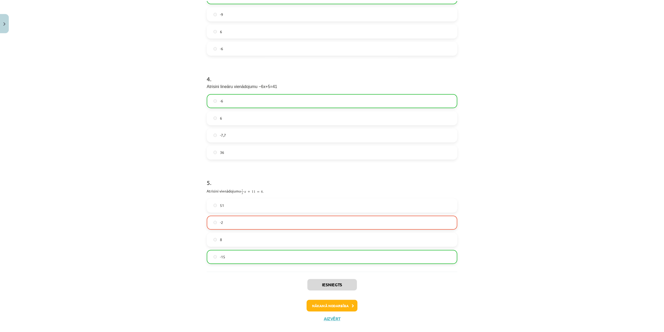
scroll to position [392, 0]
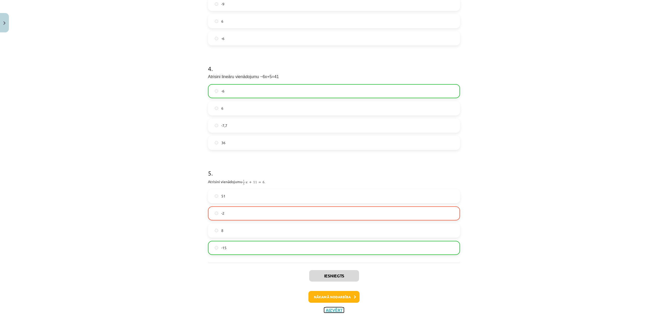
click at [336, 310] on button "Aizvērt" at bounding box center [334, 309] width 20 height 5
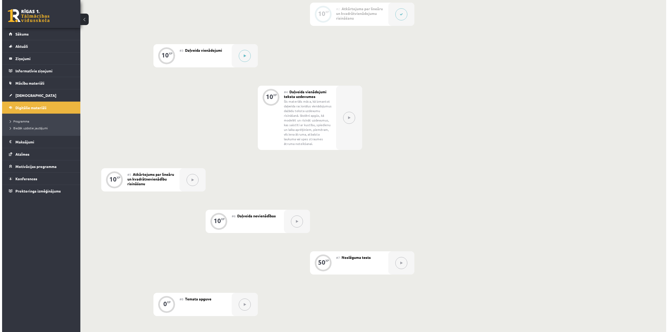
scroll to position [209, 0]
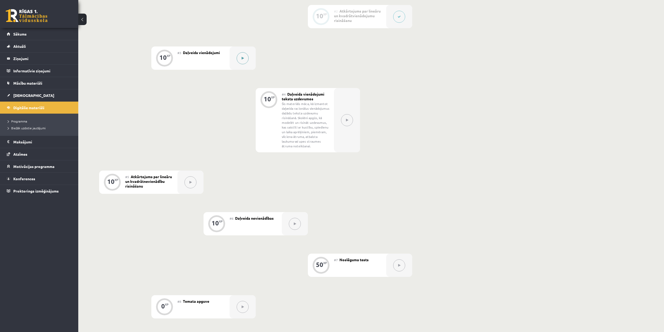
click at [238, 62] on button at bounding box center [243, 58] width 12 height 12
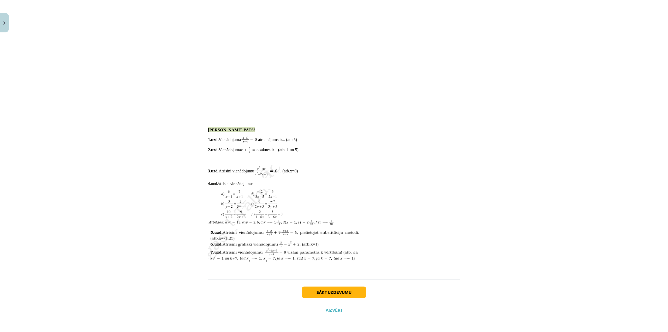
scroll to position [983, 0]
click at [319, 290] on button "Sākt uzdevumu" at bounding box center [334, 291] width 65 height 11
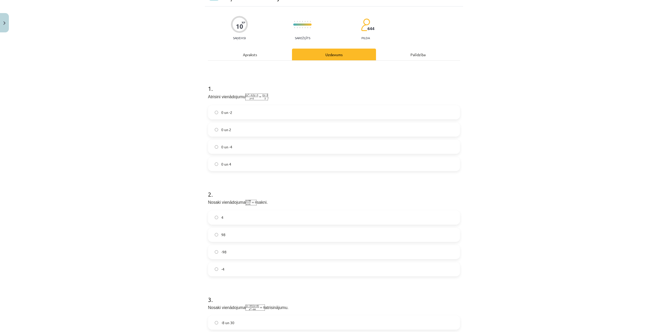
scroll to position [13, 0]
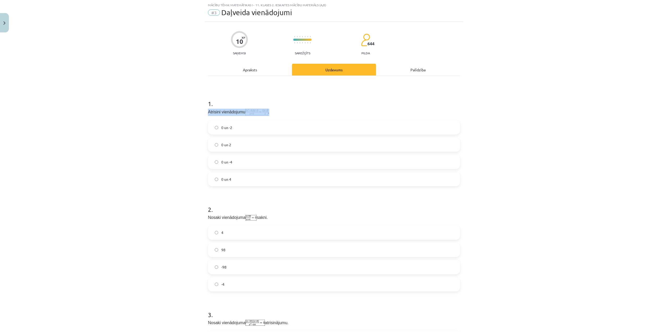
drag, startPoint x: 206, startPoint y: 111, endPoint x: 283, endPoint y: 109, distance: 77.8
click at [269, 112] on div "10 XP Saņemsi Sarežģīts 644 pilda Apraksts Uzdevums Palīdzība 1 . Atrisini vien…" at bounding box center [334, 329] width 258 height 615
click at [284, 107] on div "1 . Atrisini vienādojumu . 0 un -2 0 un 2 0 un -4 0 un 4" at bounding box center [334, 138] width 252 height 95
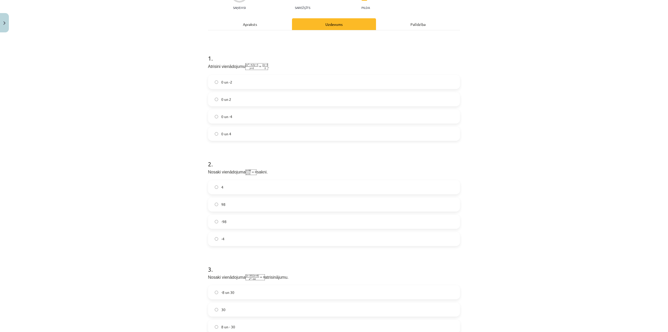
scroll to position [78, 0]
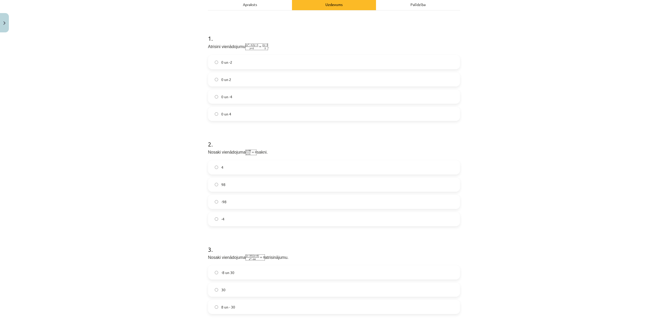
click at [233, 98] on label "0 un -4" at bounding box center [333, 96] width 251 height 13
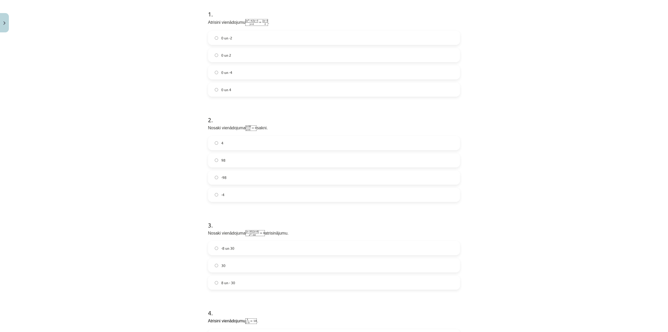
scroll to position [104, 0]
click at [238, 170] on label "-98" at bounding box center [333, 175] width 251 height 13
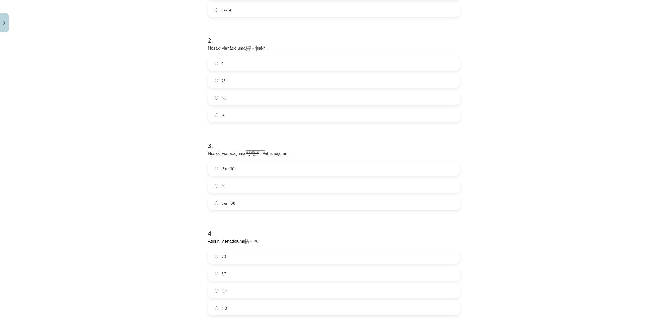
scroll to position [183, 0]
click at [234, 163] on label "-8 un 30" at bounding box center [333, 167] width 251 height 13
click at [232, 154] on label "9,3" at bounding box center [333, 151] width 251 height 13
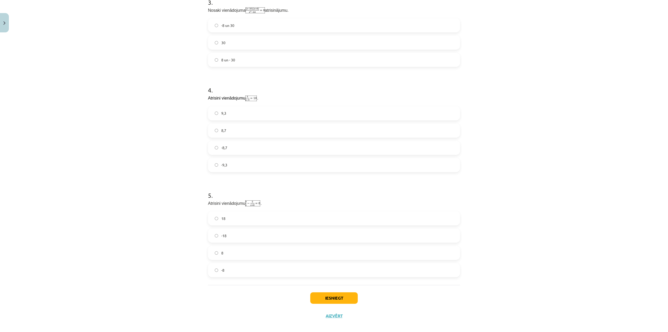
scroll to position [330, 0]
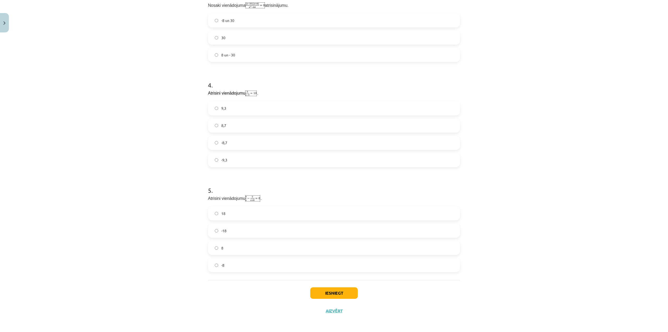
click at [242, 240] on div "18 -18 8 -8" at bounding box center [334, 239] width 252 height 66
click at [238, 251] on label "8" at bounding box center [333, 247] width 251 height 13
click at [335, 292] on button "Iesniegt" at bounding box center [333, 292] width 47 height 11
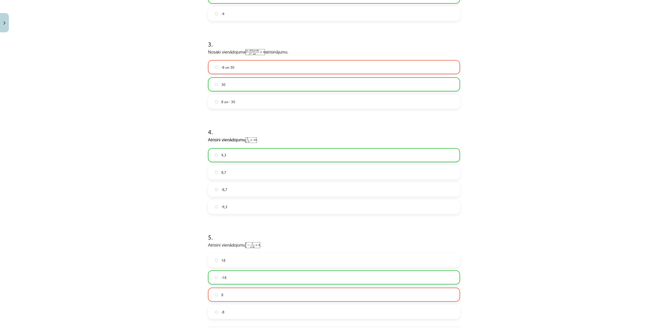
scroll to position [347, 0]
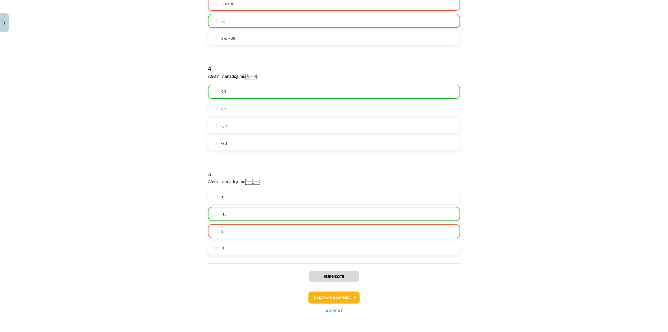
click at [332, 312] on div "Iesniegts Nākamā nodarbība Aizvērt" at bounding box center [334, 289] width 252 height 53
click at [332, 311] on button "Aizvērt" at bounding box center [334, 310] width 20 height 5
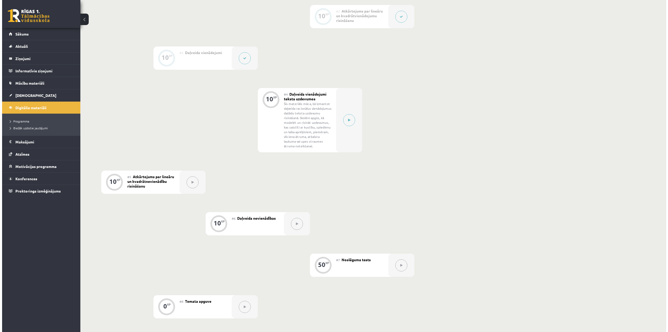
scroll to position [208, 0]
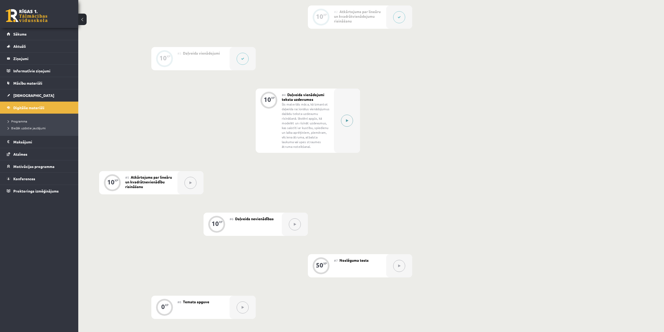
click at [349, 119] on button at bounding box center [347, 121] width 12 height 12
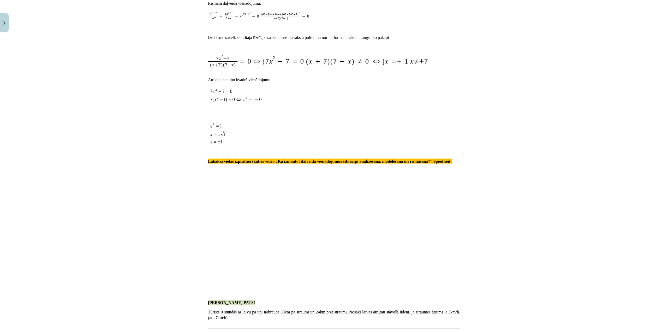
scroll to position [632, 0]
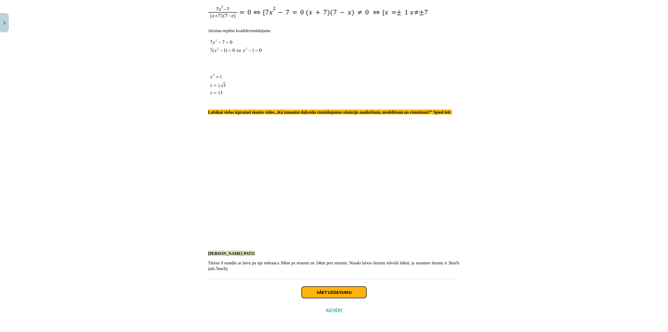
click at [338, 293] on button "Sākt uzdevumu" at bounding box center [334, 291] width 65 height 11
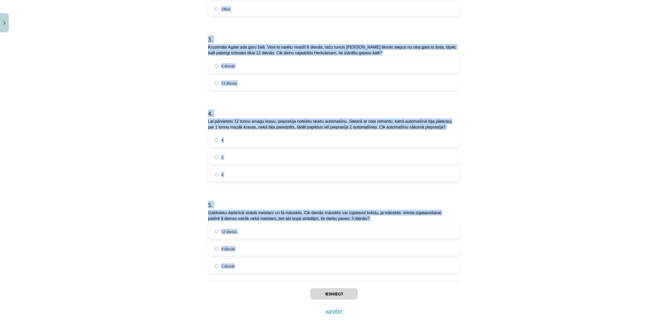
scroll to position [244, 0]
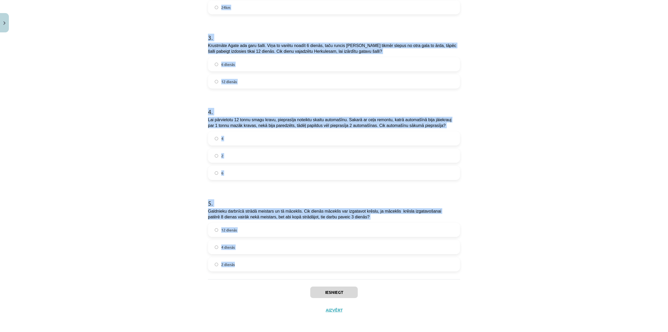
drag, startPoint x: 205, startPoint y: 106, endPoint x: 468, endPoint y: 270, distance: 309.6
click at [468, 270] on div "Mācību tēma: Matemātikas i - 11. klases 2. ieskaites mācību materiāls (a,b) #4 …" at bounding box center [334, 166] width 668 height 332
copy form "5 . Loremi dolorsita conse adi elitsed 6 doeiusm, tem inci ut labore etdolor 3 …"
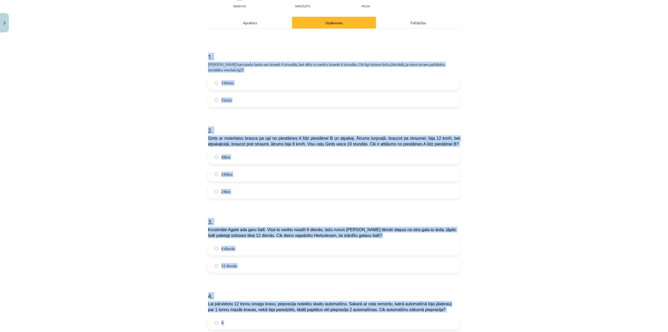
scroll to position [0, 0]
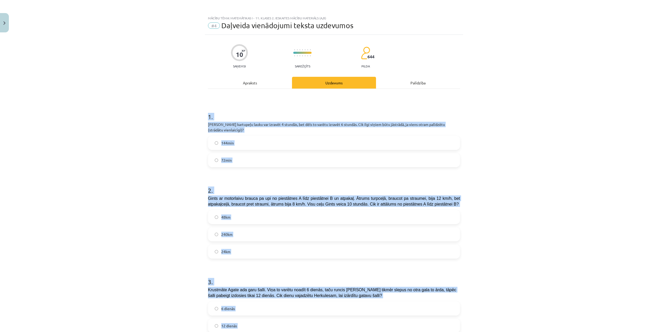
click at [537, 118] on div "Mācību tēma: Matemātikas i - 11. klases 2. ieskaites mācību materiāls (a,b) #4 …" at bounding box center [334, 166] width 668 height 332
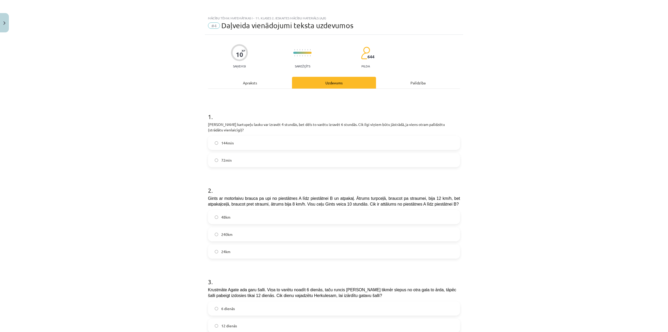
click at [232, 140] on label "144min" at bounding box center [333, 142] width 251 height 13
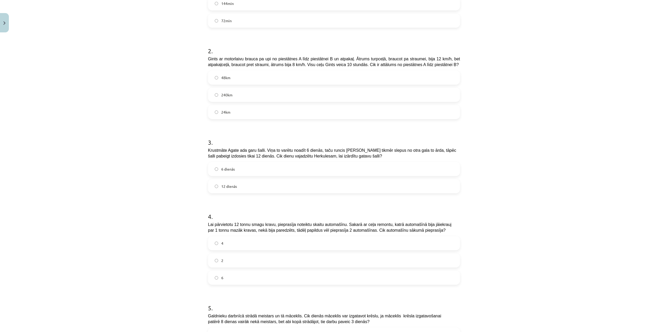
scroll to position [157, 0]
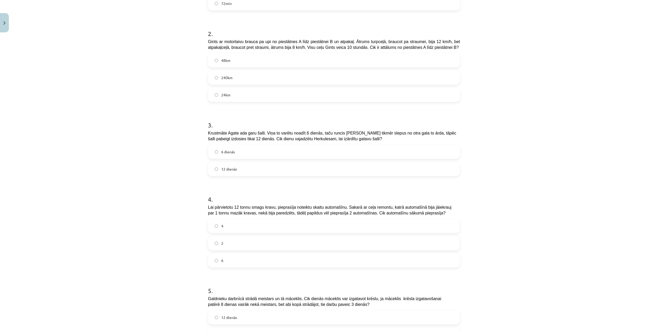
click at [238, 61] on label "48km" at bounding box center [333, 60] width 251 height 13
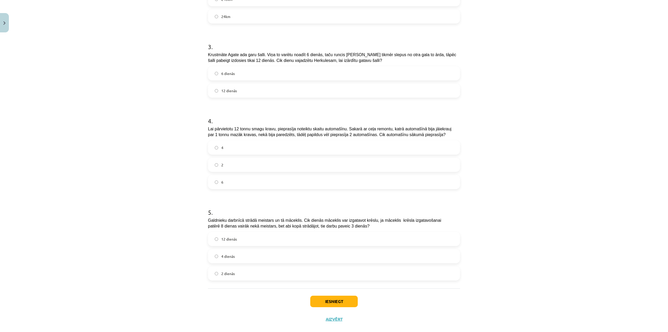
scroll to position [244, 0]
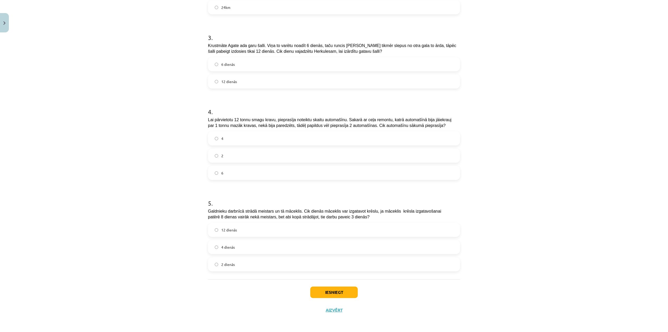
click at [225, 83] on span "12 dienās" at bounding box center [229, 81] width 16 height 5
click at [241, 133] on label "4" at bounding box center [333, 138] width 251 height 13
click at [266, 235] on label "12 dienās" at bounding box center [333, 229] width 251 height 13
click at [325, 292] on button "Iesniegt" at bounding box center [333, 291] width 47 height 11
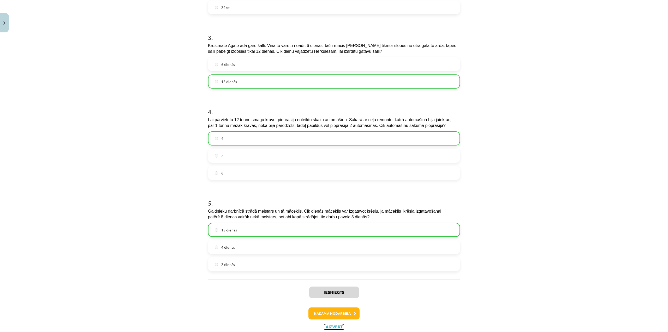
click at [338, 327] on button "Aizvērt" at bounding box center [334, 326] width 20 height 5
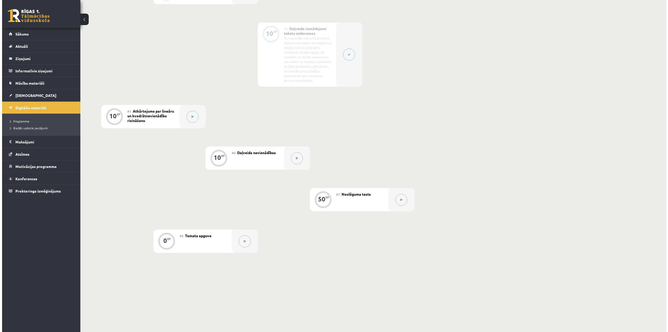
scroll to position [286, 0]
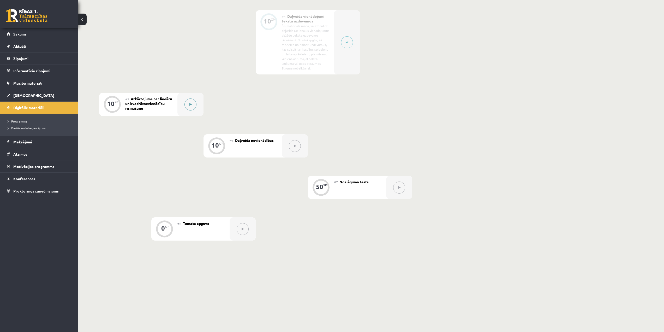
click at [191, 107] on button at bounding box center [190, 104] width 12 height 12
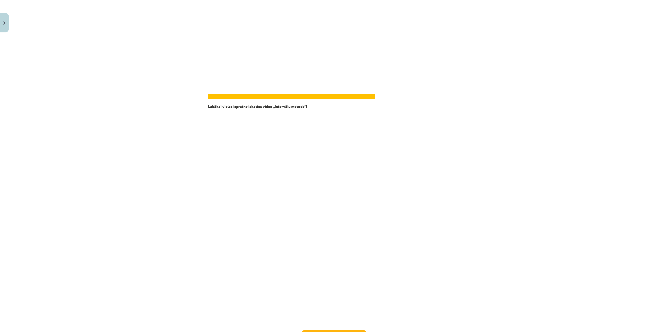
scroll to position [1620, 0]
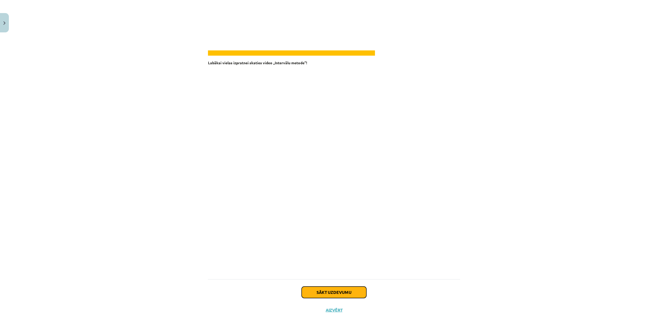
click at [321, 292] on button "Sākt uzdevumu" at bounding box center [334, 291] width 65 height 11
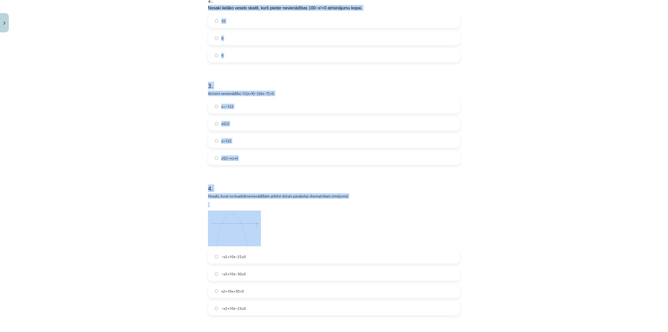
scroll to position [222, 0]
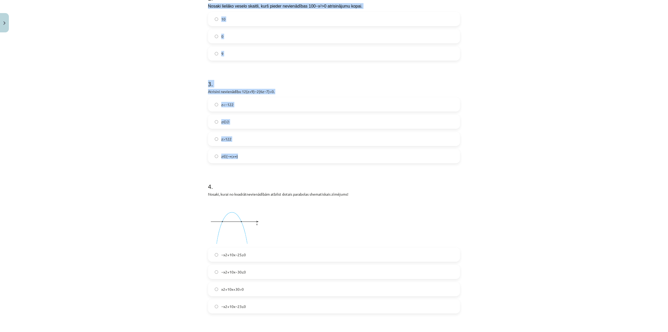
drag, startPoint x: 203, startPoint y: 137, endPoint x: 384, endPoint y: 153, distance: 182.1
click at [384, 153] on div "10 XP Saņemsi Sarežģīts 644 pilda Apraksts Uzdevums Palīdzība 1 . Atrisini nevi…" at bounding box center [334, 146] width 258 height 667
copy form "Nosaki lielāko veselo skaitli, kurš pieder nevienādības 100−x 2 >0 atrisinājumu…"
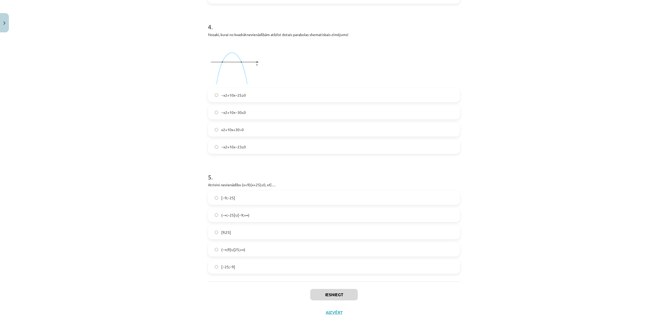
scroll to position [383, 0]
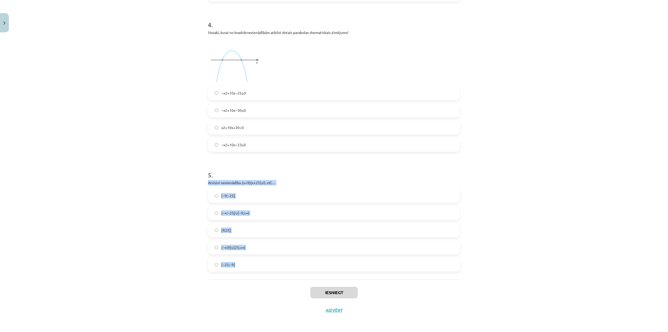
drag, startPoint x: 205, startPoint y: 180, endPoint x: 435, endPoint y: 266, distance: 246.0
copy div "Atrisini nevienādību (x+9)(x+25)≤0, x∈… [−9;−25] (−∞;−25]∪[−9;+∞) [9;25] (−∞;9]…"
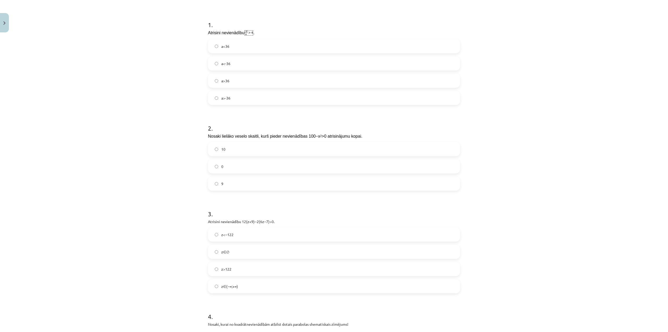
scroll to position [104, 0]
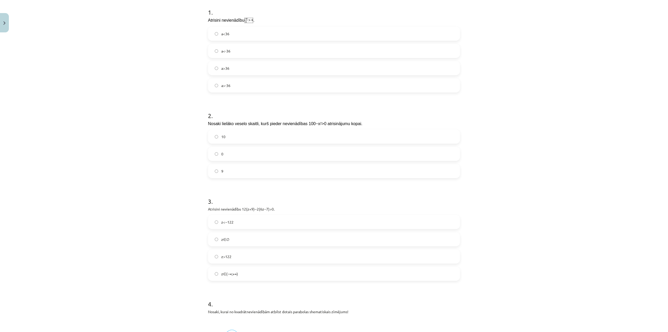
click at [241, 170] on label "9" at bounding box center [333, 170] width 251 height 13
click at [241, 272] on label "z∈(−∞;+∞)" at bounding box center [333, 273] width 251 height 13
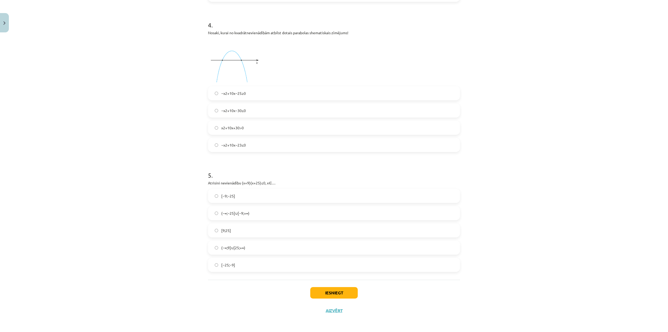
scroll to position [383, 0]
click at [235, 264] on label "[−25;−9]" at bounding box center [333, 264] width 251 height 13
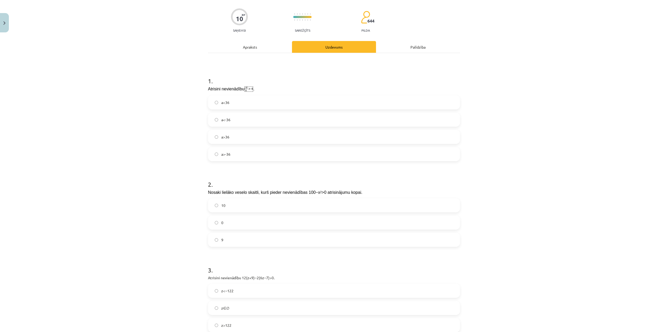
scroll to position [0, 0]
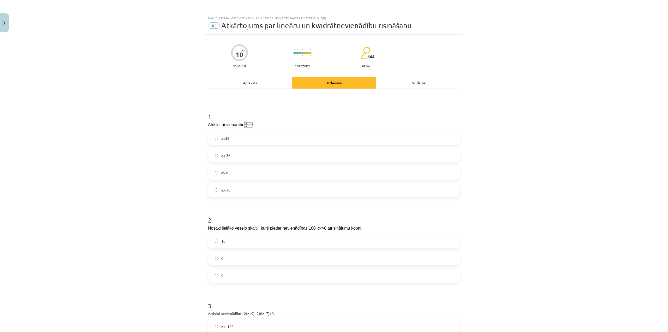
click at [241, 170] on label "a>36" at bounding box center [333, 172] width 251 height 13
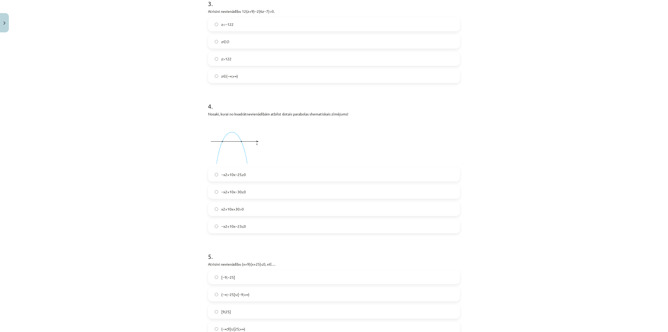
scroll to position [383, 0]
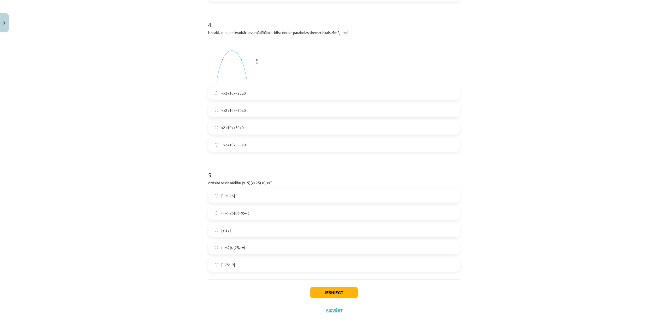
click at [243, 108] on span "−x2+10x−30≤0" at bounding box center [233, 109] width 25 height 5
click at [340, 288] on button "Iesniegt" at bounding box center [333, 291] width 47 height 11
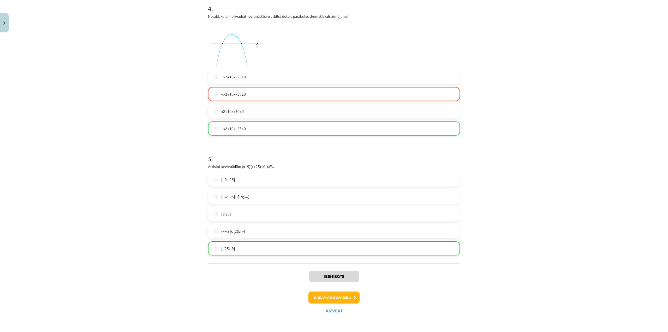
scroll to position [400, 0]
click at [337, 307] on button "Aizvērt" at bounding box center [334, 309] width 20 height 5
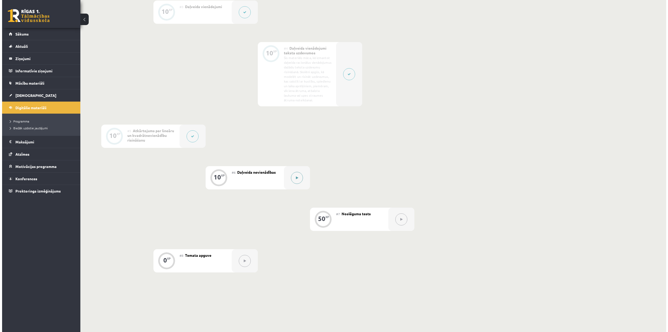
scroll to position [261, 0]
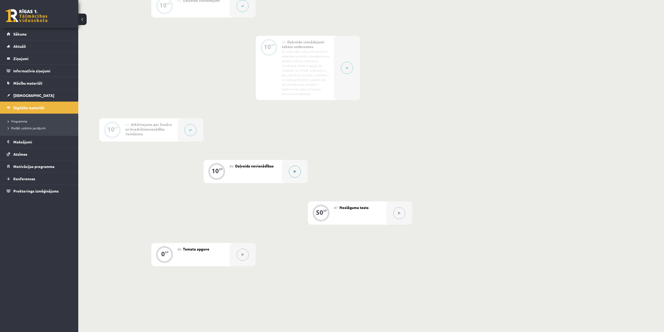
click at [294, 171] on icon at bounding box center [295, 171] width 2 height 3
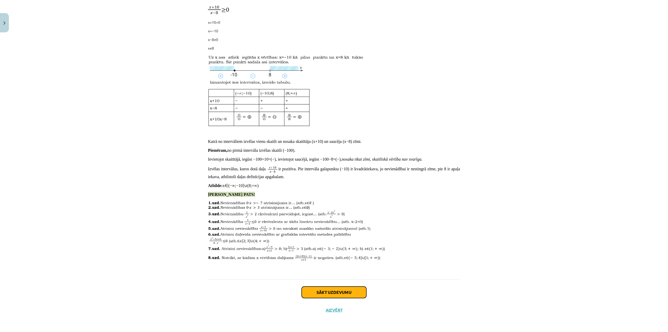
click at [335, 290] on button "Sākt uzdevumu" at bounding box center [334, 291] width 65 height 11
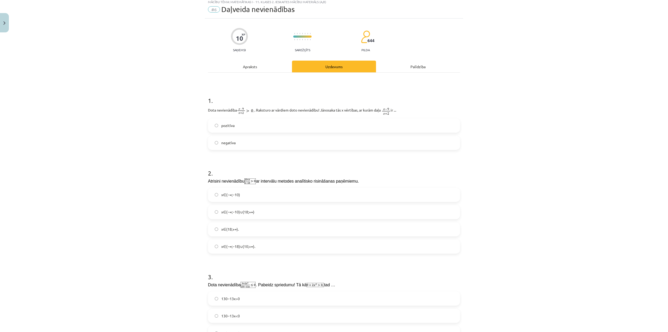
scroll to position [13, 0]
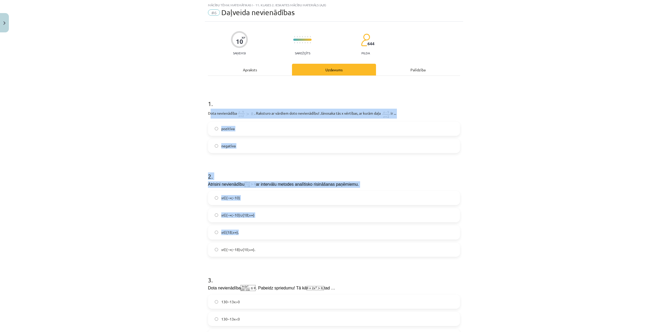
drag, startPoint x: 208, startPoint y: 111, endPoint x: 487, endPoint y: 225, distance: 301.9
click at [487, 225] on div "Mācību tēma: Matemātikas i - 11. klases 2. ieskaites mācību materiāls (a,b) #6 …" at bounding box center [334, 166] width 668 height 332
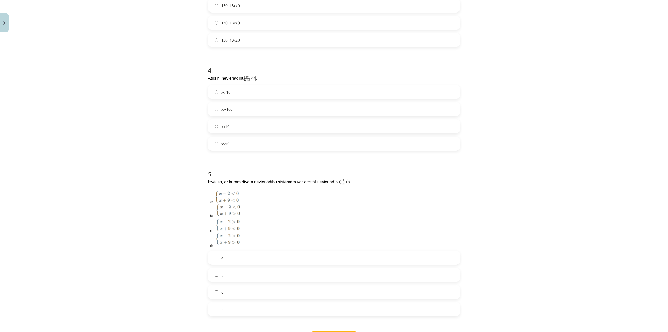
click at [543, 205] on div "Mācību tēma: Matemātikas i - 11. klases 2. ieskaites mācību materiāls (a,b) #6 …" at bounding box center [334, 166] width 668 height 332
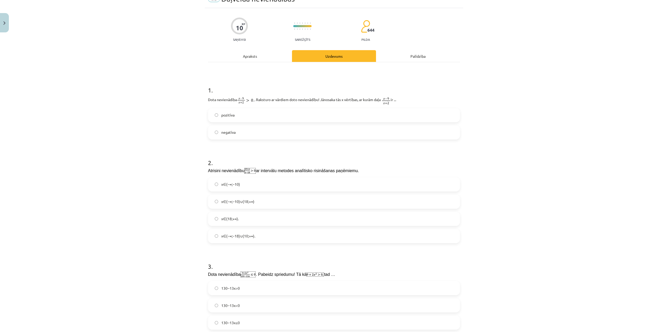
scroll to position [0, 0]
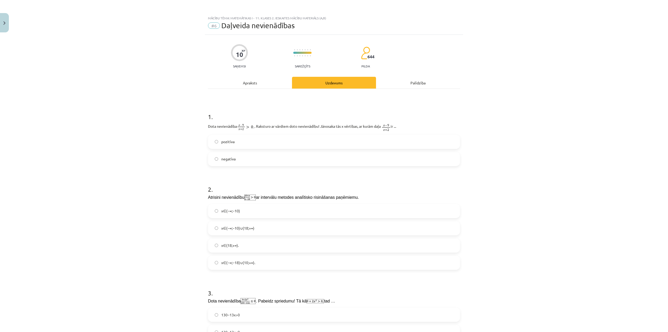
click at [244, 142] on label "pozitīva" at bounding box center [333, 141] width 251 height 13
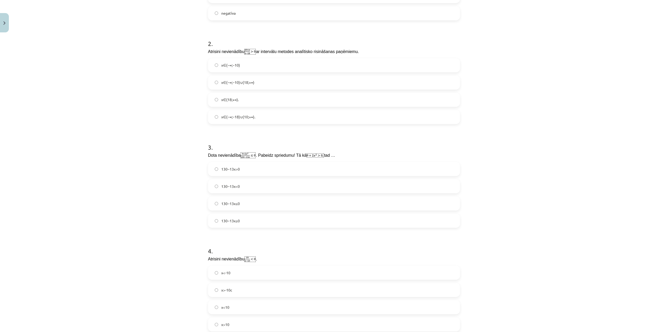
scroll to position [157, 0]
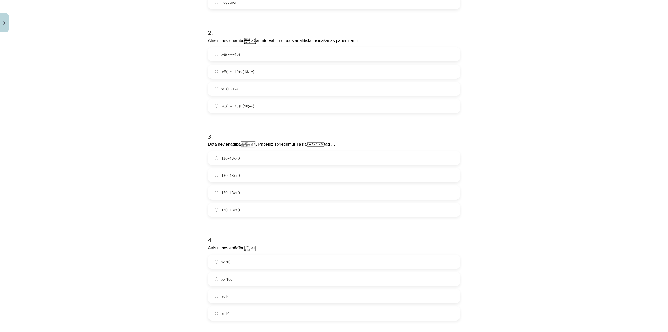
click at [243, 192] on label "130−13x≤0" at bounding box center [333, 192] width 251 height 13
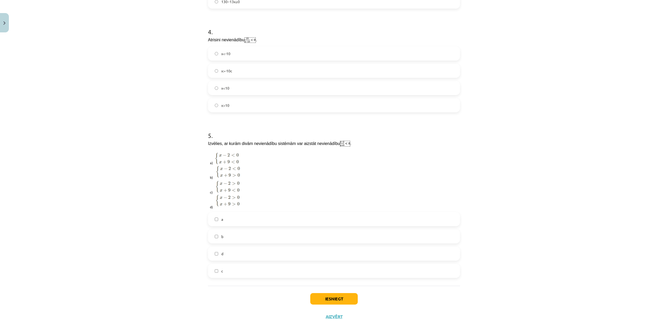
scroll to position [365, 0]
click at [232, 253] on label "d" at bounding box center [333, 252] width 251 height 13
click at [235, 269] on label "c" at bounding box center [333, 269] width 251 height 13
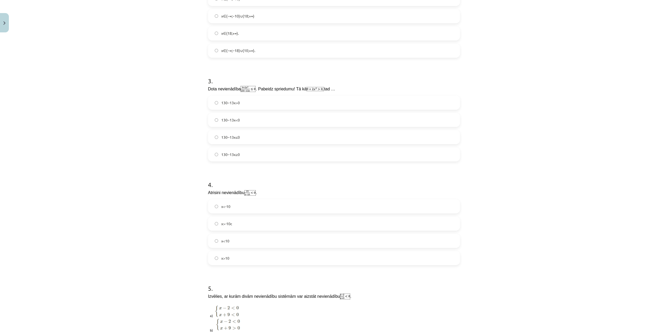
scroll to position [209, 0]
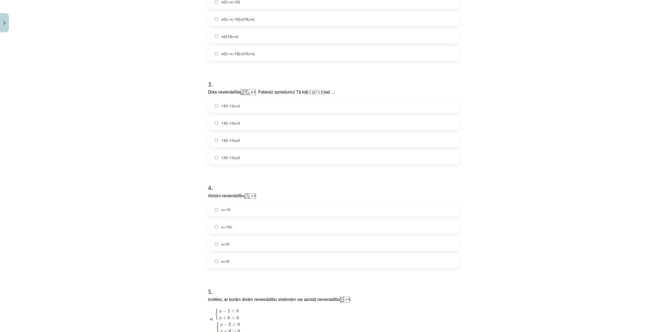
click at [225, 246] on span "x<10" at bounding box center [225, 243] width 8 height 5
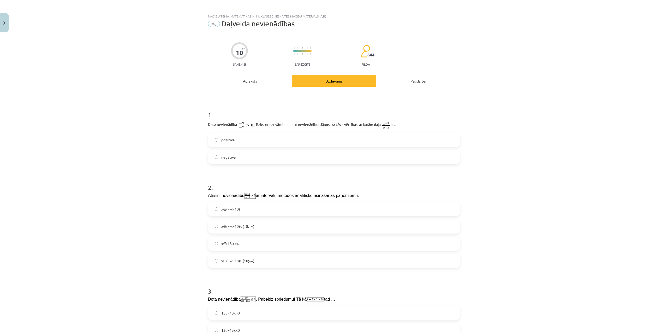
scroll to position [0, 0]
click at [259, 225] on label "x∈(−∞;−10)∪(18;+∞)" at bounding box center [333, 228] width 251 height 13
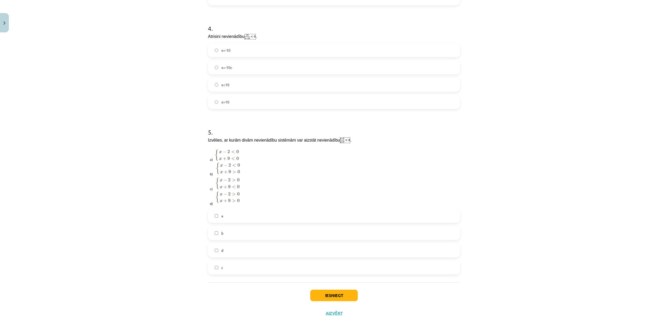
scroll to position [370, 0]
click at [242, 247] on label "d" at bounding box center [333, 247] width 251 height 13
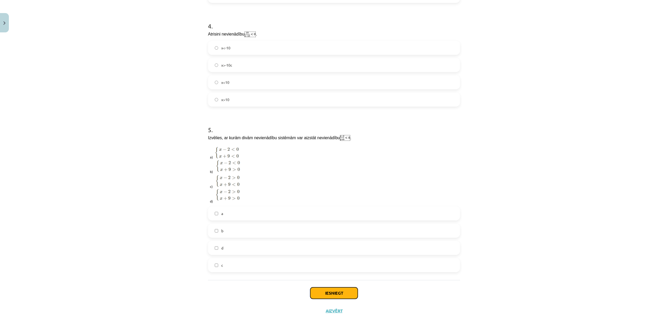
click at [343, 290] on button "Iesniegt" at bounding box center [333, 292] width 47 height 11
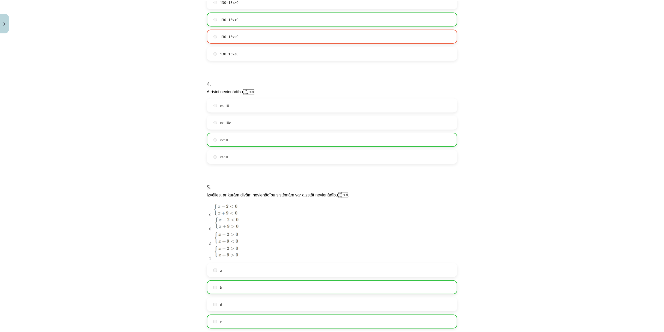
scroll to position [387, 0]
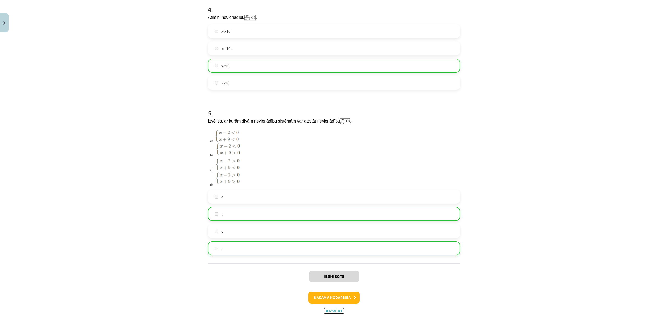
click at [333, 309] on button "Aizvērt" at bounding box center [334, 310] width 20 height 5
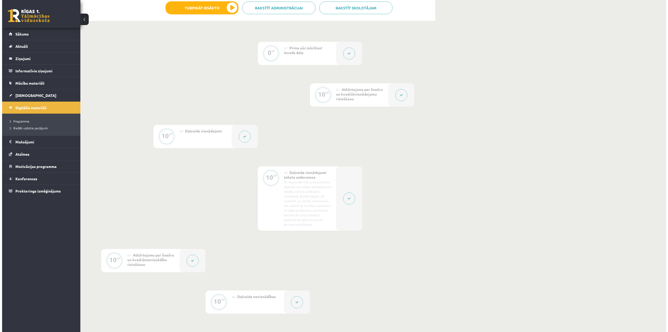
scroll to position [286, 0]
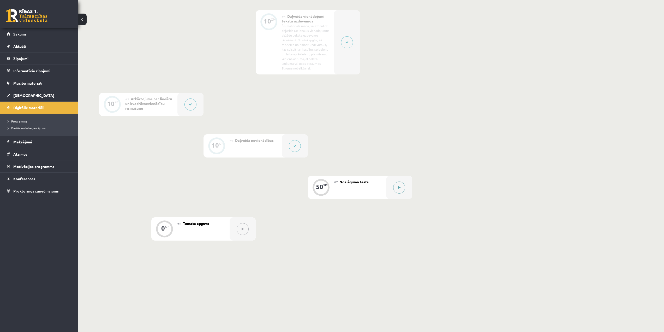
click at [397, 187] on button at bounding box center [399, 187] width 12 height 12
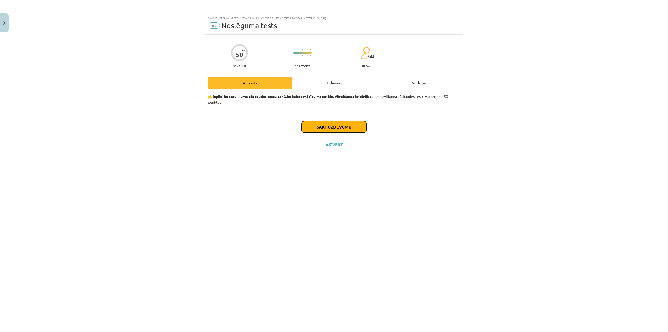
click at [353, 129] on button "Sākt uzdevumu" at bounding box center [334, 126] width 65 height 11
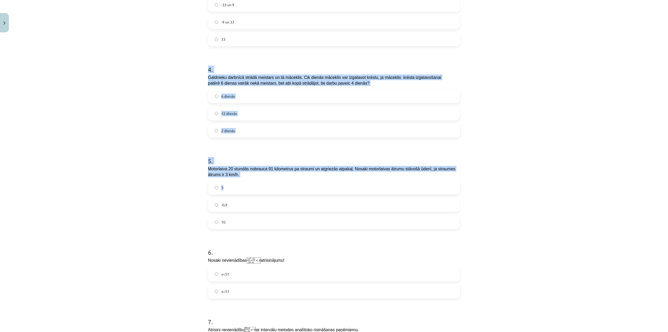
scroll to position [522, 0]
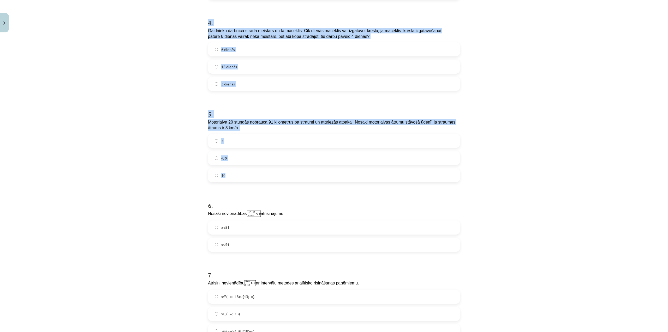
drag, startPoint x: 204, startPoint y: 103, endPoint x: 414, endPoint y: 178, distance: 223.1
click at [414, 178] on div "50 XP Saņemsi Sarežģīts 644 pilda Apraksts Uzdevums Palīdzība 1 . Atrisini vien…" at bounding box center [334, 115] width 258 height 1205
copy form "4 . Galdnieku darbnīcā strādā meistars un tā māceklis. Cik dienās māceklis var …"
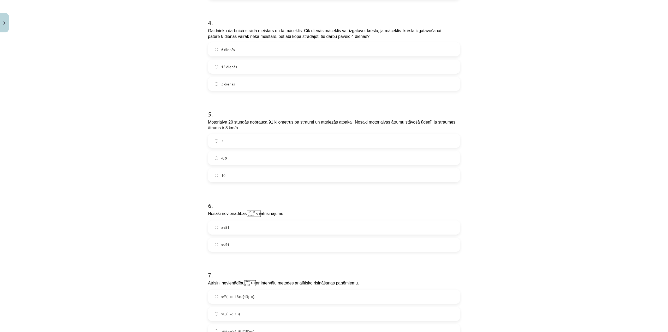
drag, startPoint x: 636, startPoint y: 214, endPoint x: 668, endPoint y: 231, distance: 35.9
click at [636, 214] on div "Mācību tēma: Matemātikas i - 11. klases 2. ieskaites mācību materiāls (a,b) #7 …" at bounding box center [334, 166] width 668 height 332
click at [237, 63] on label "12 dienās" at bounding box center [333, 66] width 251 height 13
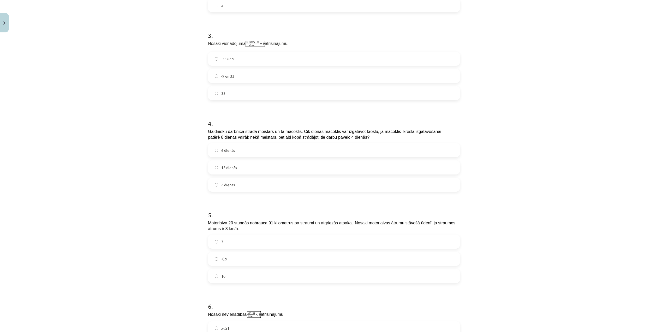
scroll to position [417, 0]
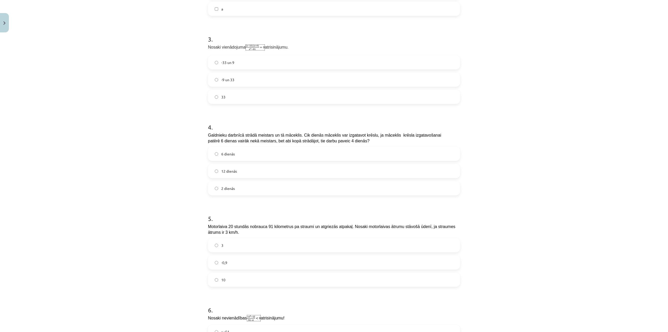
click at [241, 167] on label "12 dienās" at bounding box center [333, 170] width 251 height 13
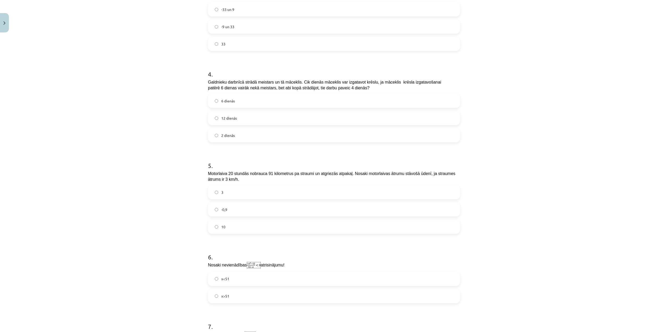
scroll to position [470, 0]
click at [232, 225] on label "10" at bounding box center [333, 227] width 251 height 13
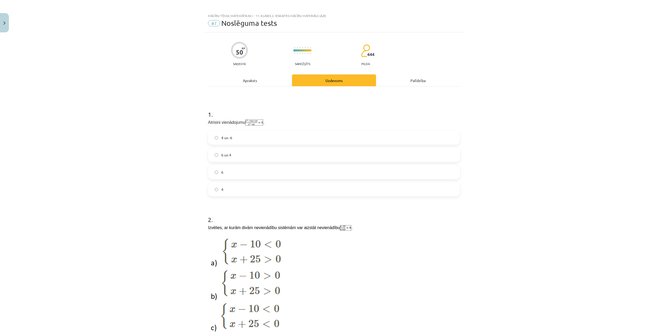
scroll to position [0, 0]
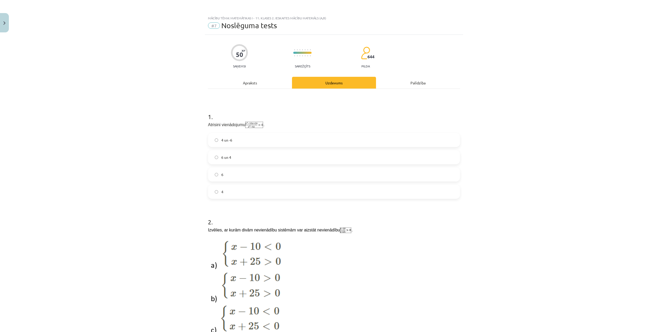
click at [229, 166] on div "4 un -6 6 un 4 6 4" at bounding box center [334, 166] width 252 height 66
click at [233, 170] on label "6" at bounding box center [333, 174] width 251 height 13
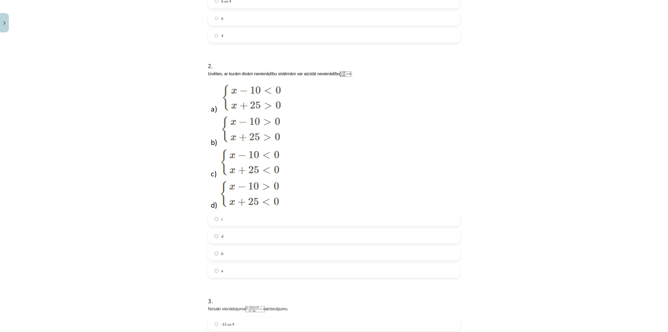
scroll to position [157, 0]
click at [230, 249] on label "b" at bounding box center [333, 252] width 251 height 13
click at [223, 216] on label "c" at bounding box center [333, 218] width 251 height 13
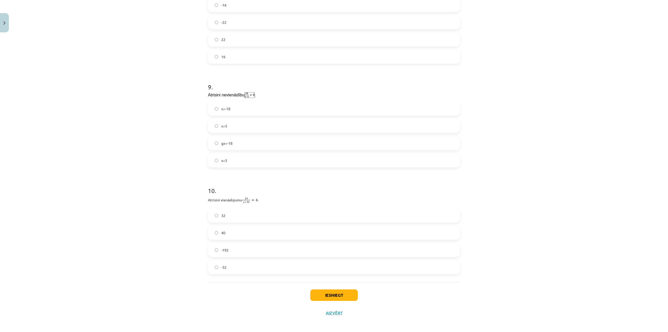
scroll to position [920, 0]
click at [241, 121] on label "x>5" at bounding box center [333, 124] width 251 height 13
click at [234, 264] on label "-32" at bounding box center [333, 265] width 251 height 13
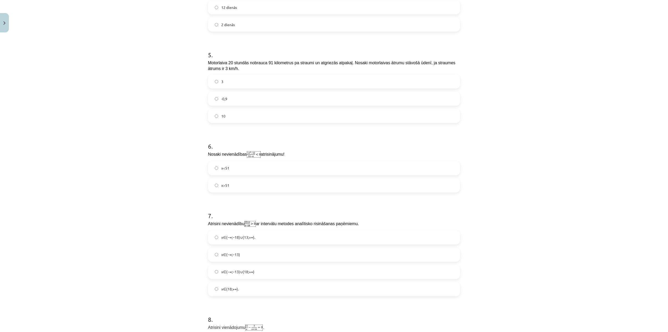
scroll to position [581, 0]
click at [247, 155] on img at bounding box center [254, 155] width 14 height 7
drag, startPoint x: 241, startPoint y: 154, endPoint x: 254, endPoint y: 154, distance: 13.3
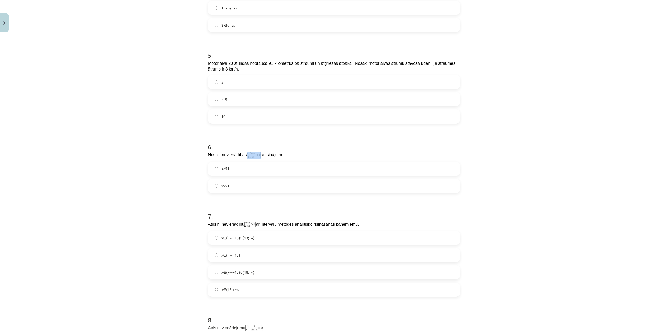
click at [254, 154] on span "Nosaki nevienādības atrisinājumu!" at bounding box center [246, 155] width 76 height 4
click at [254, 154] on img at bounding box center [254, 155] width 14 height 7
click at [276, 142] on h1 "6 ." at bounding box center [334, 142] width 252 height 16
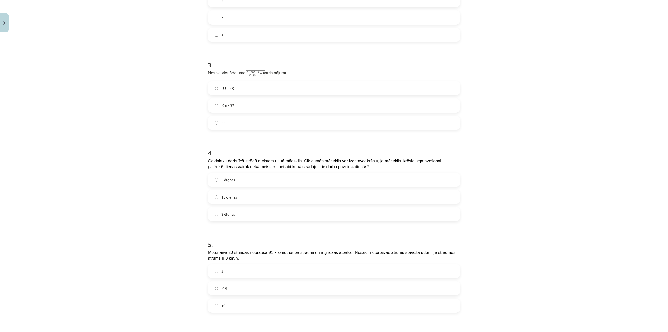
scroll to position [346, 0]
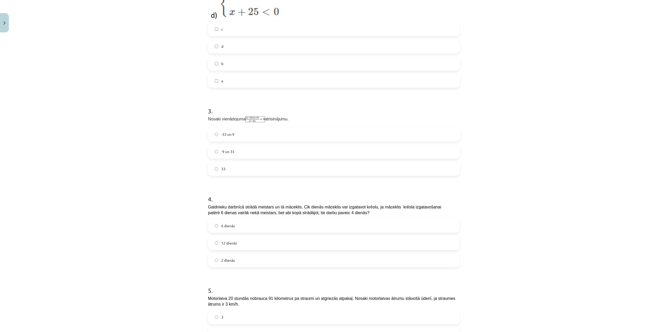
click at [241, 169] on label "33" at bounding box center [333, 168] width 251 height 13
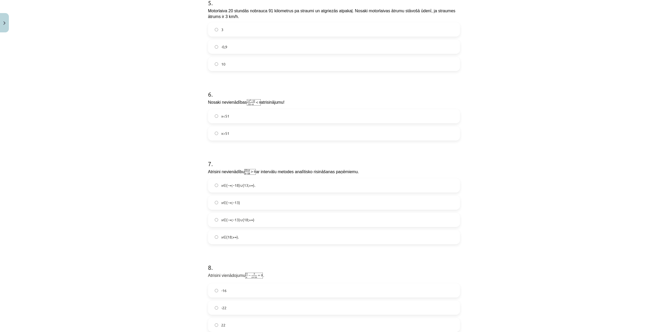
scroll to position [633, 0]
click at [248, 99] on img at bounding box center [254, 102] width 14 height 7
click at [229, 115] on label "x<51" at bounding box center [333, 116] width 251 height 13
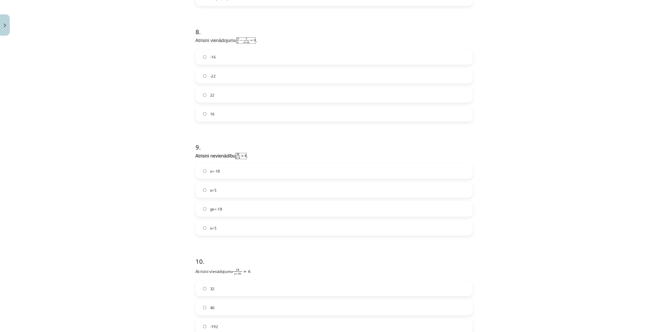
scroll to position [871, 0]
click at [240, 62] on label "-22" at bounding box center [333, 68] width 251 height 13
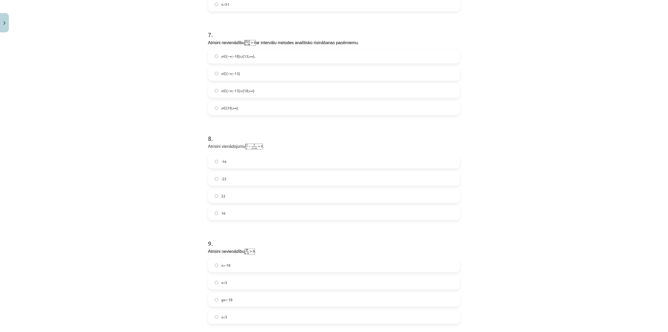
scroll to position [763, 0]
click at [257, 88] on label "x∈(−∞;−13)∪(18;+∞)" at bounding box center [333, 89] width 251 height 13
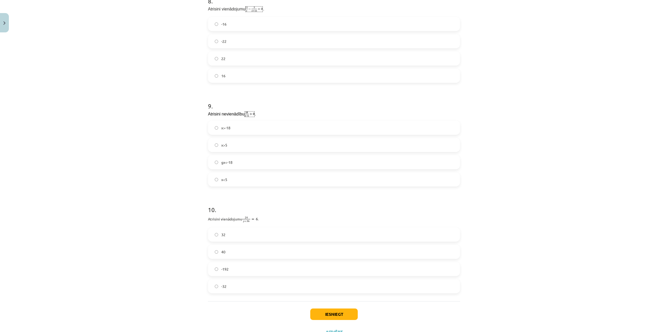
scroll to position [920, 0]
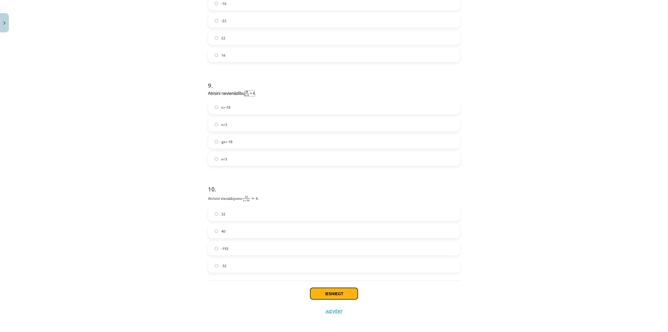
click at [352, 290] on button "Iesniegt" at bounding box center [333, 293] width 47 height 11
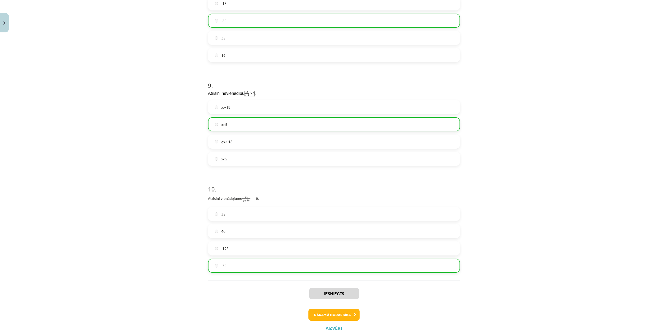
click at [335, 329] on div "Iesniegts Nākamā nodarbība Aizvērt" at bounding box center [334, 306] width 252 height 53
click at [333, 326] on button "Aizvērt" at bounding box center [334, 327] width 20 height 5
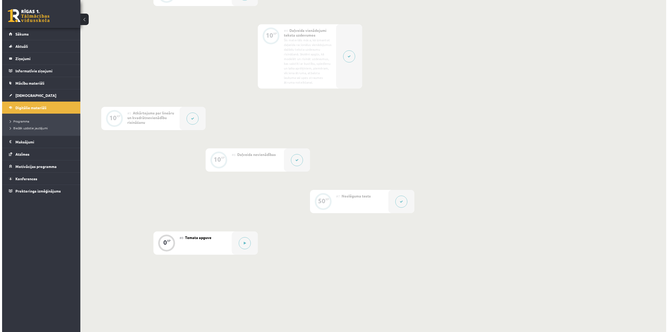
scroll to position [286, 0]
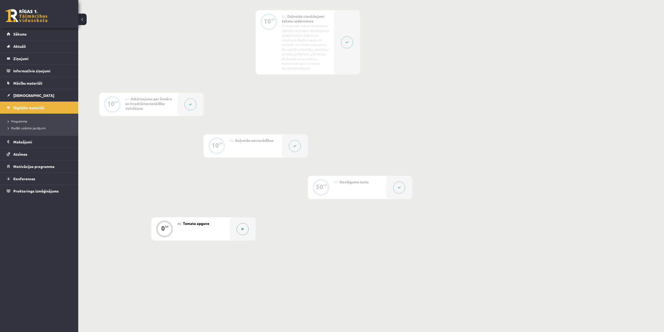
click at [242, 227] on icon at bounding box center [243, 228] width 2 height 3
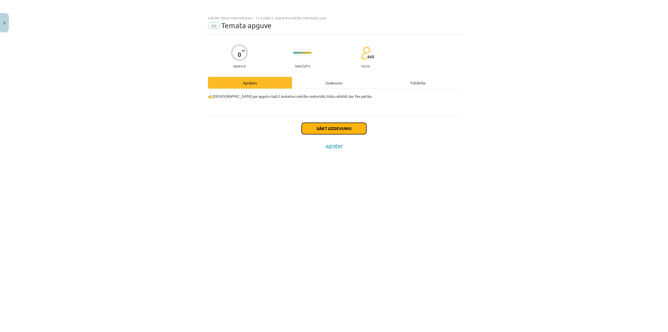
click at [318, 130] on button "Sākt uzdevumu" at bounding box center [334, 128] width 65 height 11
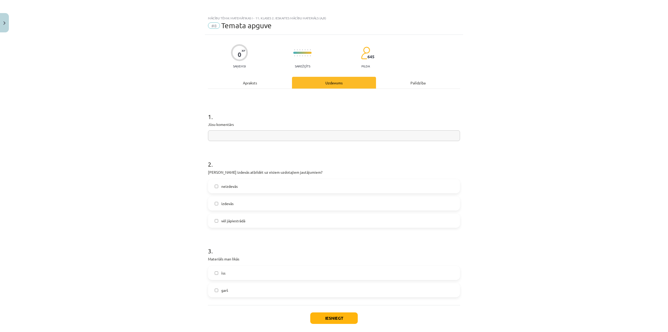
click at [230, 205] on span "izdevās" at bounding box center [227, 203] width 12 height 5
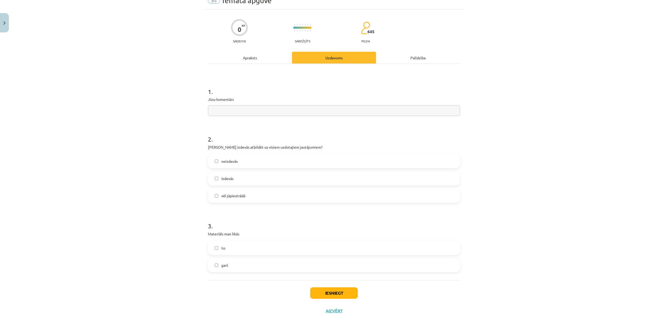
scroll to position [26, 0]
click at [231, 264] on label "garš" at bounding box center [333, 264] width 251 height 13
click at [337, 290] on button "Iesniegt" at bounding box center [333, 291] width 47 height 11
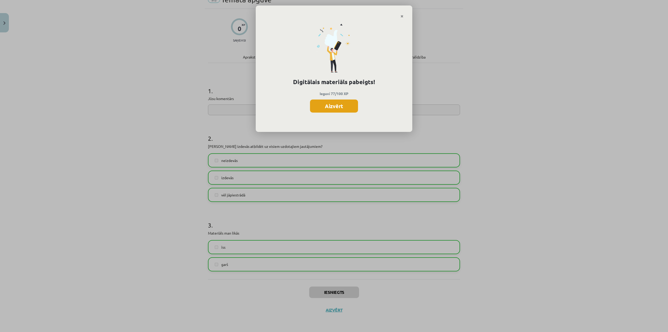
click at [335, 101] on button "Aizvērt" at bounding box center [334, 105] width 48 height 13
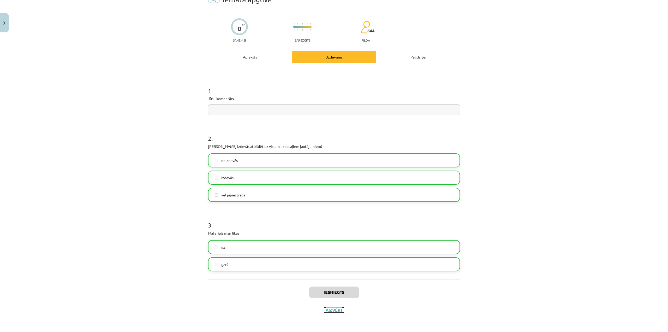
click at [328, 308] on button "Aizvērt" at bounding box center [334, 309] width 20 height 5
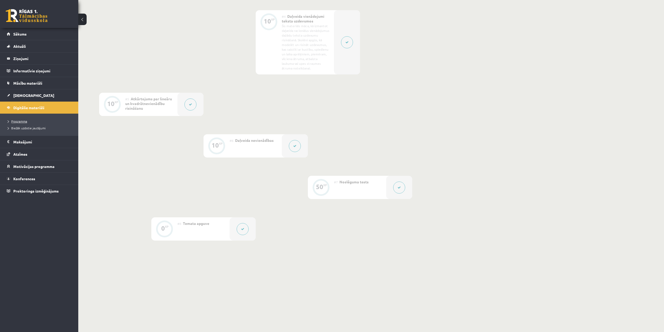
click at [25, 122] on span "Programma" at bounding box center [17, 121] width 19 height 4
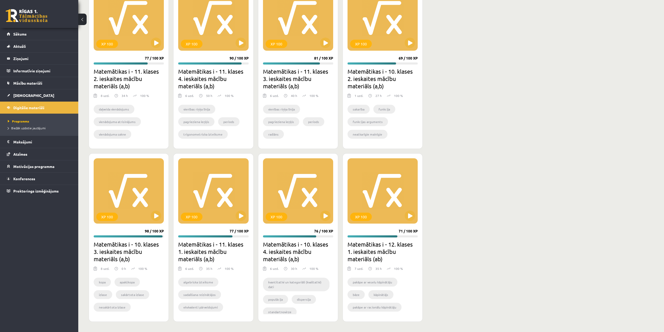
scroll to position [198, 0]
click at [26, 94] on span "[DEMOGRAPHIC_DATA]" at bounding box center [33, 95] width 41 height 5
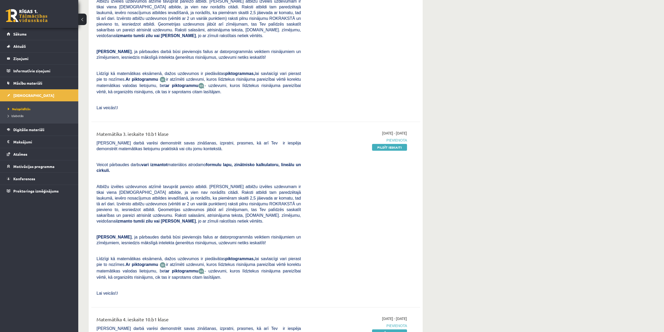
scroll to position [496, 0]
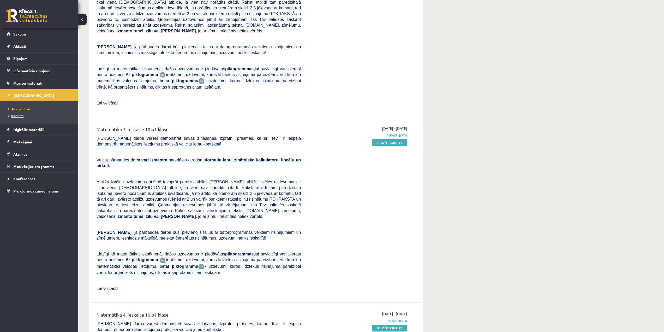
click at [13, 115] on span "Izlabotās" at bounding box center [16, 115] width 16 height 4
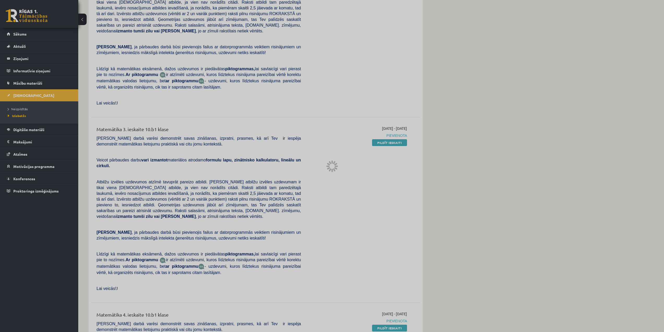
scroll to position [5, 0]
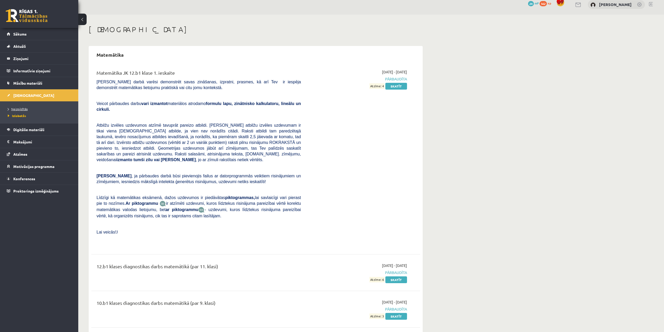
click at [19, 108] on span "Neizpildītās" at bounding box center [18, 109] width 20 height 4
